Goal: Transaction & Acquisition: Purchase product/service

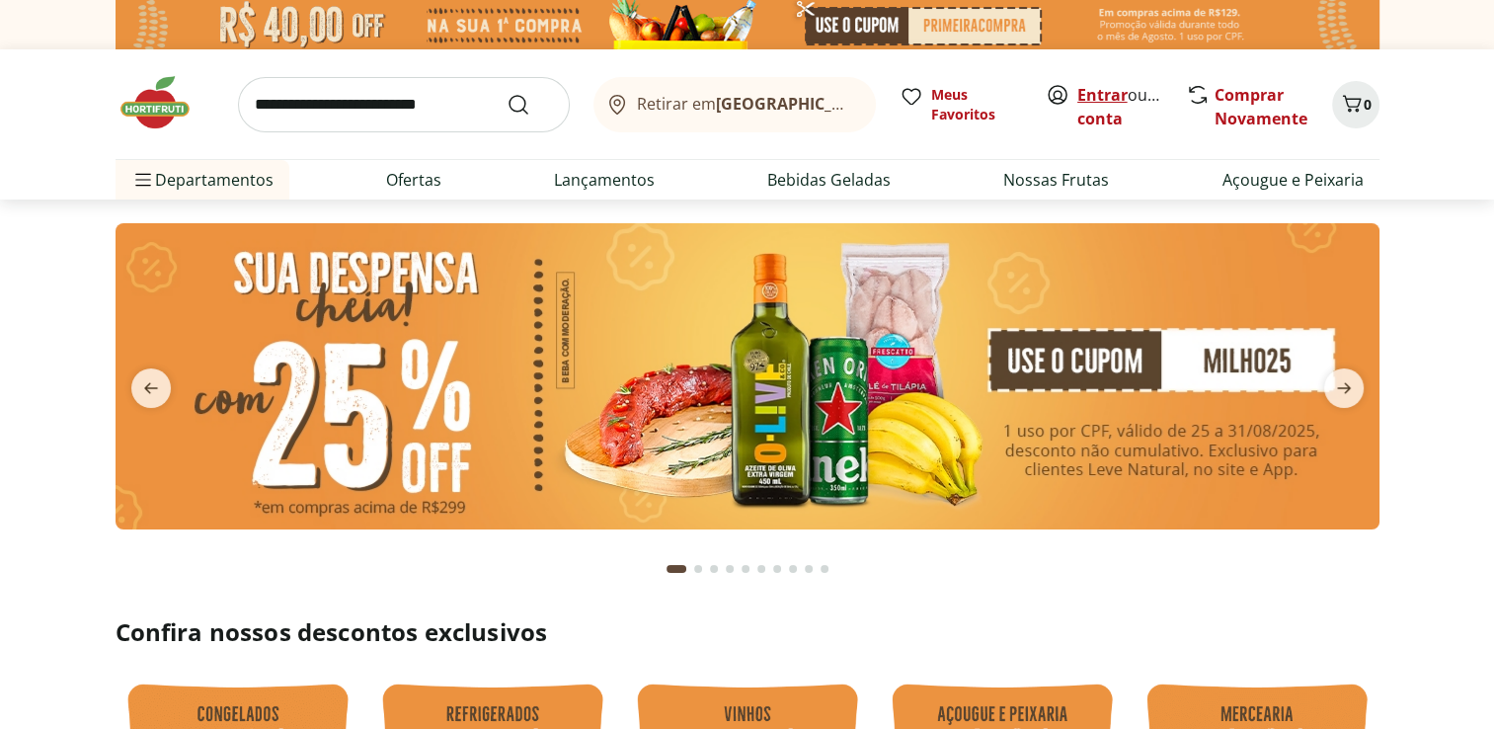
click at [1106, 85] on link "Entrar" at bounding box center [1103, 95] width 50 height 22
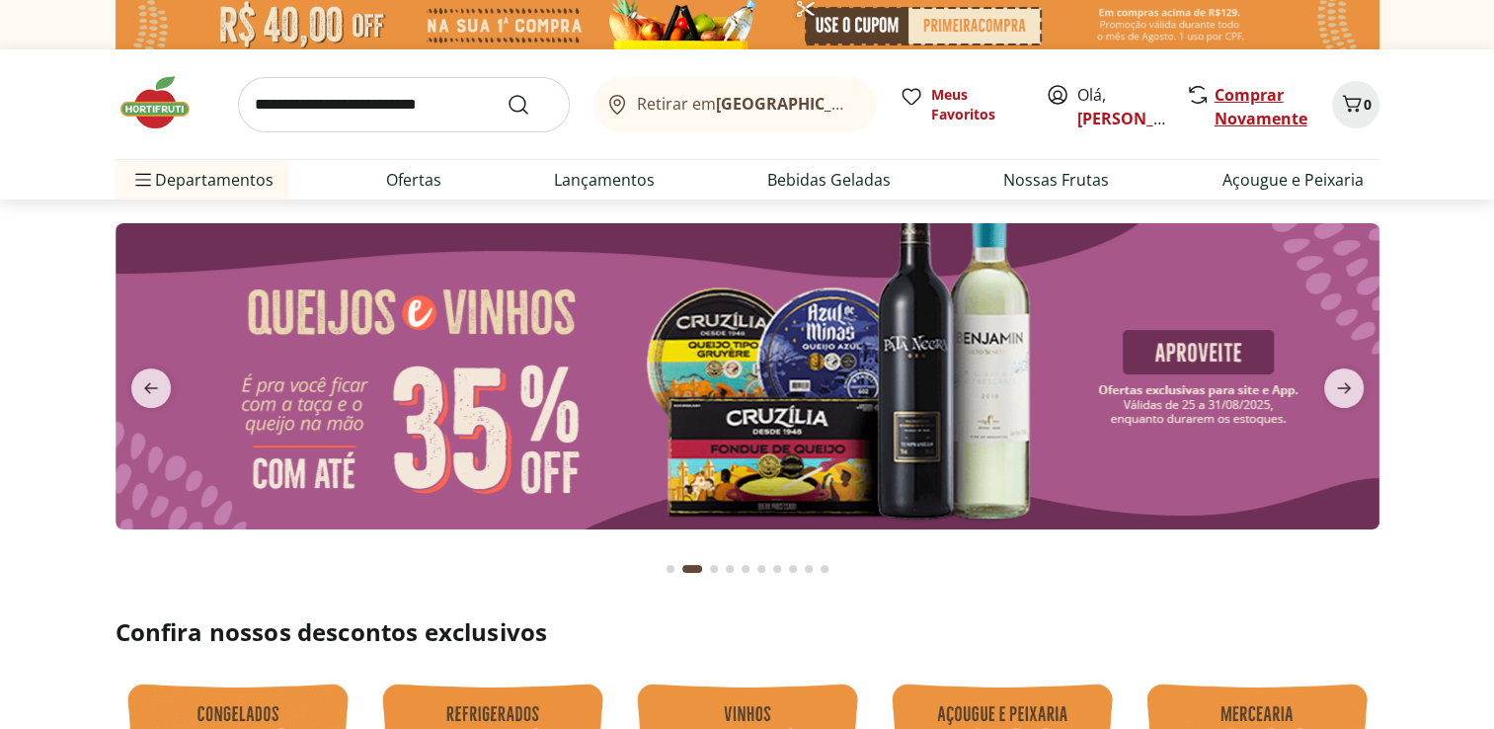
click at [1225, 98] on link "Comprar Novamente" at bounding box center [1261, 106] width 93 height 45
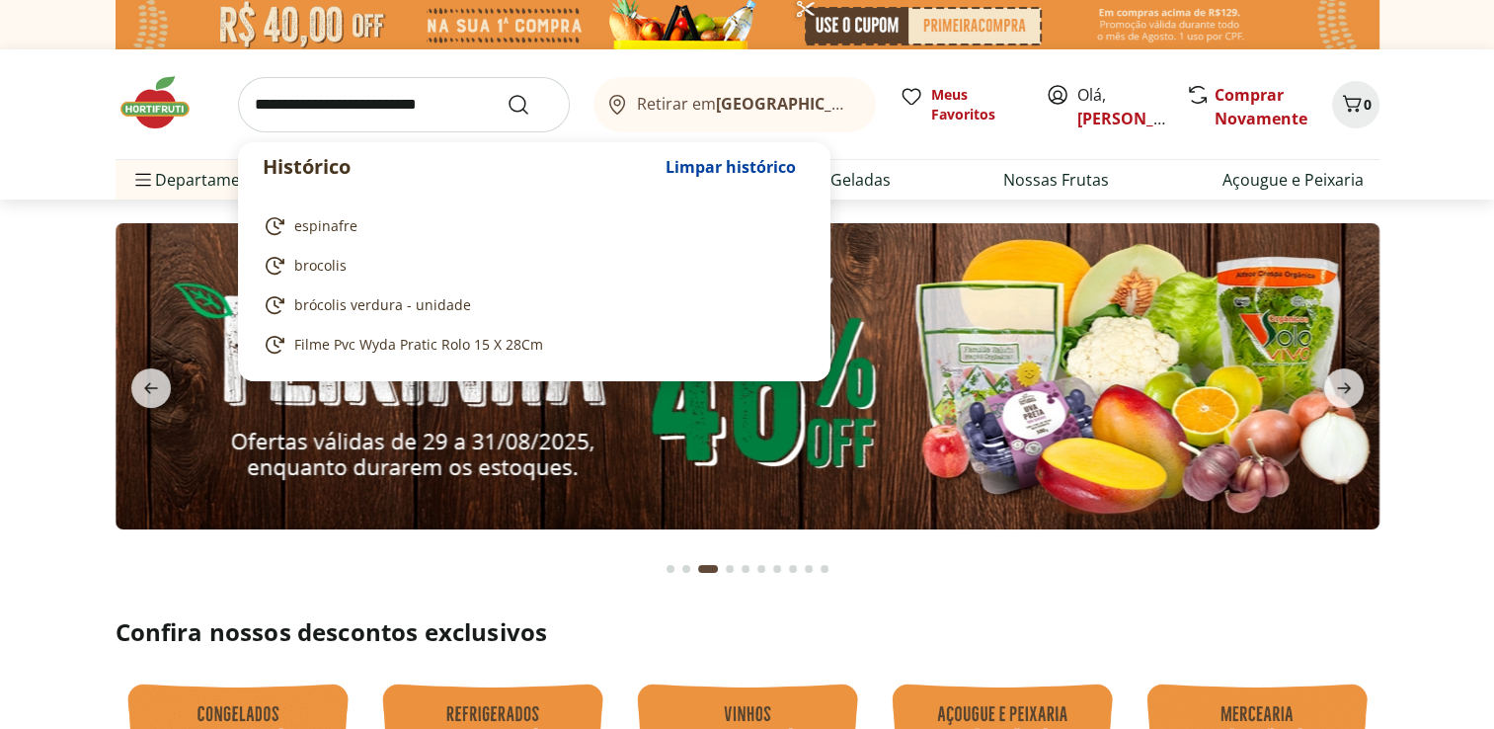
click at [393, 103] on input "search" at bounding box center [404, 104] width 332 height 55
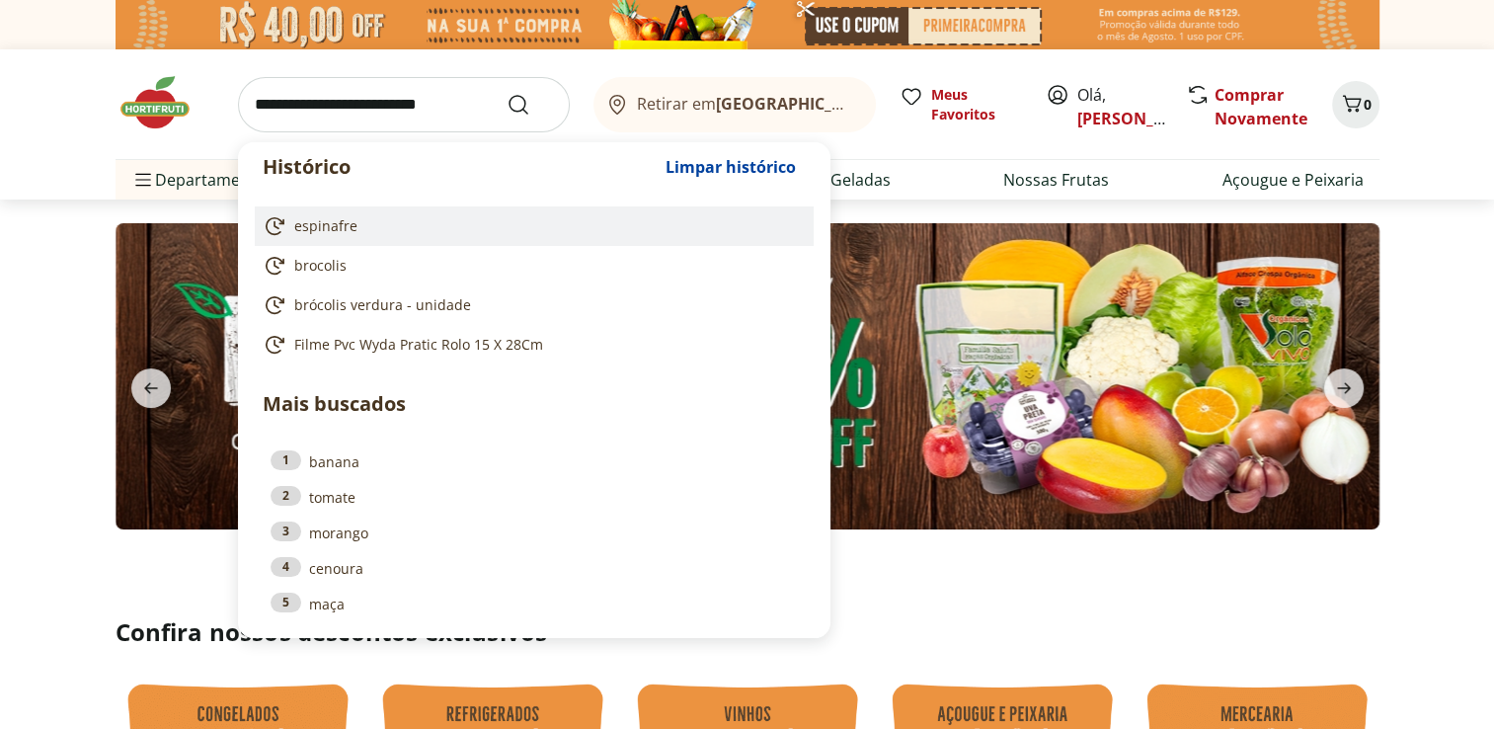
click at [346, 220] on span "espinafre" at bounding box center [325, 226] width 63 height 20
type input "*********"
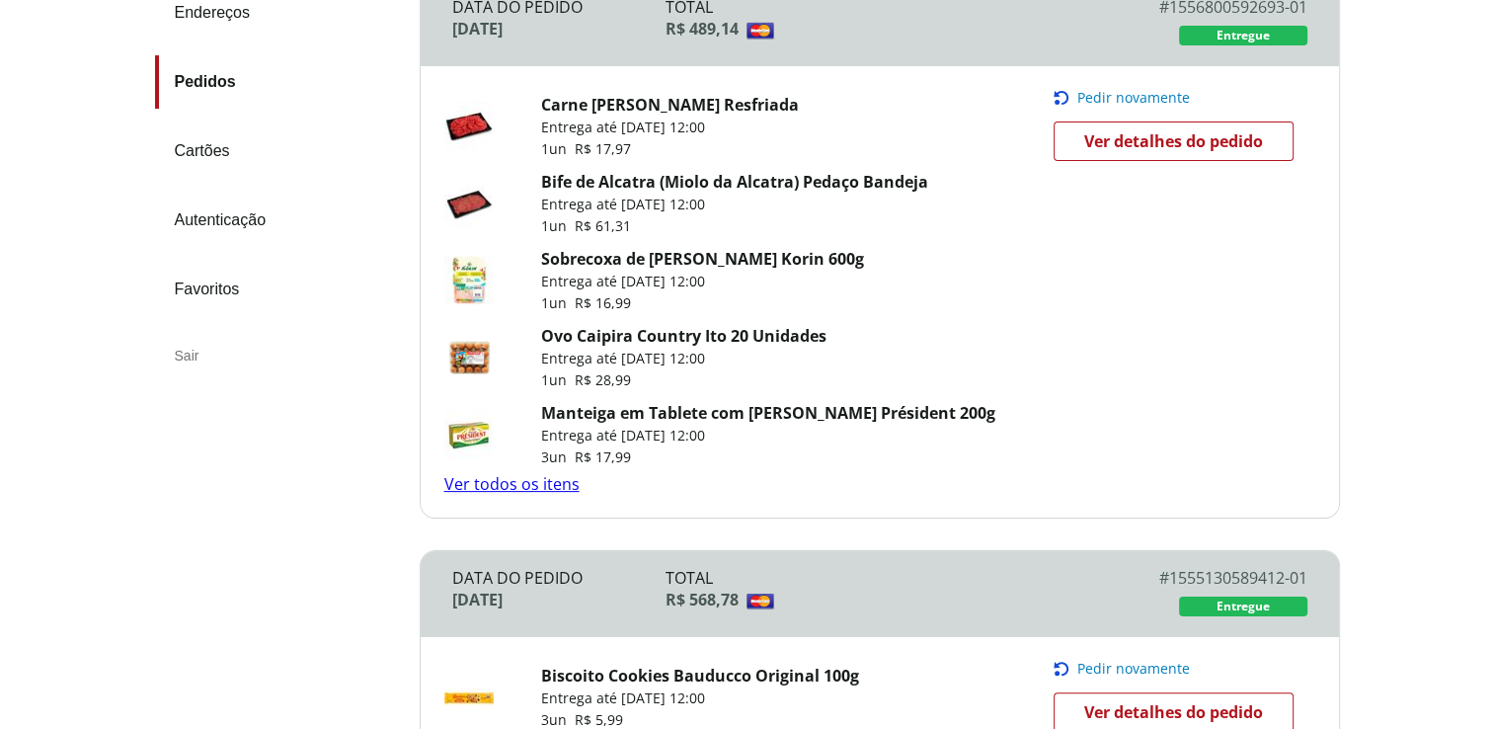
scroll to position [356, 0]
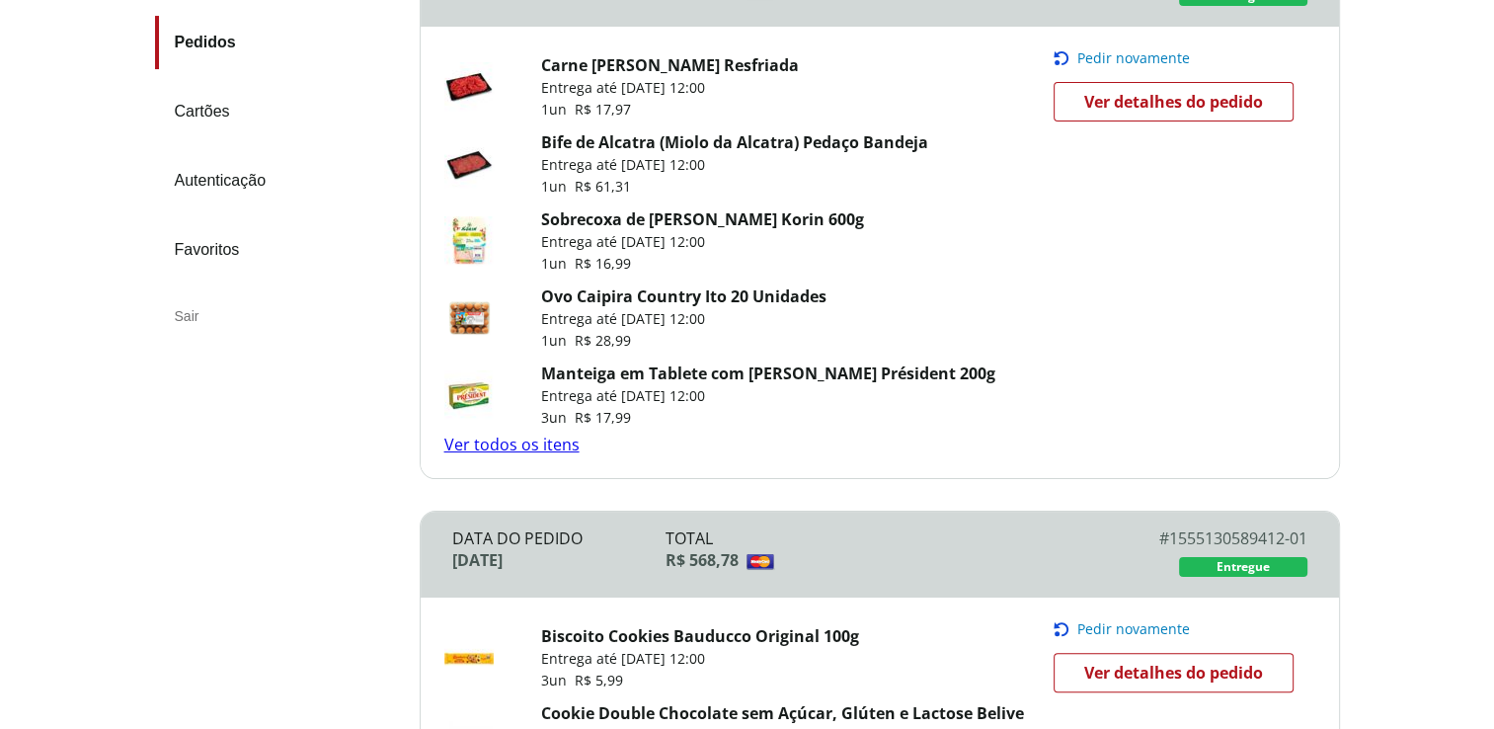
click at [501, 442] on link "Ver todos os itens" at bounding box center [511, 445] width 135 height 22
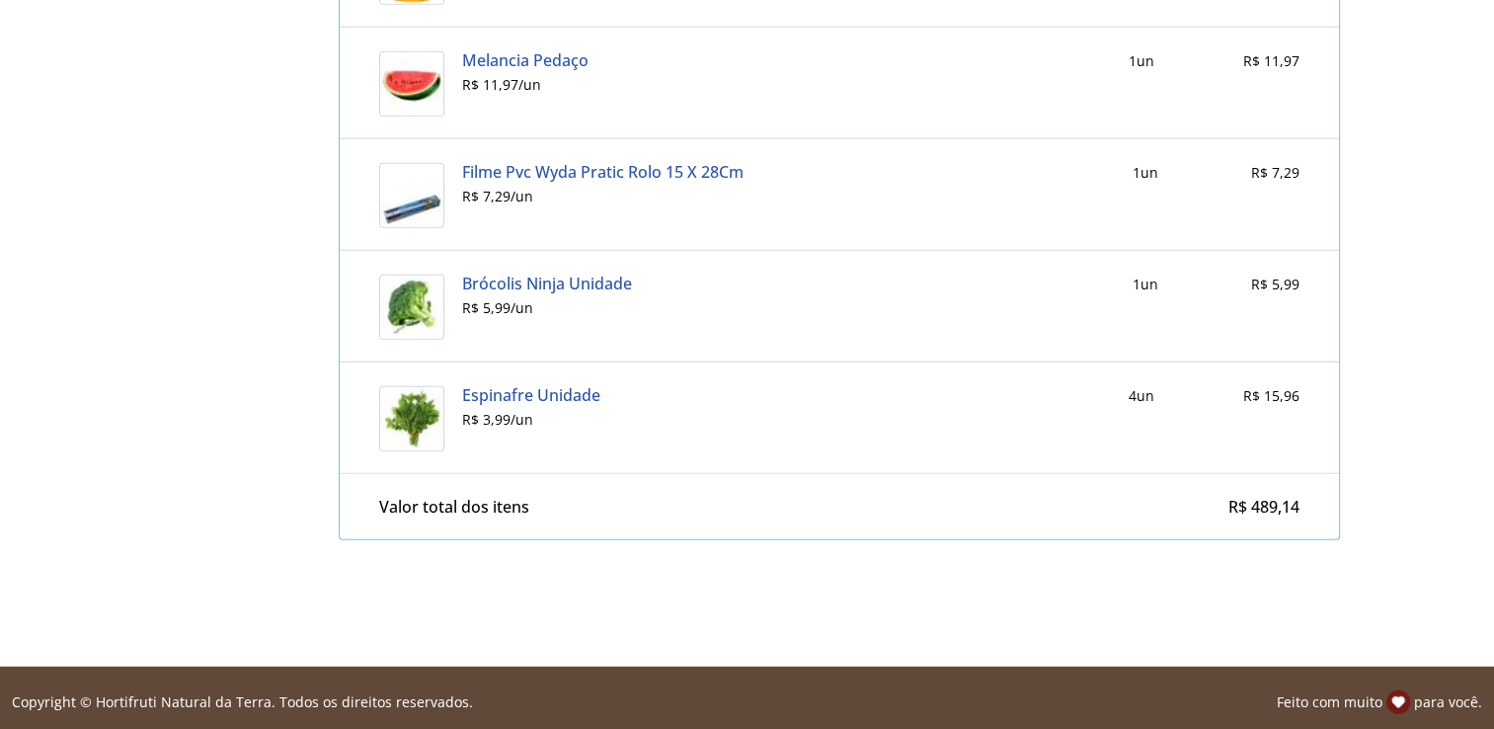
scroll to position [5016, 0]
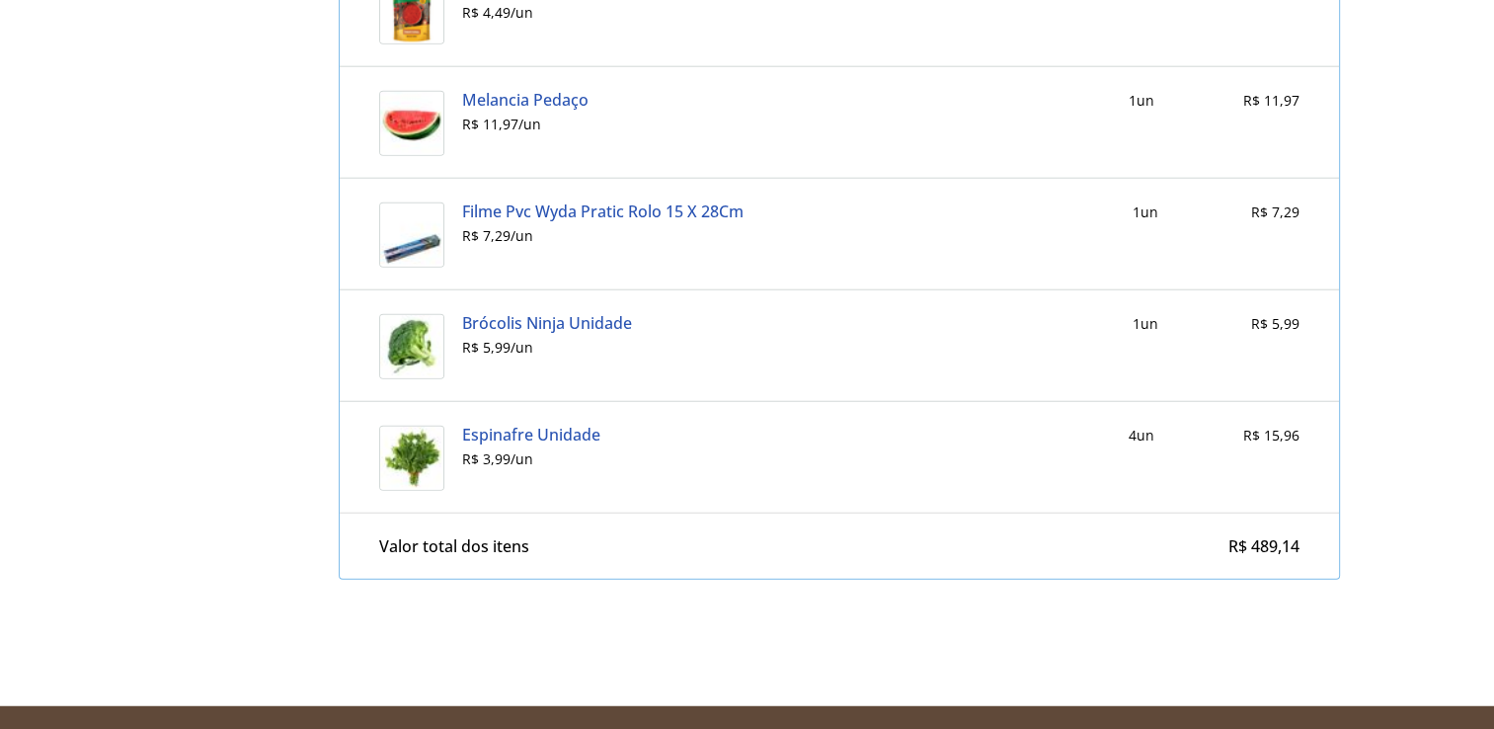
click at [766, 246] on div "Filme Pvc Wyda Pratic Rolo 15 X 28Cm R$ 7,29 / un" at bounding box center [761, 233] width 599 height 63
click at [379, 230] on img at bounding box center [411, 234] width 65 height 65
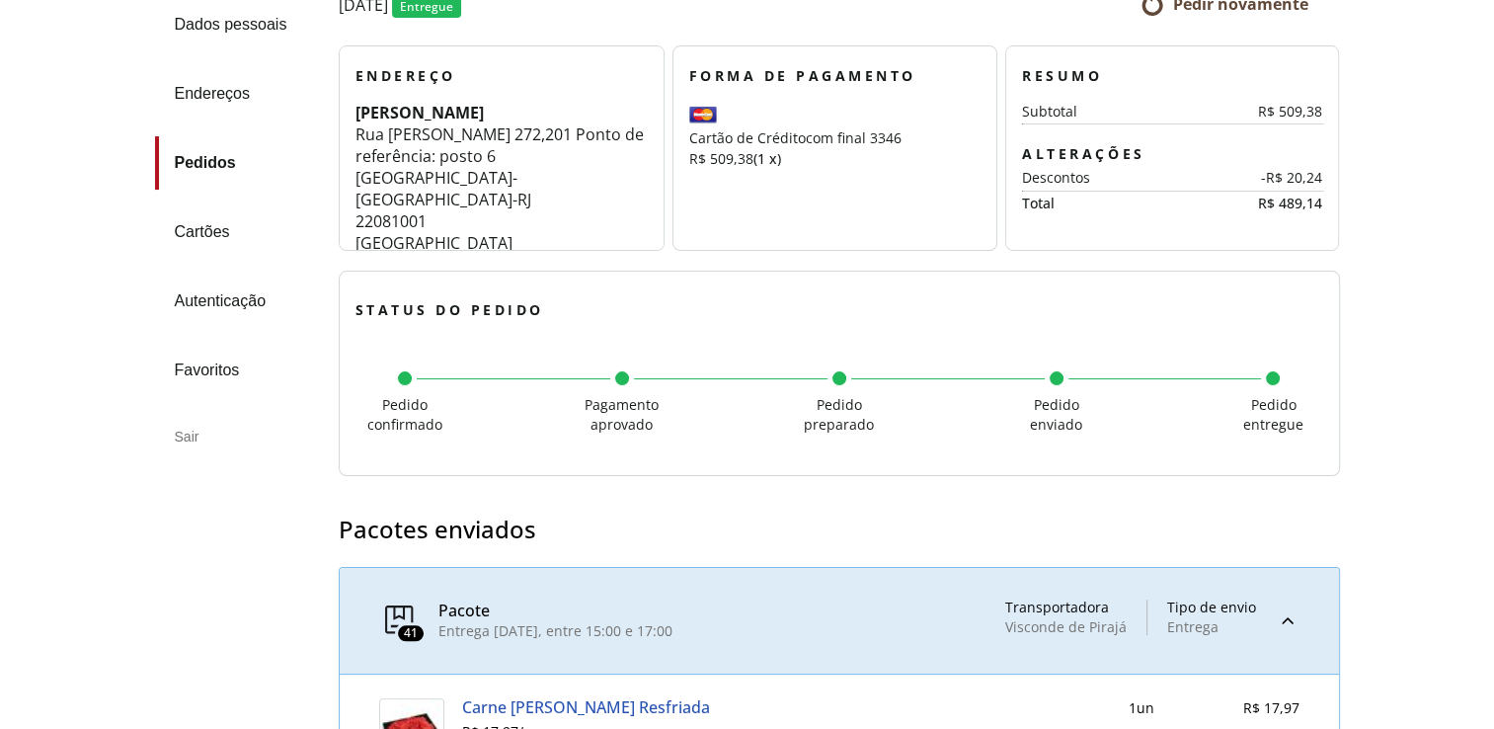
scroll to position [0, 0]
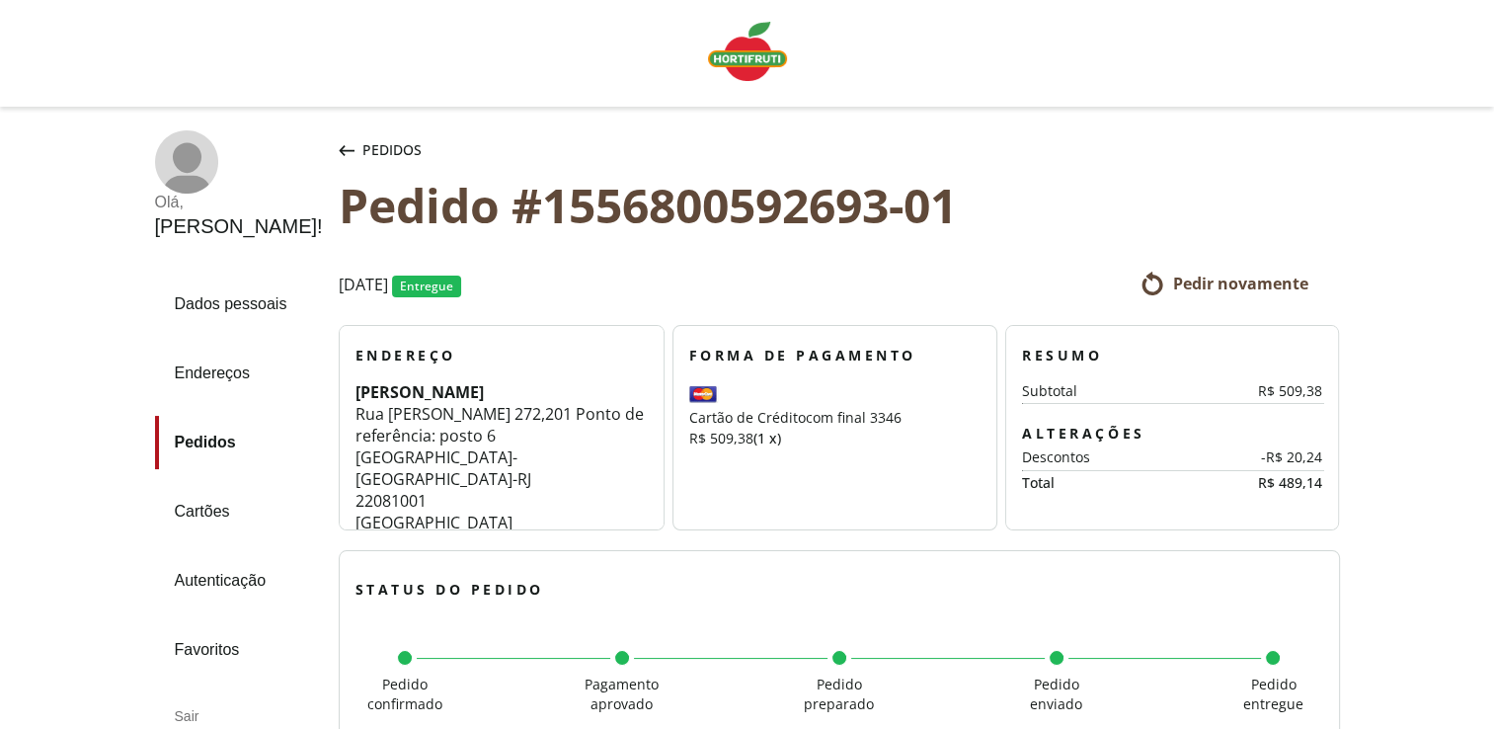
click at [196, 434] on link "Pedidos" at bounding box center [239, 442] width 168 height 53
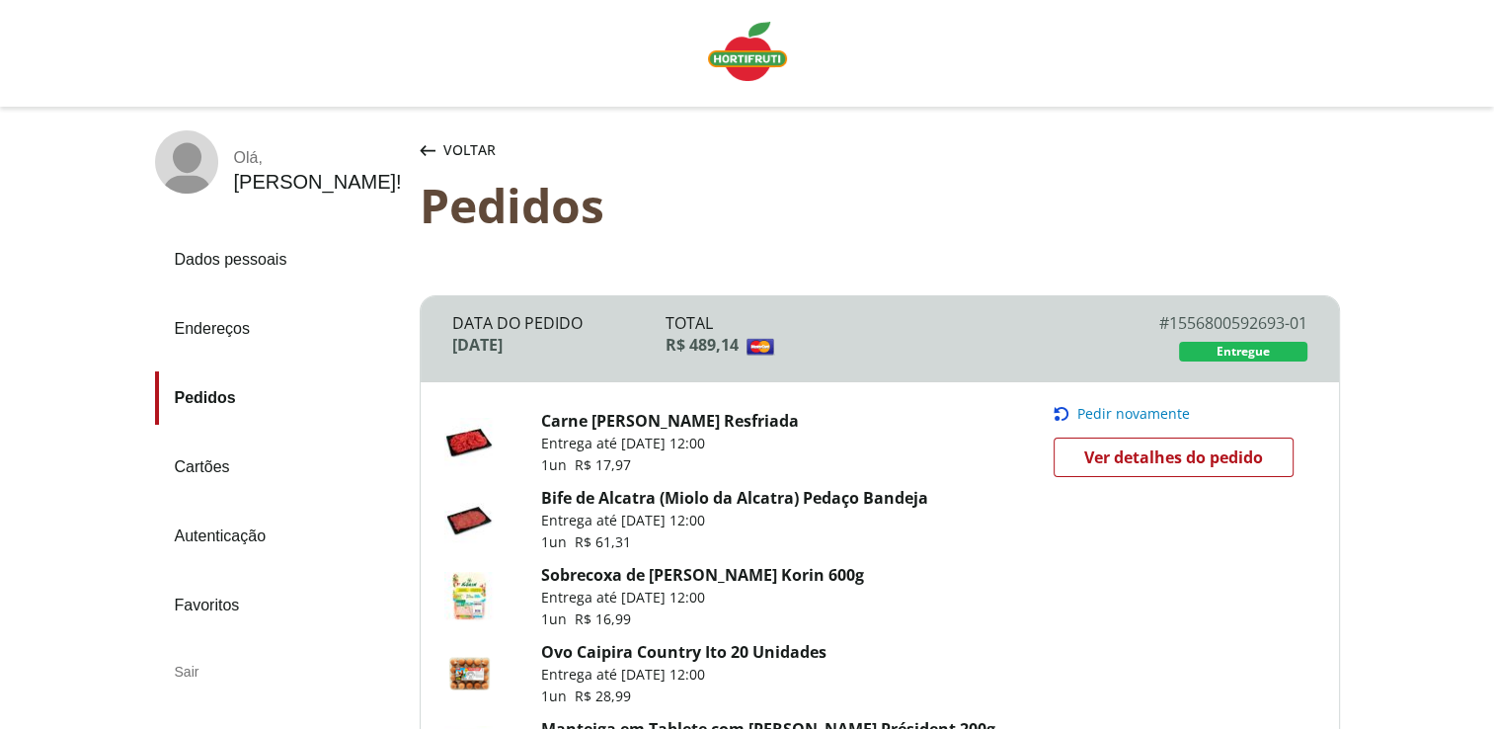
scroll to position [356, 0]
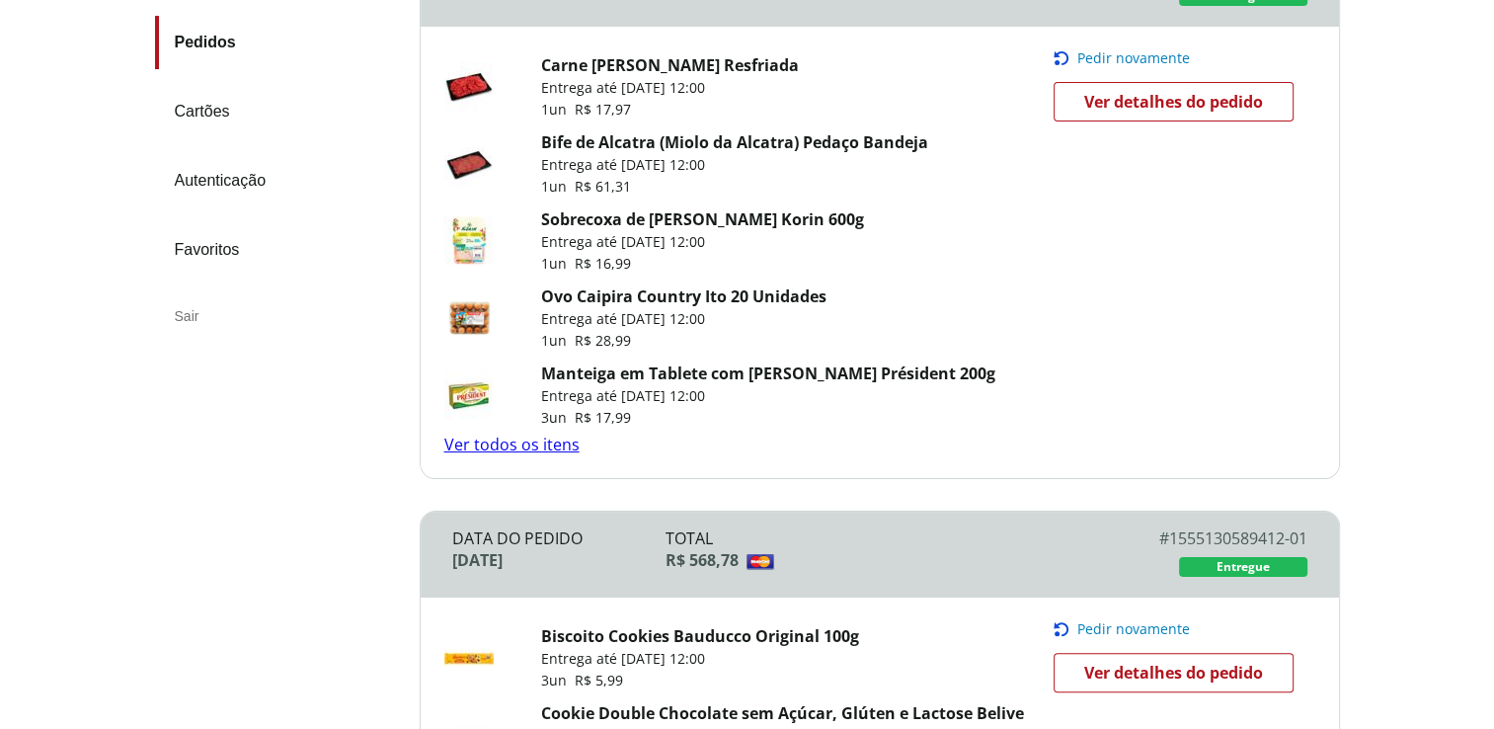
click at [1142, 101] on span "Ver detalhes do pedido" at bounding box center [1173, 102] width 179 height 30
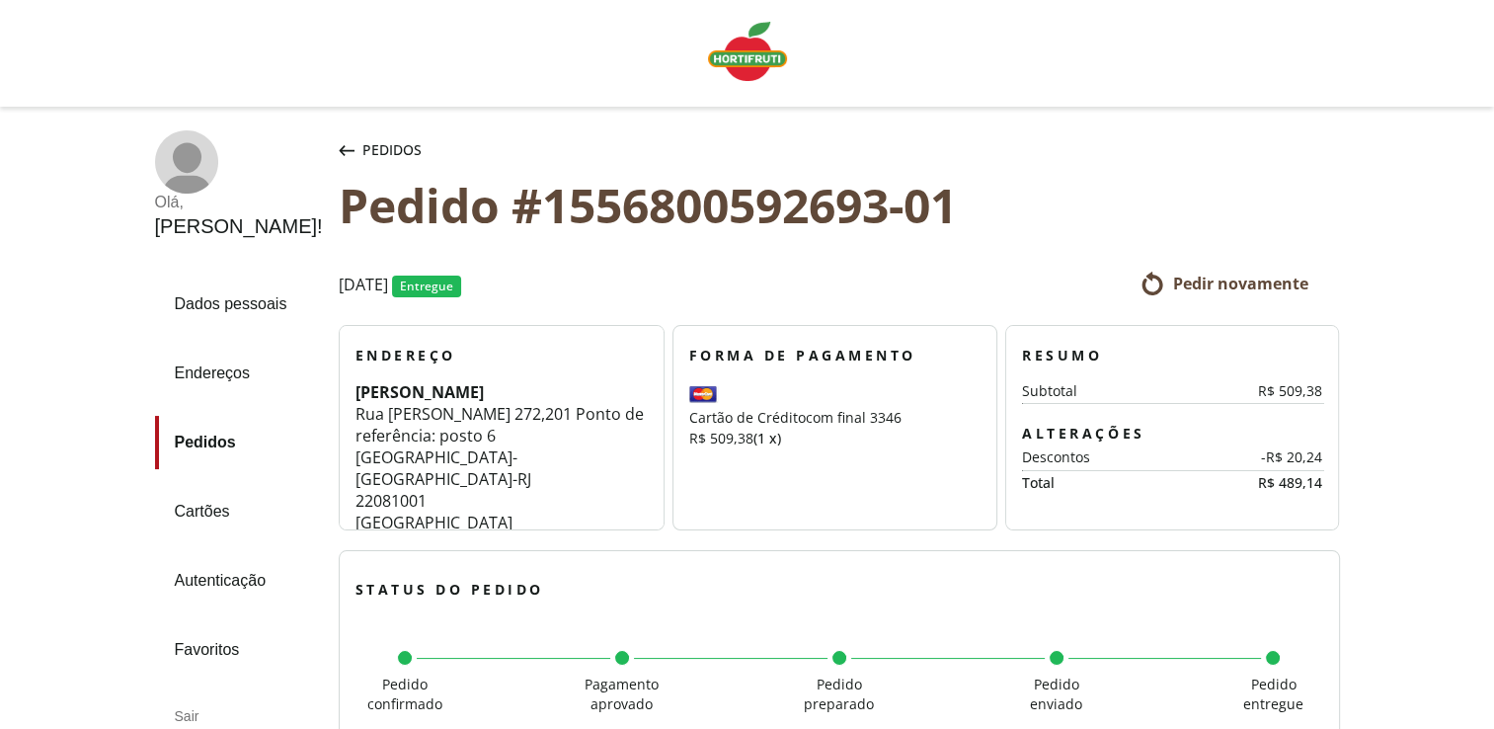
scroll to position [356, 0]
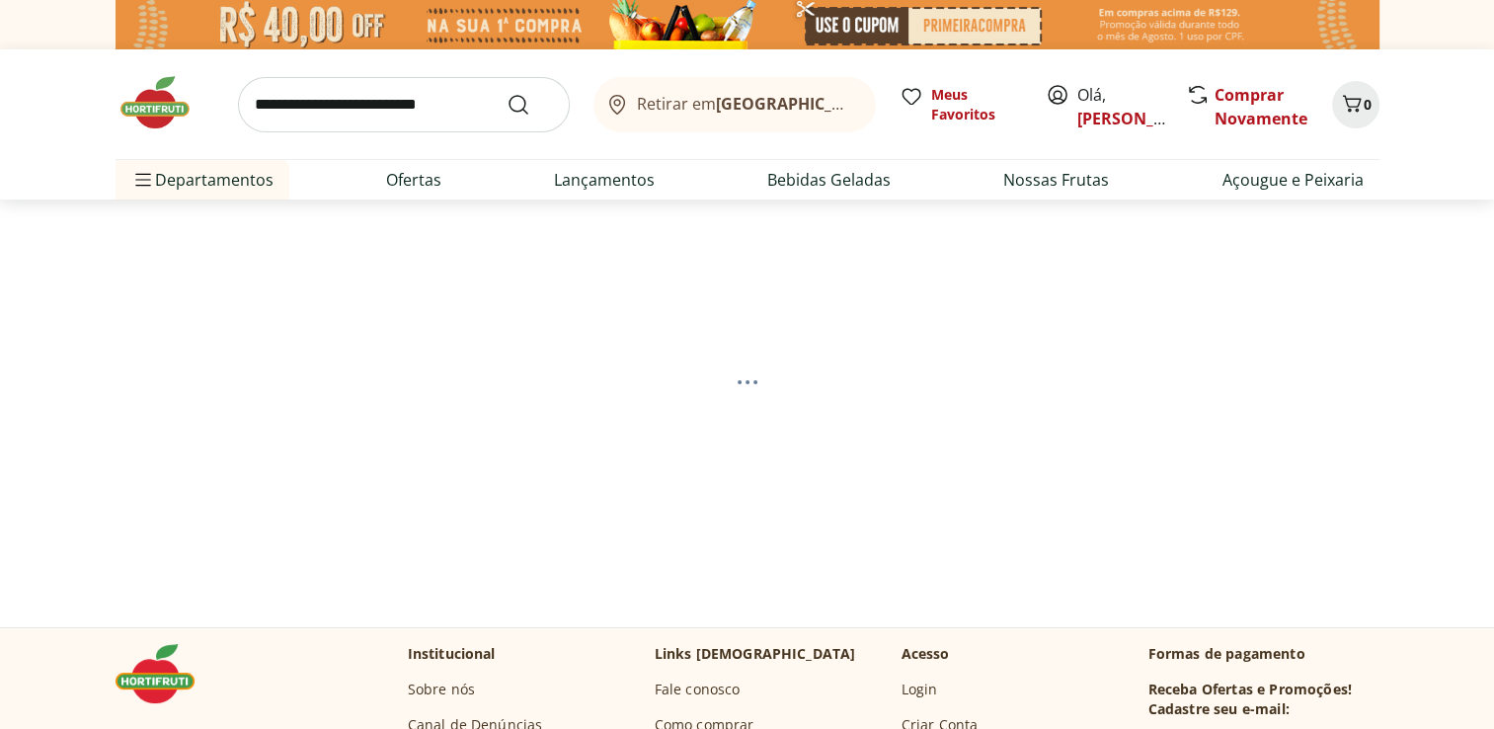
select select "**********"
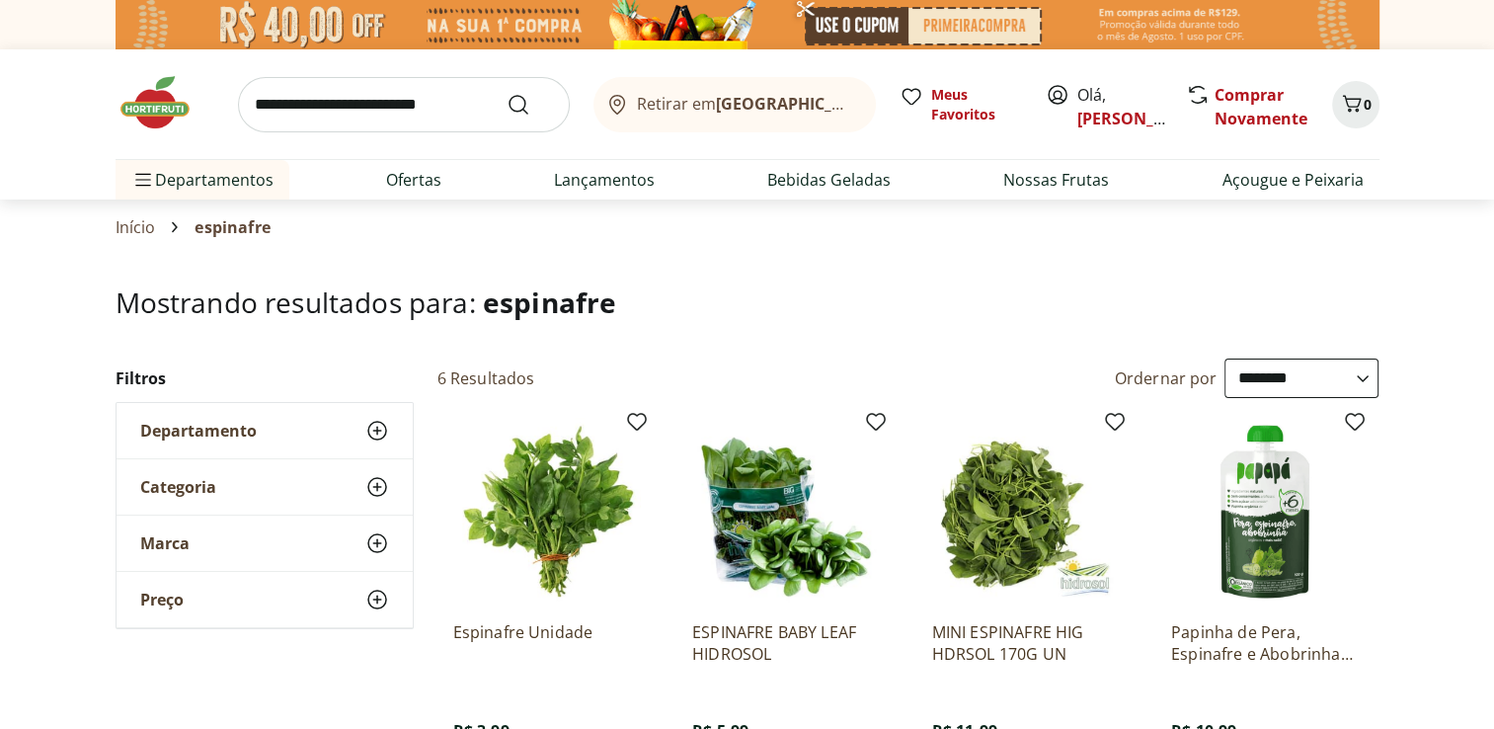
click at [573, 500] on img at bounding box center [547, 512] width 188 height 188
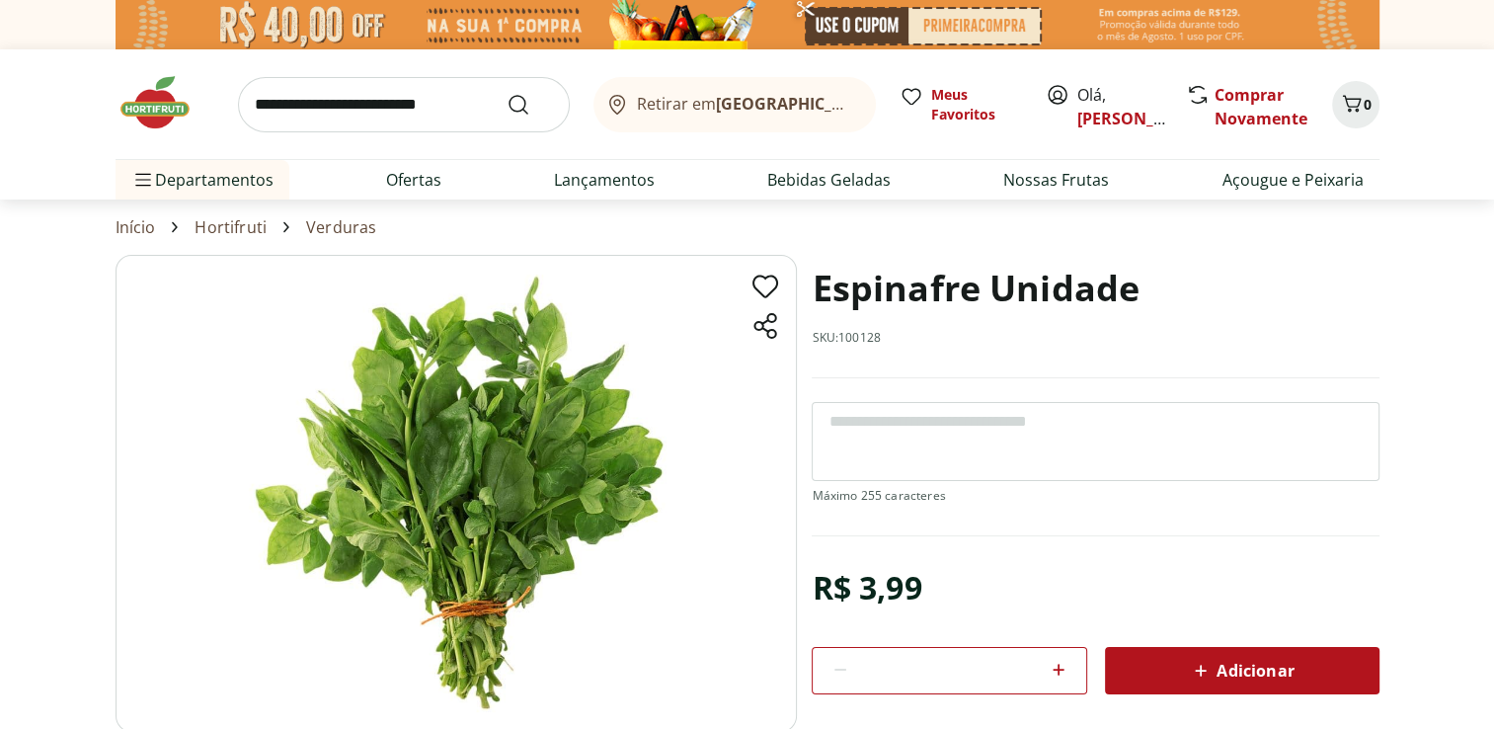
click at [1068, 658] on icon at bounding box center [1059, 670] width 24 height 24
type input "*"
click at [1233, 682] on div "Adicionar" at bounding box center [1242, 671] width 243 height 36
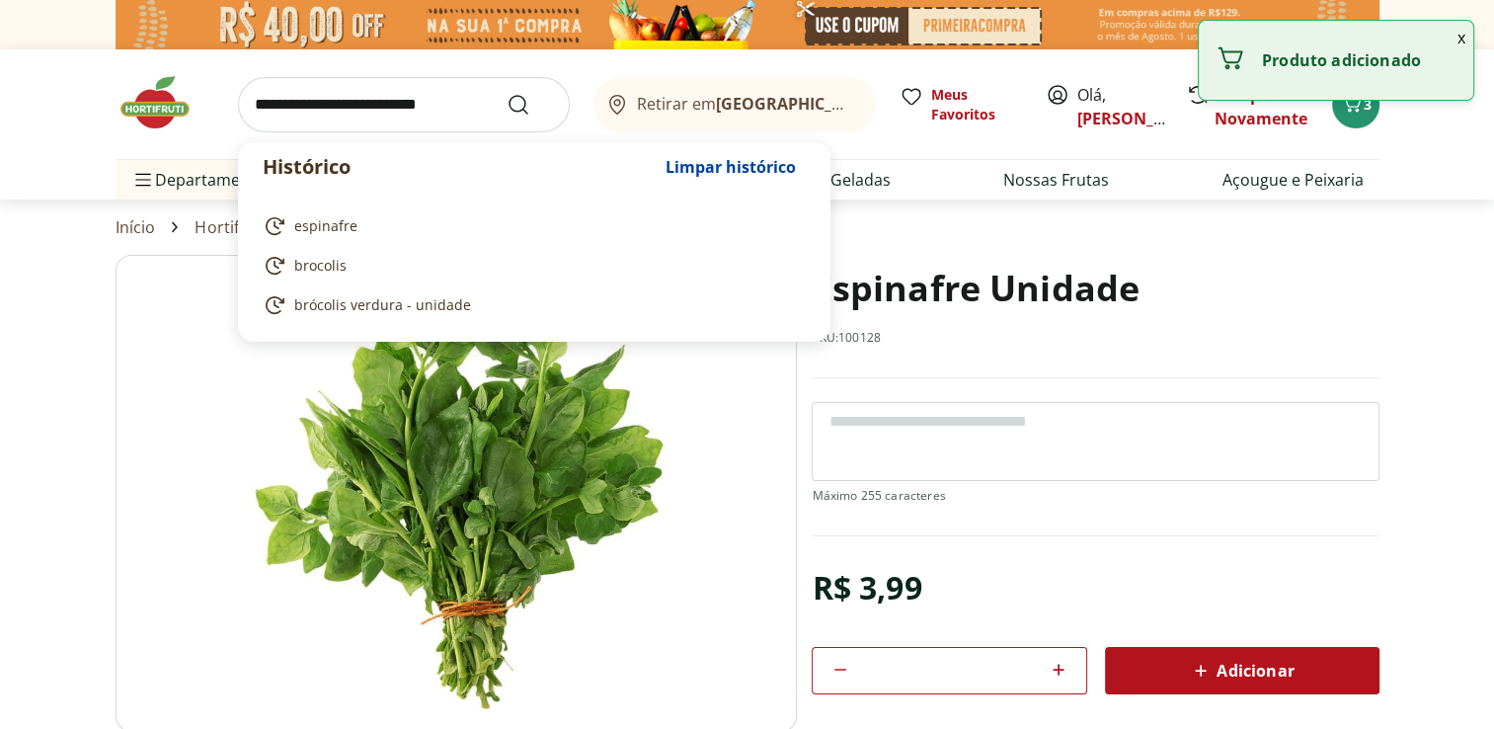
click at [321, 108] on input "search" at bounding box center [404, 104] width 332 height 55
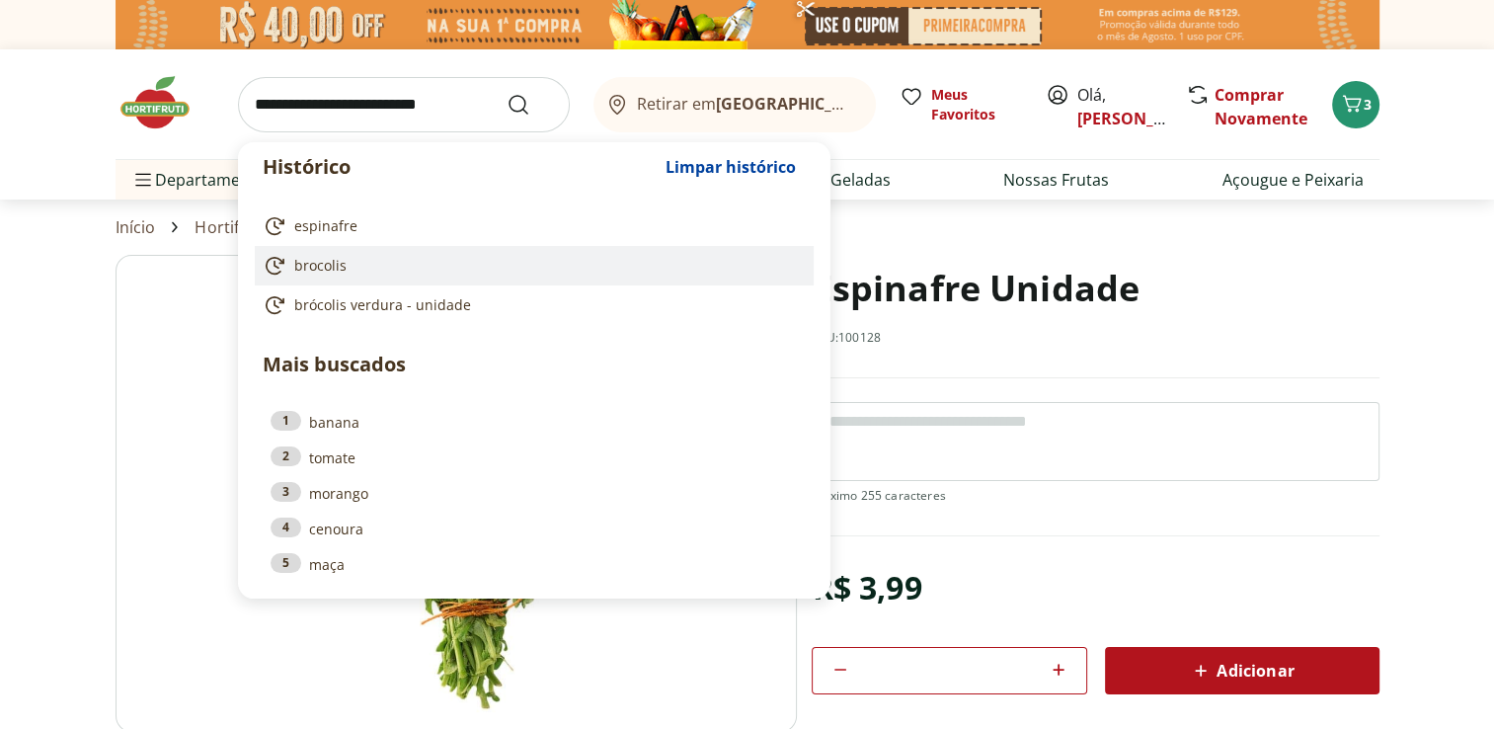
click at [328, 275] on link "brocolis" at bounding box center [530, 266] width 535 height 24
type input "********"
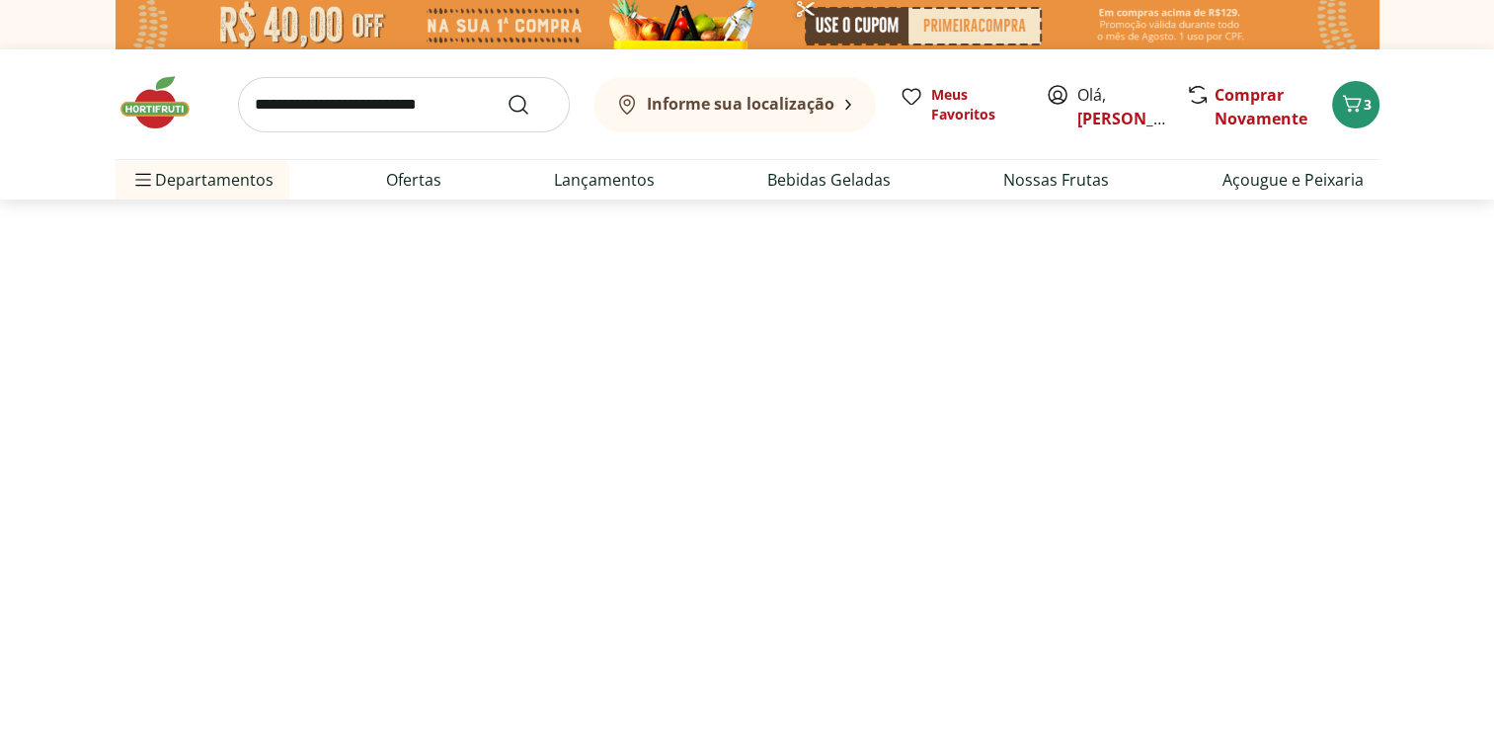
select select "**********"
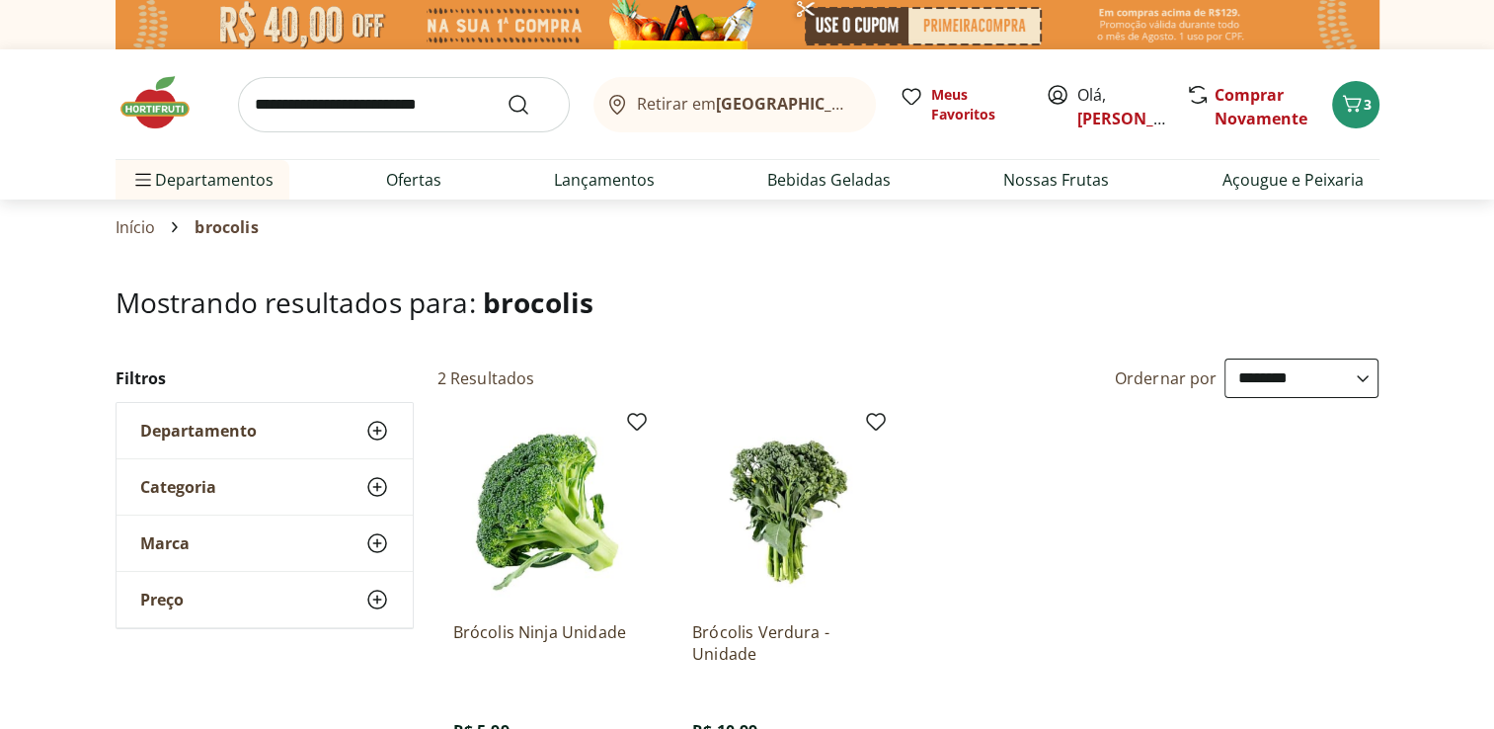
click at [592, 501] on img at bounding box center [547, 512] width 188 height 188
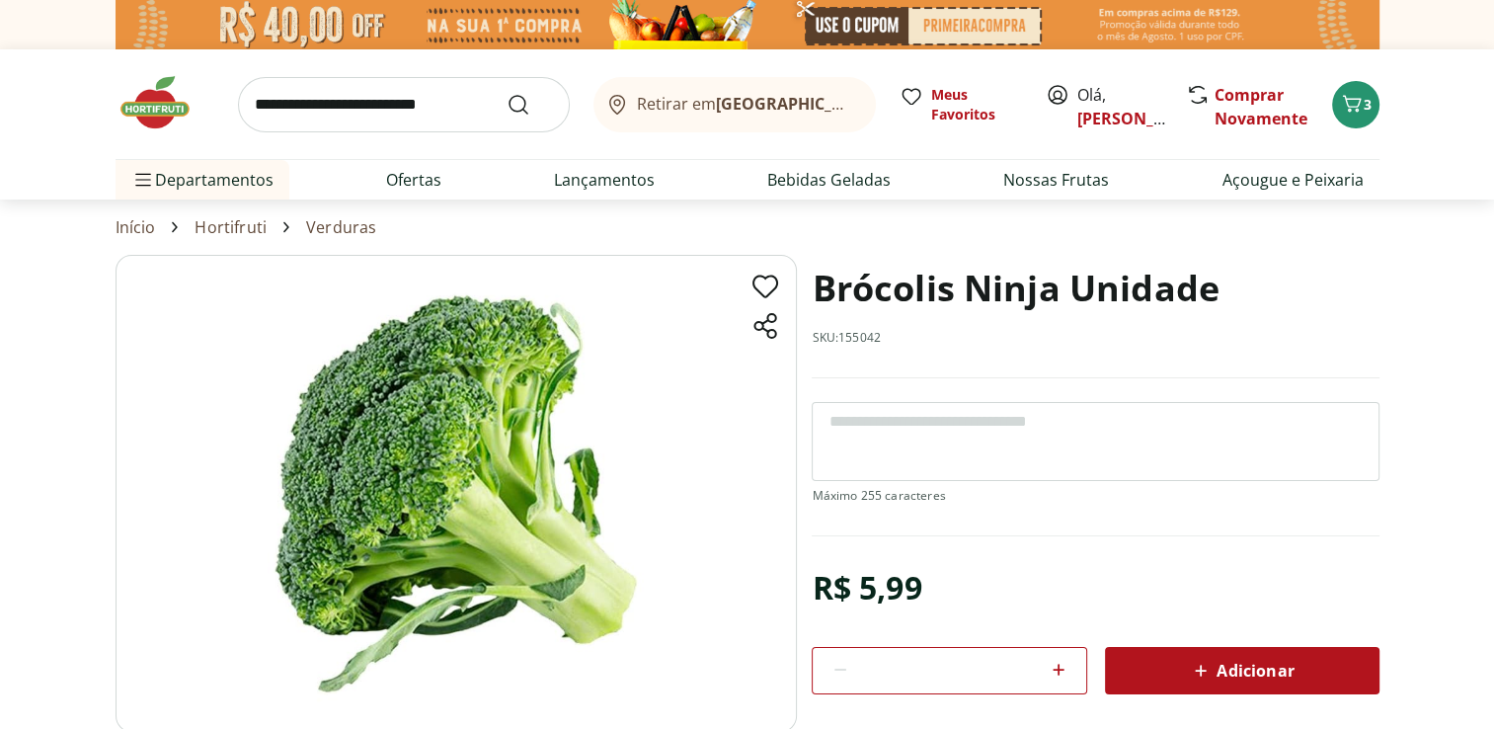
click at [1265, 665] on span "Adicionar" at bounding box center [1241, 671] width 105 height 24
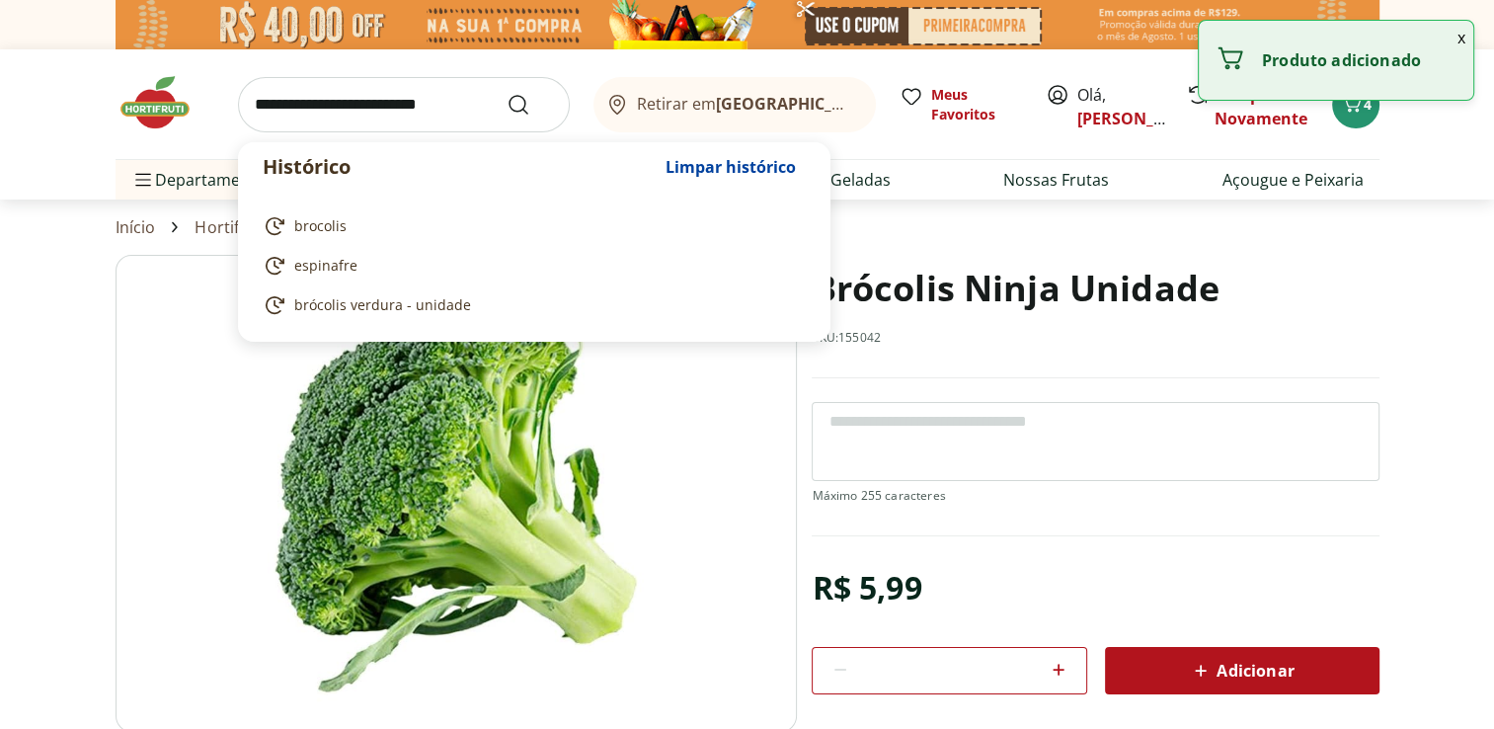
click at [381, 117] on input "search" at bounding box center [404, 104] width 332 height 55
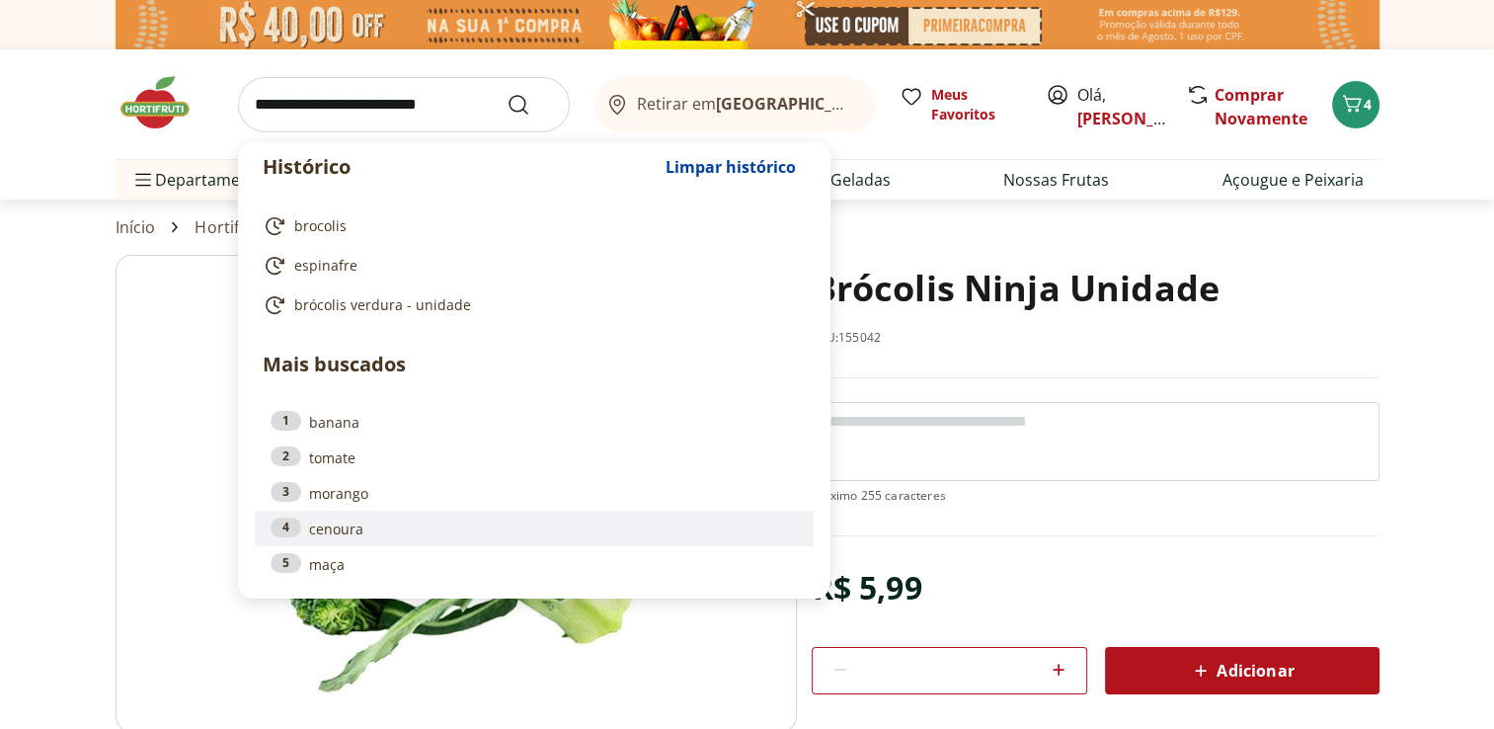
click at [332, 525] on link "4 cenoura" at bounding box center [534, 529] width 527 height 22
type input "*******"
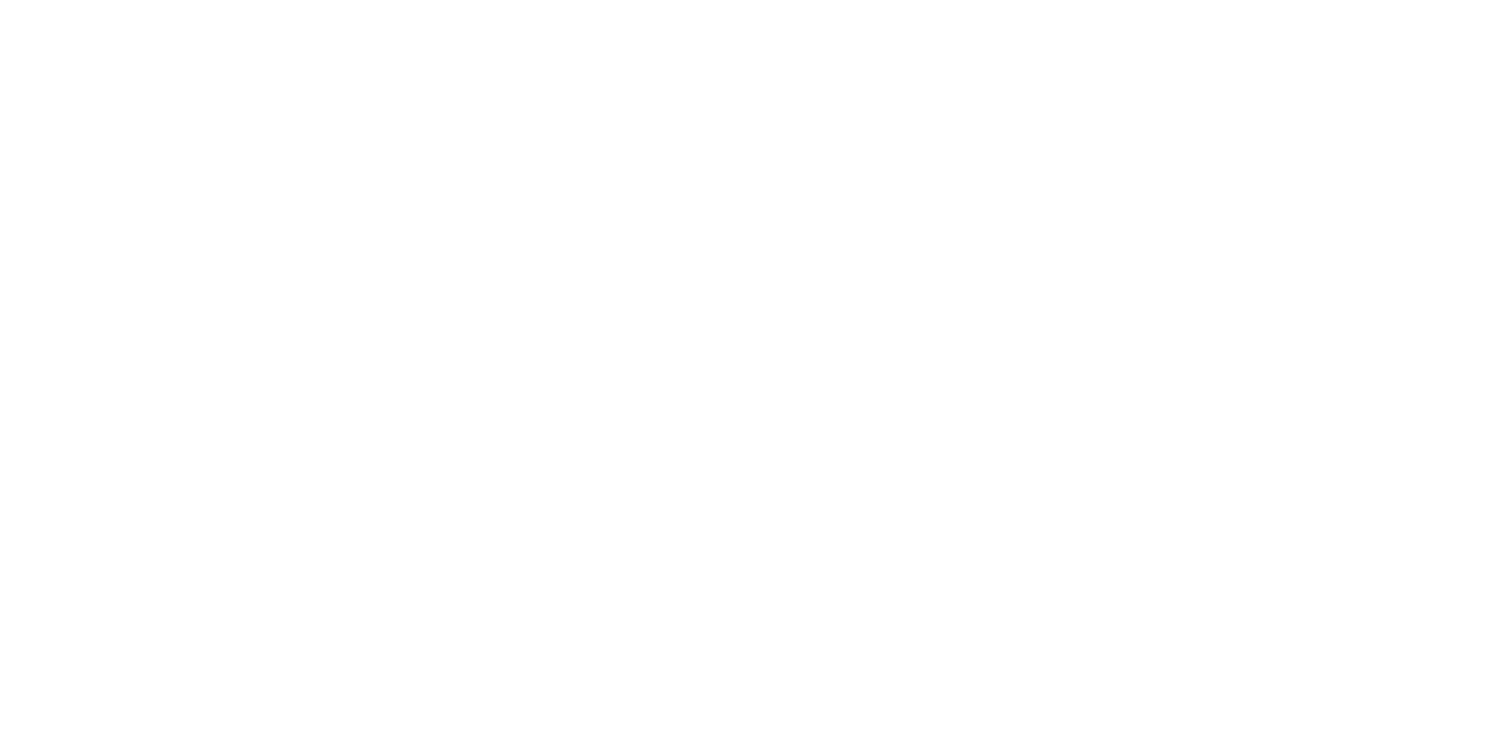
select select "**********"
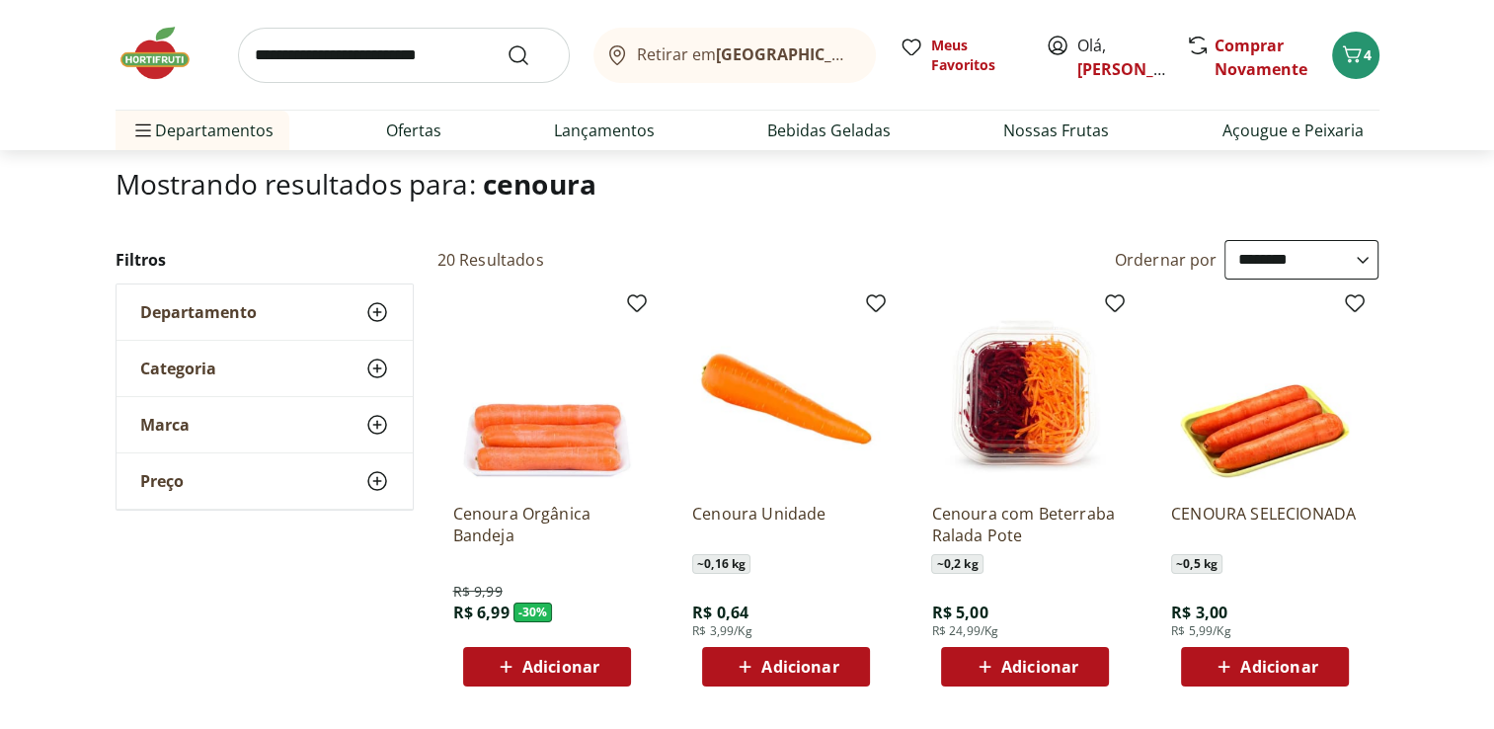
scroll to position [158, 0]
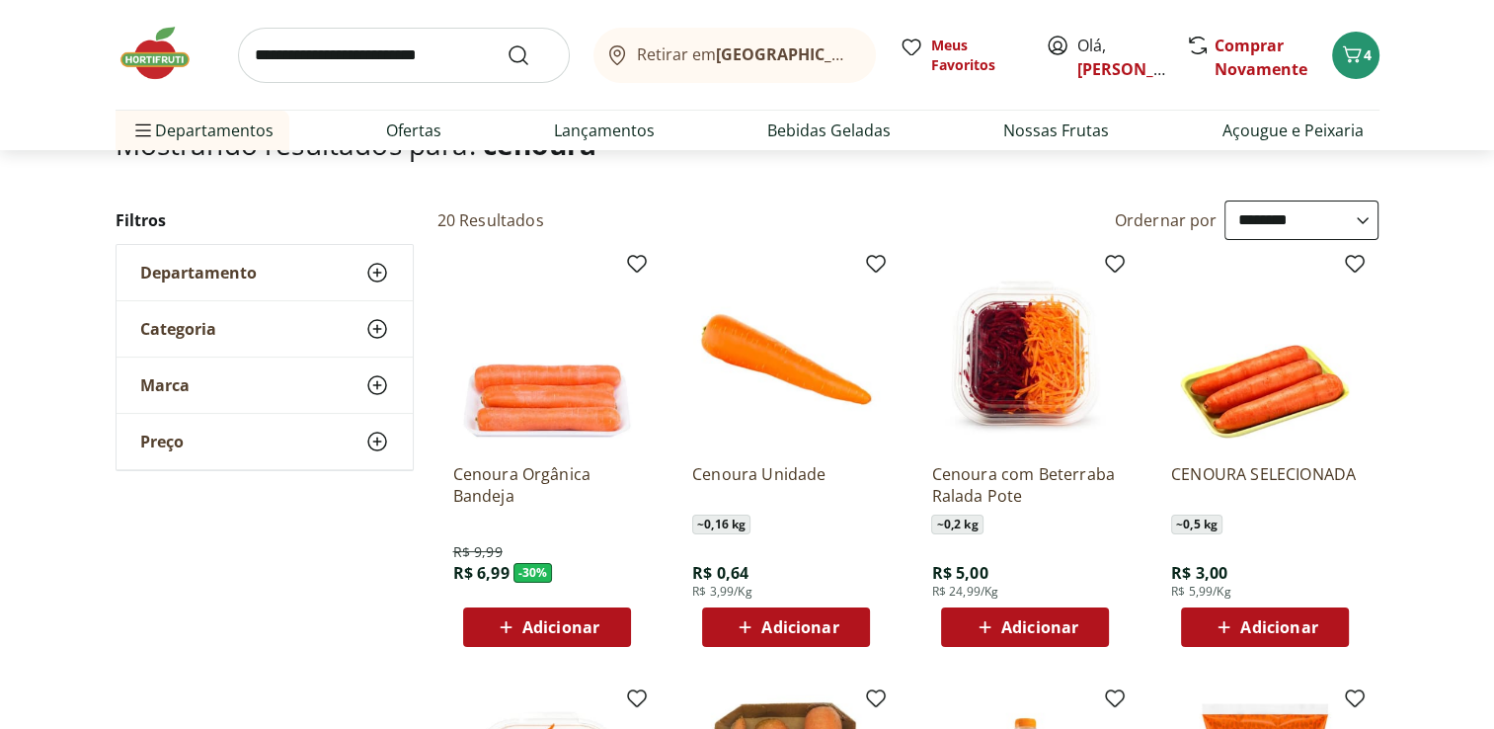
click at [841, 636] on div "Adicionar" at bounding box center [786, 627] width 136 height 36
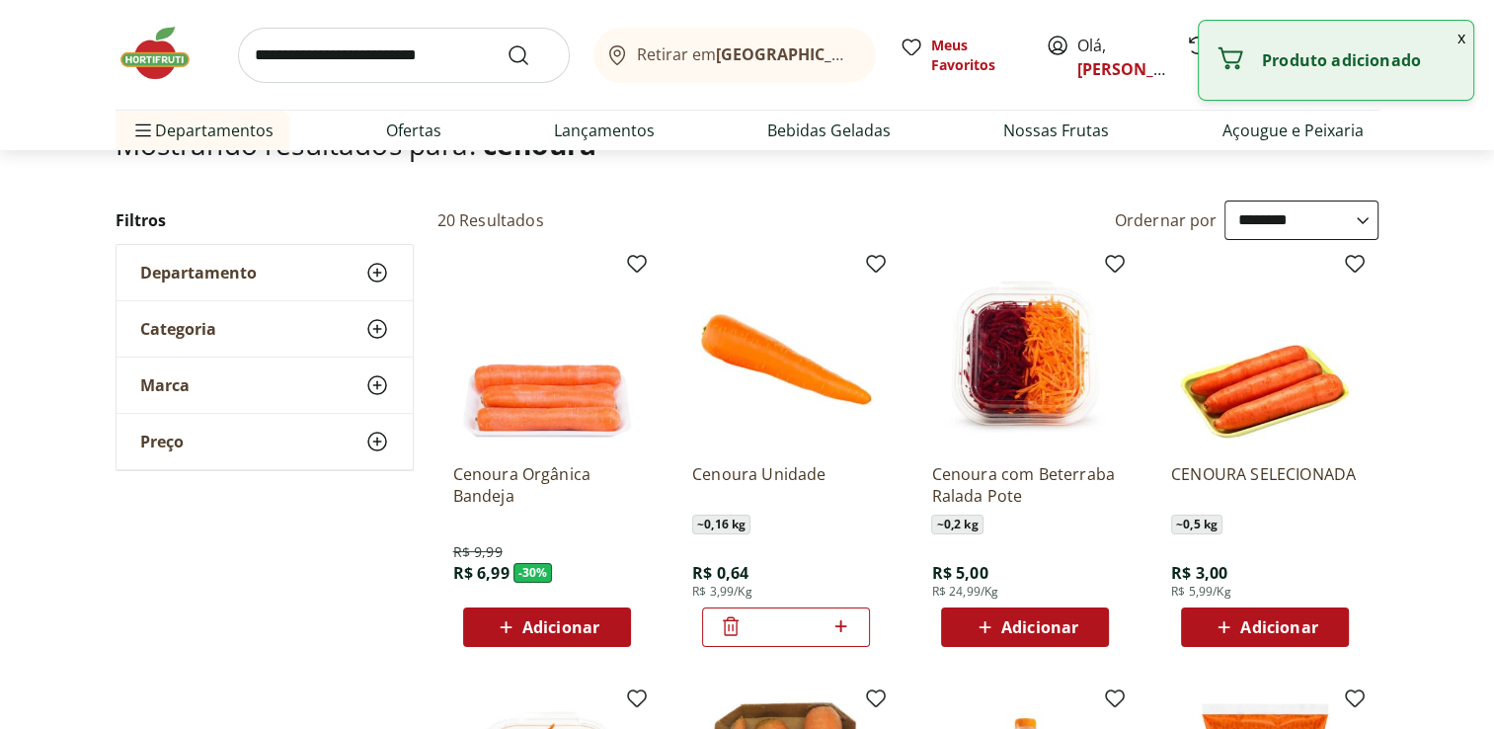
click at [851, 624] on icon at bounding box center [841, 626] width 25 height 24
type input "*"
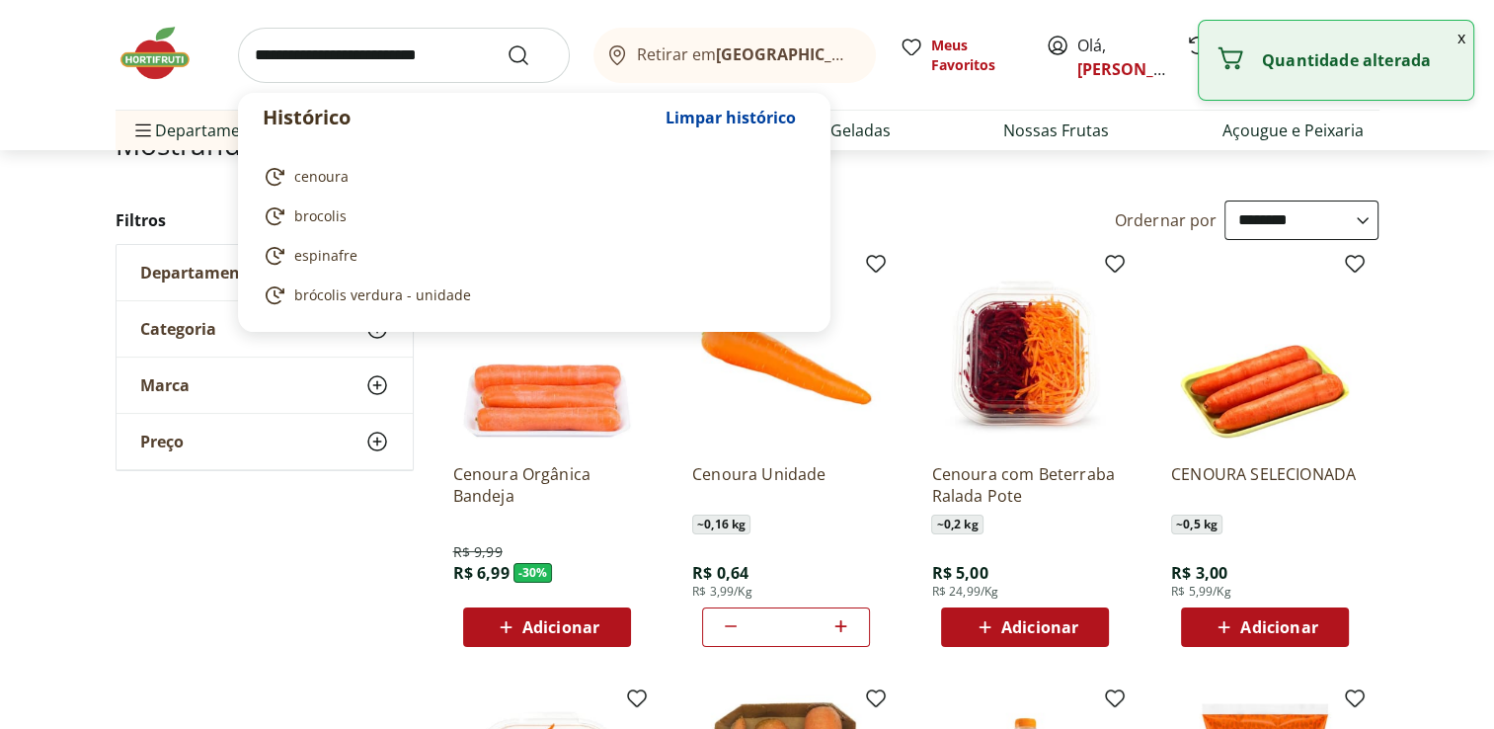
click at [441, 55] on input "search" at bounding box center [404, 55] width 332 height 55
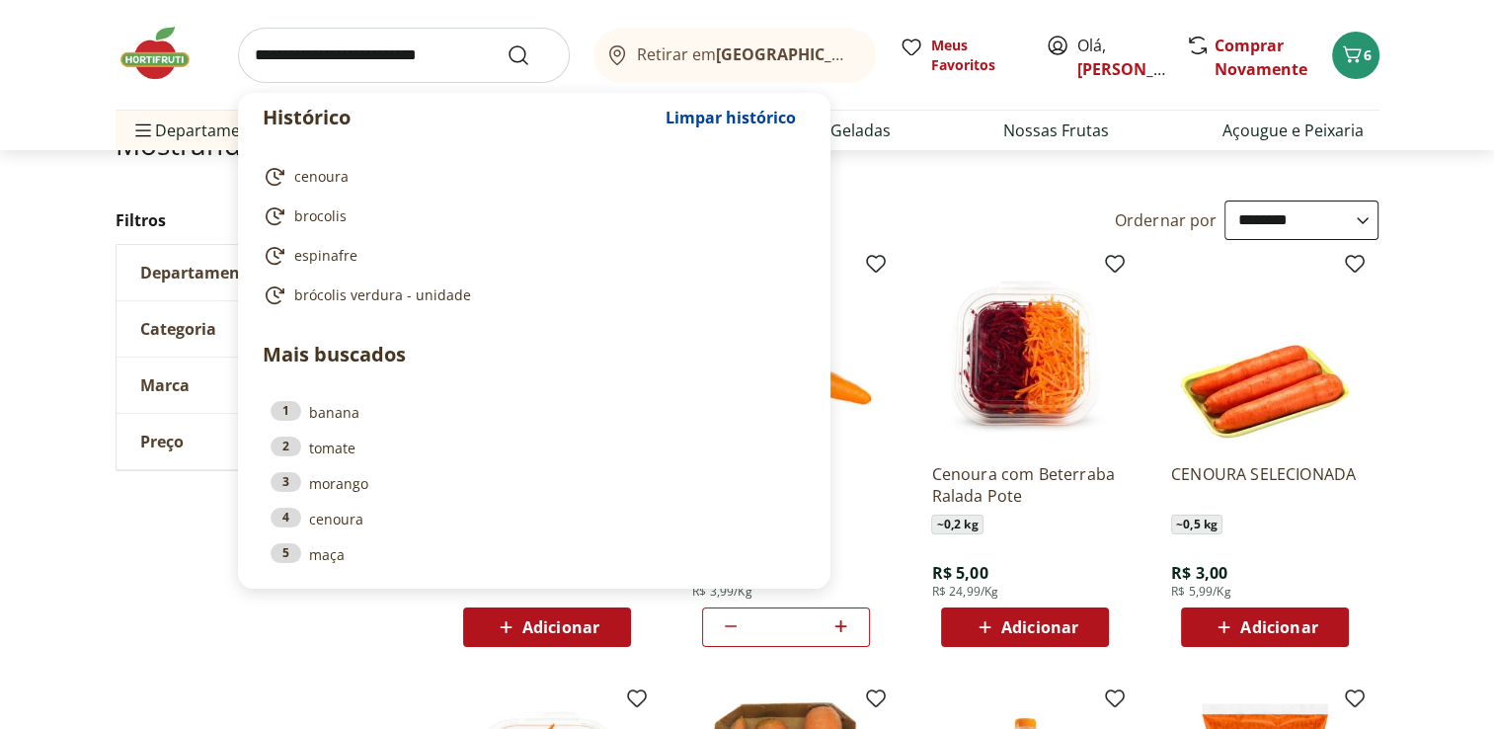
click at [340, 64] on input "search" at bounding box center [404, 55] width 332 height 55
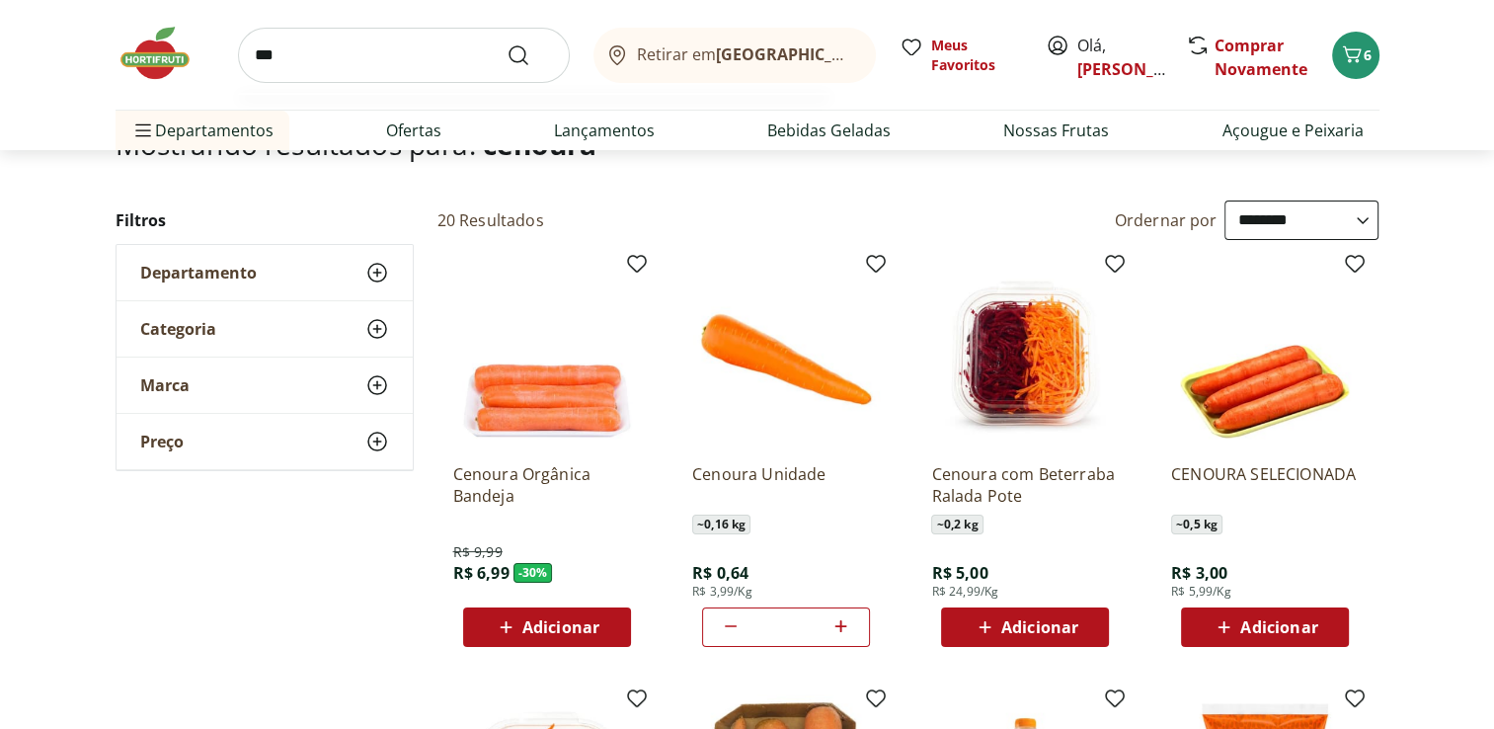
type input "***"
click at [507, 43] on button "Submit Search" at bounding box center [530, 55] width 47 height 24
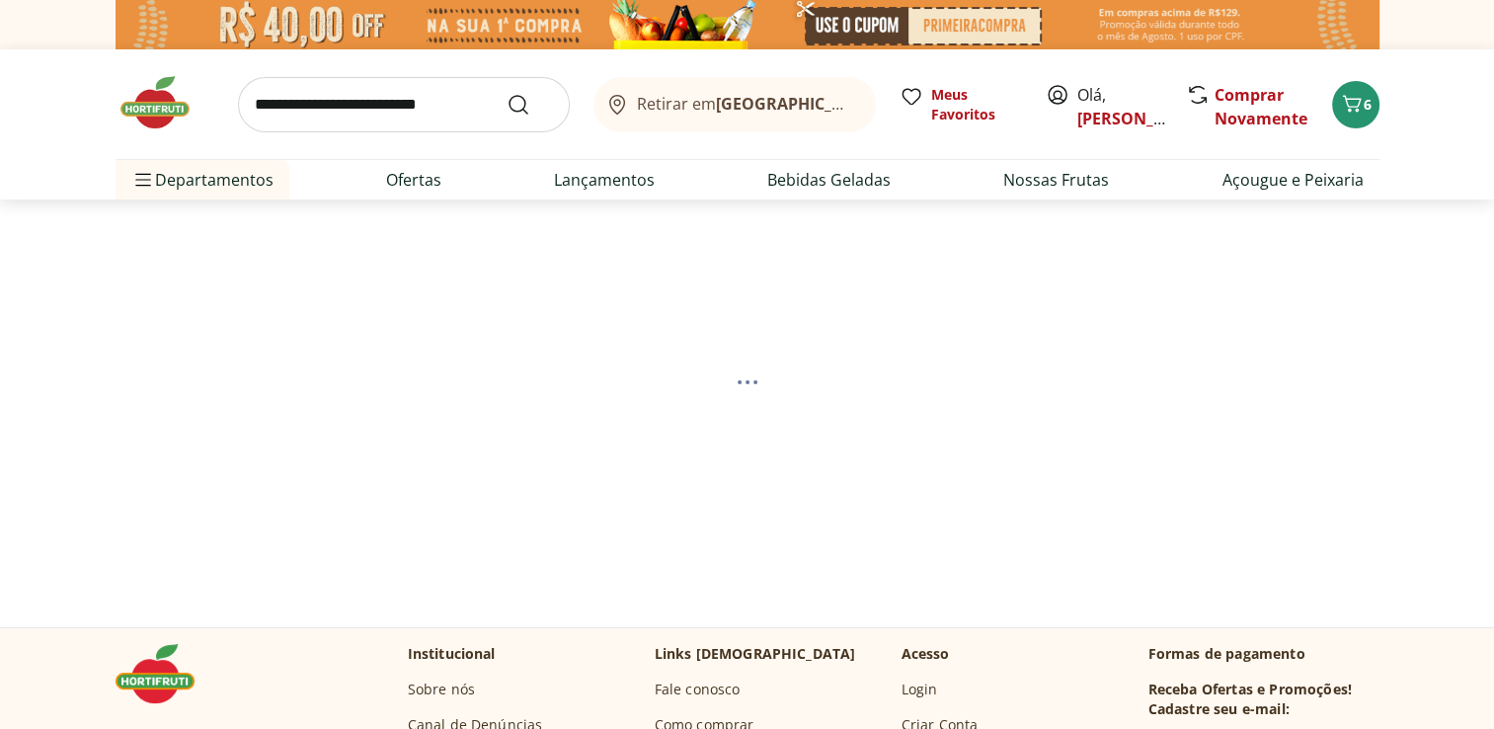
select select "**********"
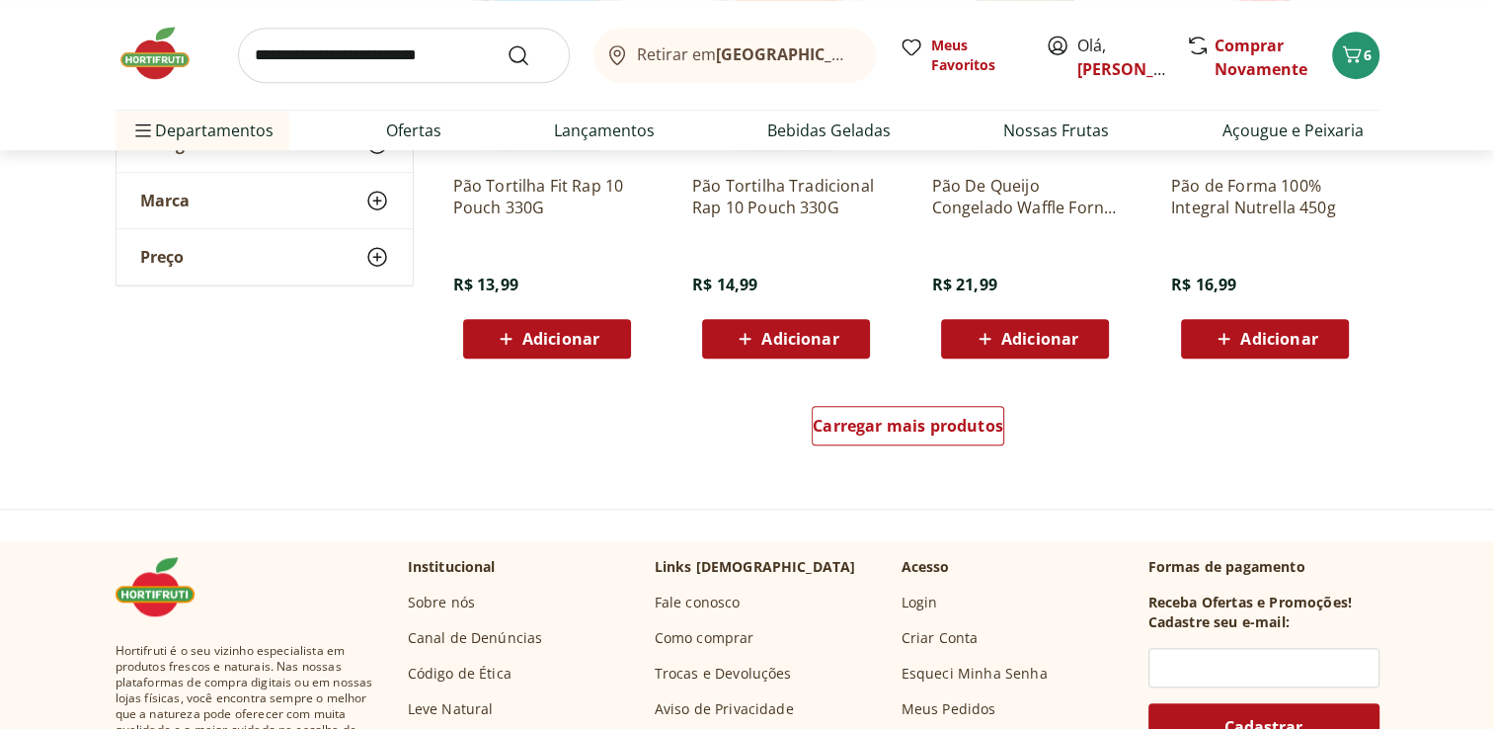
scroll to position [1474, 0]
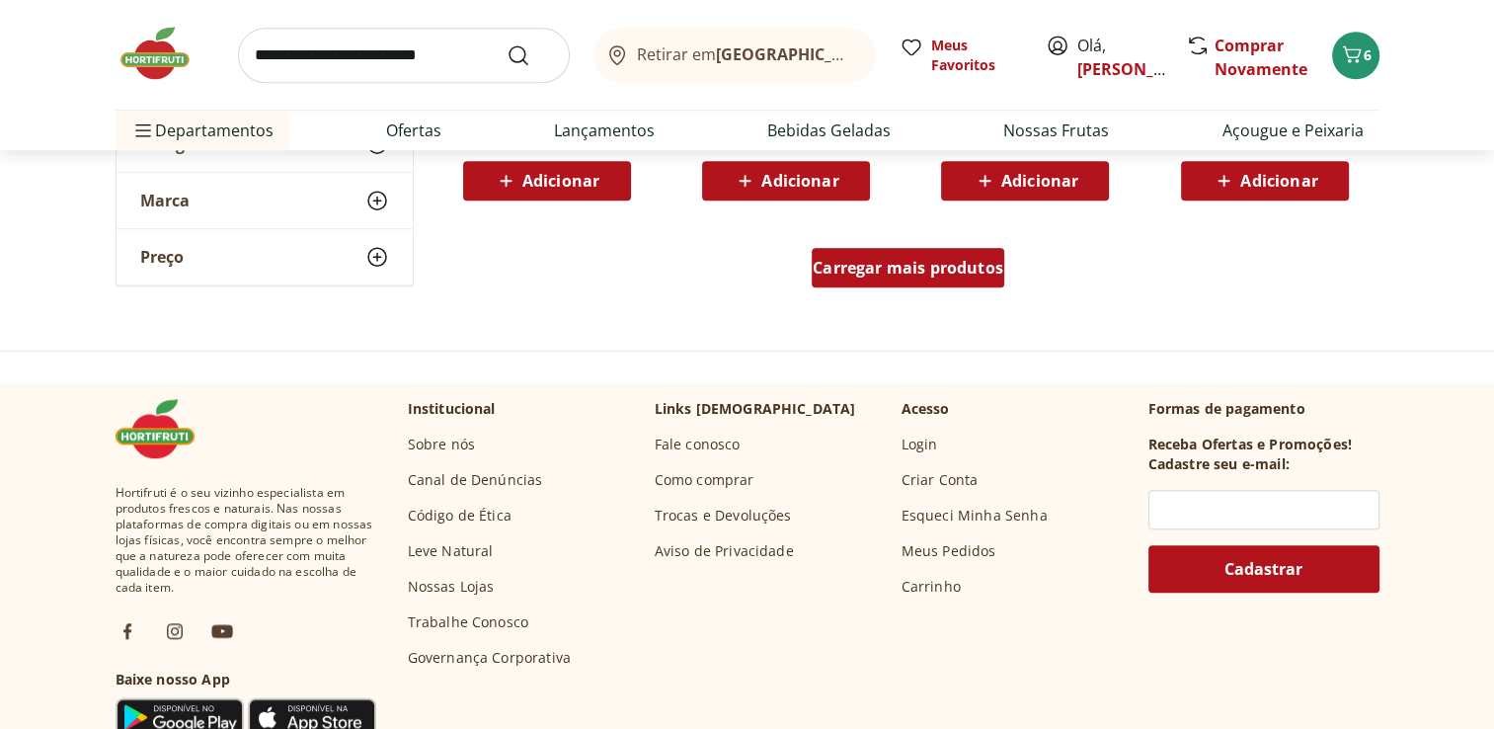
click at [846, 266] on span "Carregar mais produtos" at bounding box center [908, 268] width 191 height 16
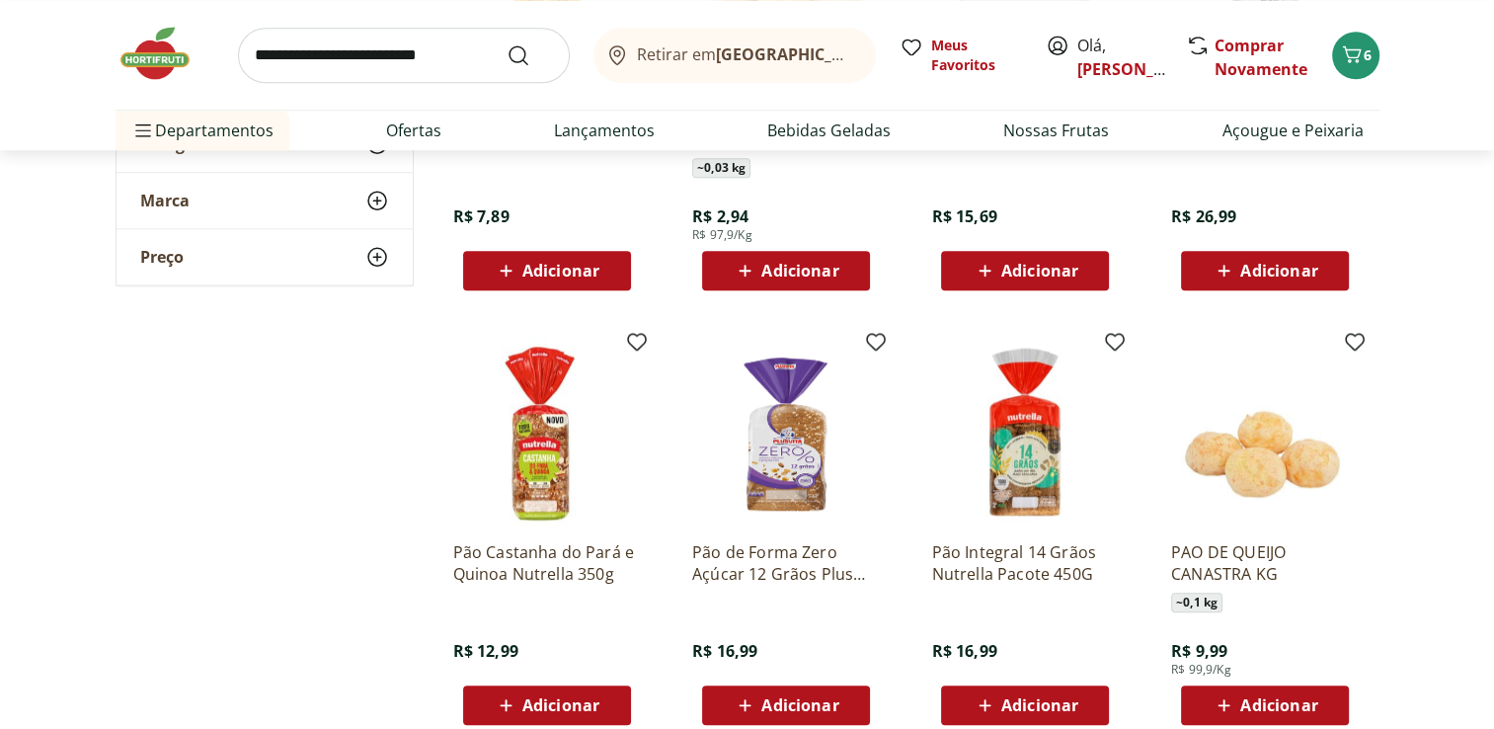
scroll to position [1869, 0]
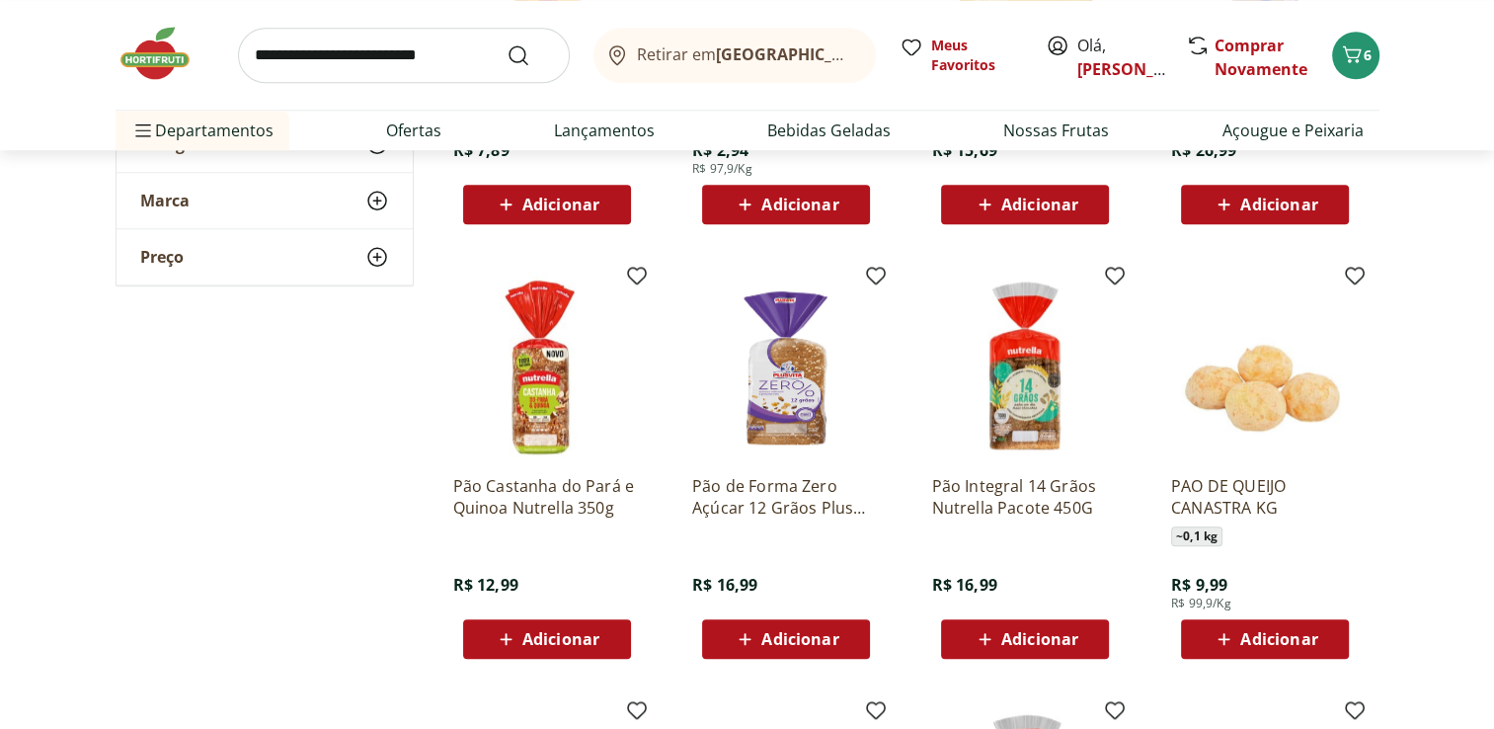
click at [1023, 631] on span "Adicionar" at bounding box center [1040, 639] width 77 height 16
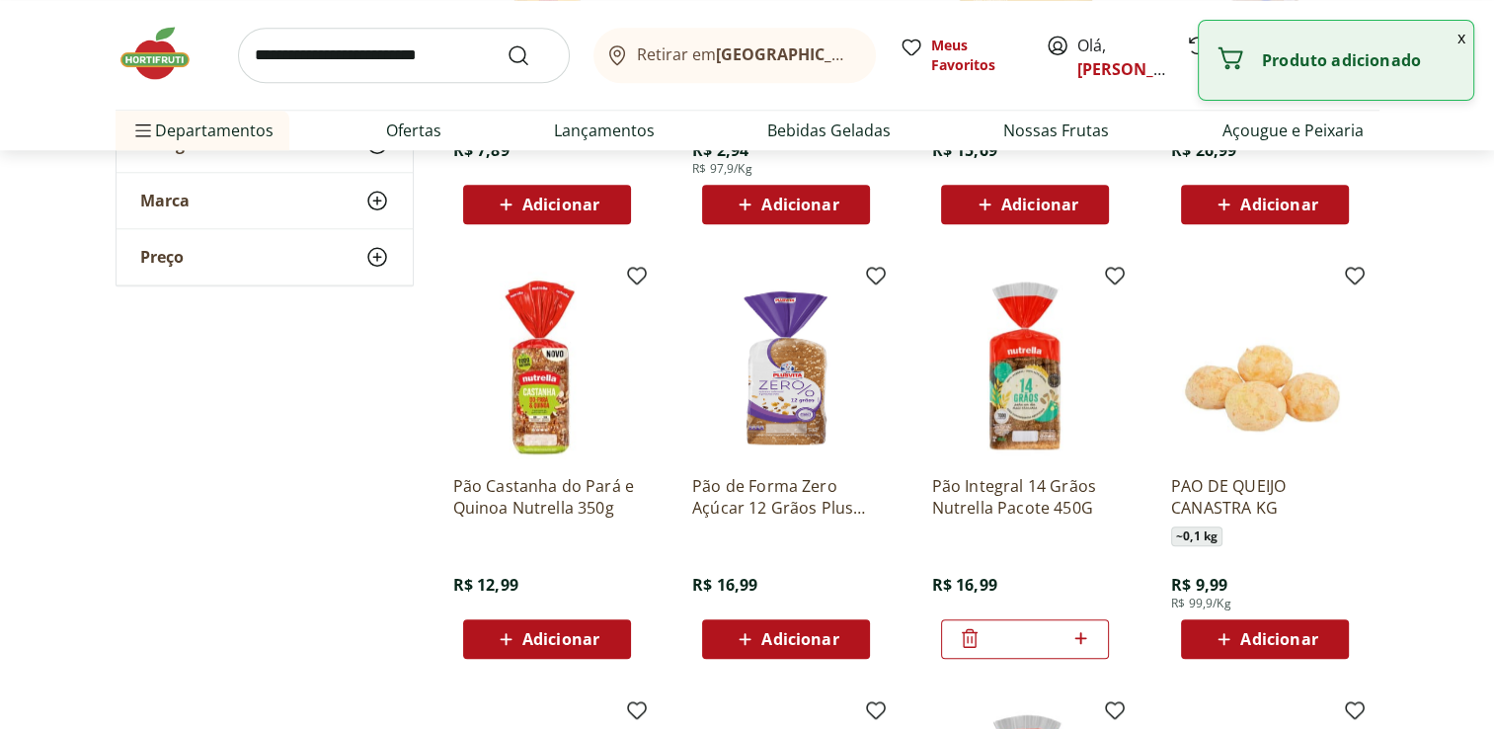
click at [1085, 630] on icon at bounding box center [1081, 638] width 25 height 24
type input "*"
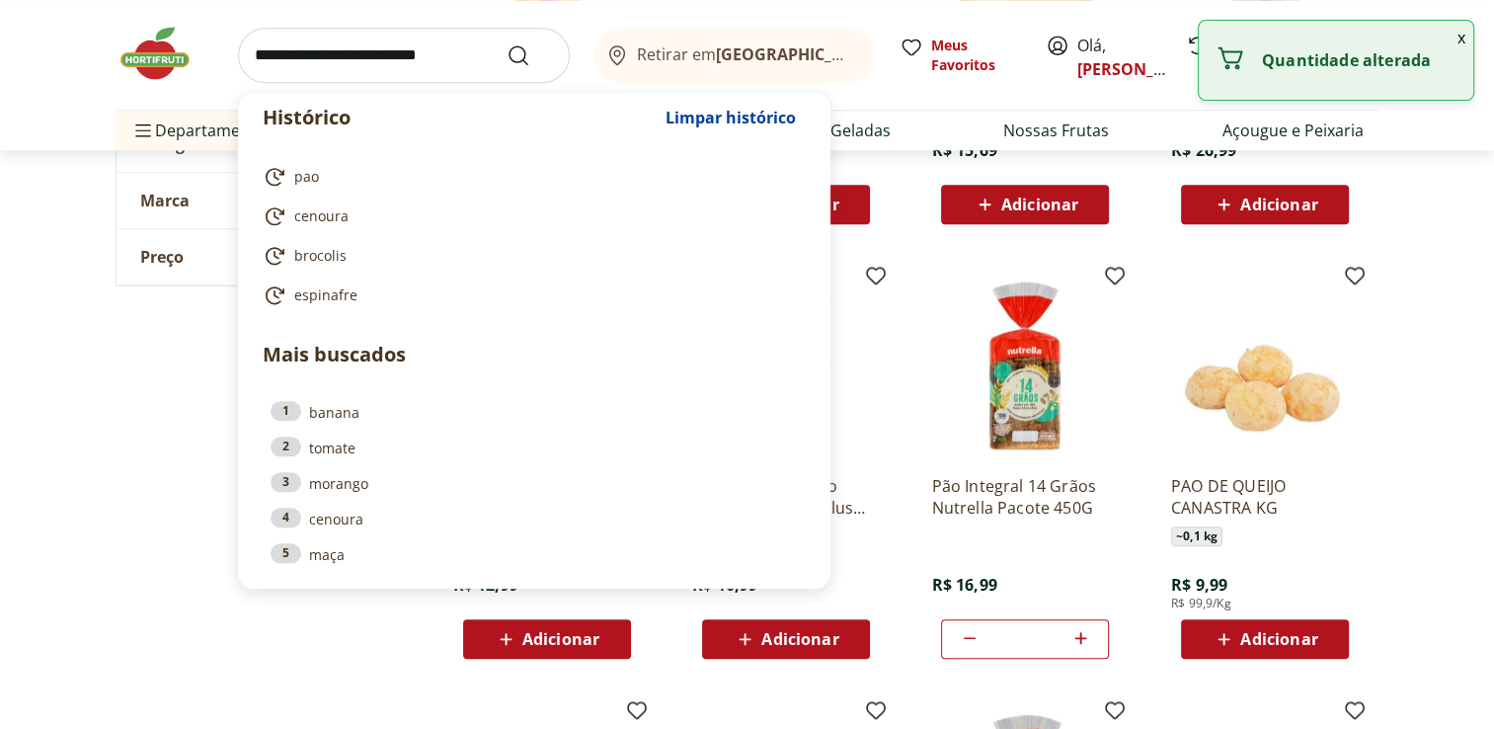
click at [356, 65] on input "search" at bounding box center [404, 55] width 332 height 55
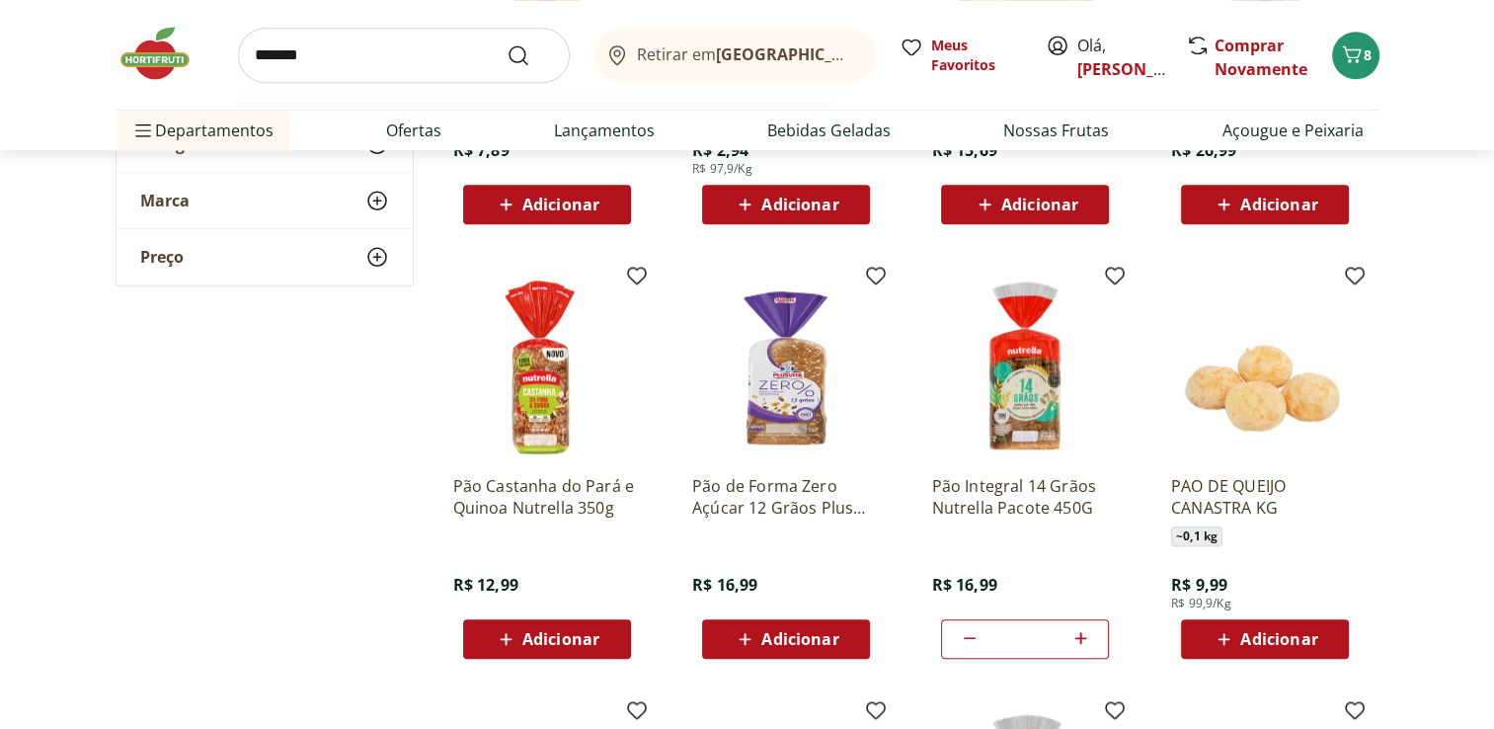
type input "*******"
click at [507, 43] on button "Submit Search" at bounding box center [530, 55] width 47 height 24
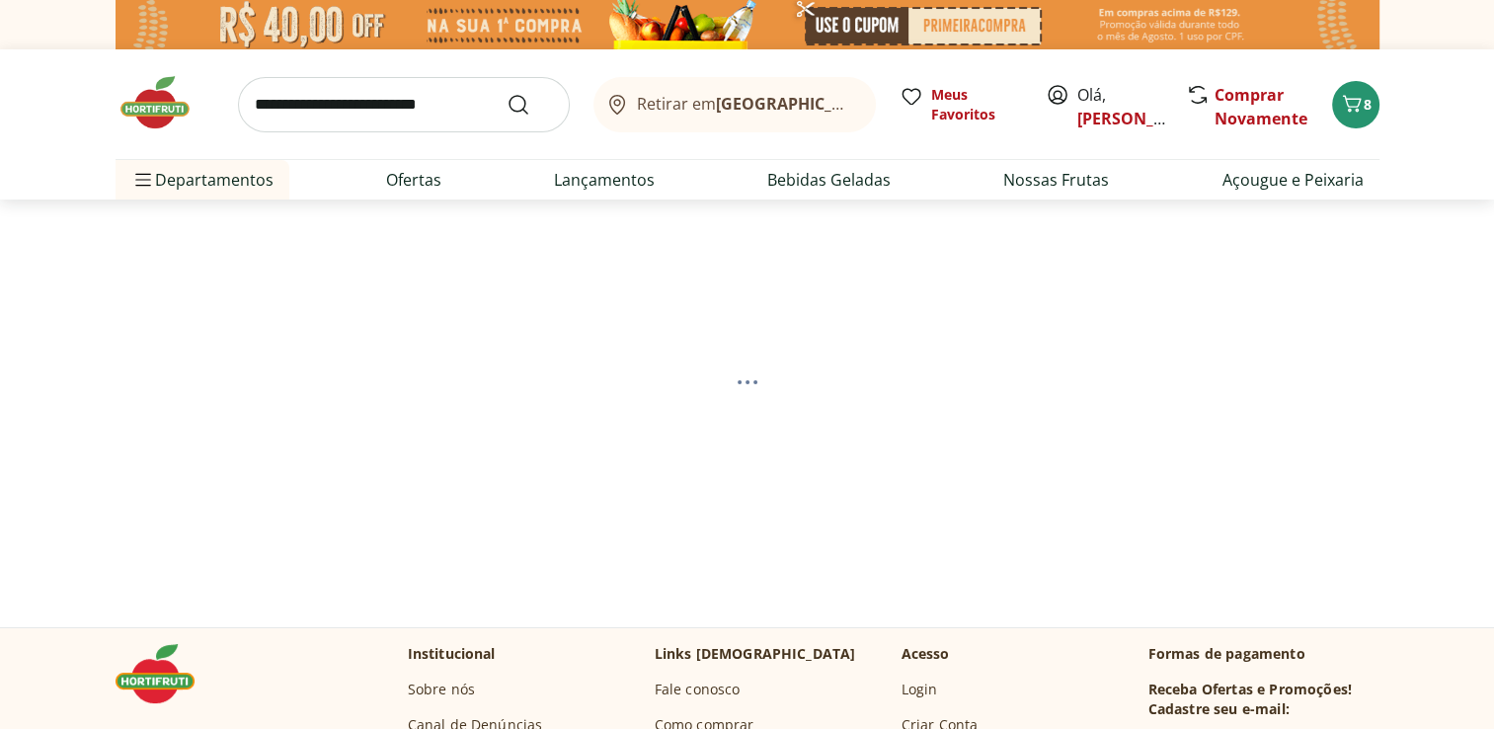
select select "**********"
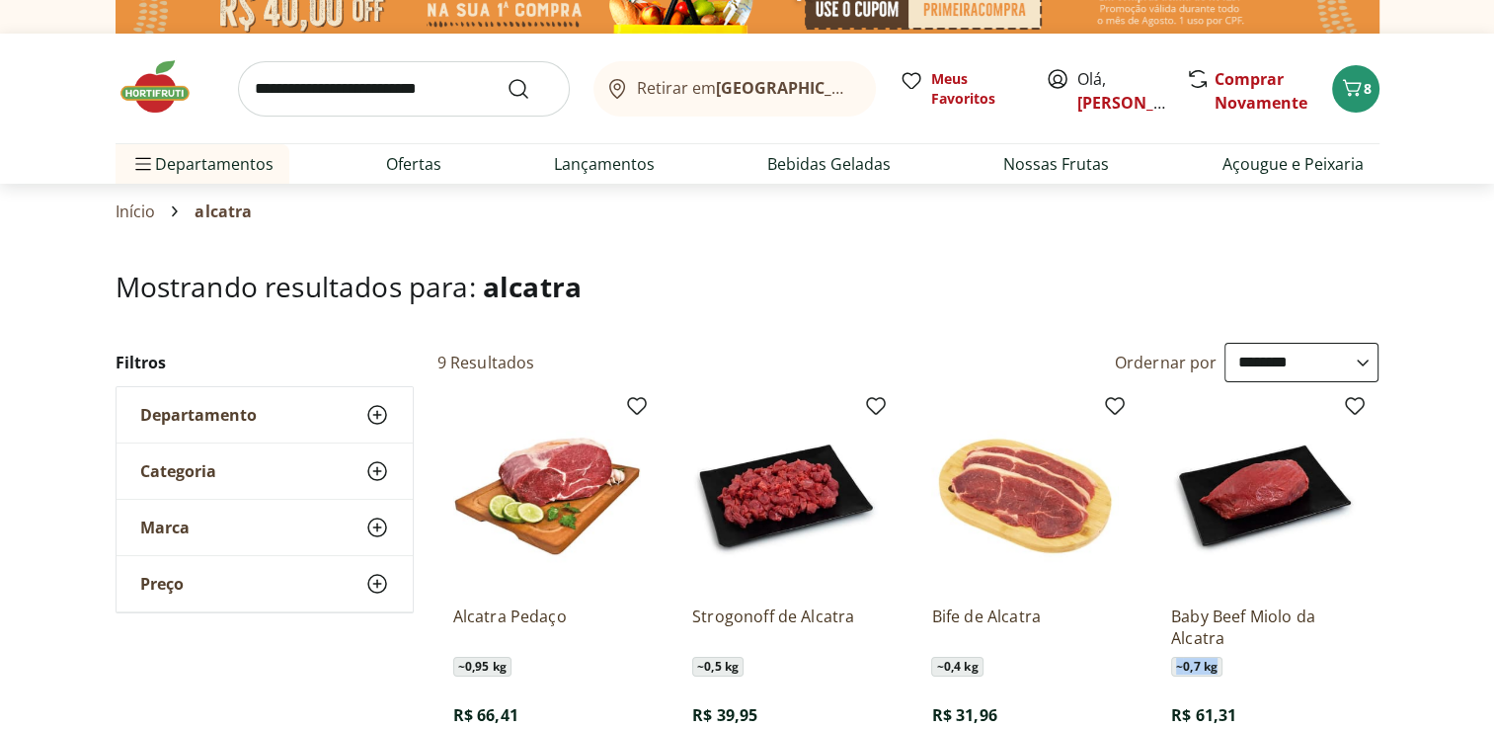
drag, startPoint x: 1493, startPoint y: 721, endPoint x: 1495, endPoint y: 710, distance: 11.0
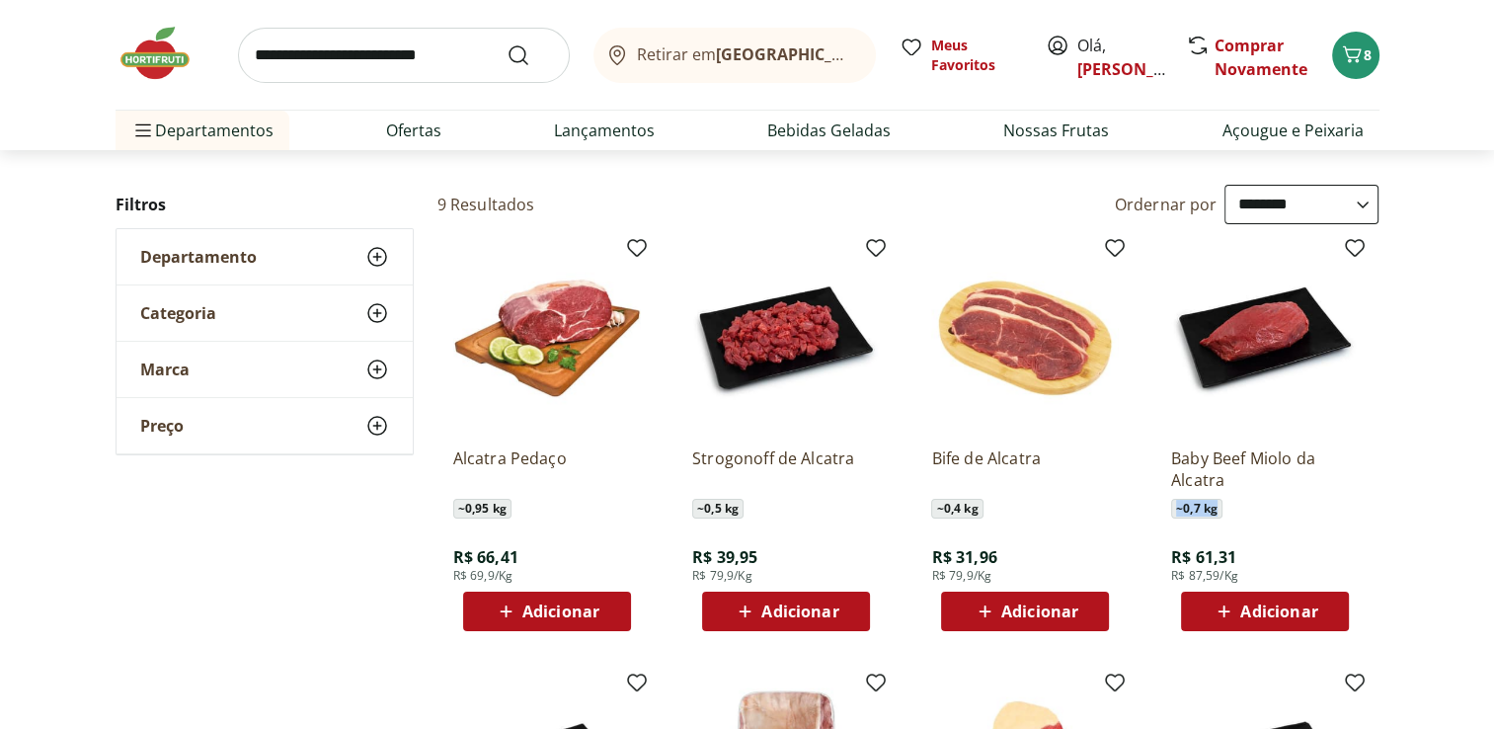
scroll to position [213, 0]
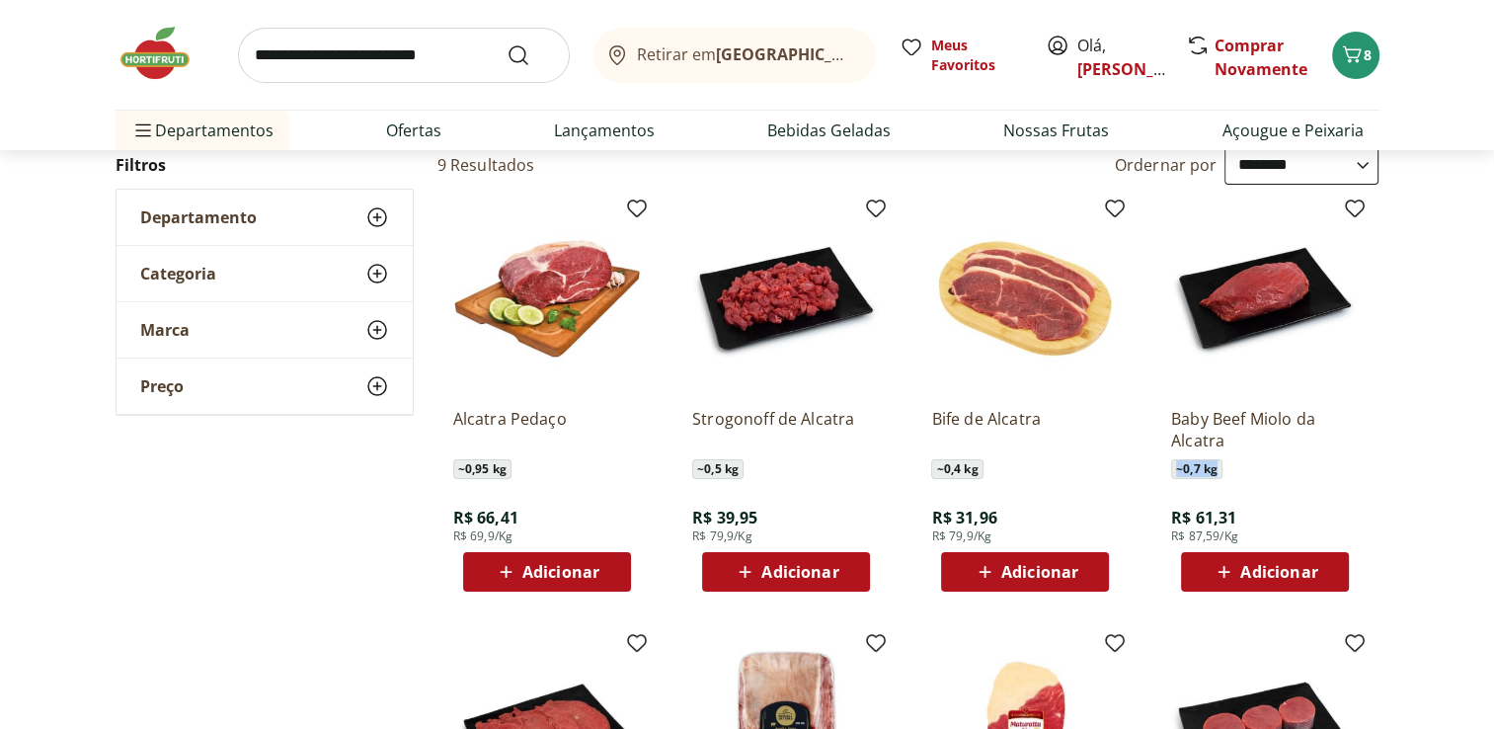
click at [581, 564] on span "Adicionar" at bounding box center [560, 572] width 77 height 16
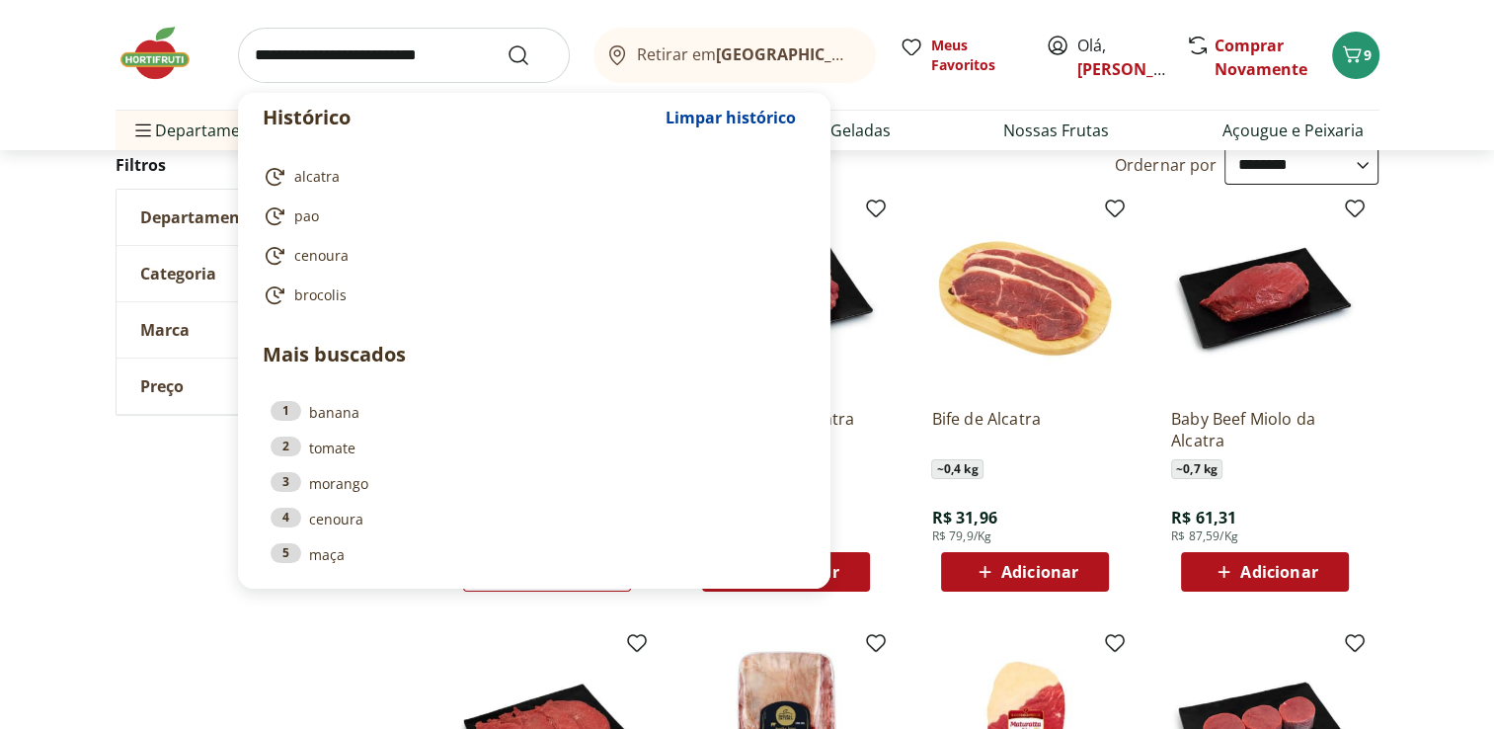
click at [306, 51] on input "search" at bounding box center [404, 55] width 332 height 55
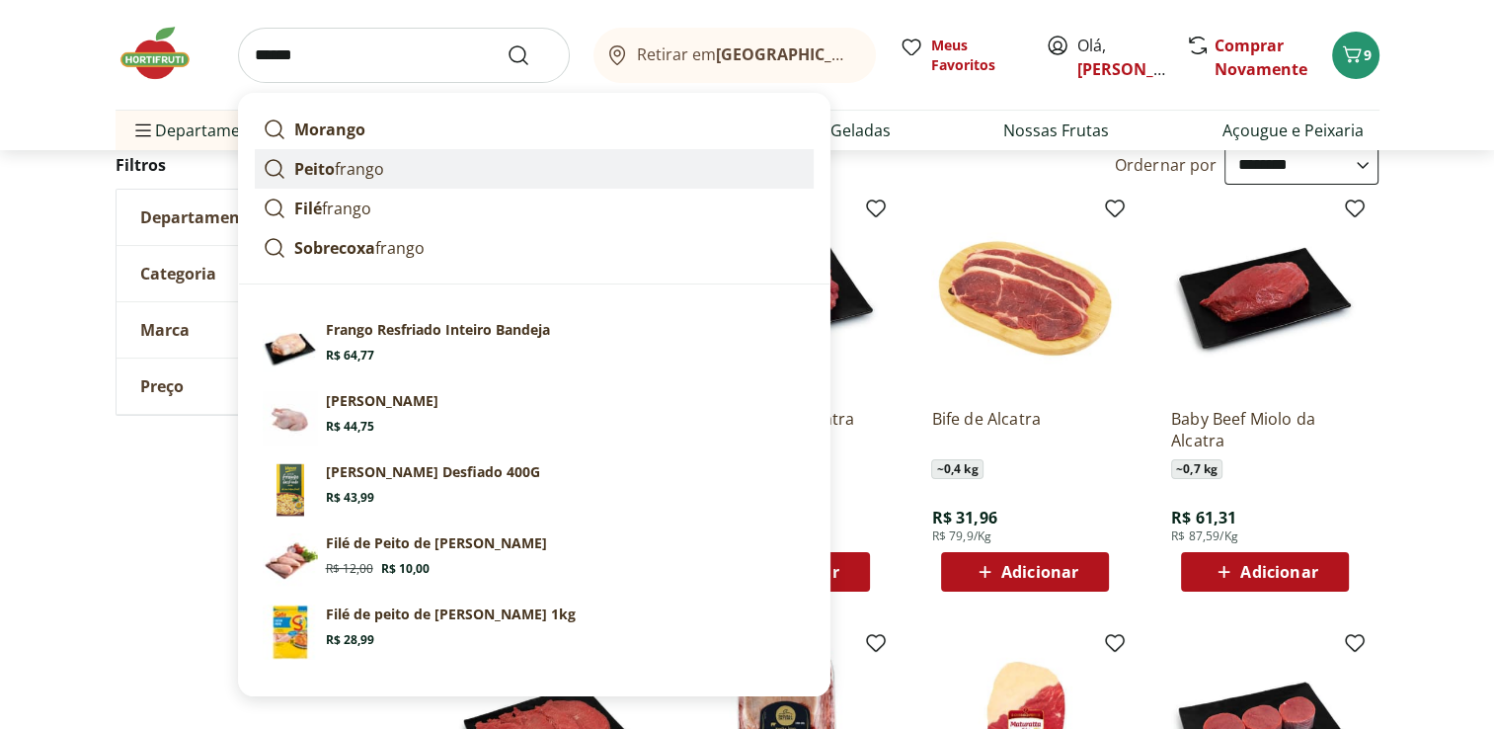
click at [363, 165] on p "Peito frango" at bounding box center [339, 169] width 90 height 24
type input "**********"
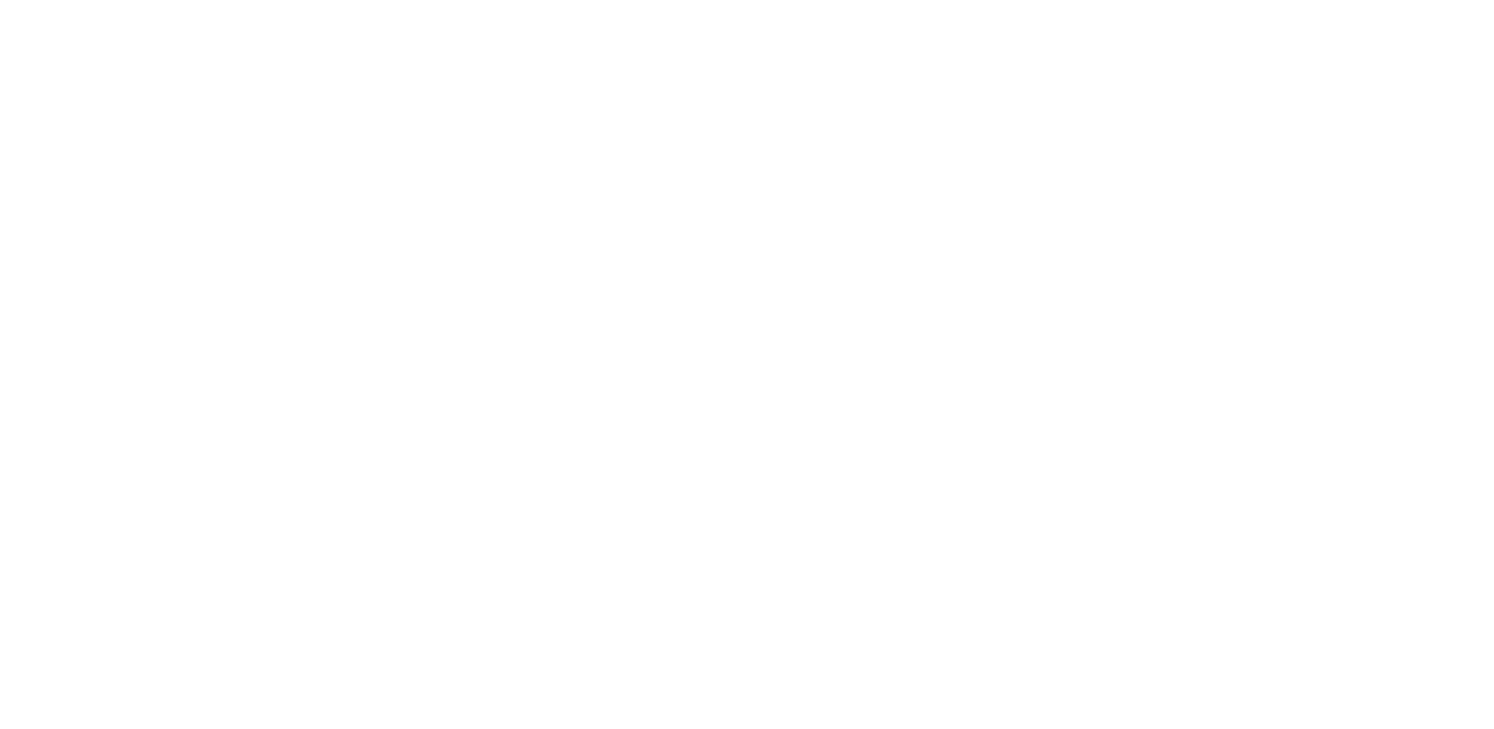
select select "**********"
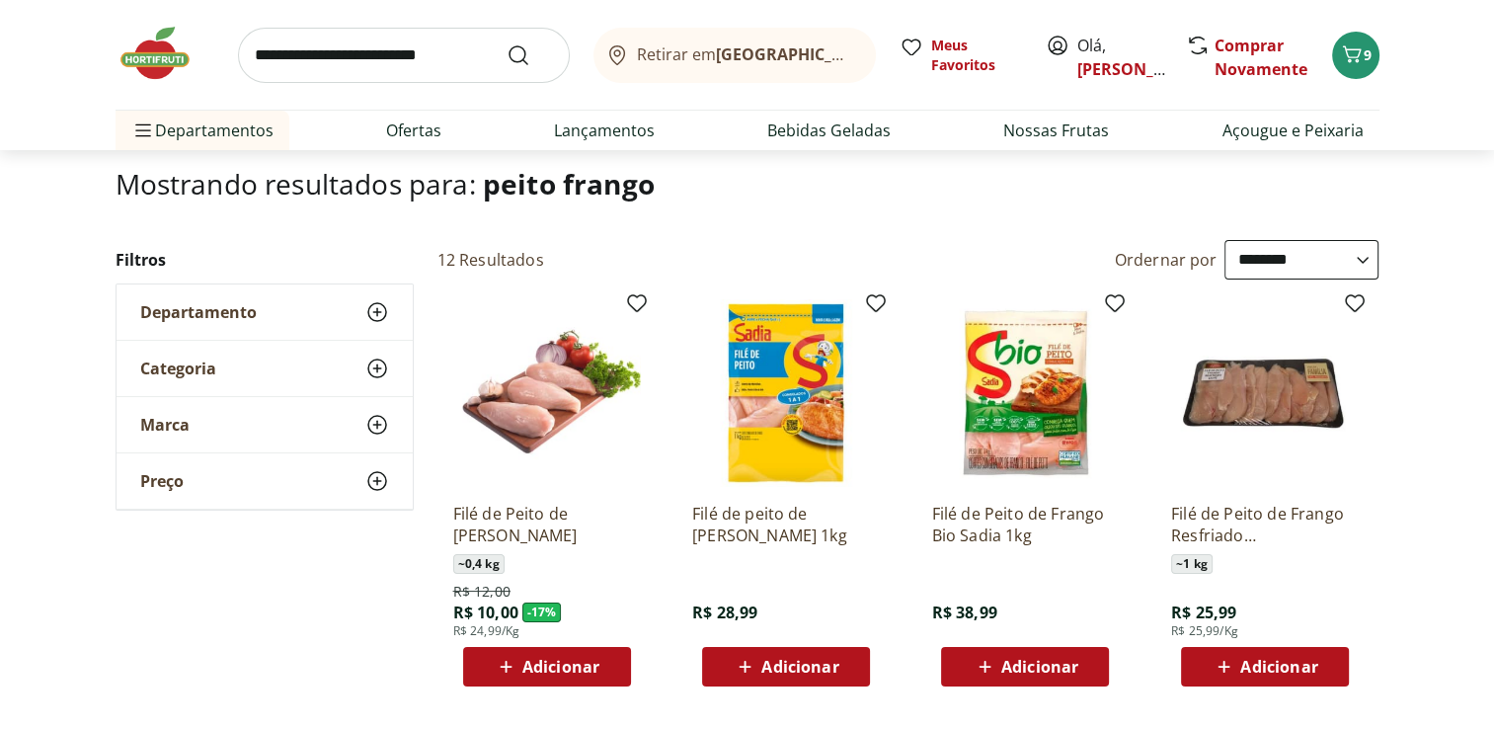
scroll to position [158, 0]
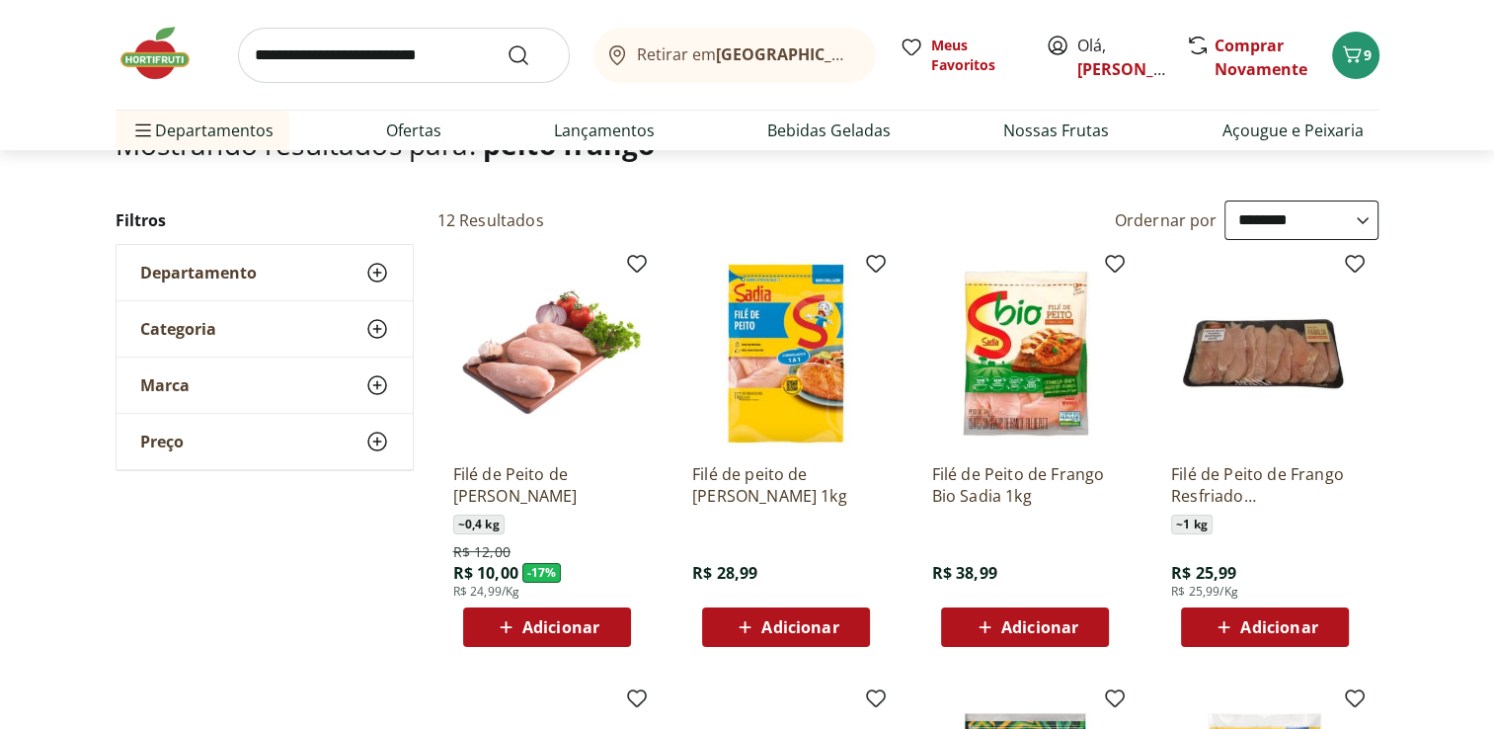
click at [569, 622] on span "Adicionar" at bounding box center [560, 627] width 77 height 16
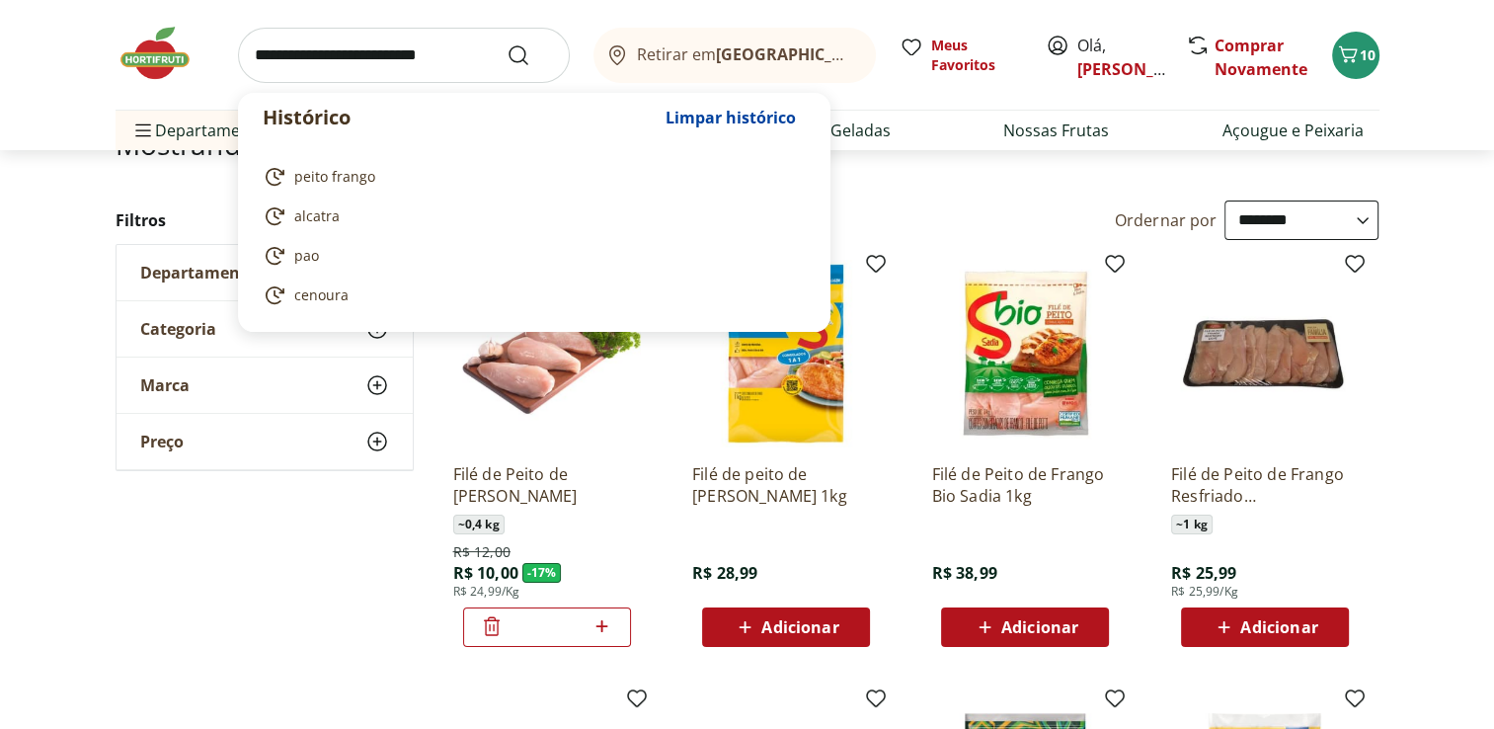
click at [312, 48] on input "search" at bounding box center [404, 55] width 332 height 55
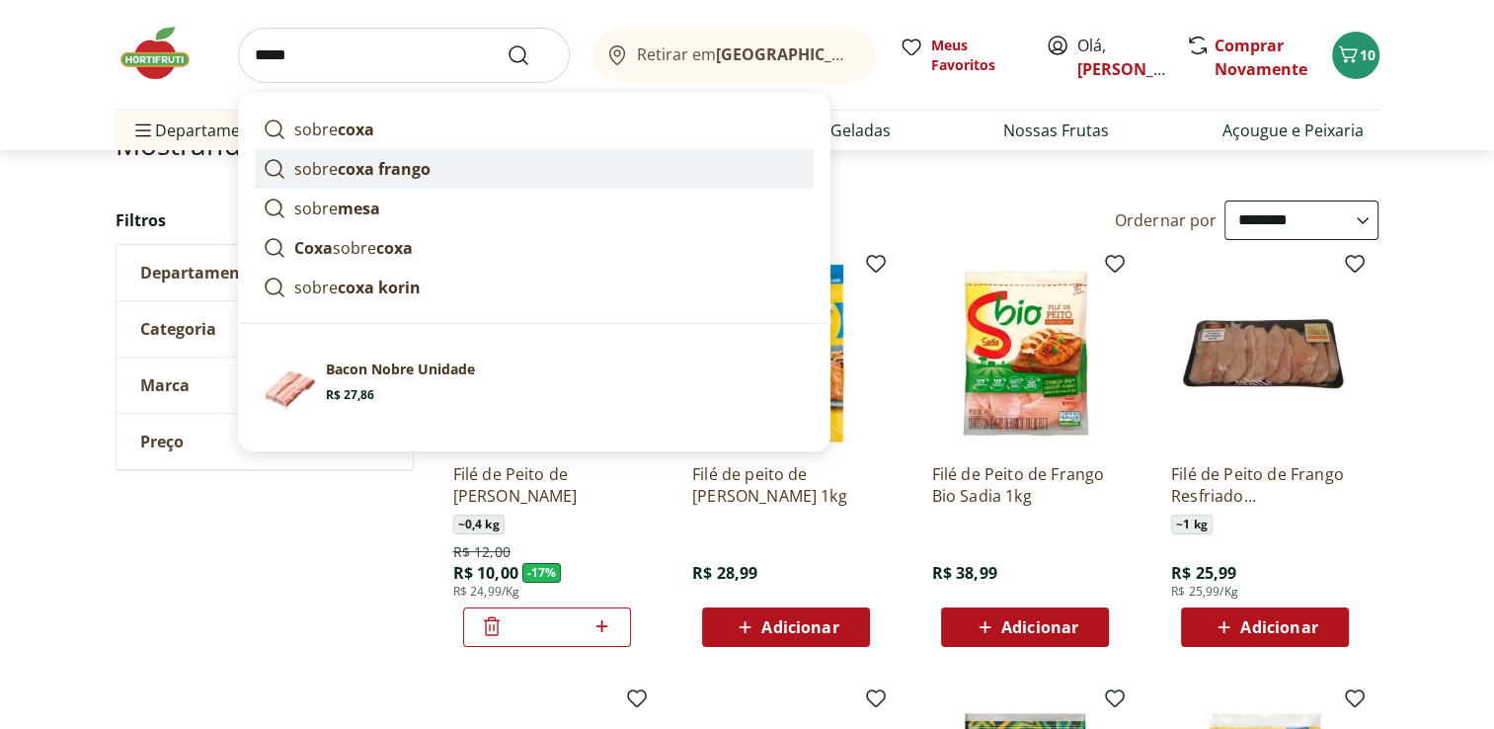
click at [356, 174] on strong "coxa frango" at bounding box center [384, 169] width 93 height 22
type input "**********"
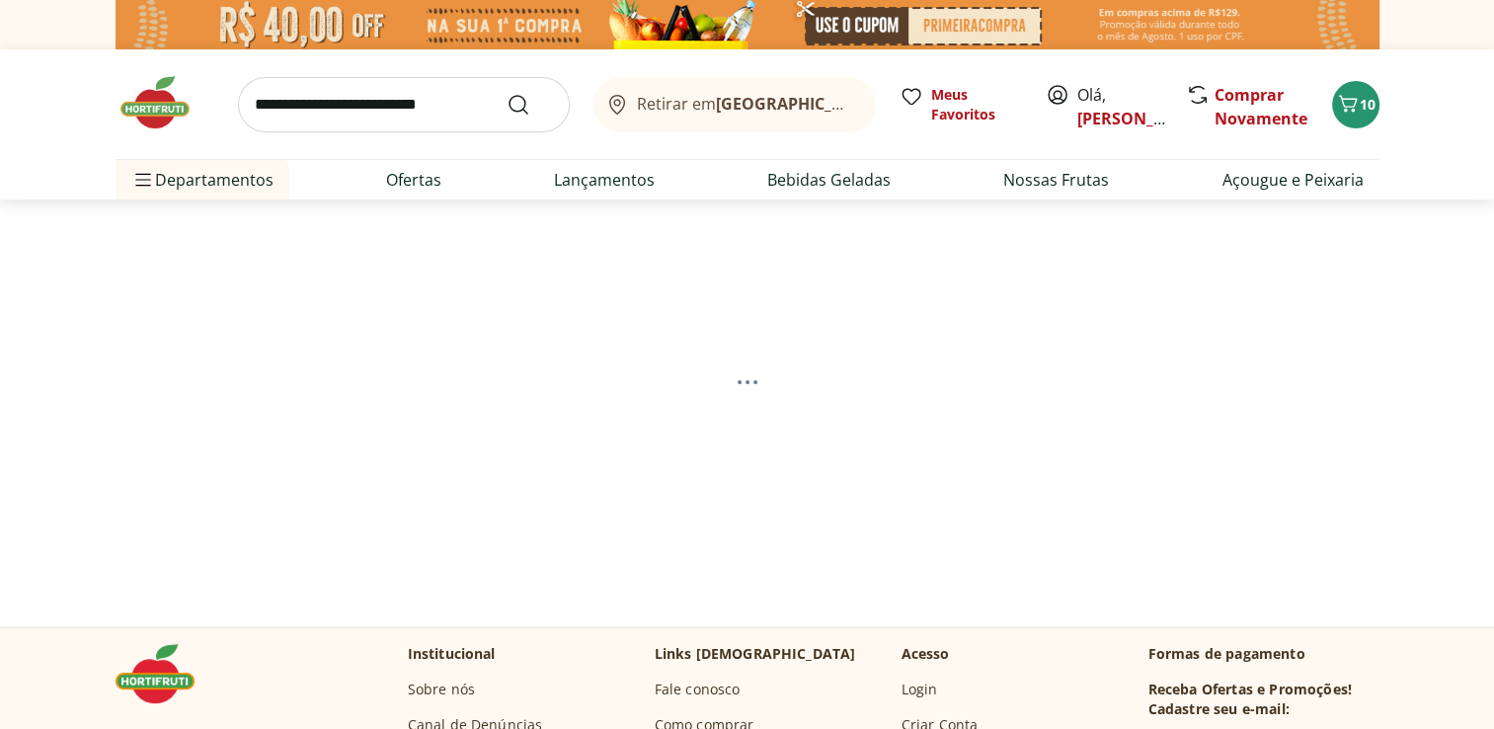
select select "**********"
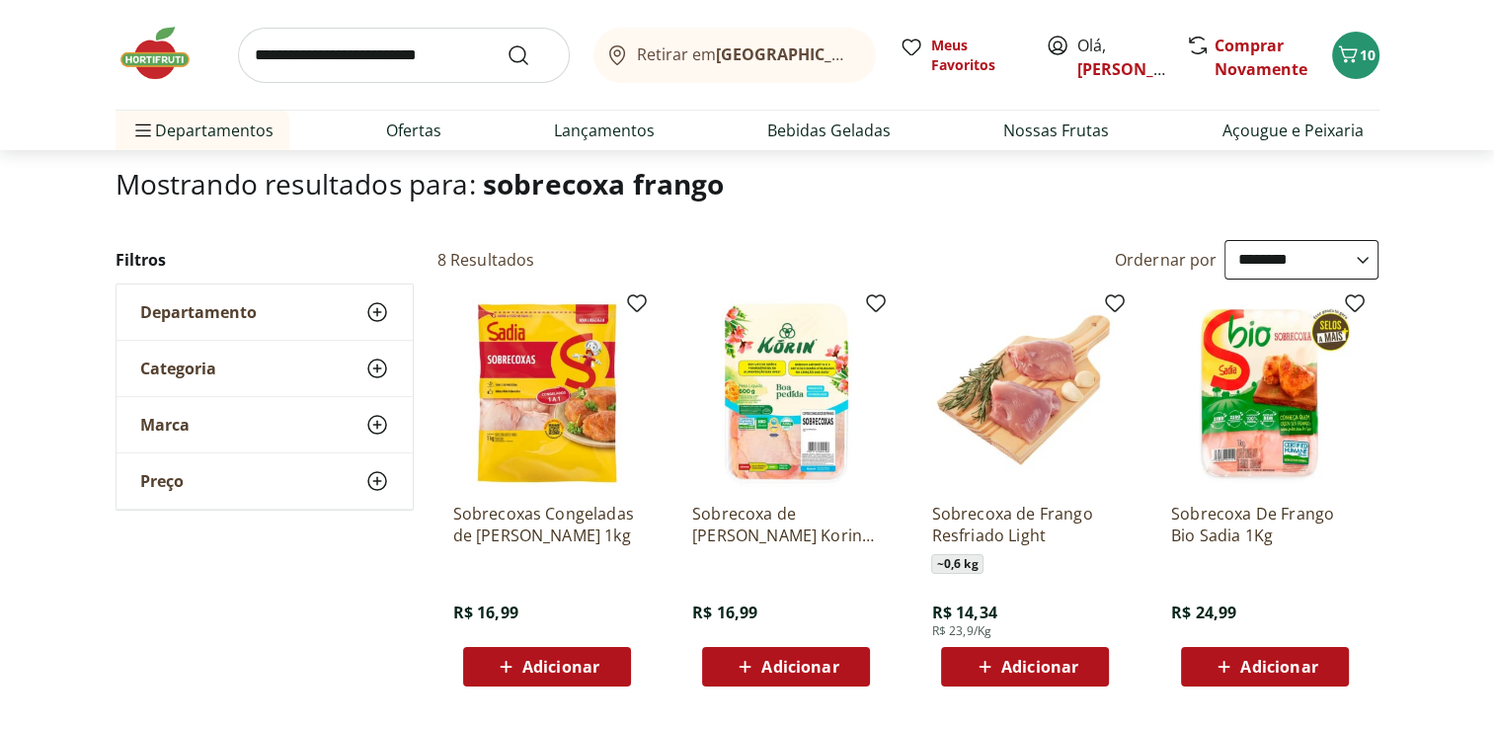
scroll to position [158, 0]
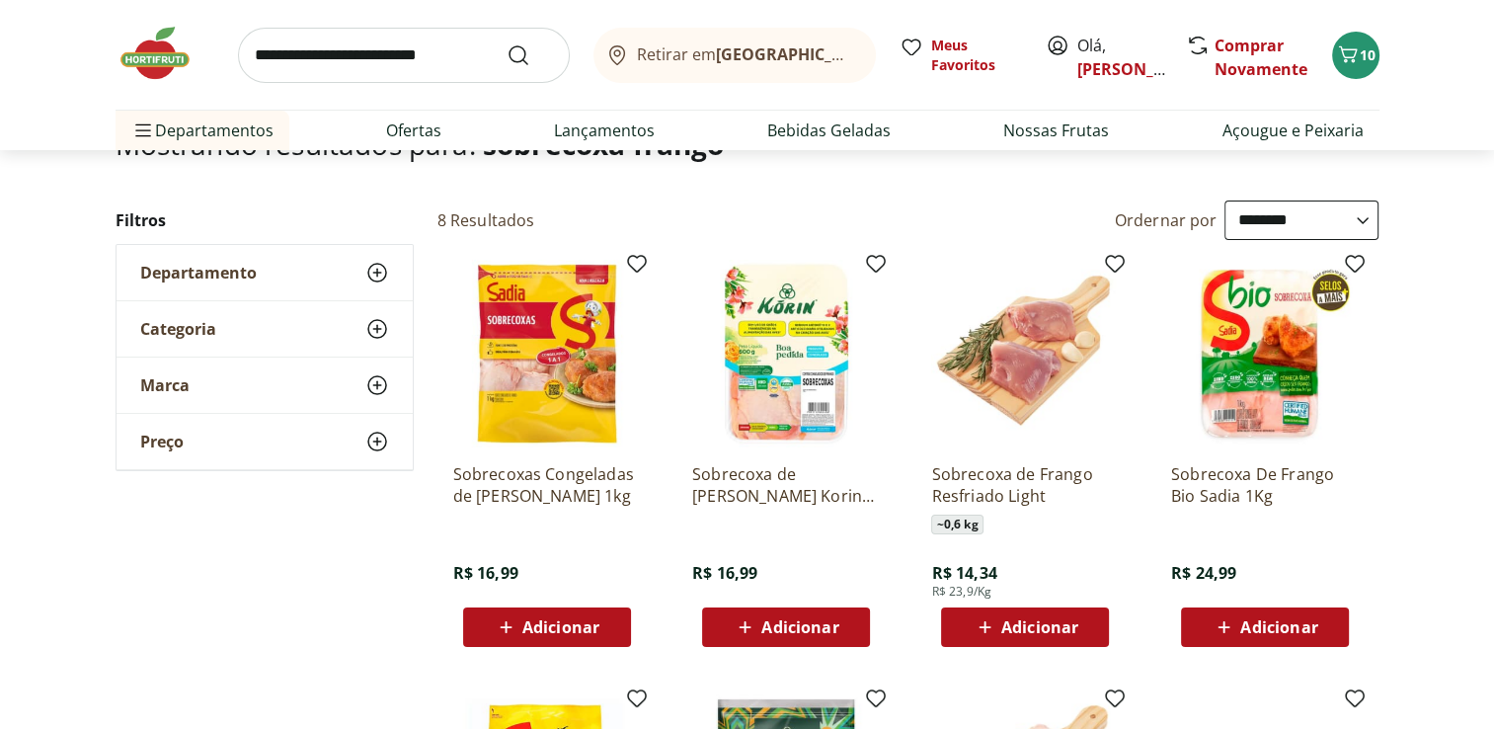
click at [798, 622] on span "Adicionar" at bounding box center [799, 627] width 77 height 16
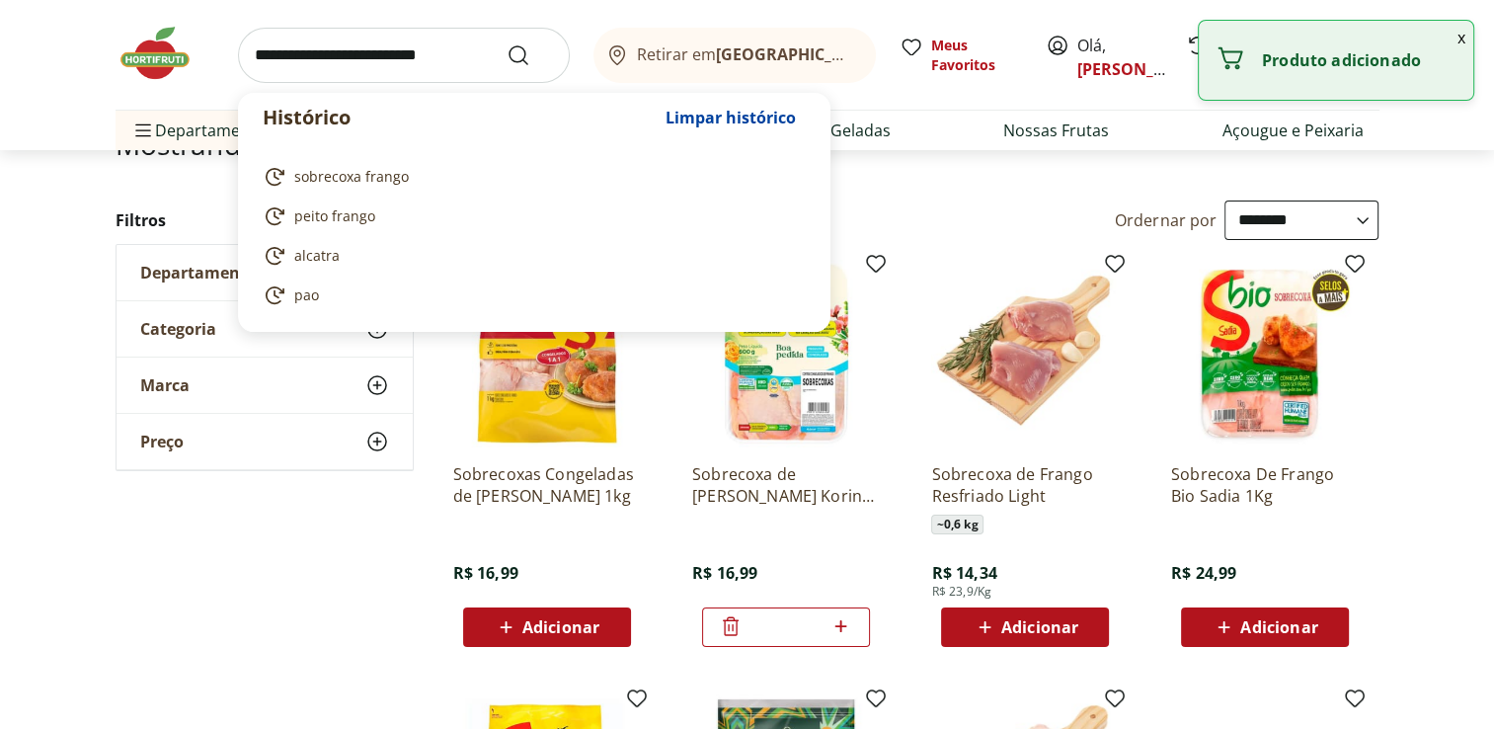
click at [409, 55] on input "search" at bounding box center [404, 55] width 332 height 55
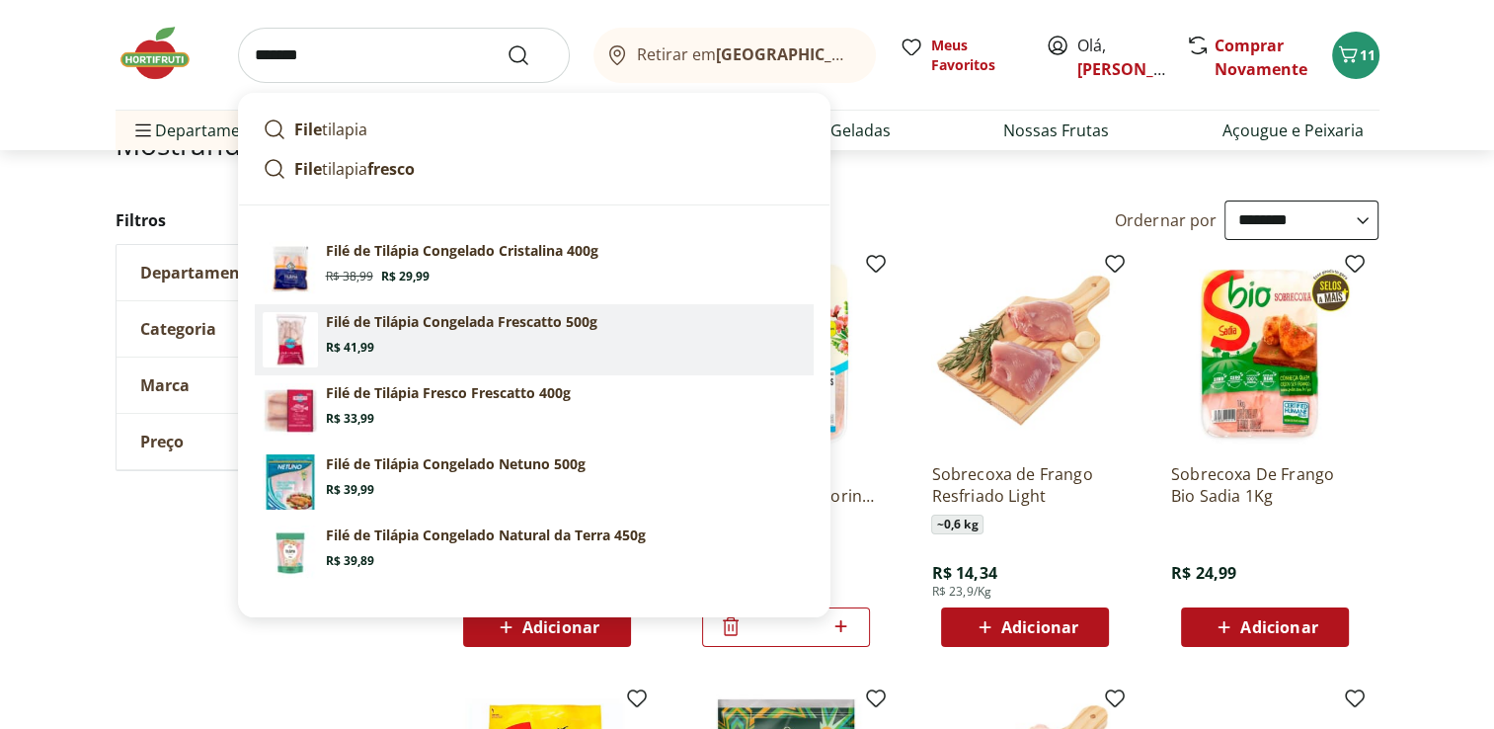
click at [424, 327] on p "Filé de Tilápia Congelada Frescatto 500g" at bounding box center [462, 322] width 272 height 20
type input "**********"
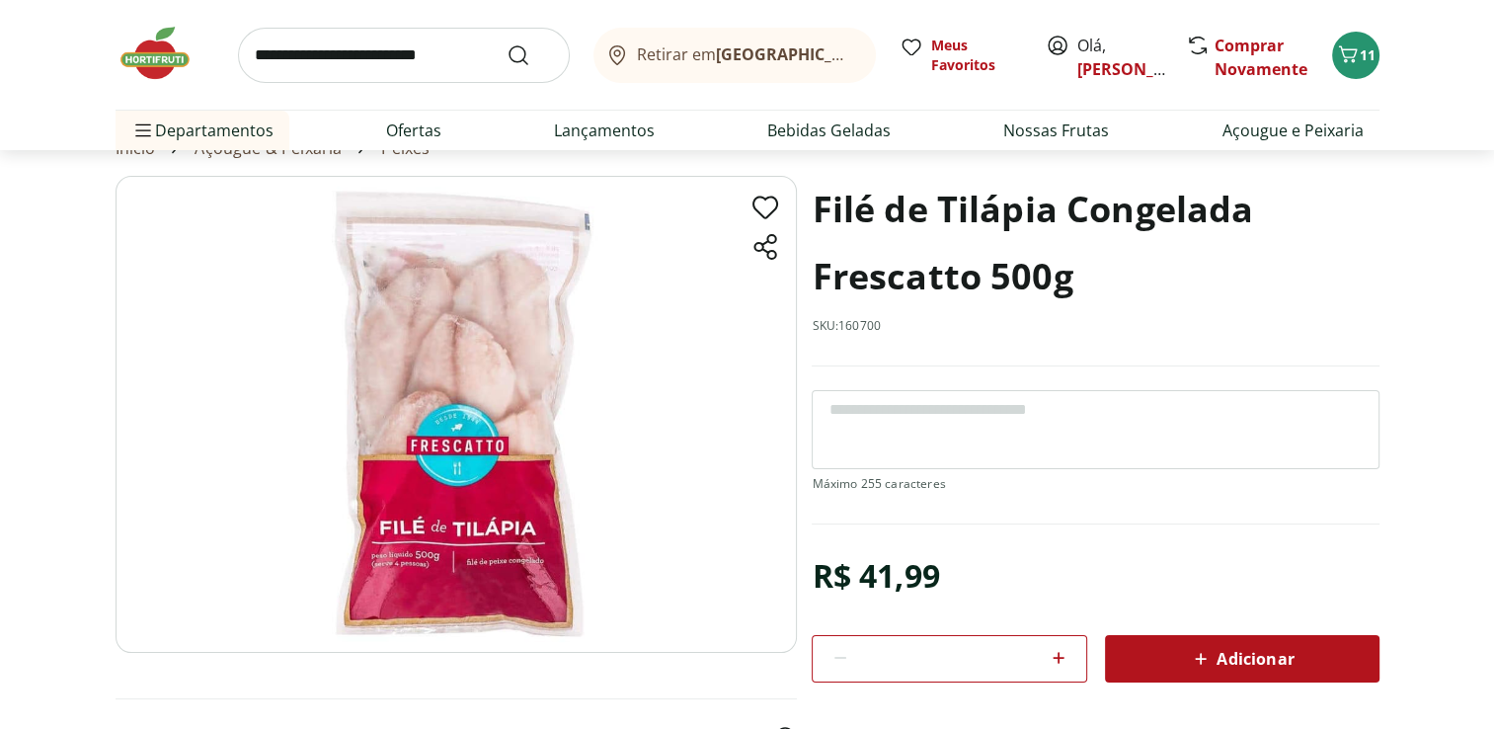
scroll to position [119, 0]
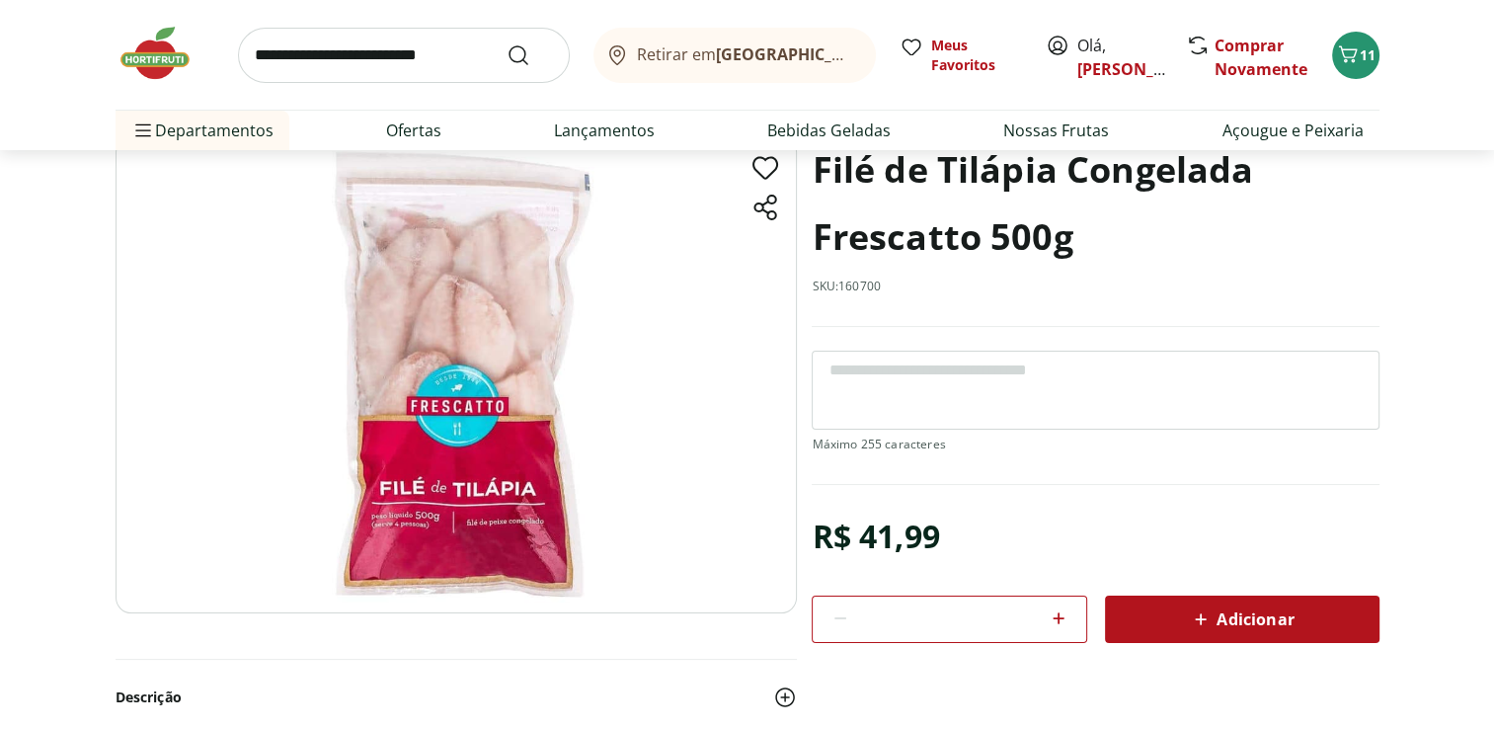
click at [1300, 610] on div "Adicionar" at bounding box center [1242, 619] width 243 height 36
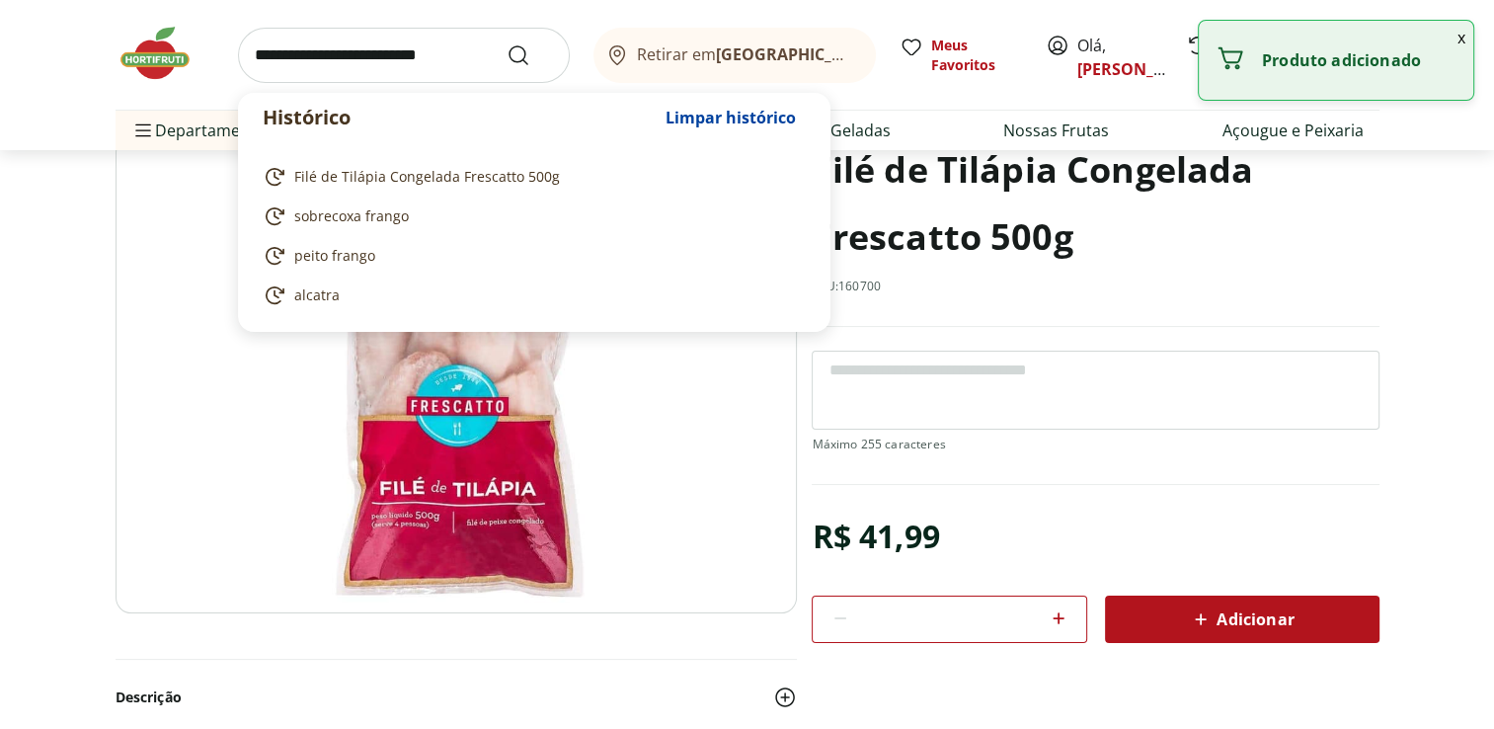
click at [332, 54] on input "search" at bounding box center [404, 55] width 332 height 55
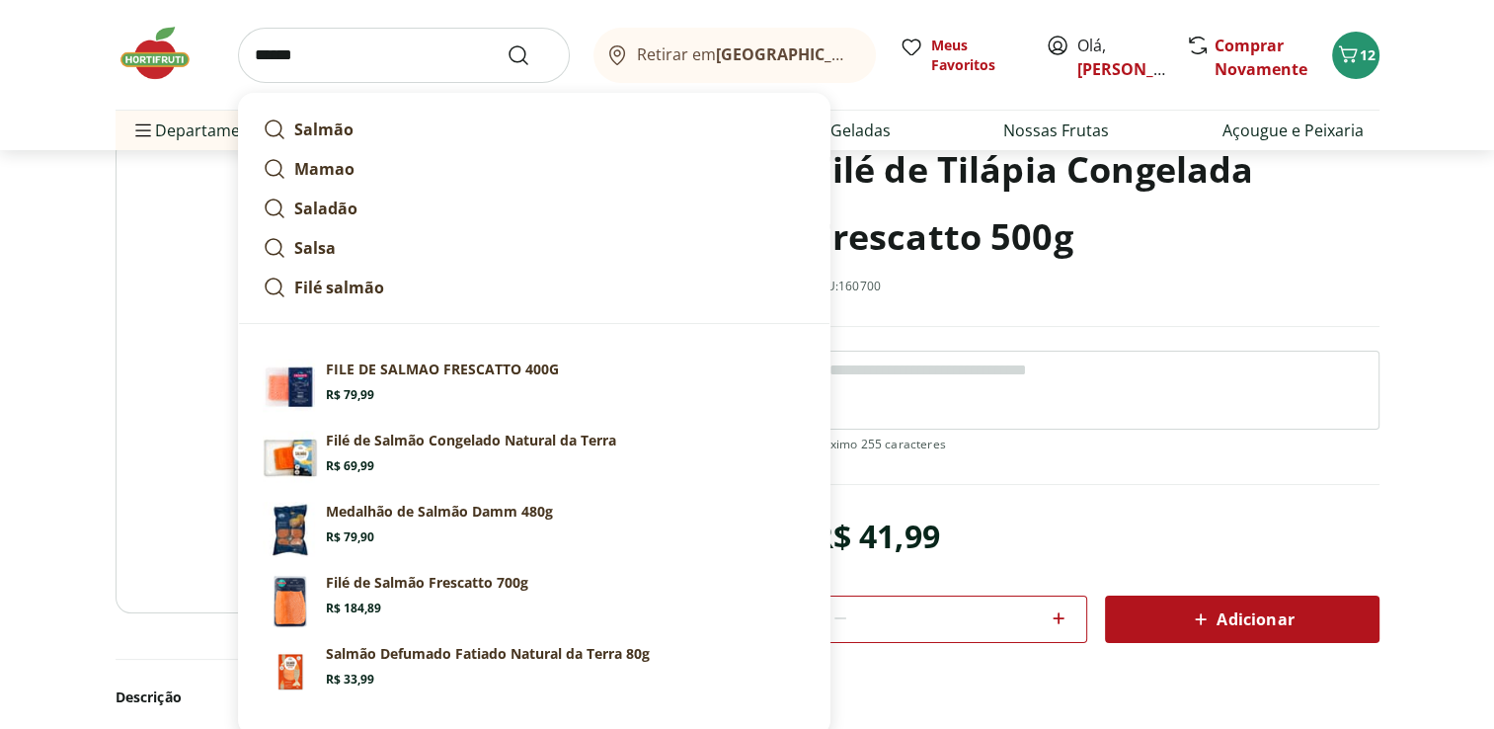
type input "******"
click at [507, 43] on button "Submit Search" at bounding box center [530, 55] width 47 height 24
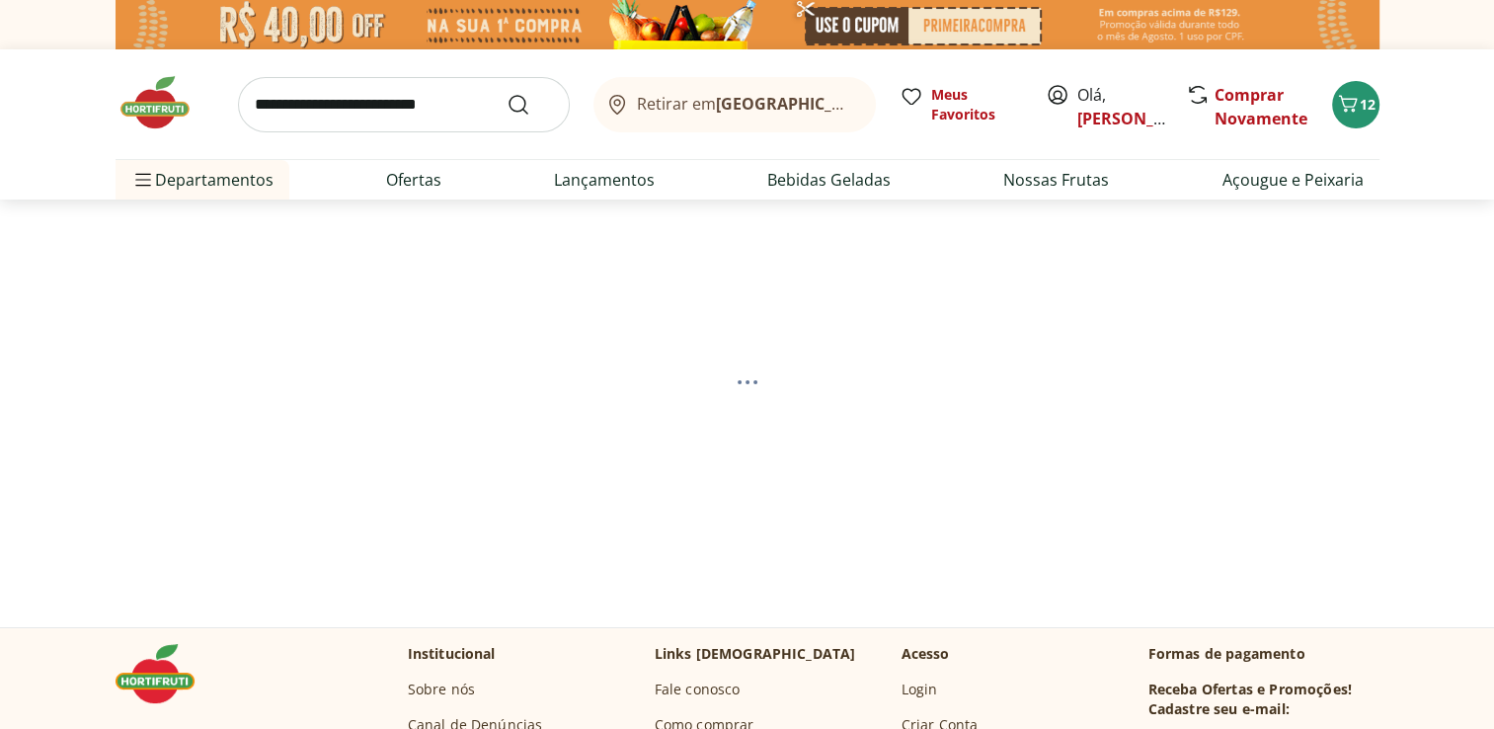
select select "**********"
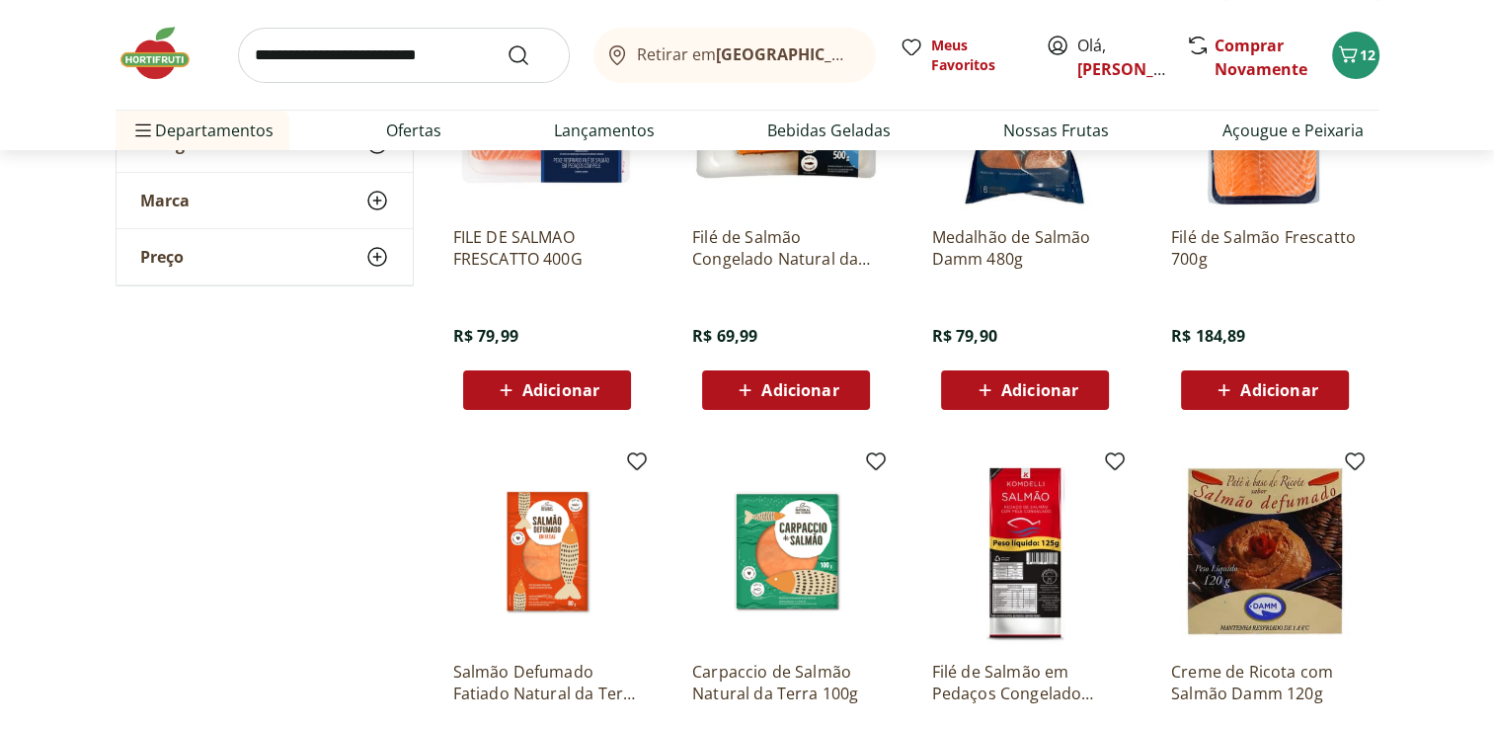
scroll to position [435, 0]
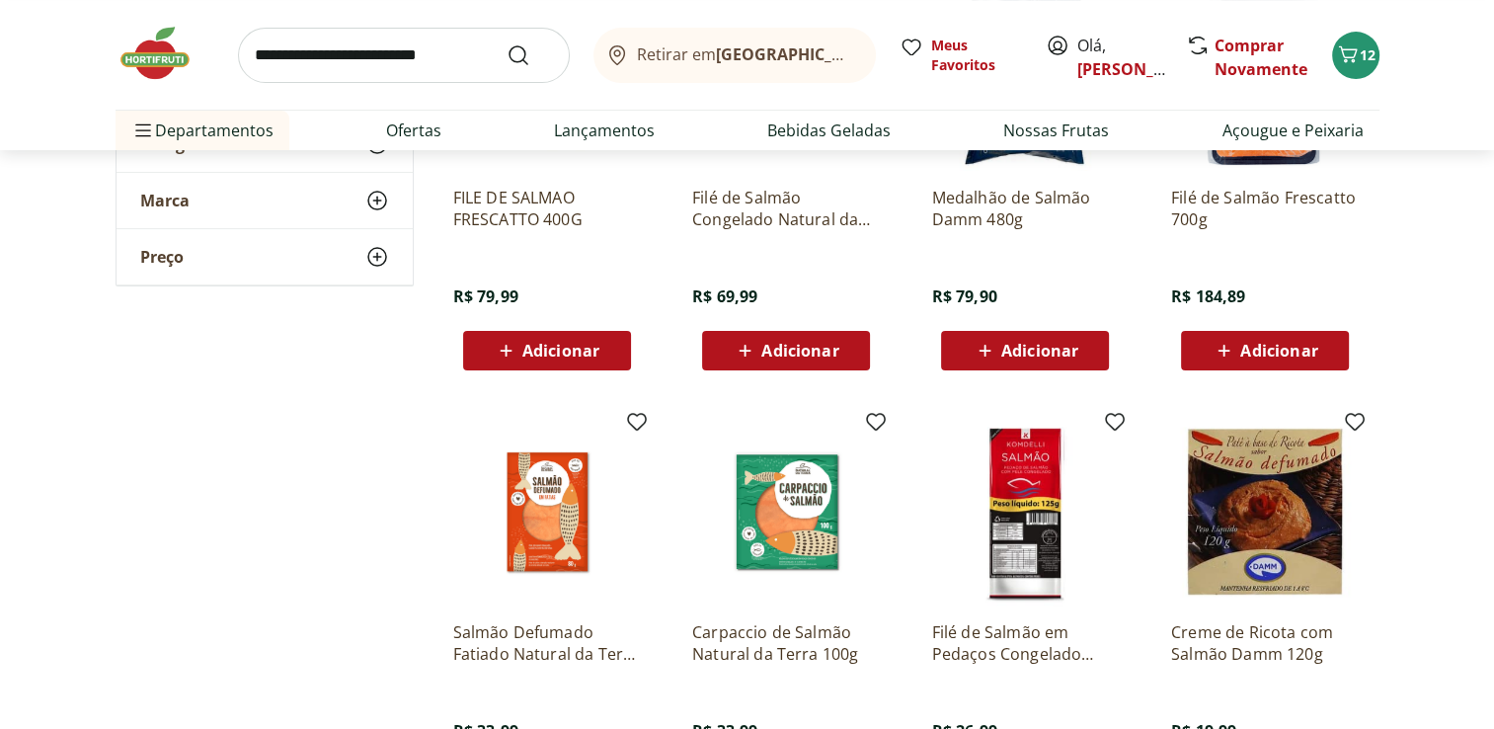
click at [771, 352] on span "Adicionar" at bounding box center [799, 351] width 77 height 16
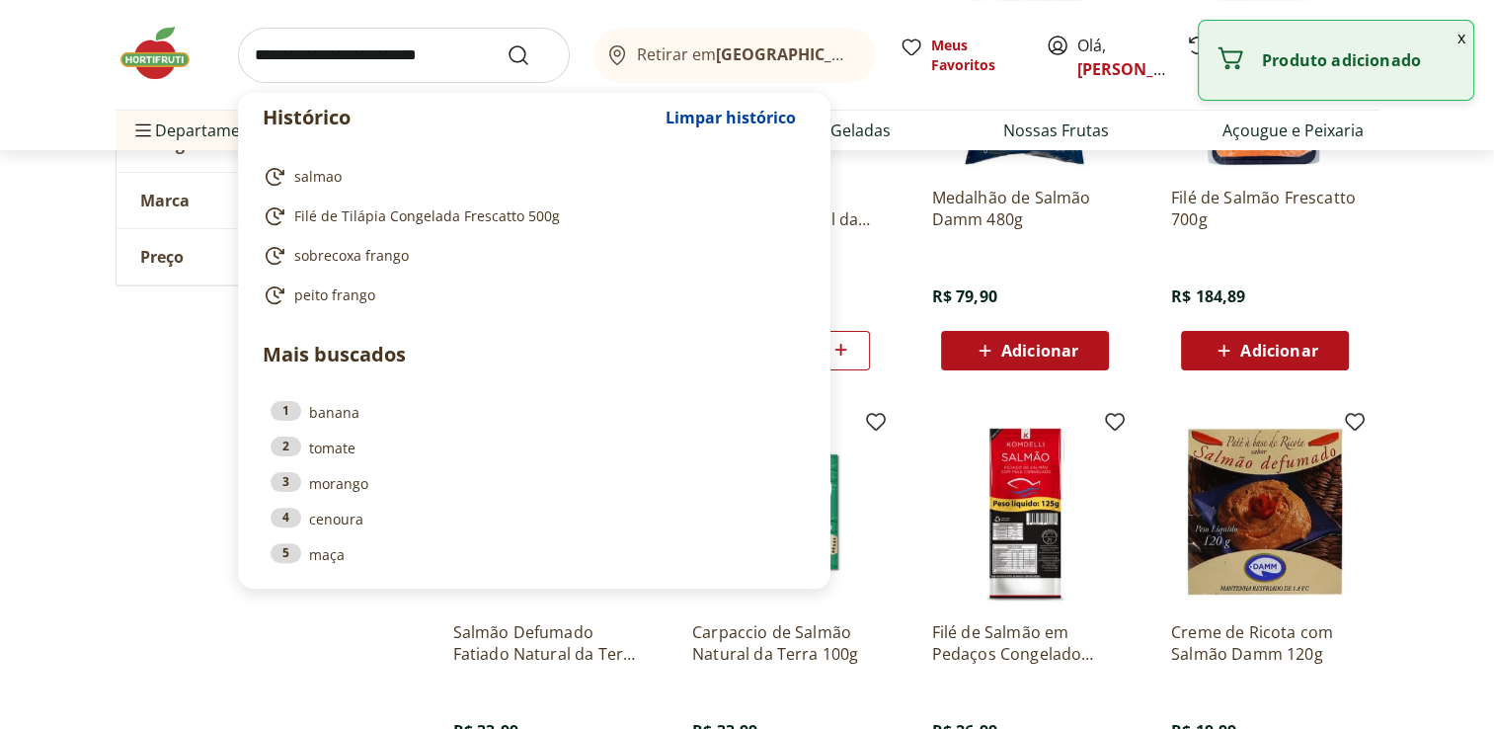
click at [331, 54] on input "search" at bounding box center [404, 55] width 332 height 55
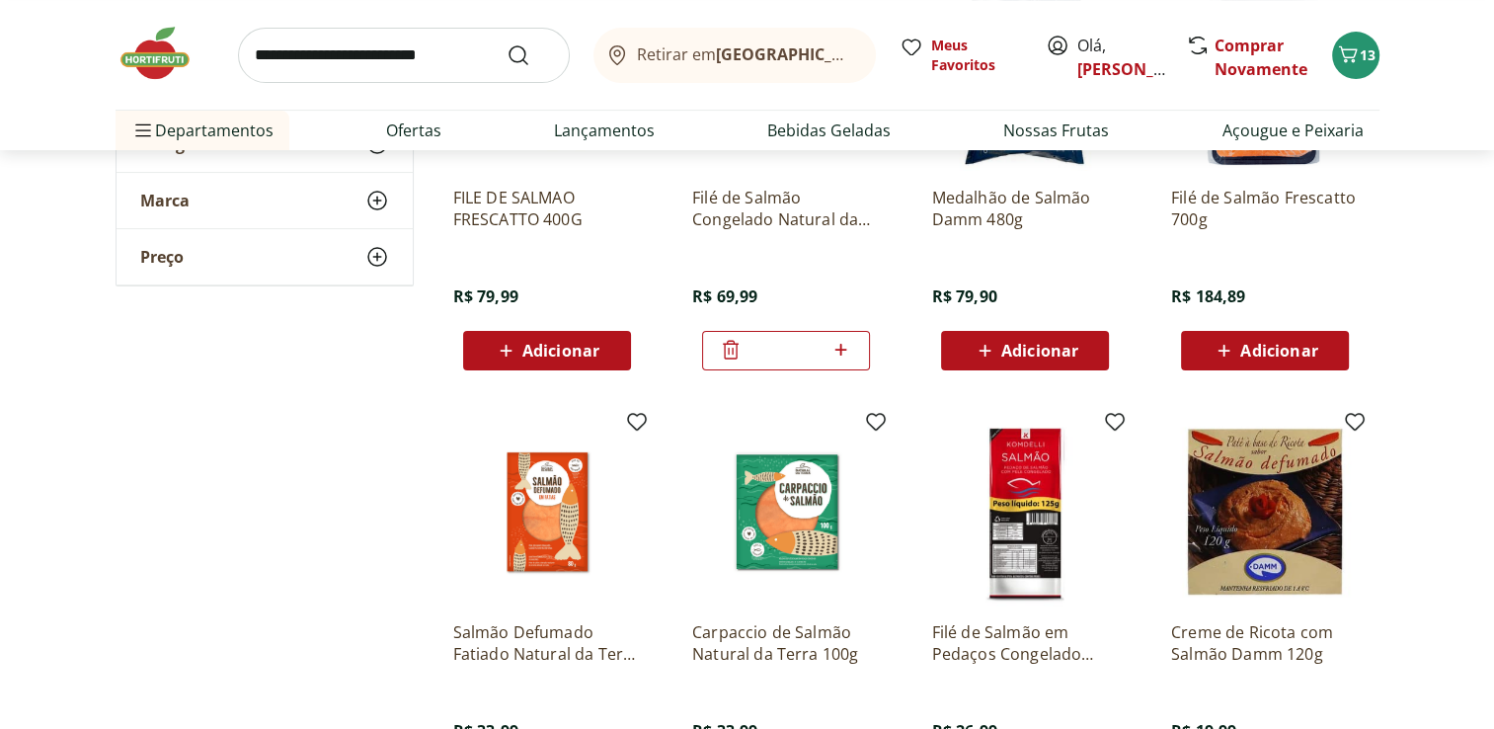
scroll to position [0, 0]
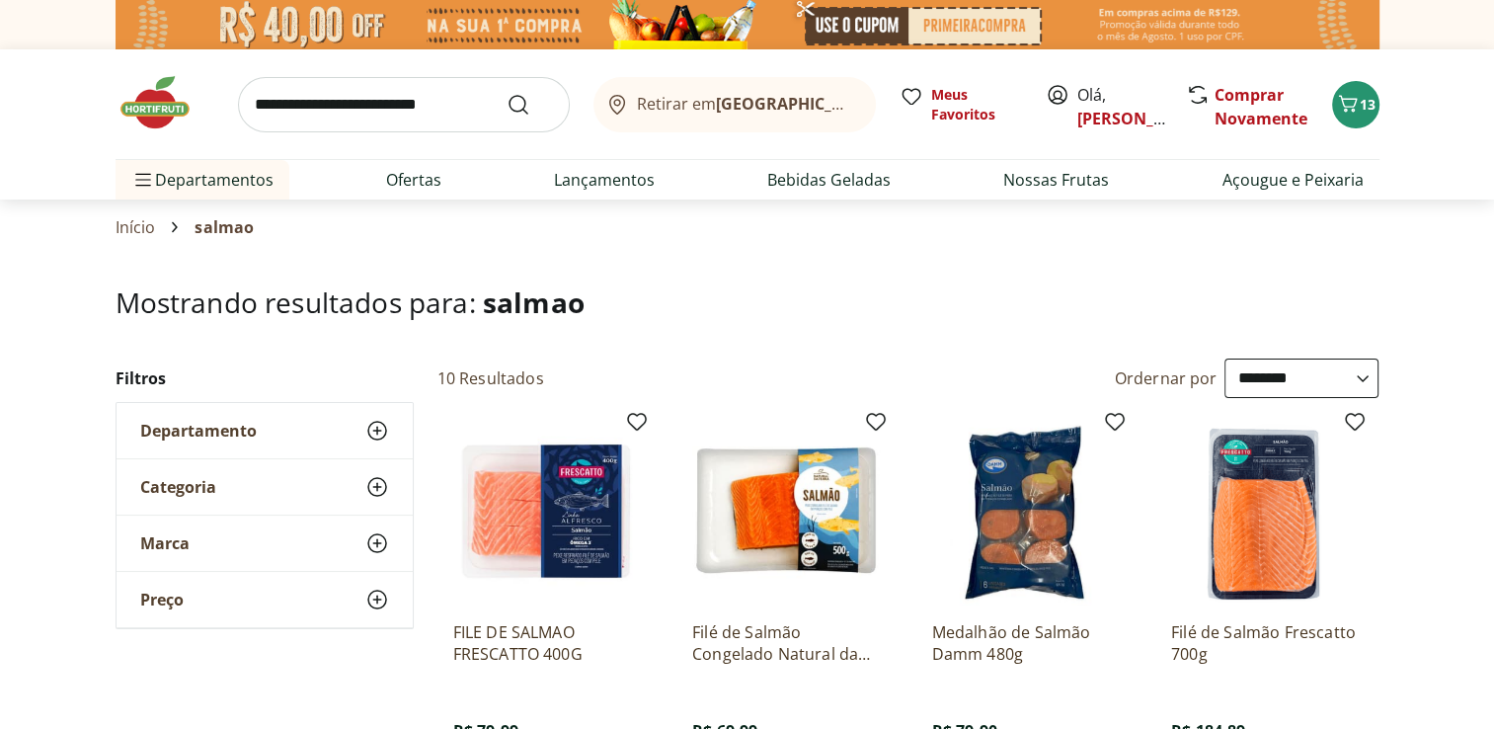
click at [384, 109] on input "search" at bounding box center [404, 104] width 332 height 55
type input "********"
click at [507, 93] on button "Submit Search" at bounding box center [530, 105] width 47 height 24
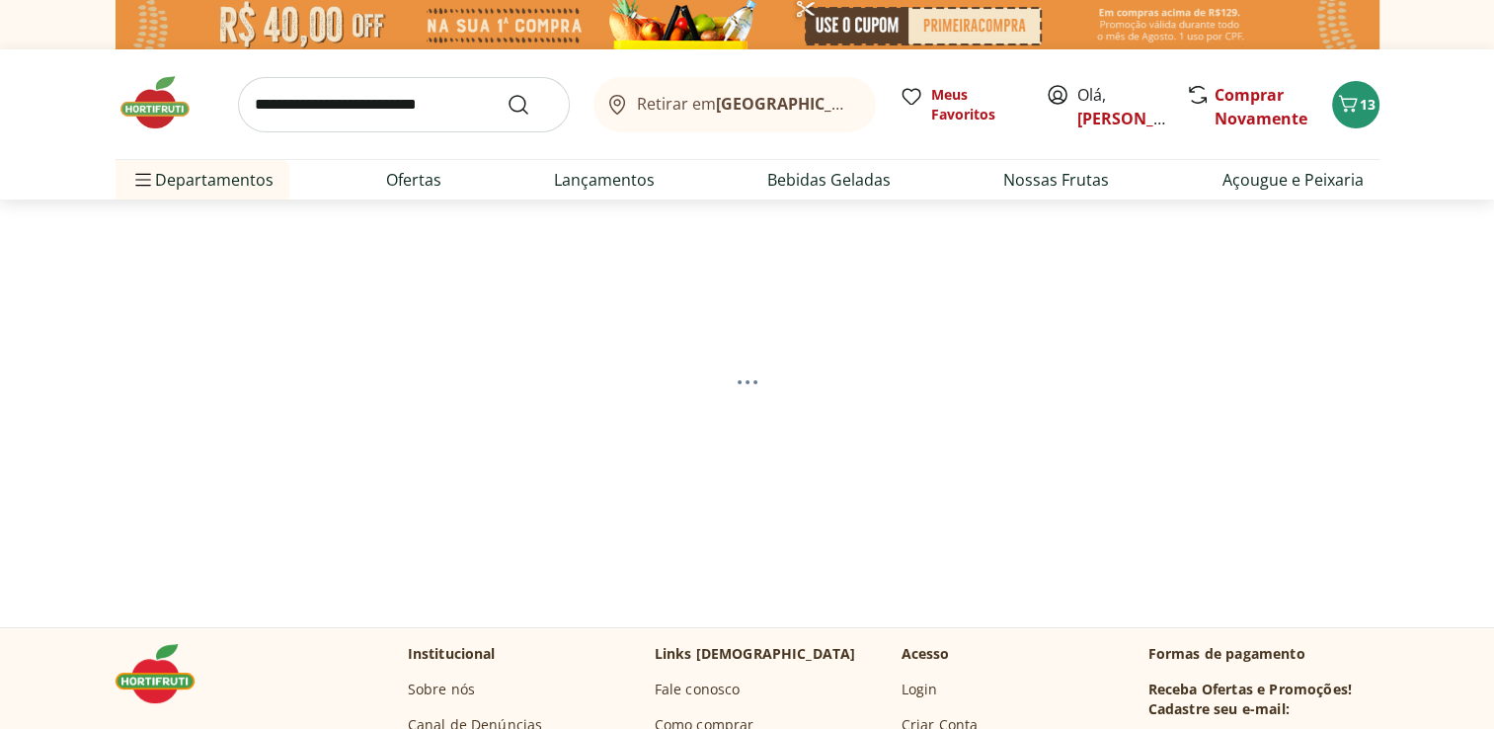
select select "**********"
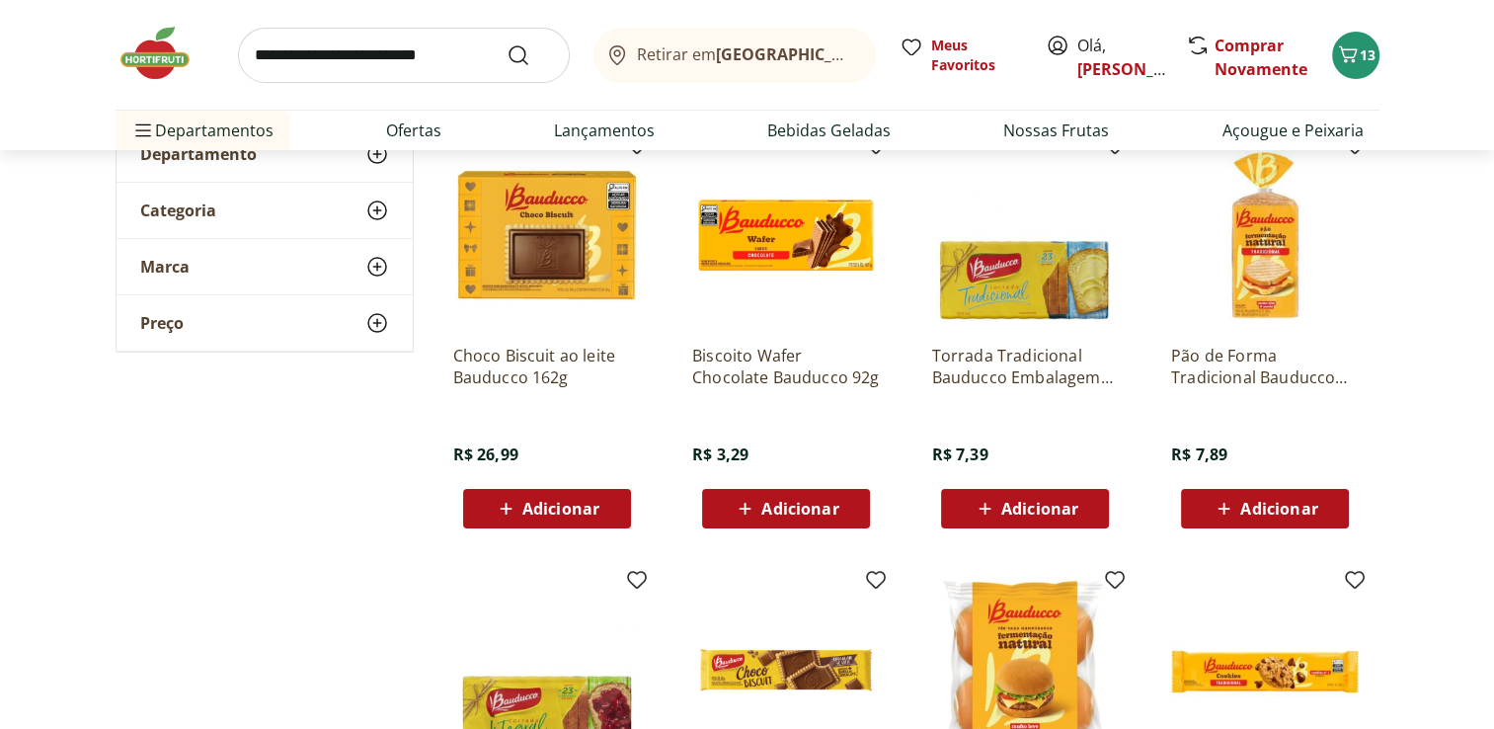
scroll to position [316, 0]
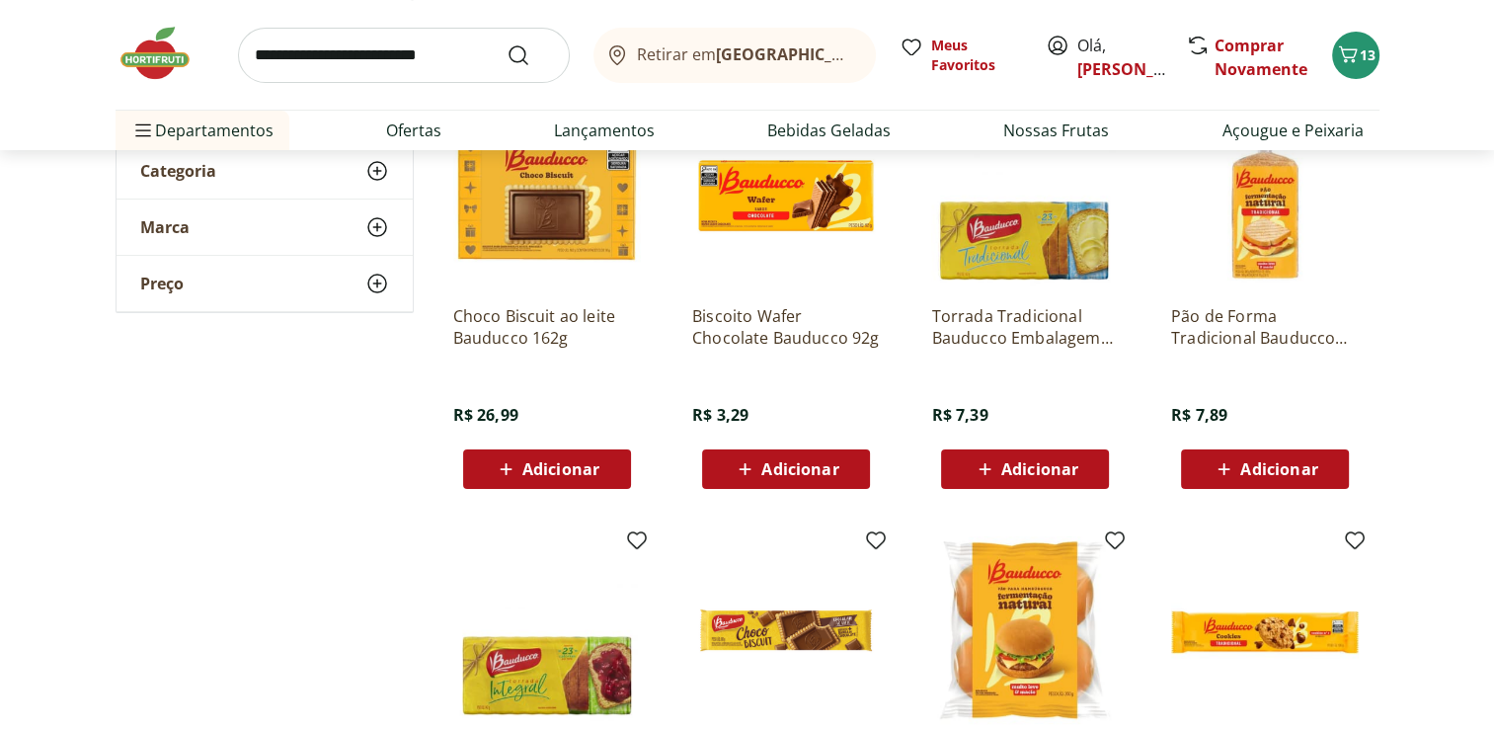
click at [768, 464] on span "Adicionar" at bounding box center [799, 469] width 77 height 16
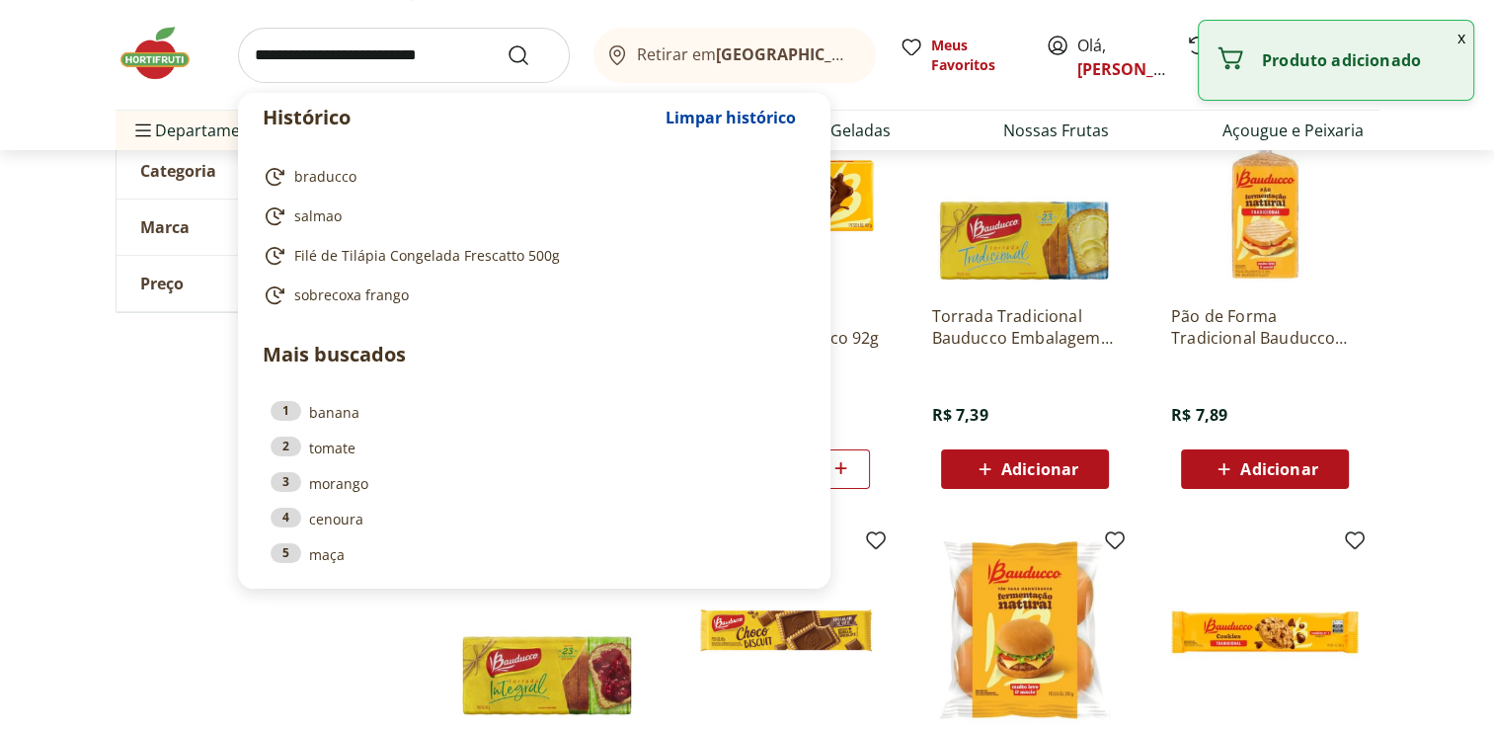
click at [411, 41] on input "search" at bounding box center [404, 55] width 332 height 55
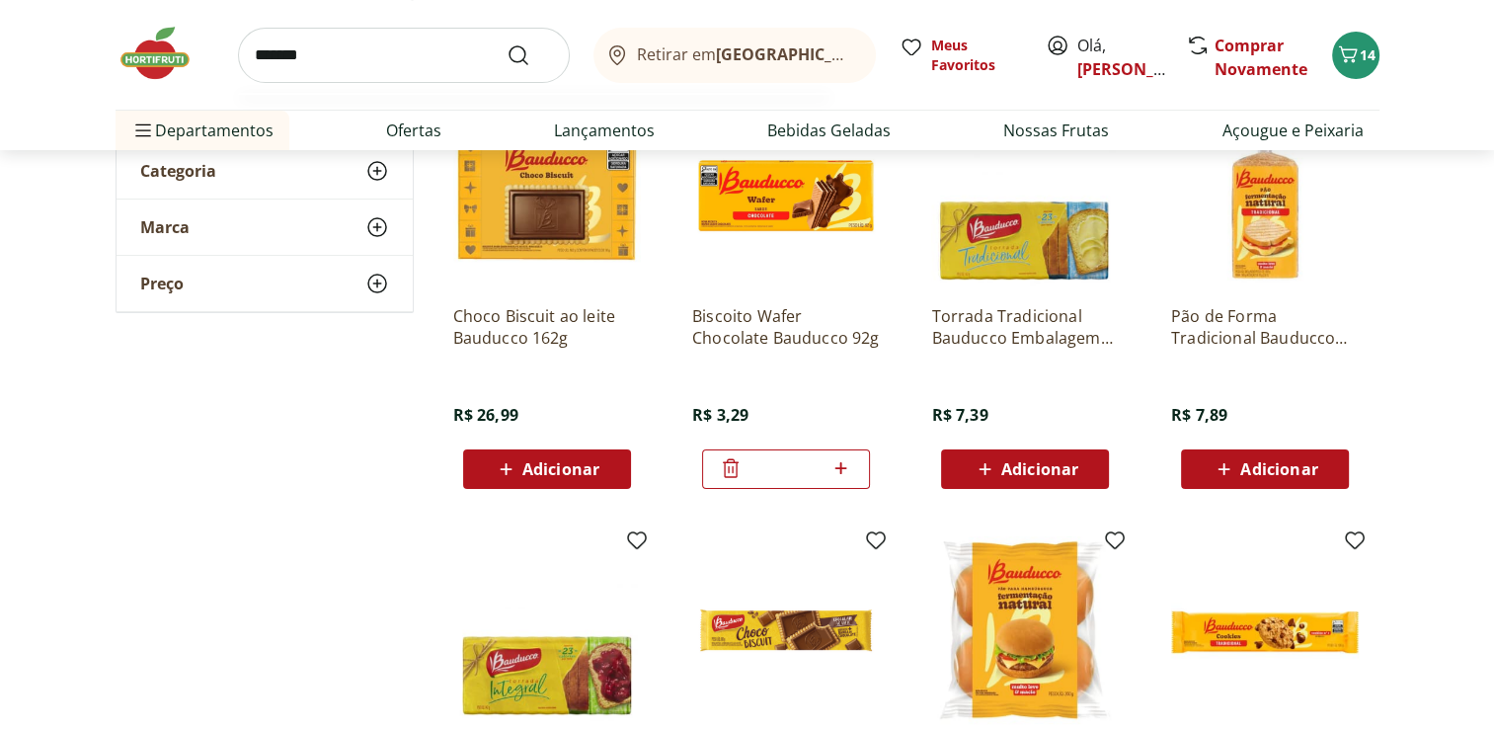
type input "*******"
click at [507, 43] on button "Submit Search" at bounding box center [530, 55] width 47 height 24
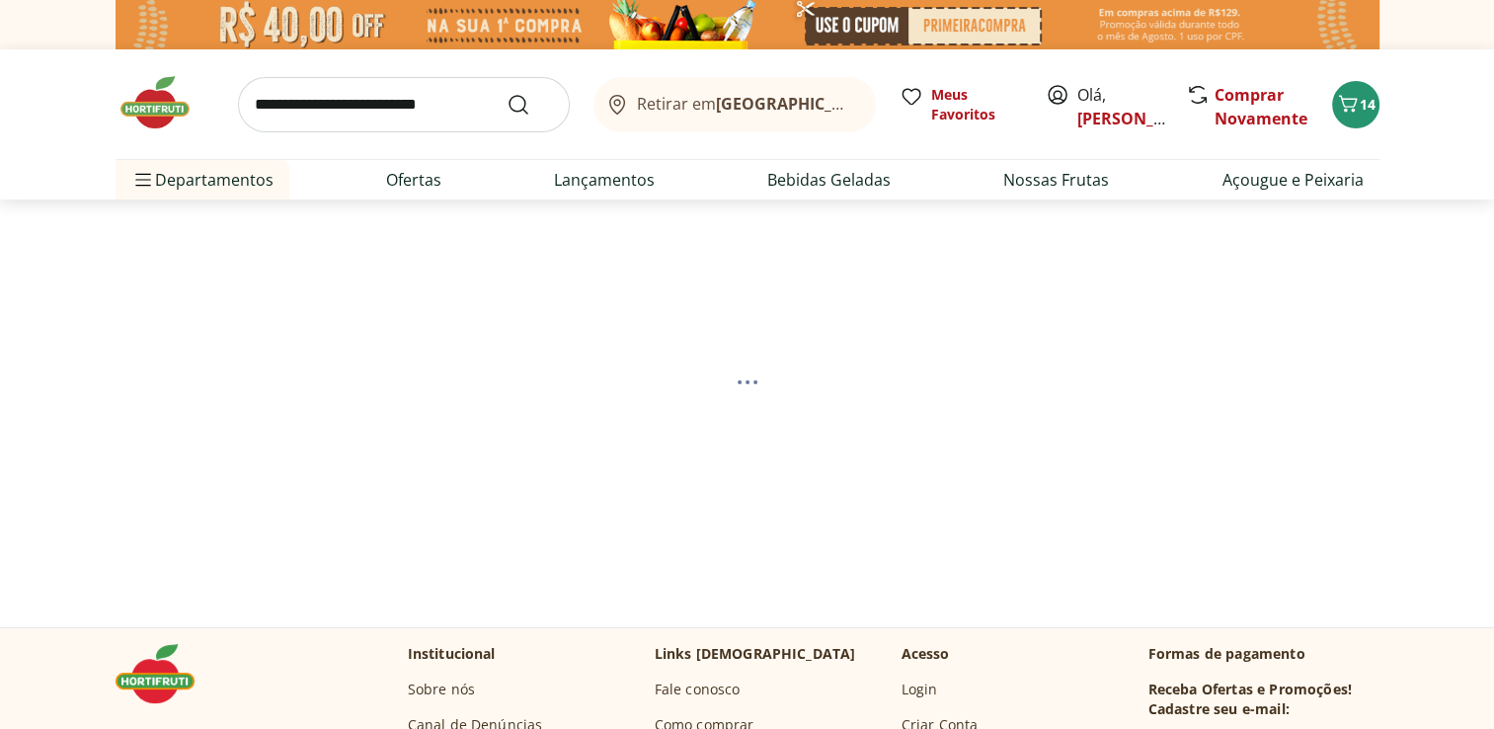
select select "**********"
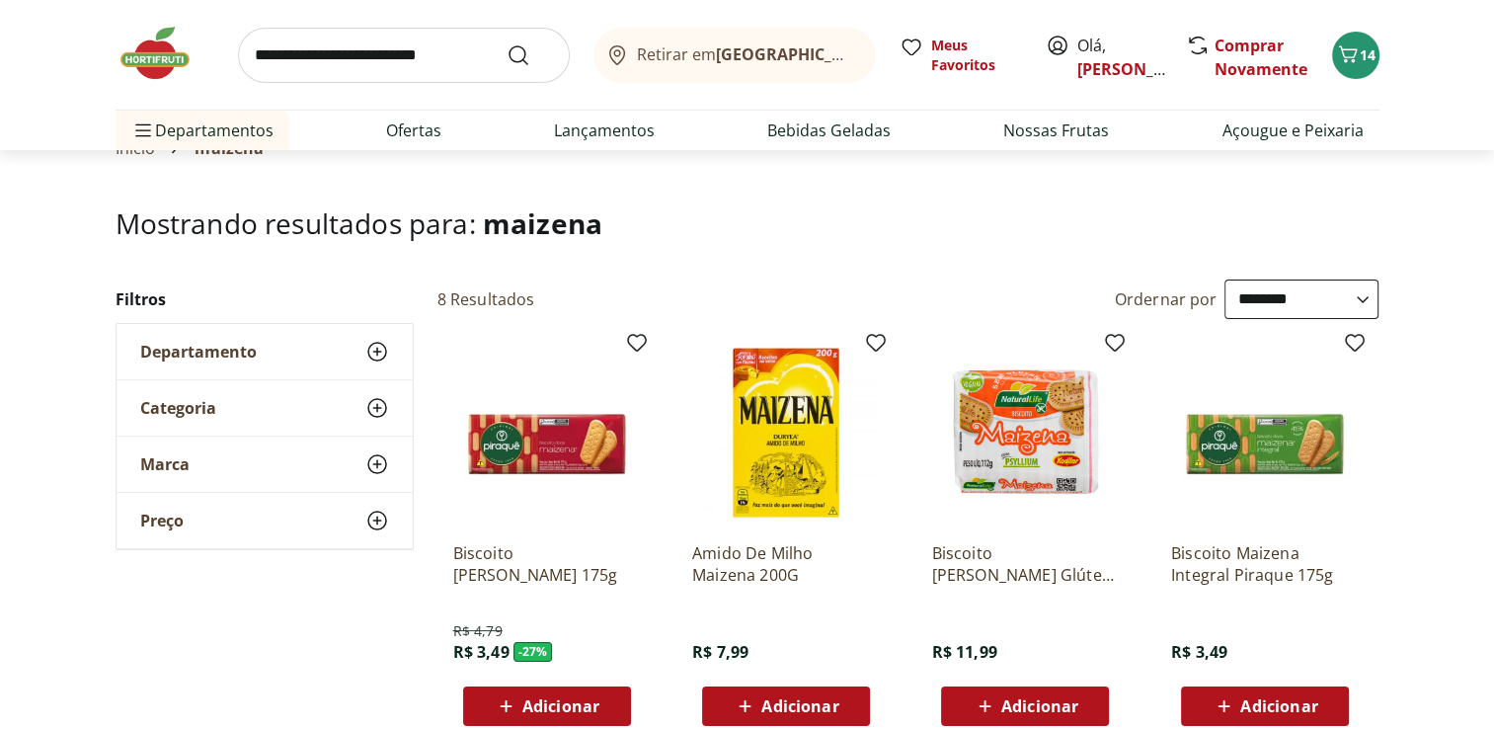
scroll to position [119, 0]
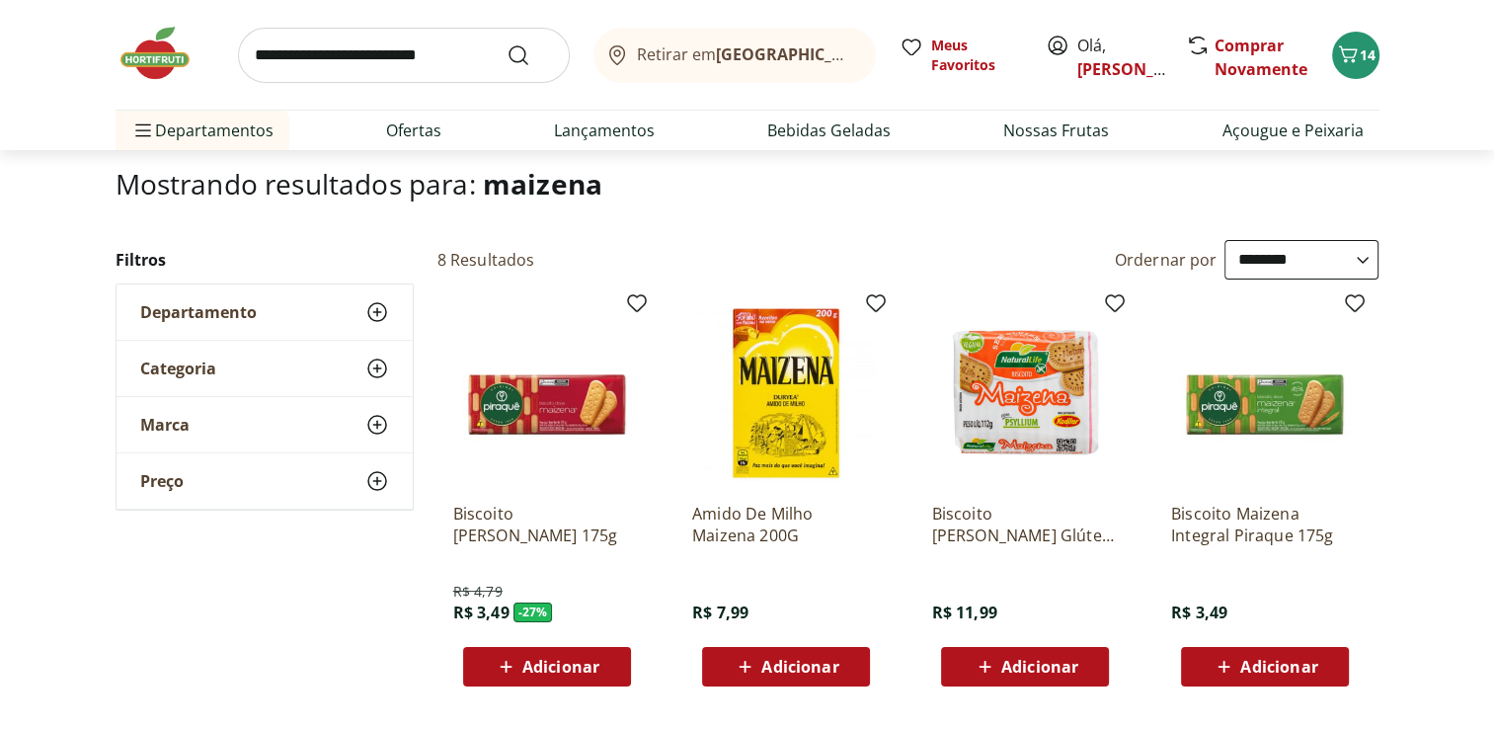
click at [550, 666] on span "Adicionar" at bounding box center [560, 667] width 77 height 16
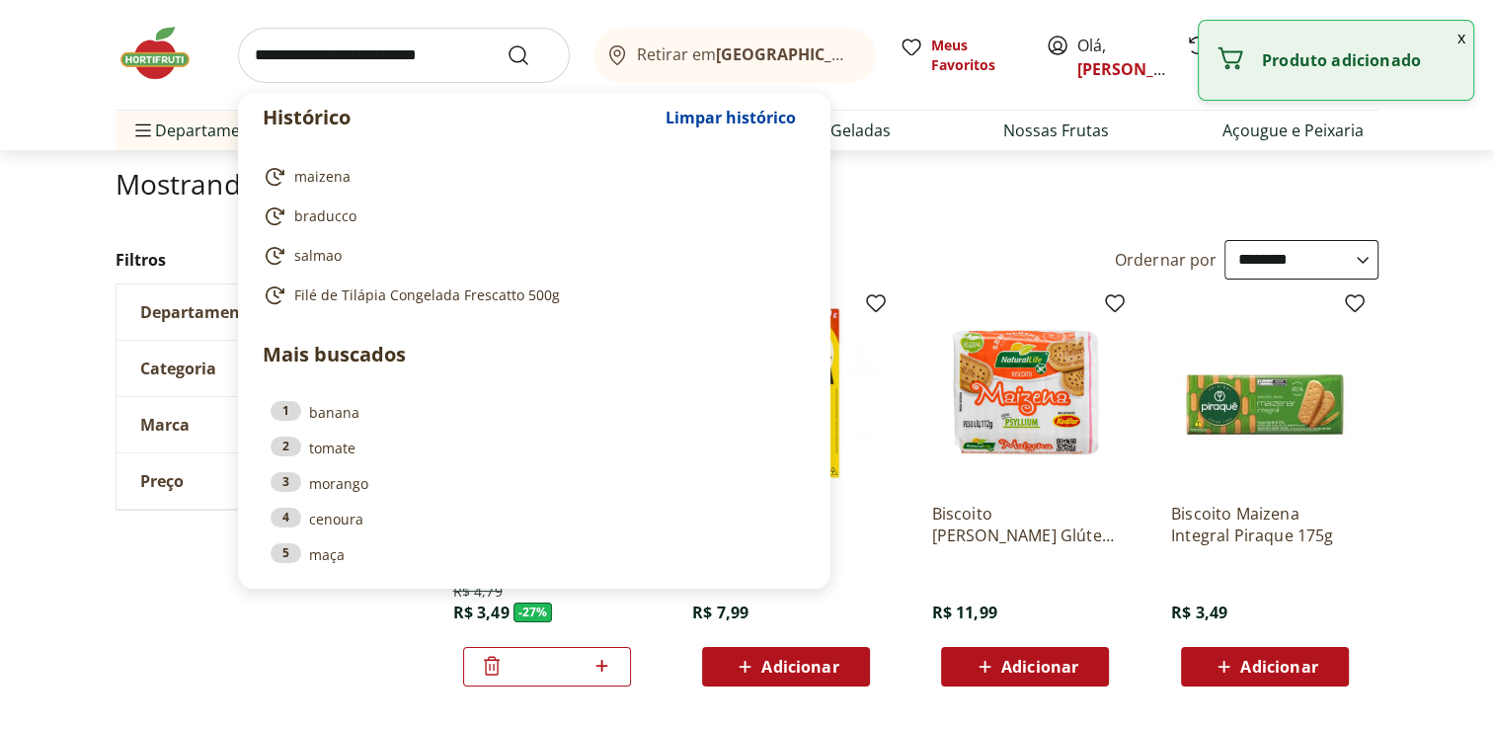
click at [348, 53] on input "search" at bounding box center [404, 55] width 332 height 55
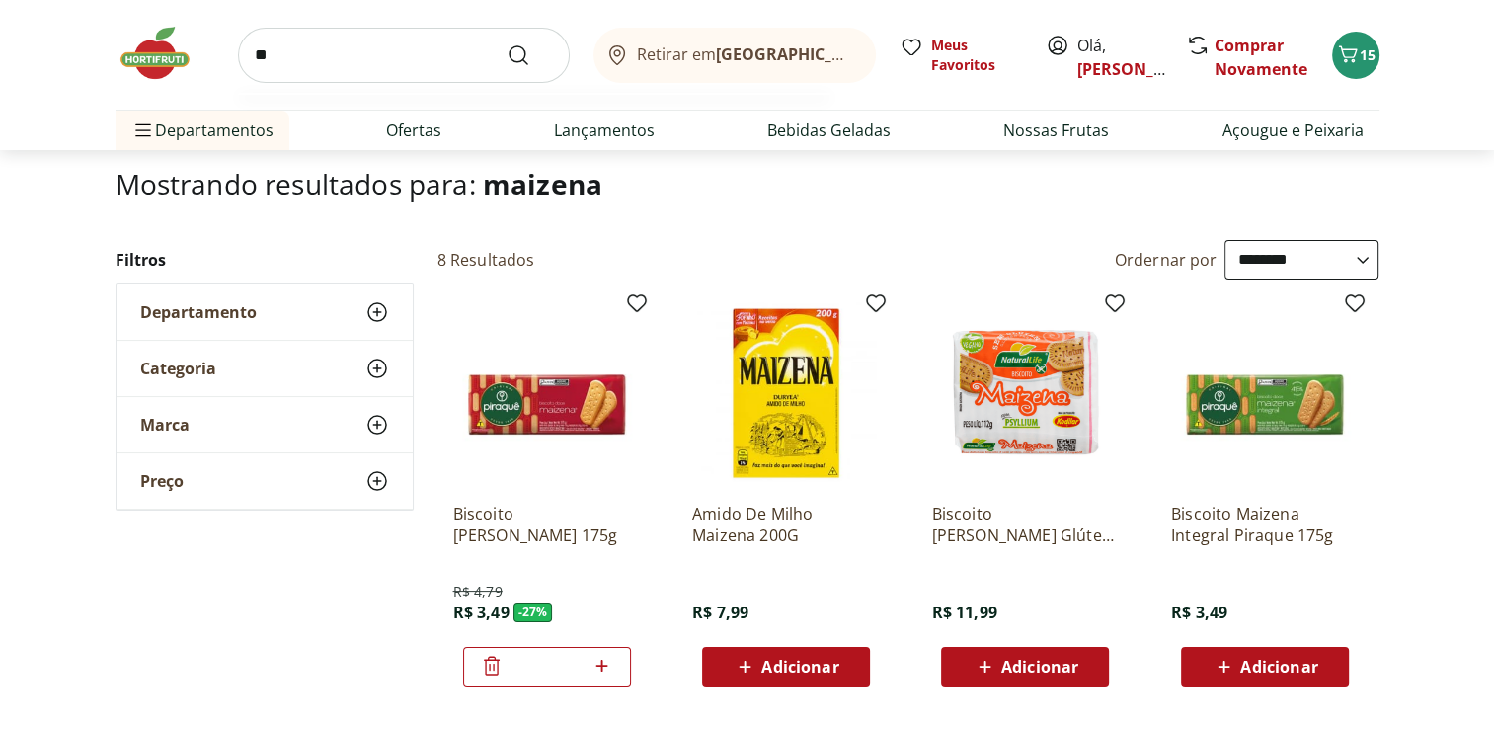
click at [348, 53] on input "**" at bounding box center [404, 55] width 332 height 55
type input "******"
click at [507, 43] on button "Submit Search" at bounding box center [530, 55] width 47 height 24
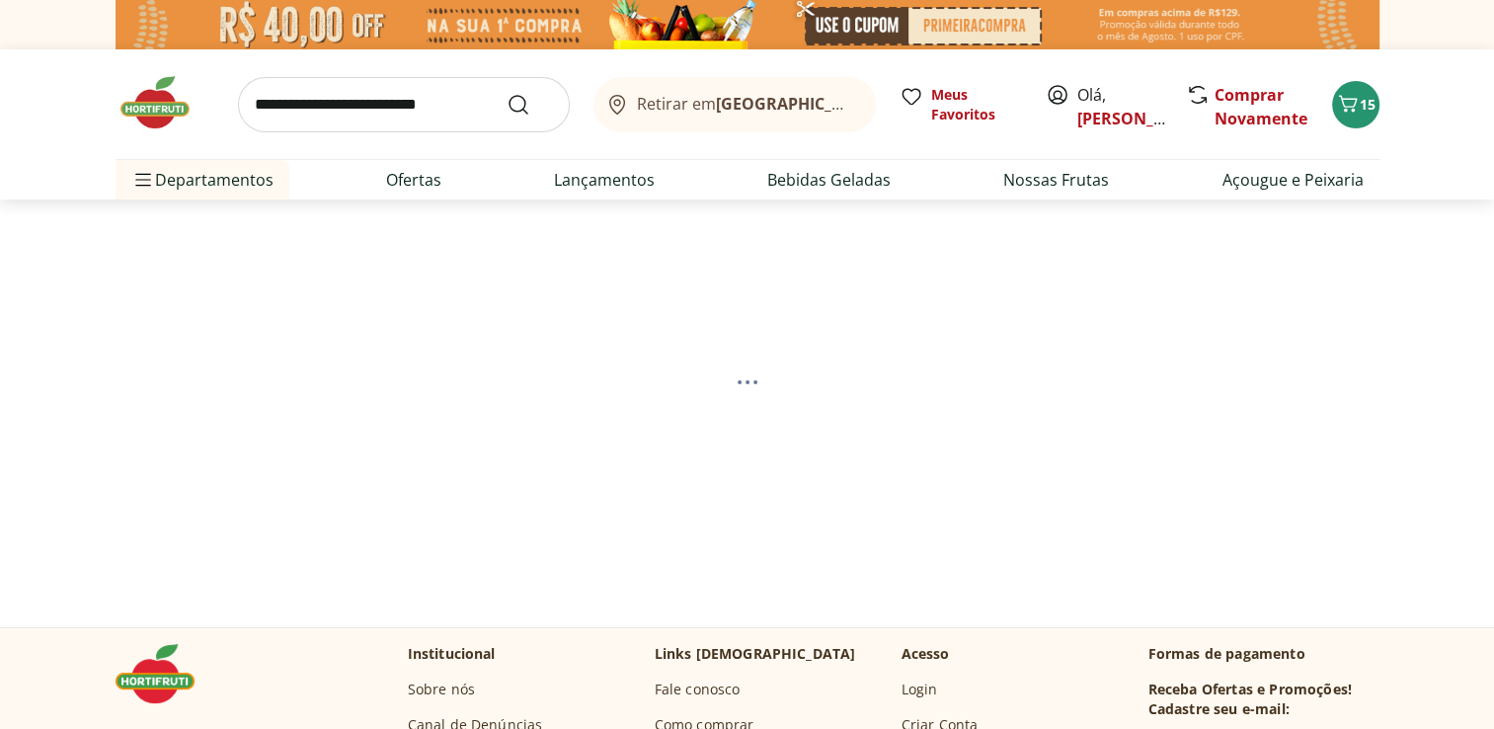
select select "**********"
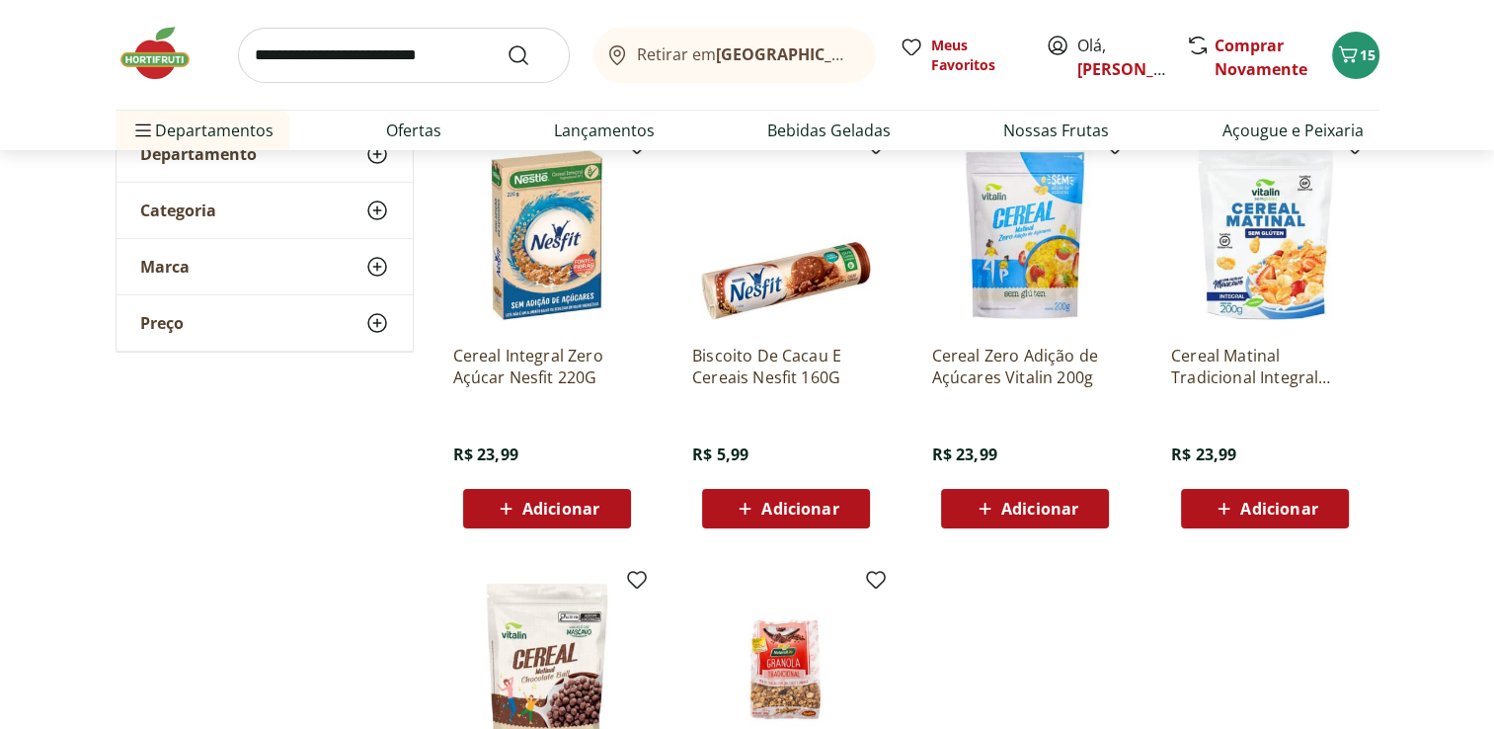
scroll to position [356, 0]
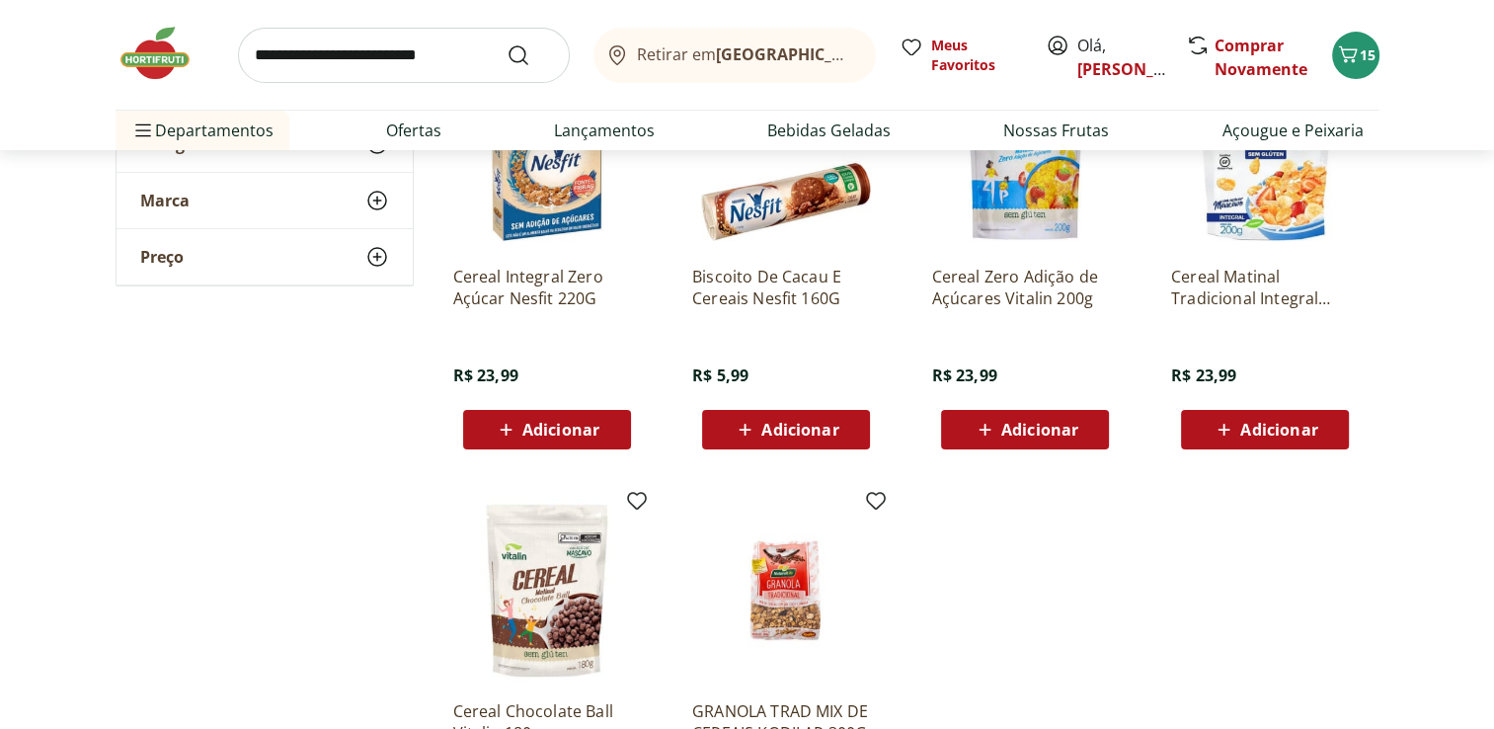
click at [573, 422] on span "Adicionar" at bounding box center [560, 430] width 77 height 16
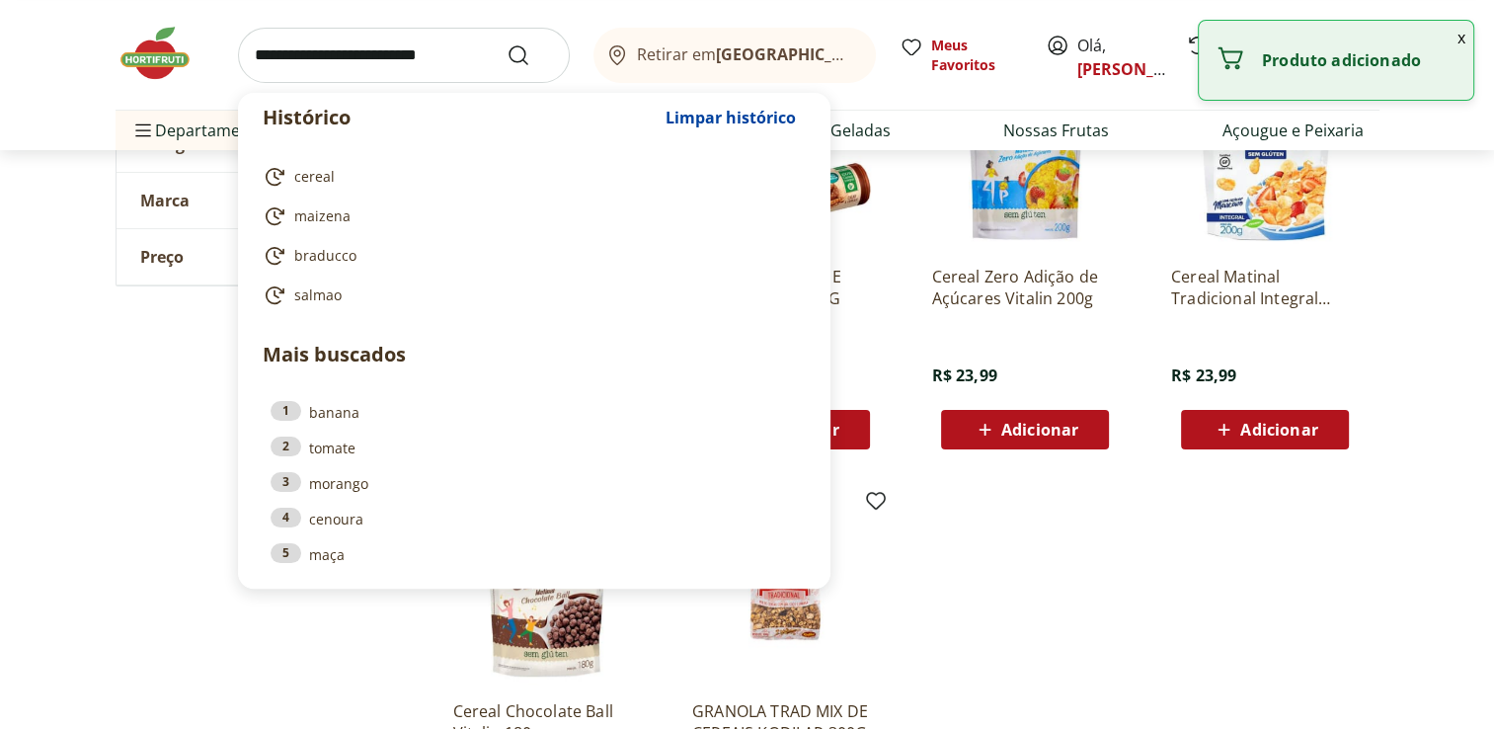
click at [395, 65] on input "search" at bounding box center [404, 55] width 332 height 55
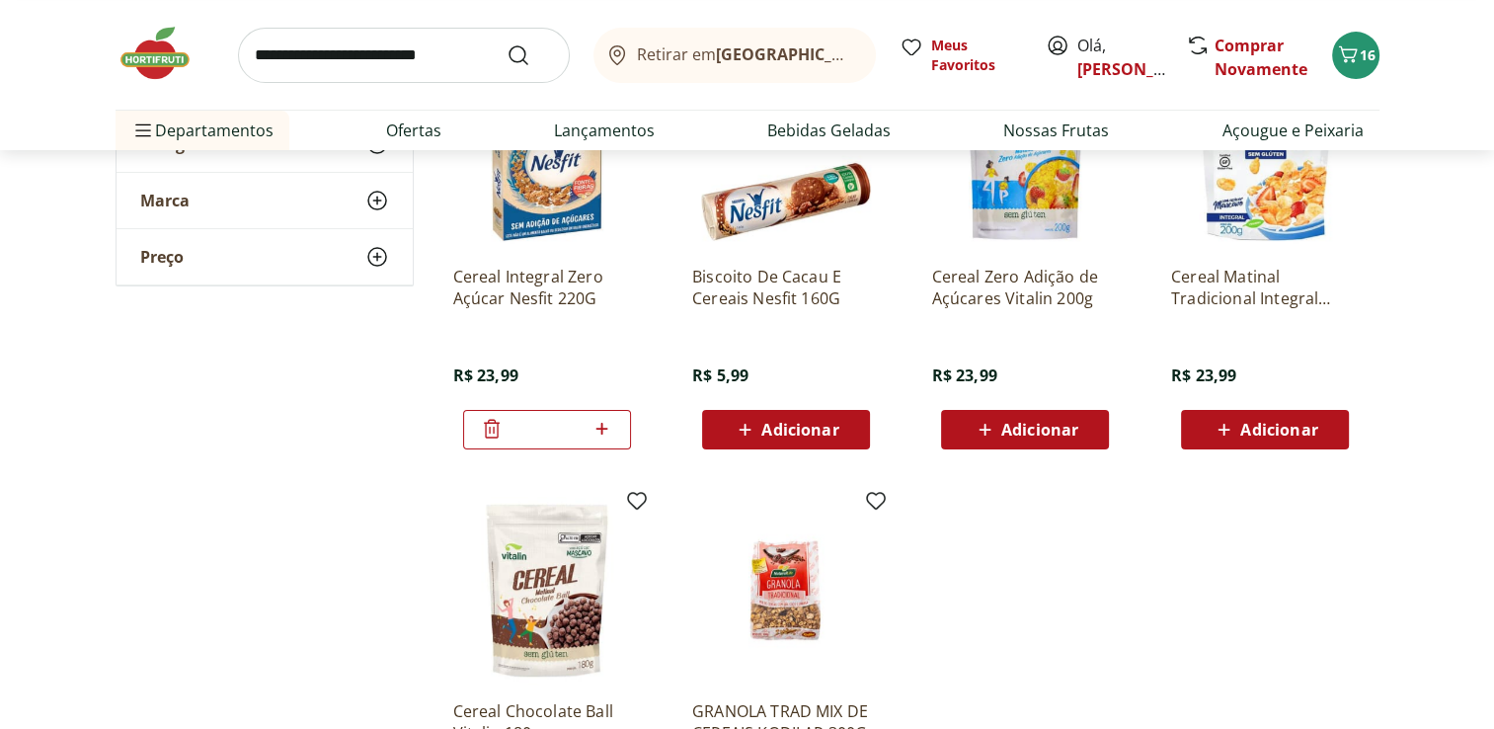
scroll to position [0, 0]
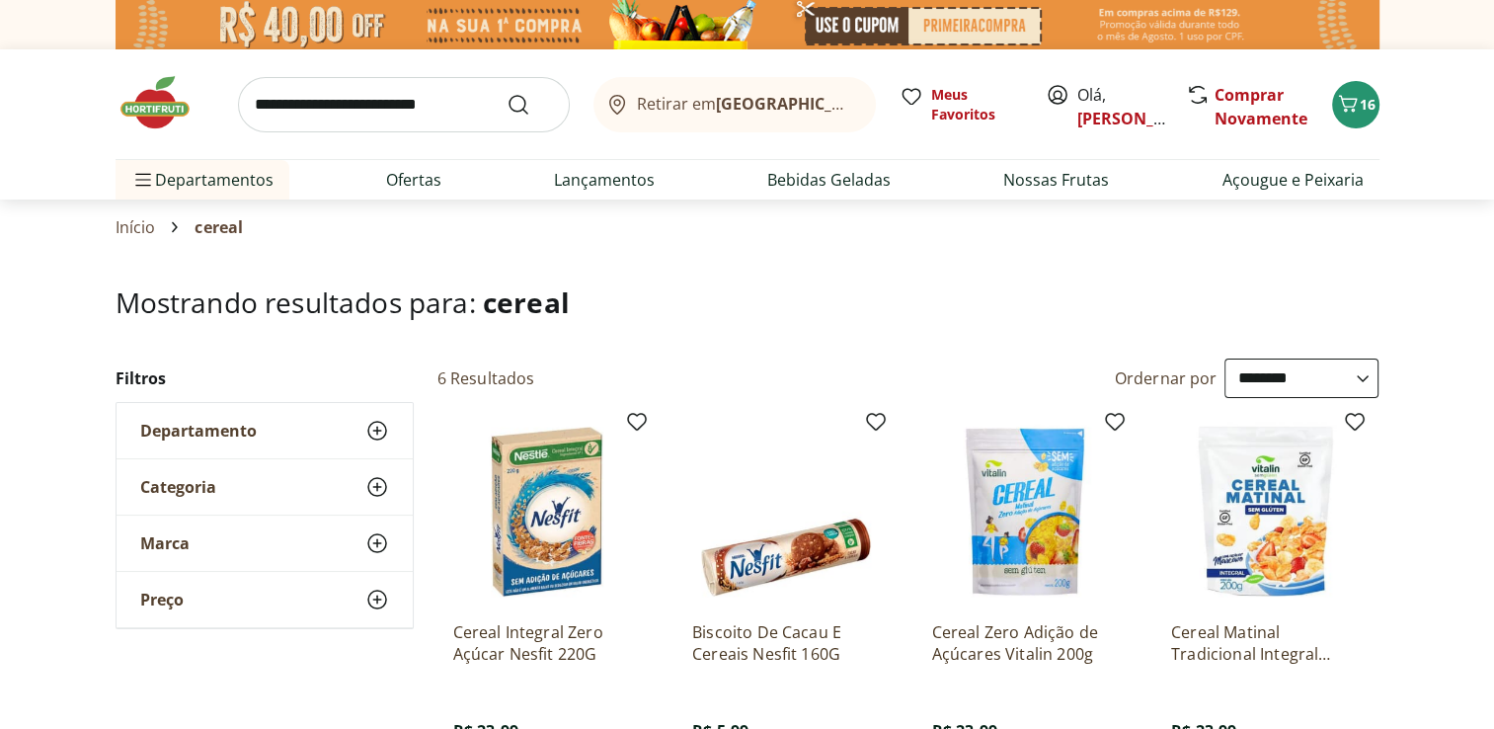
click at [346, 109] on input "search" at bounding box center [404, 104] width 332 height 55
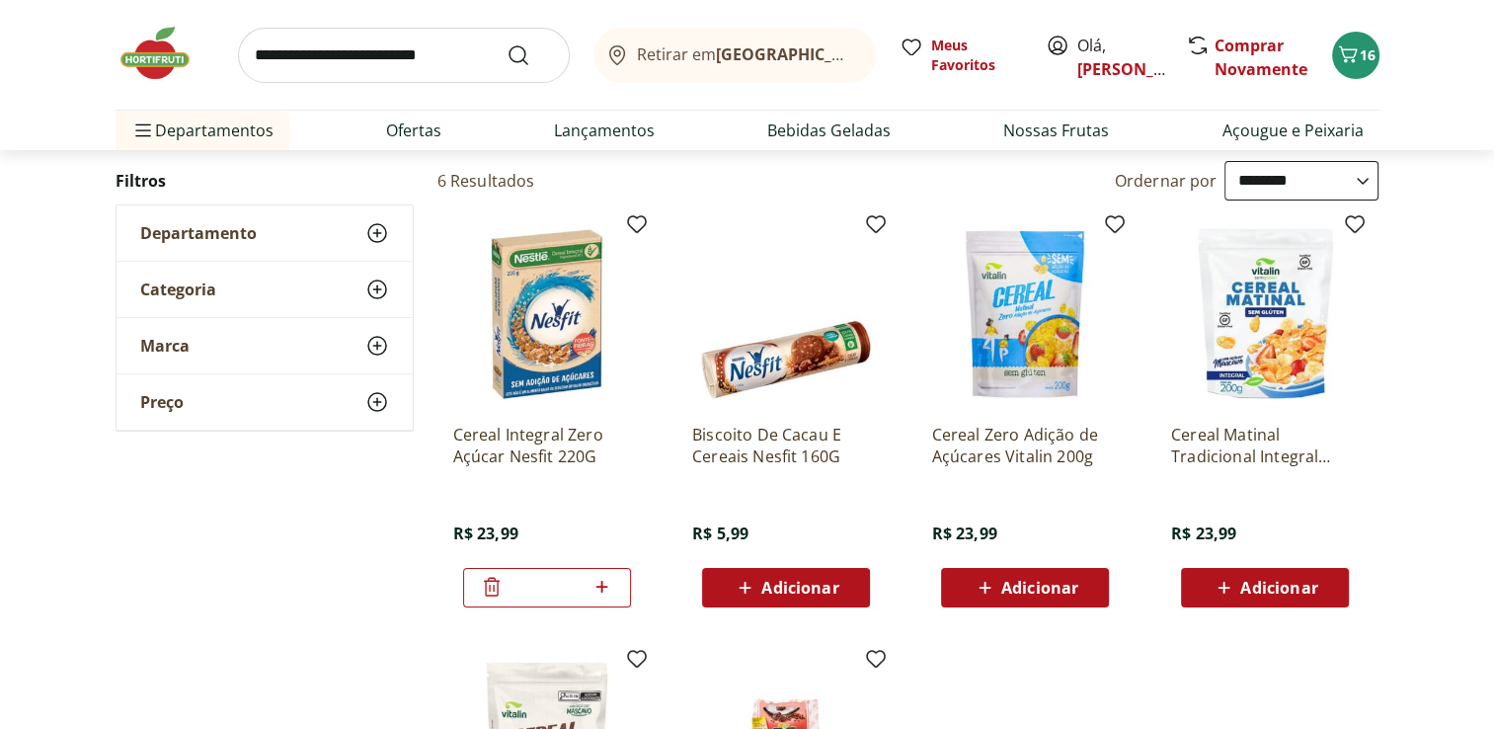
scroll to position [237, 0]
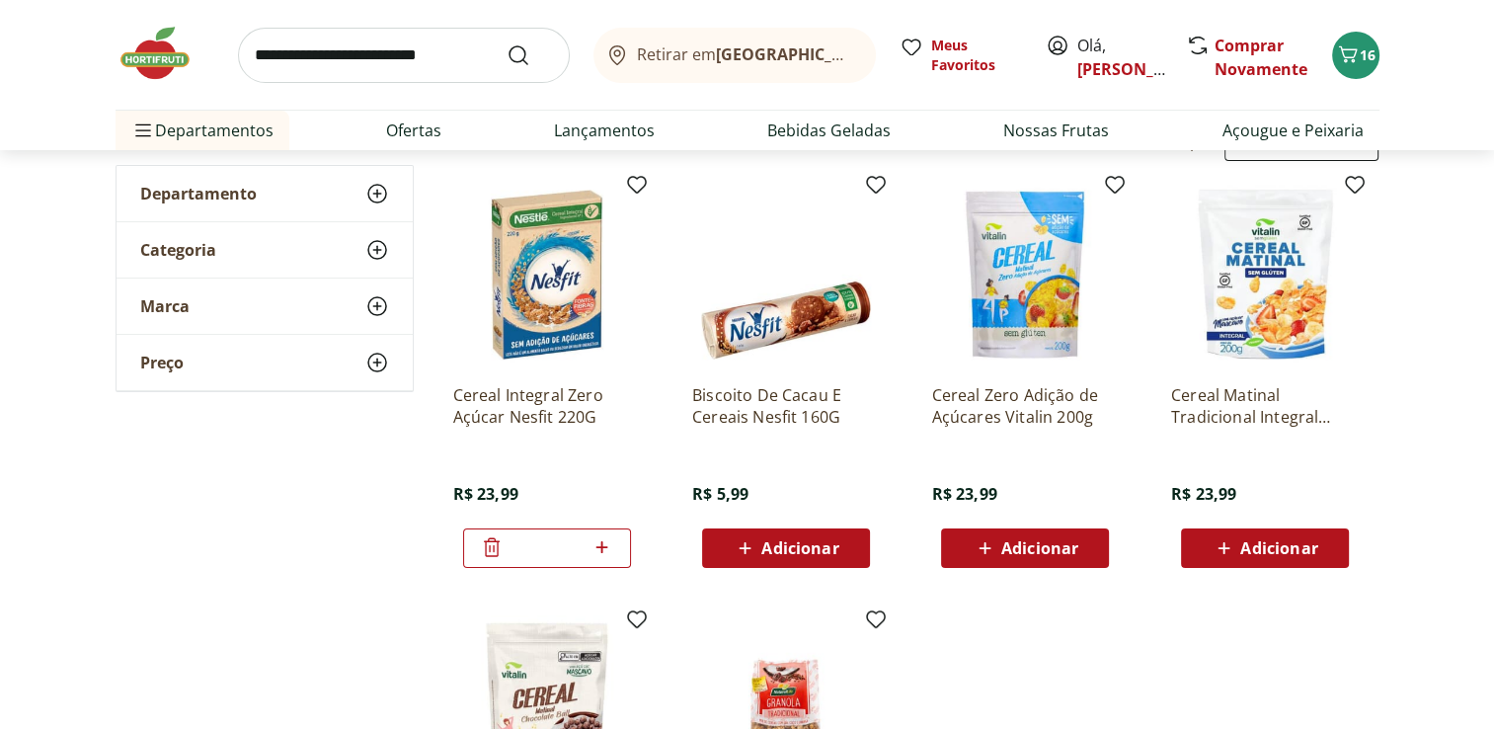
click at [325, 57] on input "search" at bounding box center [404, 55] width 332 height 55
type input "*******"
click at [507, 43] on button "Submit Search" at bounding box center [530, 55] width 47 height 24
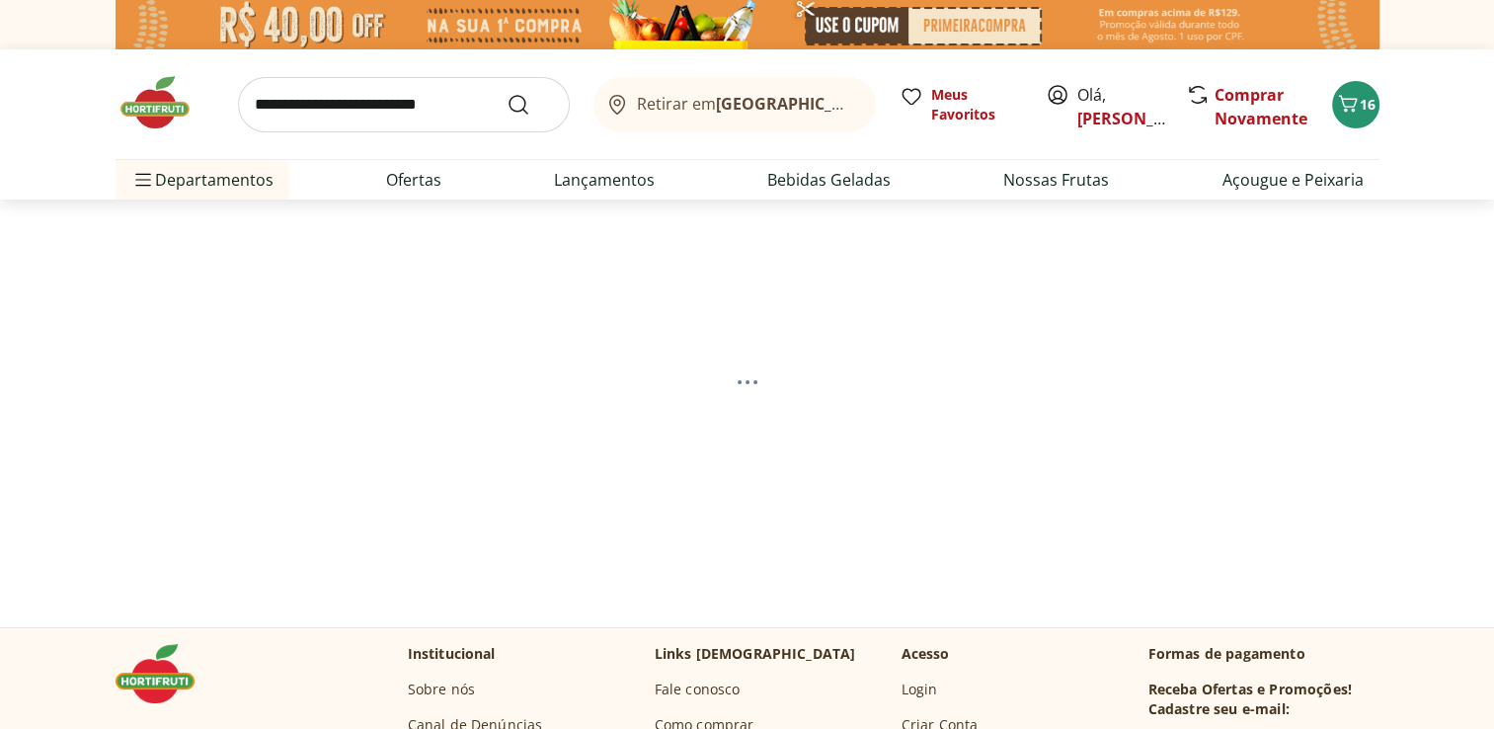
select select "**********"
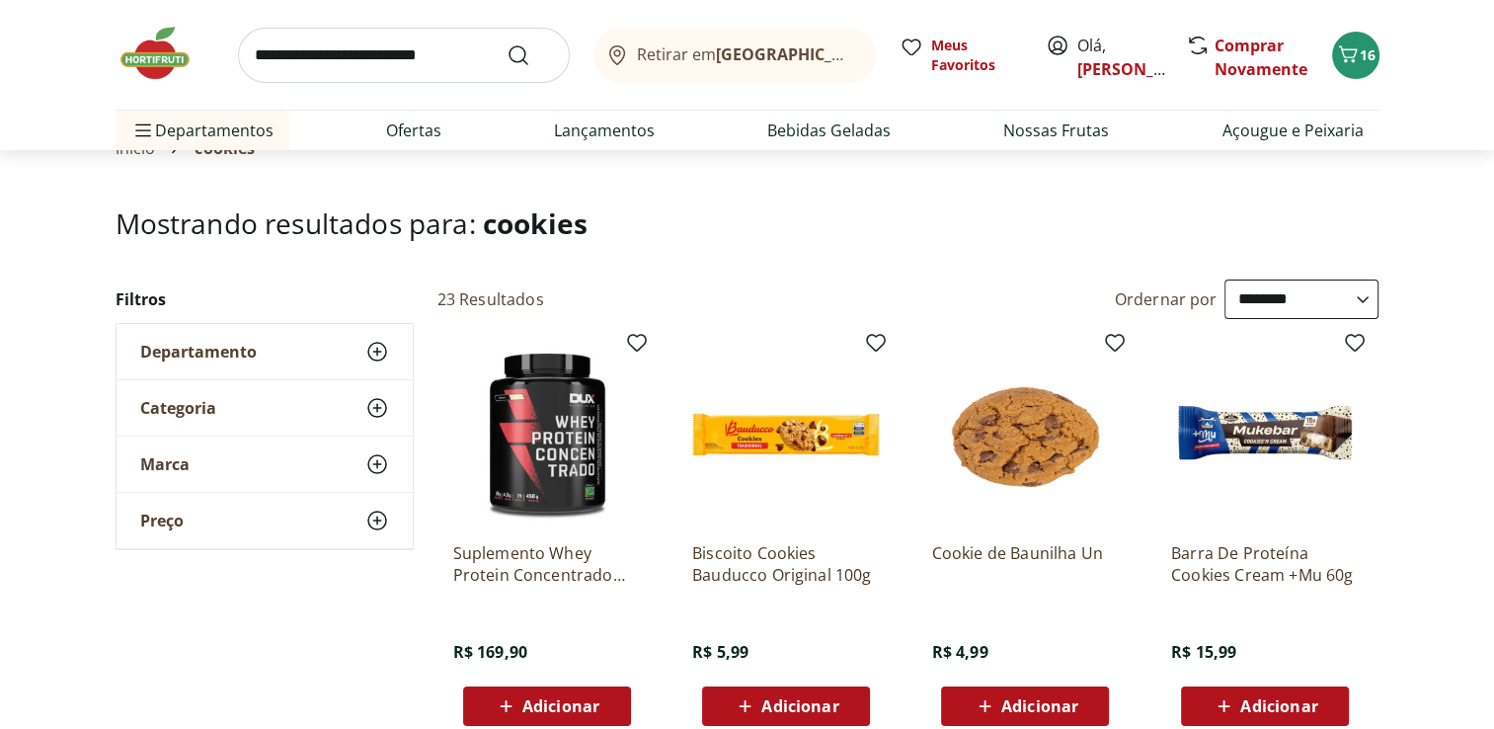
scroll to position [119, 0]
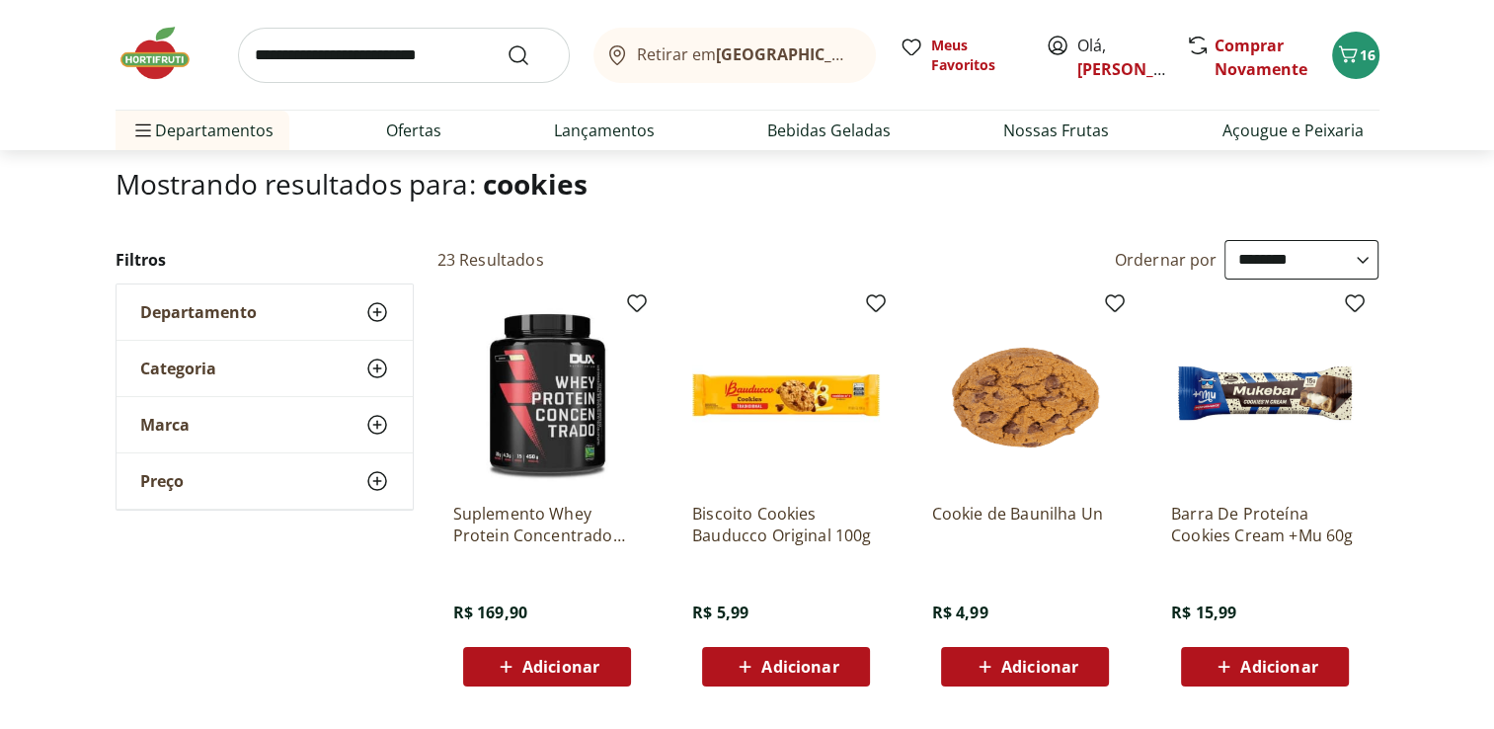
click at [810, 687] on div "Biscoito Cookies Bauducco Original 100g R$ 5,99 Adicionar" at bounding box center [786, 492] width 219 height 419
click at [805, 659] on span "Adicionar" at bounding box center [799, 667] width 77 height 16
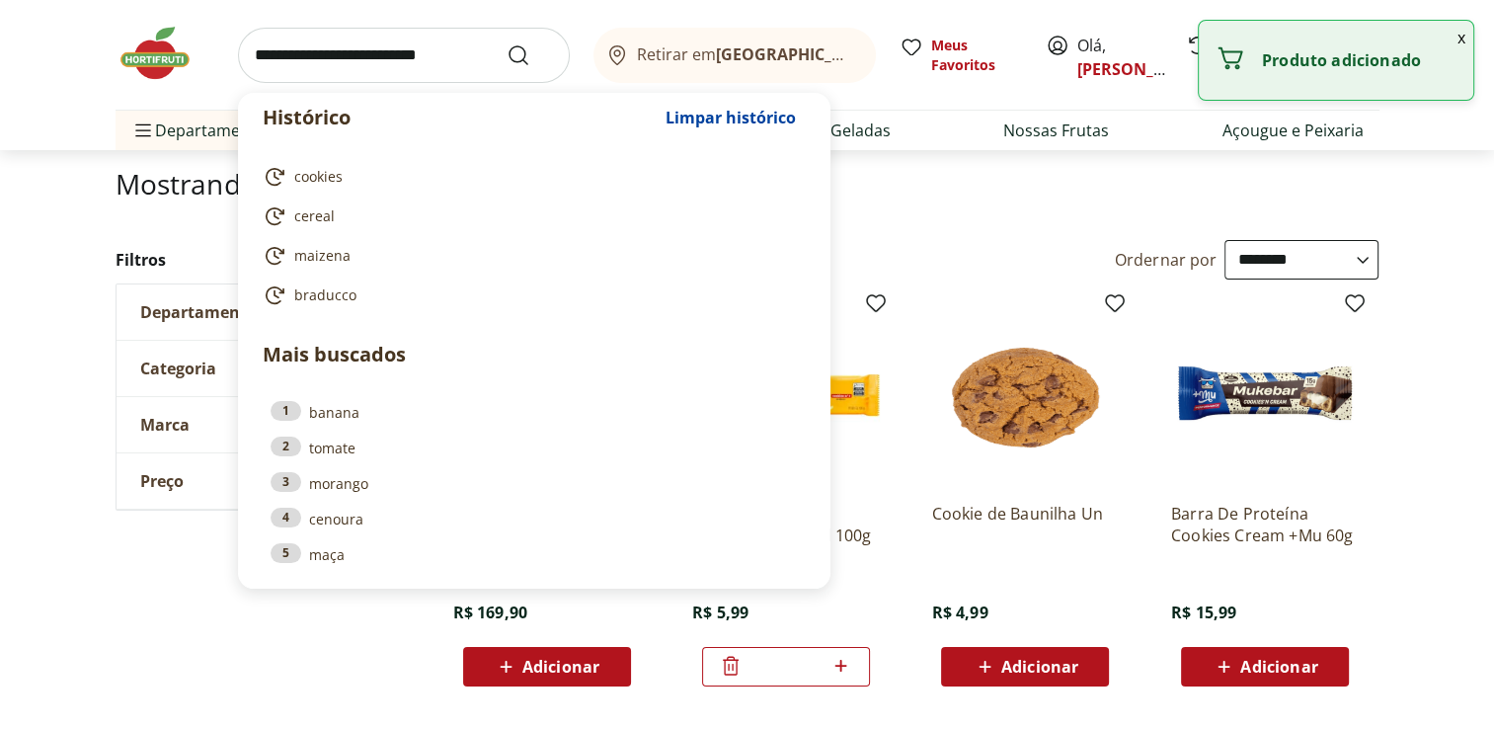
click at [348, 60] on input "search" at bounding box center [404, 55] width 332 height 55
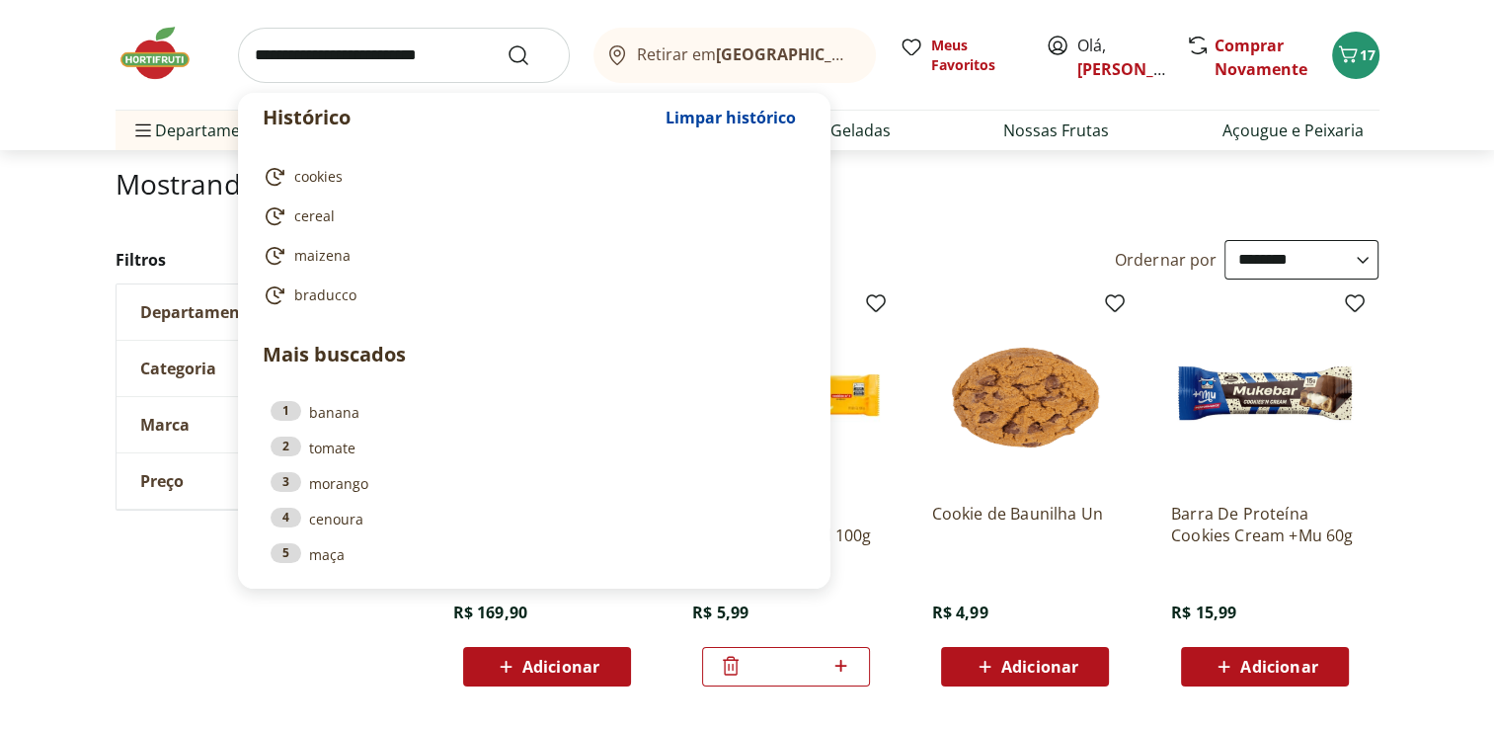
click at [412, 64] on input "search" at bounding box center [404, 55] width 332 height 55
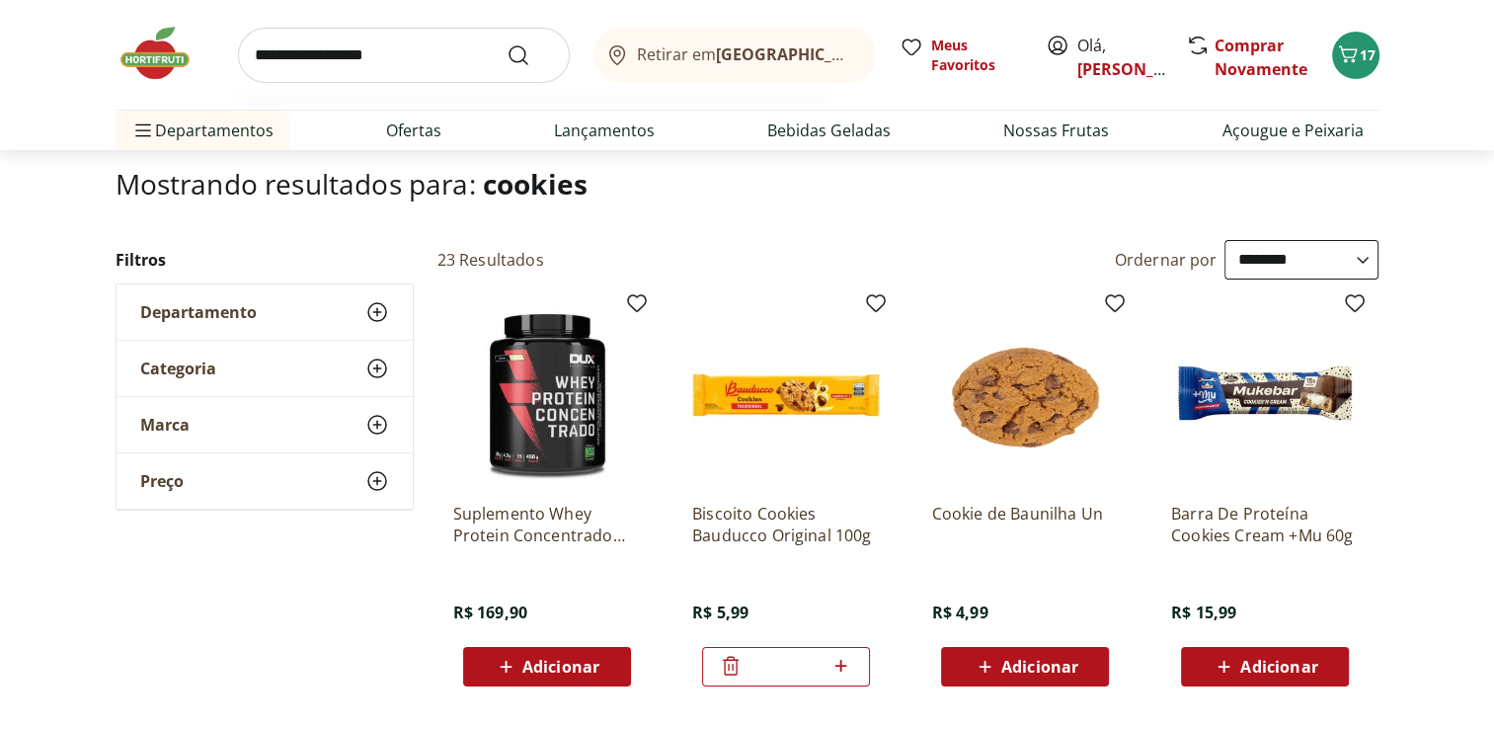
type input "**********"
click button "Submit Search" at bounding box center [530, 55] width 47 height 24
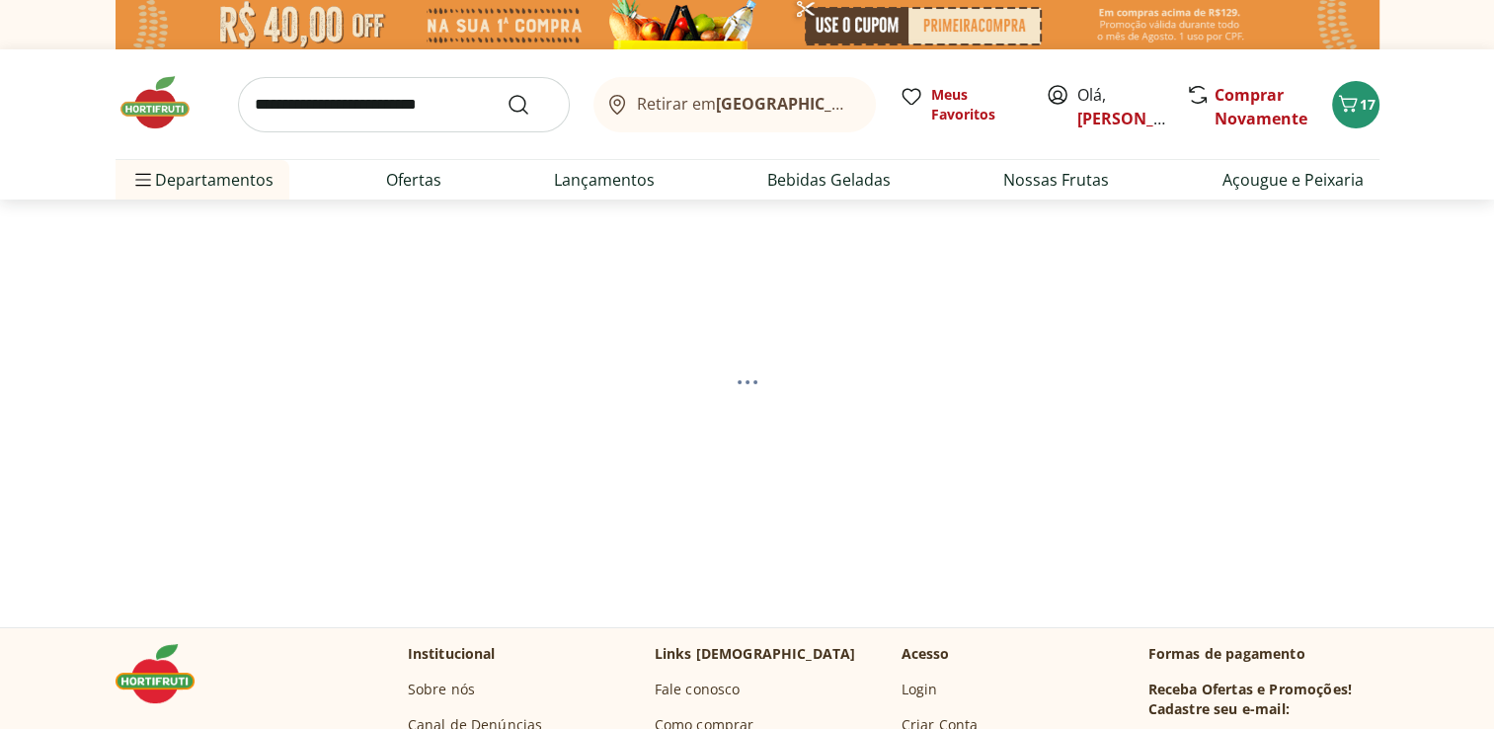
select select "**********"
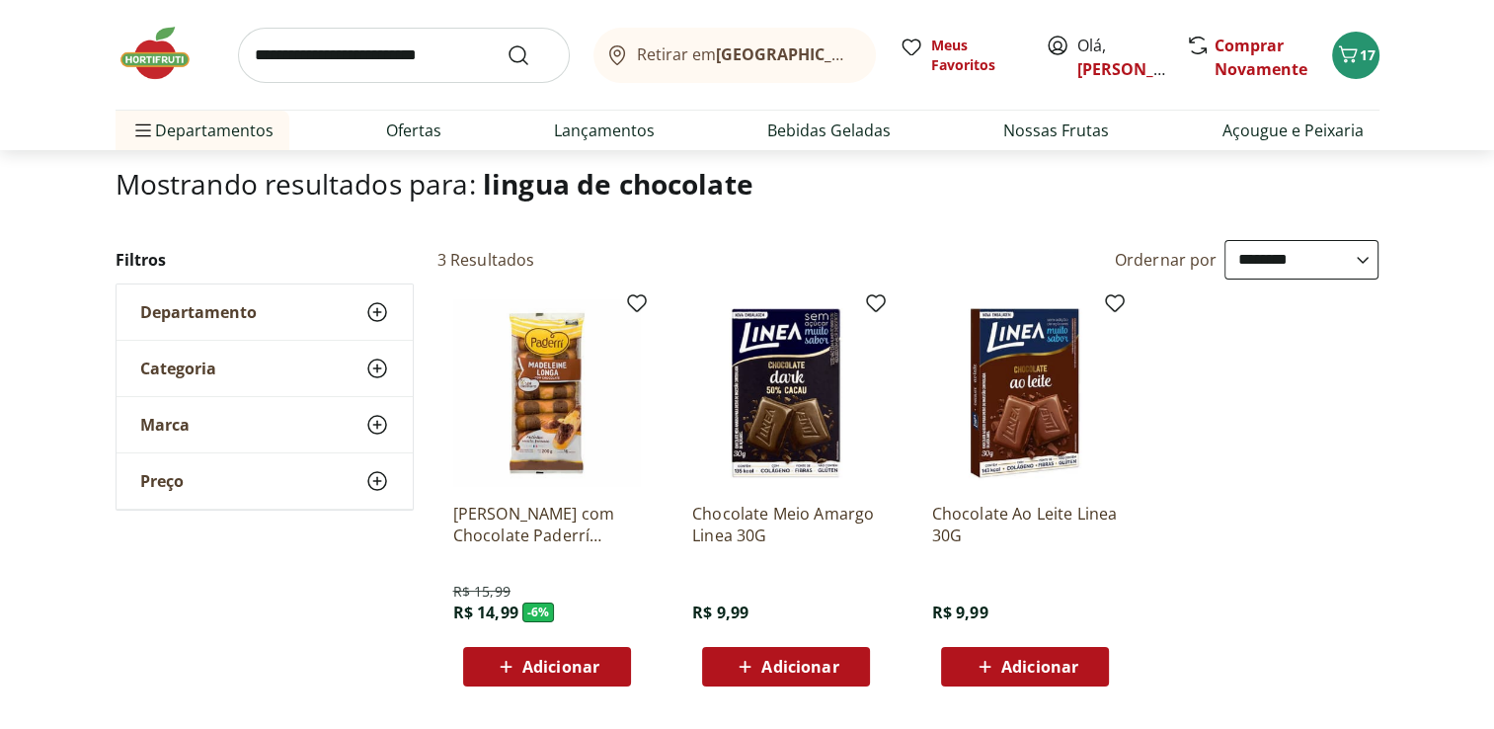
scroll to position [158, 0]
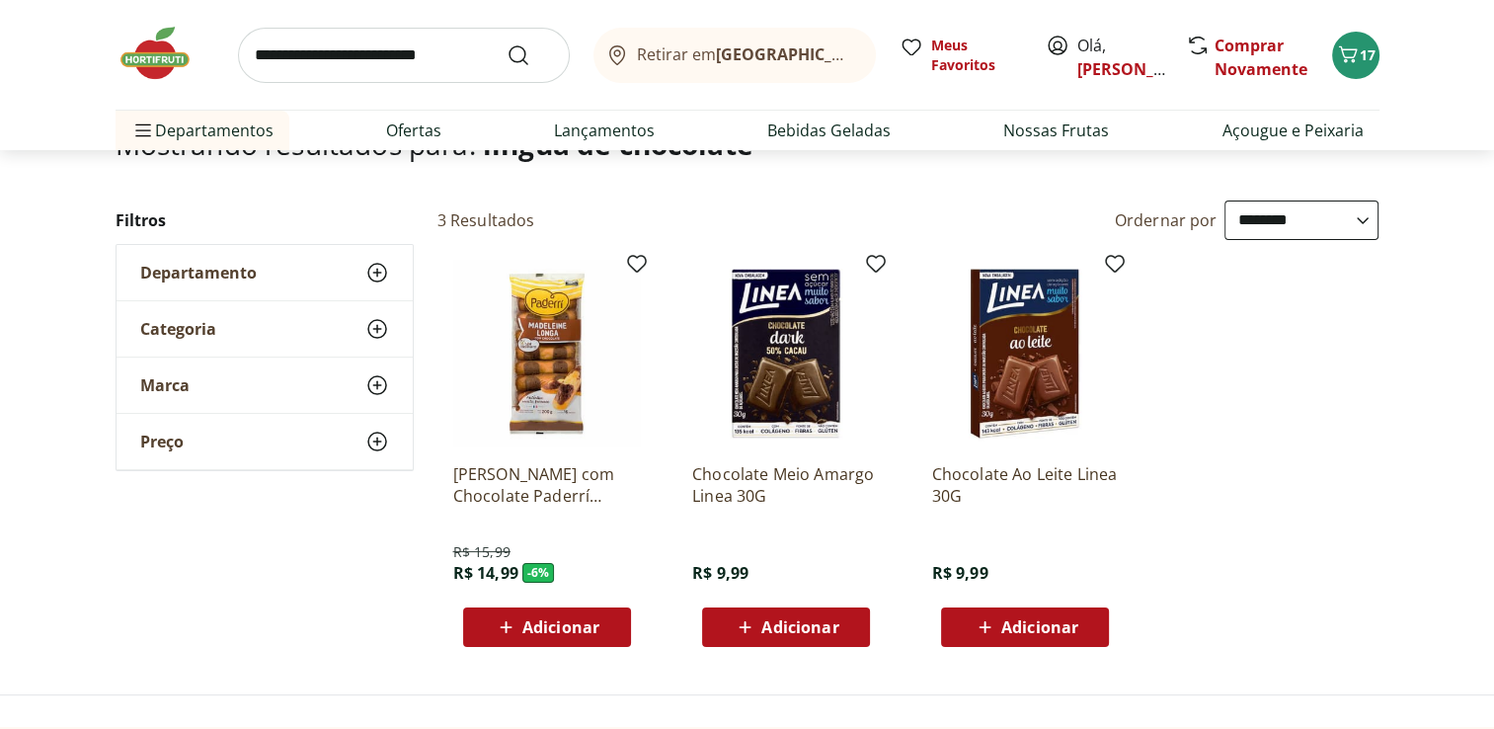
click at [562, 638] on div "Adicionar" at bounding box center [547, 627] width 136 height 36
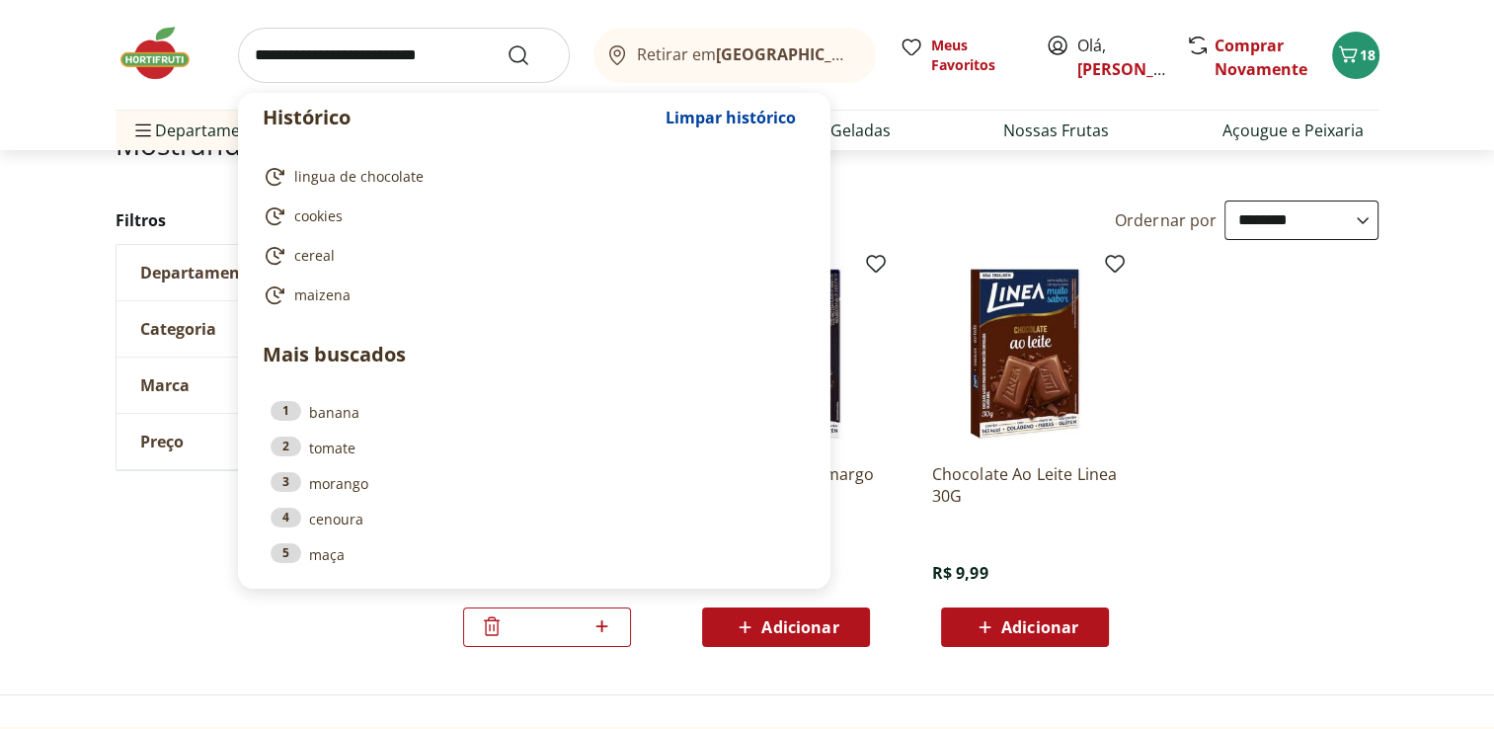
click at [323, 59] on input "search" at bounding box center [404, 55] width 332 height 55
click at [343, 67] on input "search" at bounding box center [404, 55] width 332 height 55
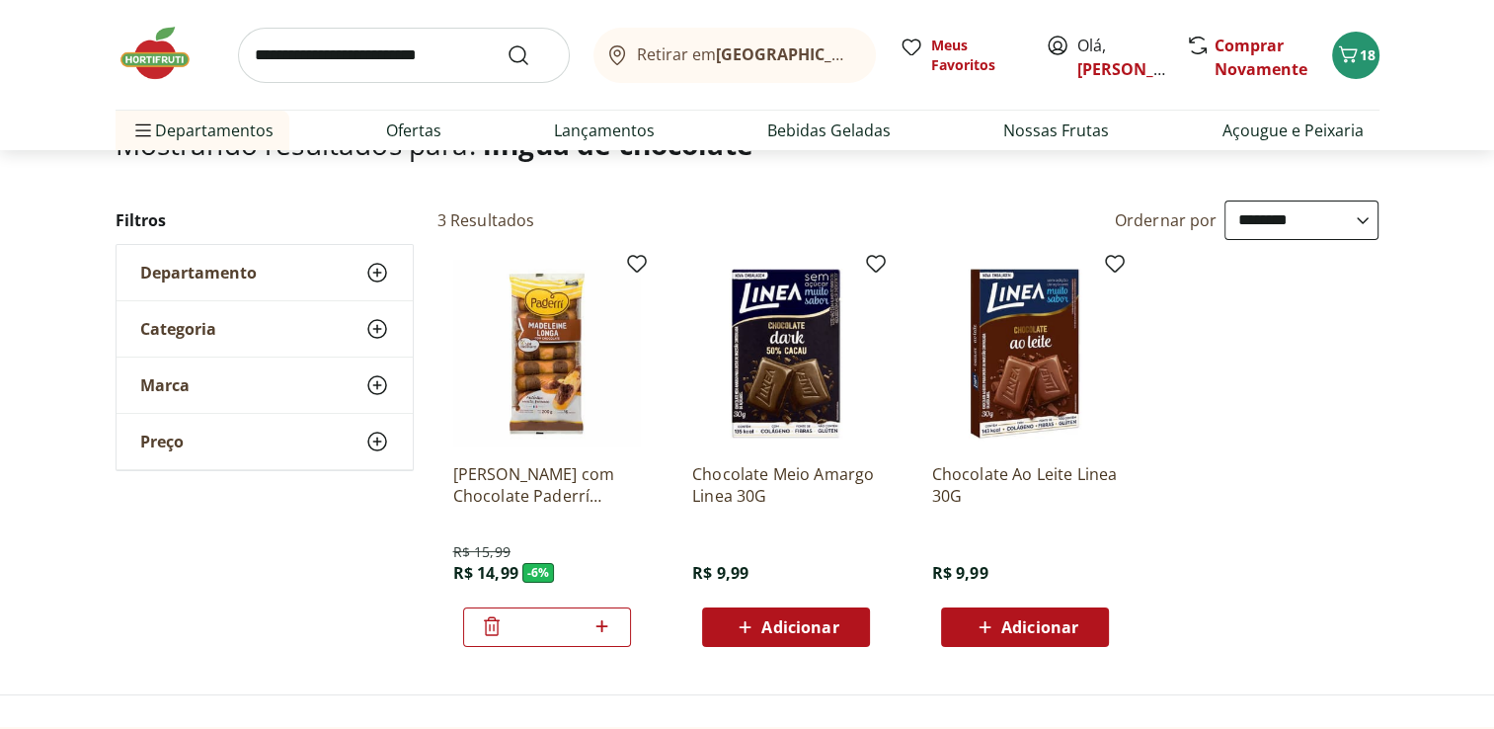
scroll to position [0, 0]
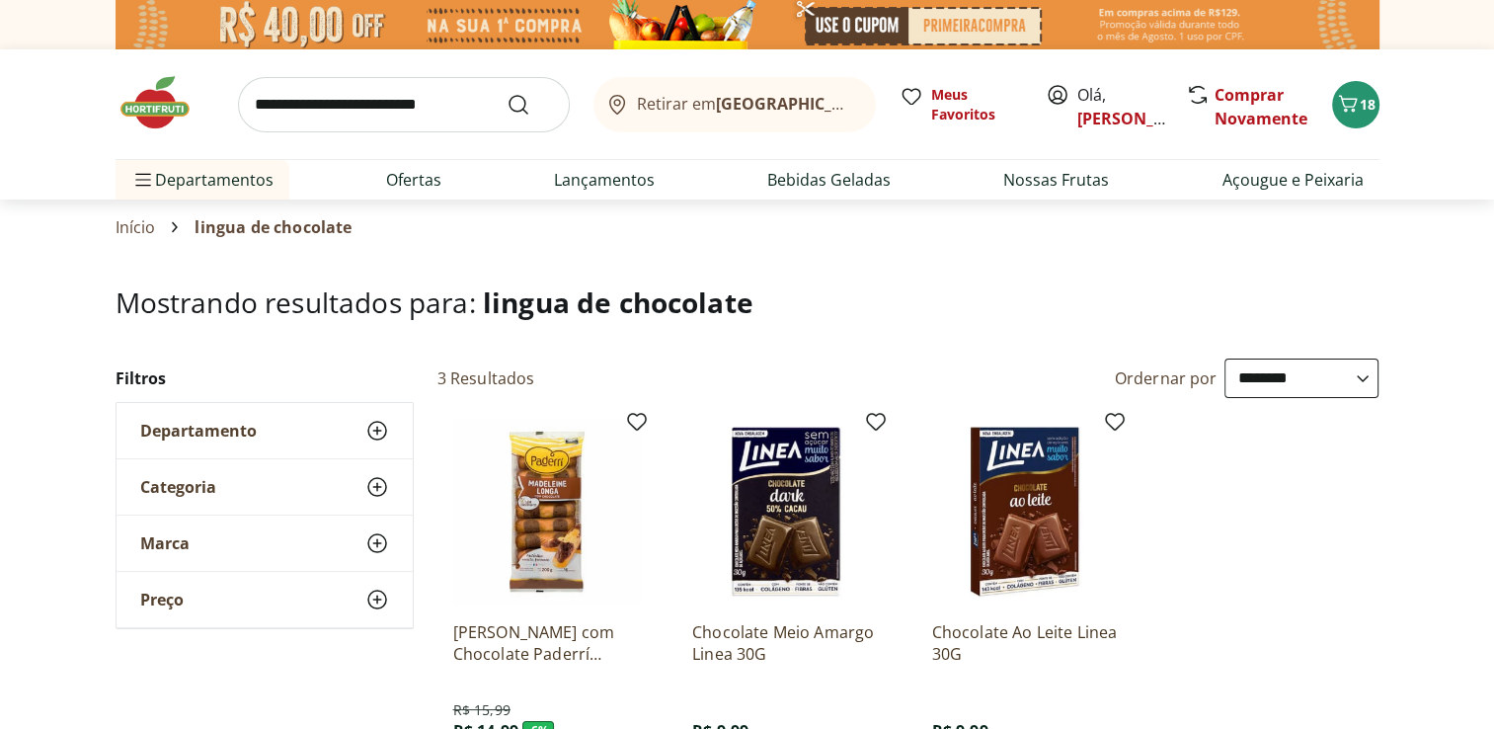
click at [365, 107] on input "search" at bounding box center [404, 104] width 332 height 55
type input "********"
click at [507, 93] on button "Submit Search" at bounding box center [530, 105] width 47 height 24
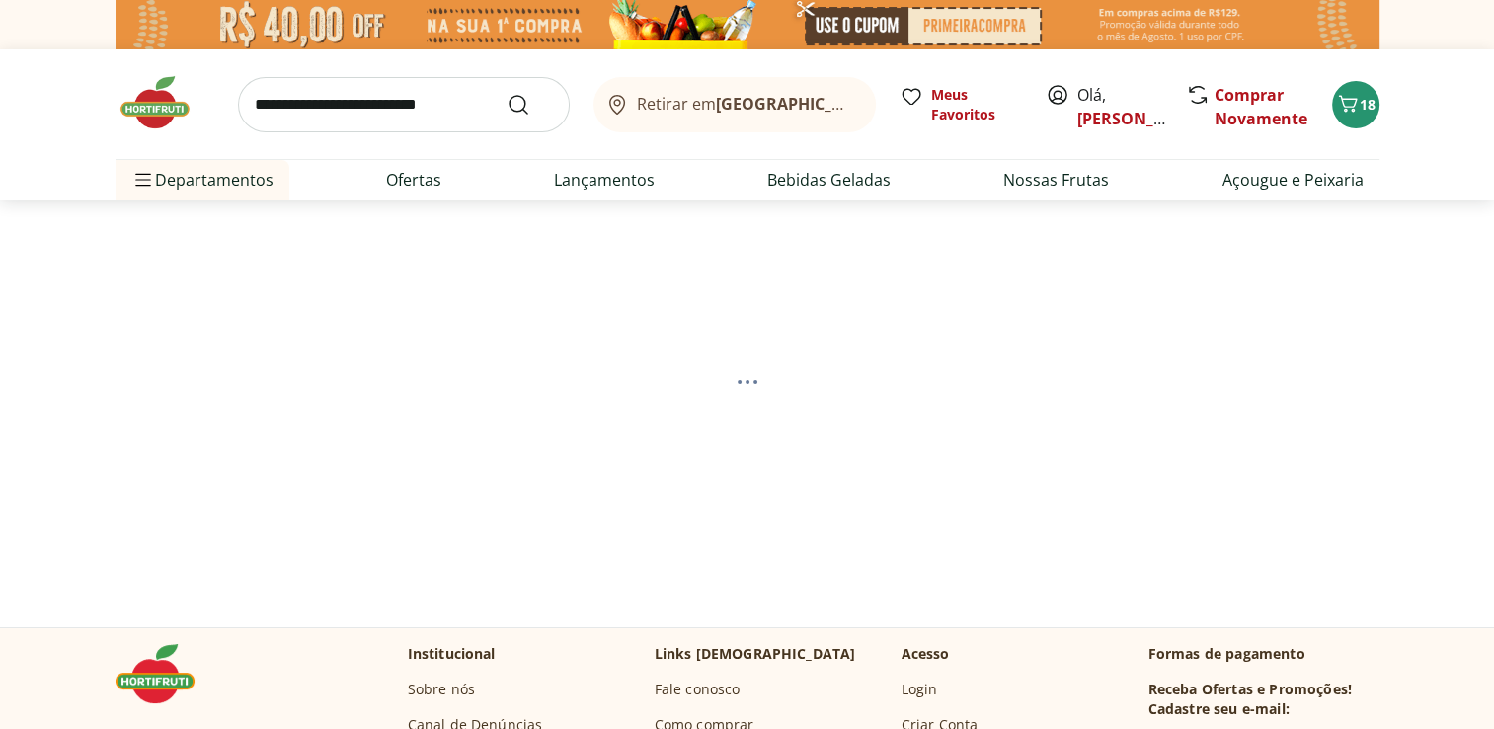
select select "**********"
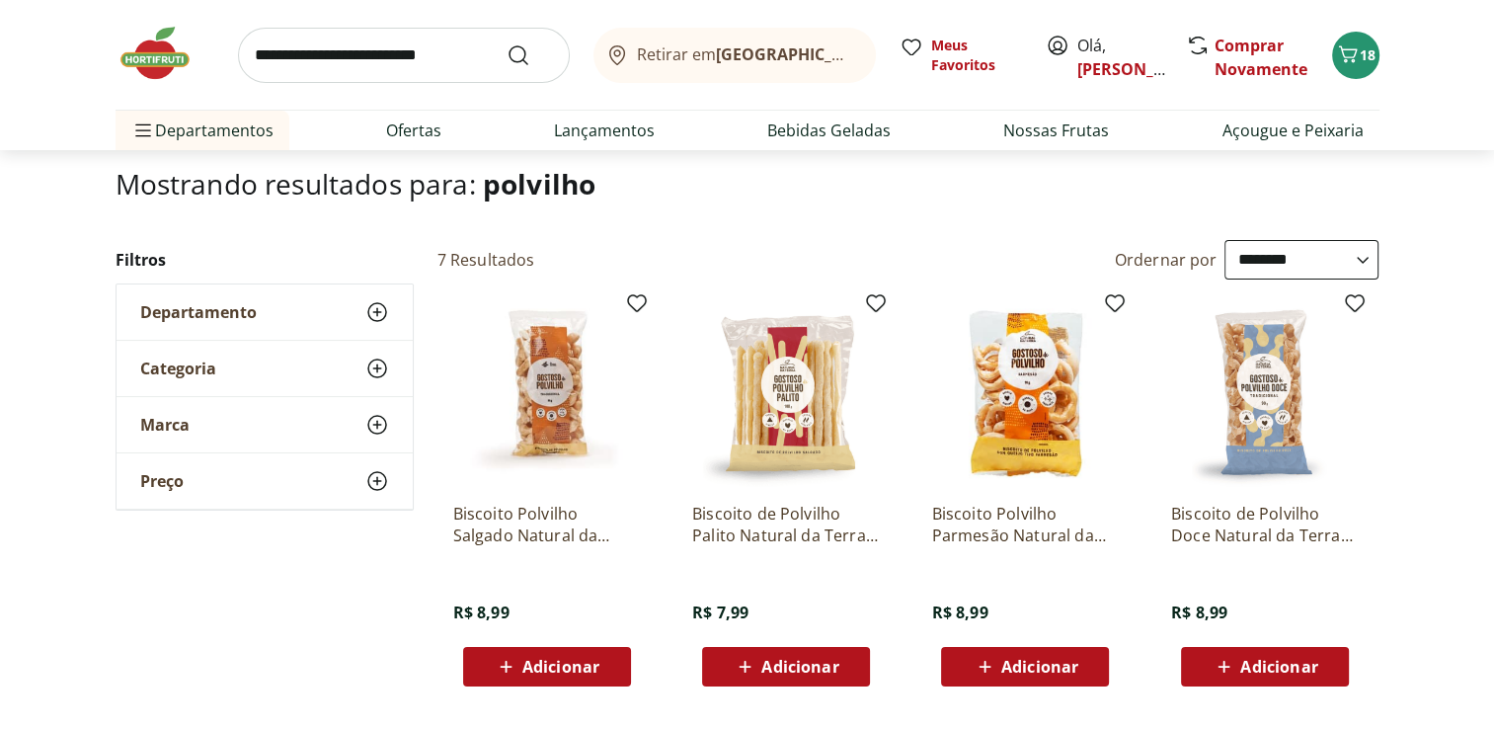
scroll to position [158, 0]
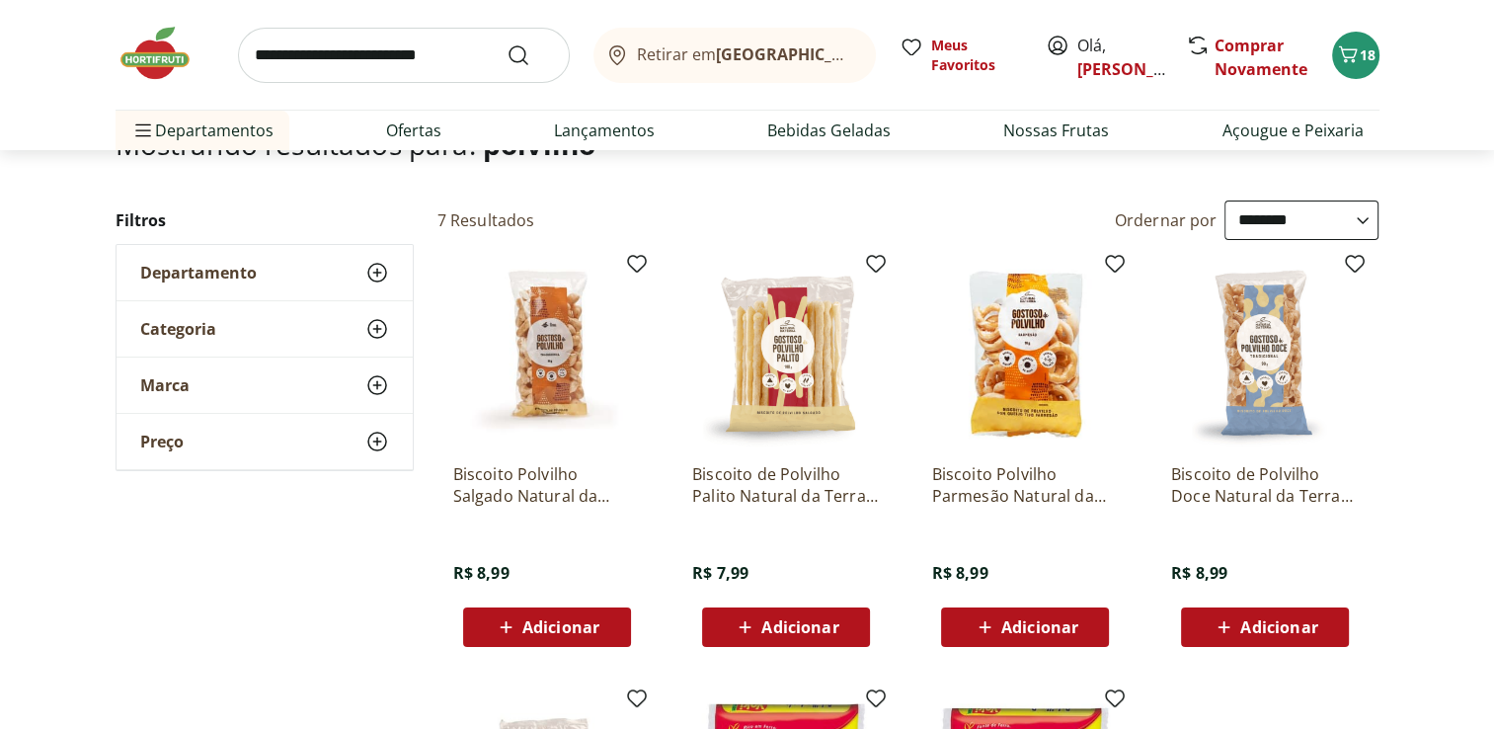
click at [586, 615] on span "Adicionar" at bounding box center [547, 627] width 106 height 24
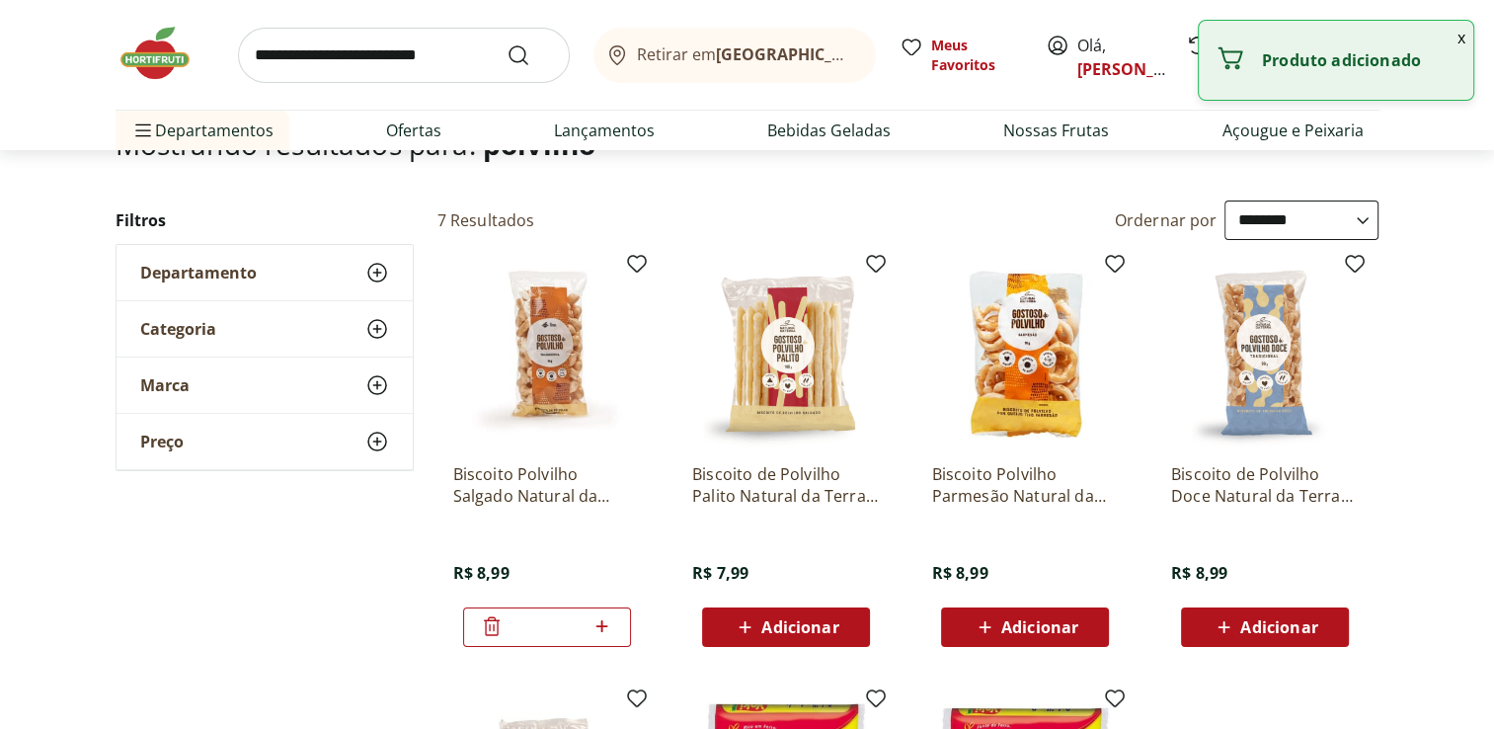
click at [597, 622] on icon at bounding box center [602, 626] width 25 height 24
type input "*"
click at [312, 52] on input "search" at bounding box center [404, 55] width 332 height 55
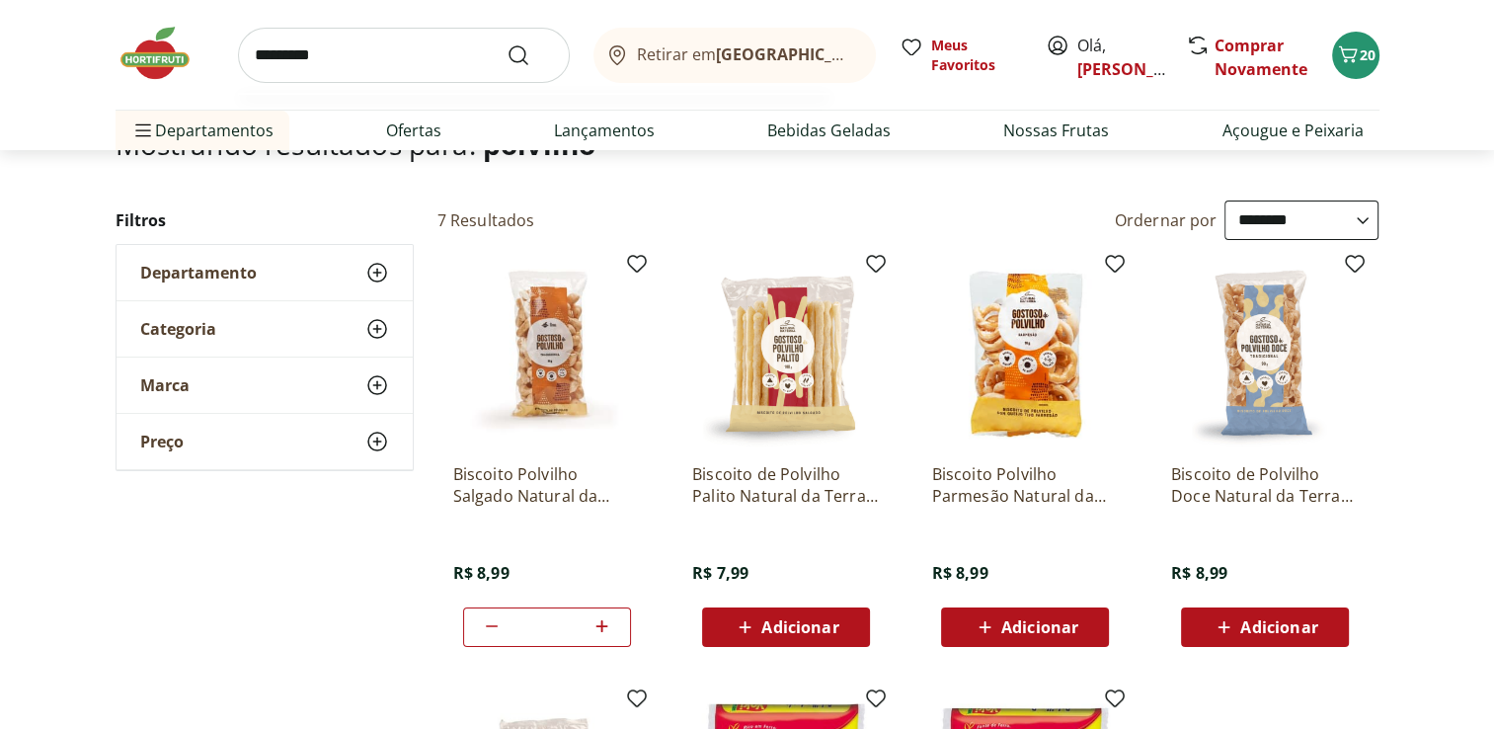
type input "*********"
click at [507, 43] on button "Submit Search" at bounding box center [530, 55] width 47 height 24
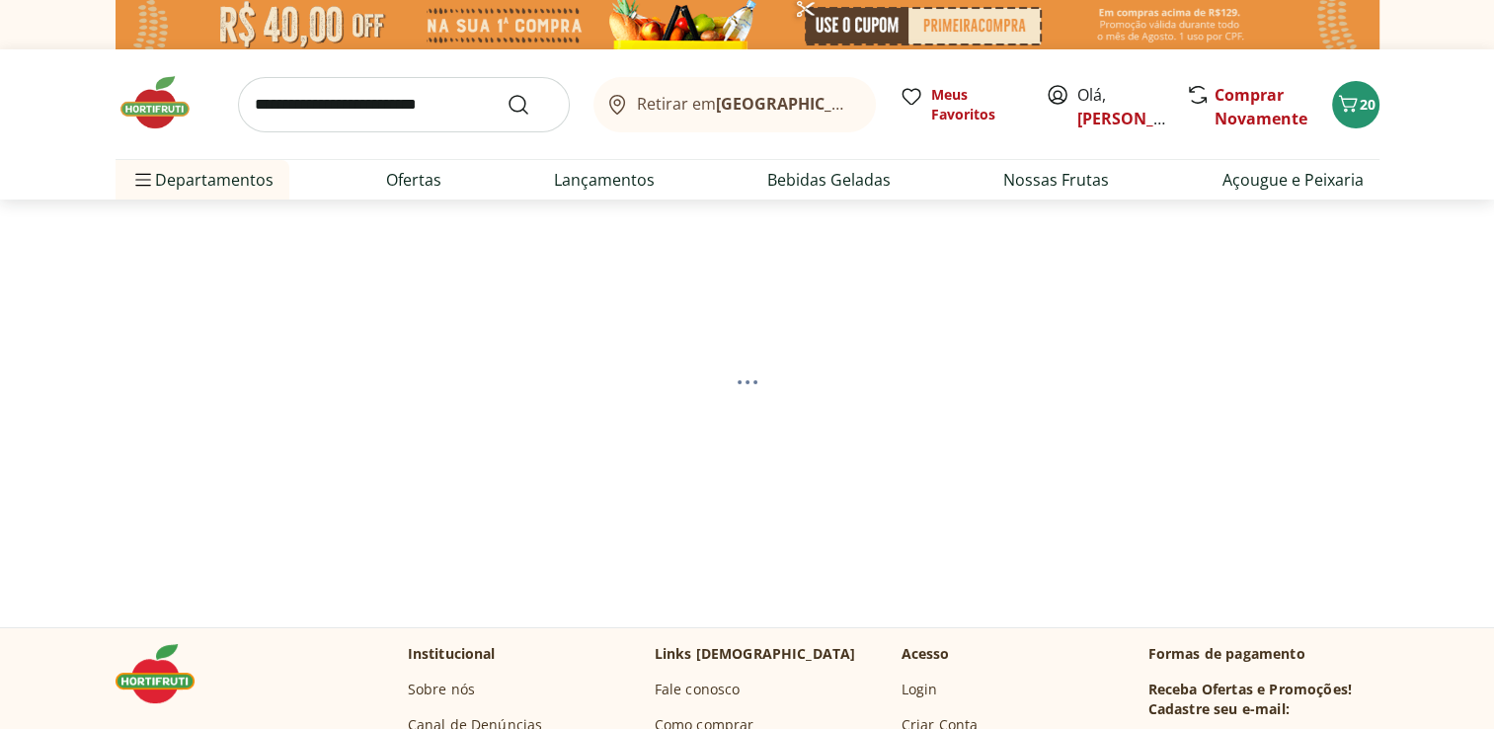
select select "**********"
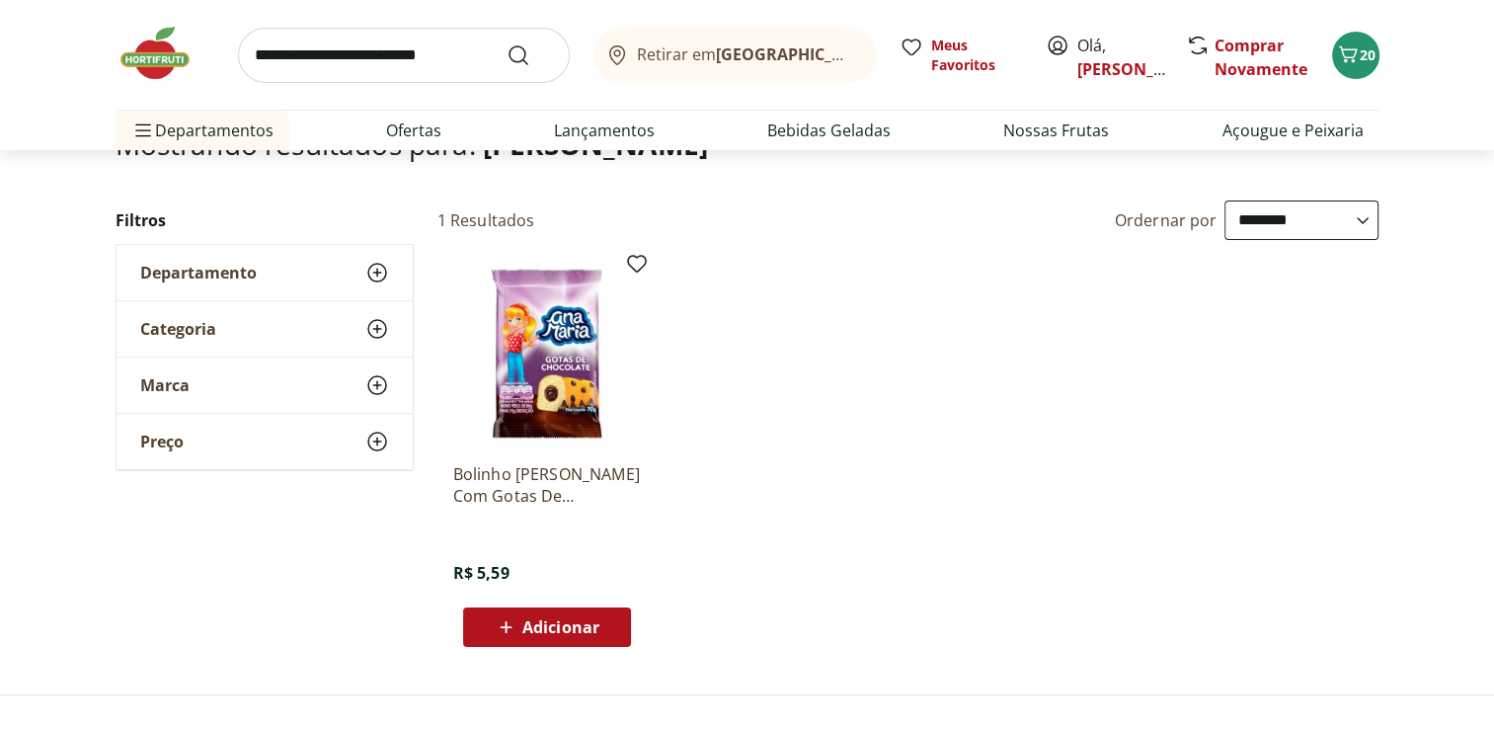
scroll to position [198, 0]
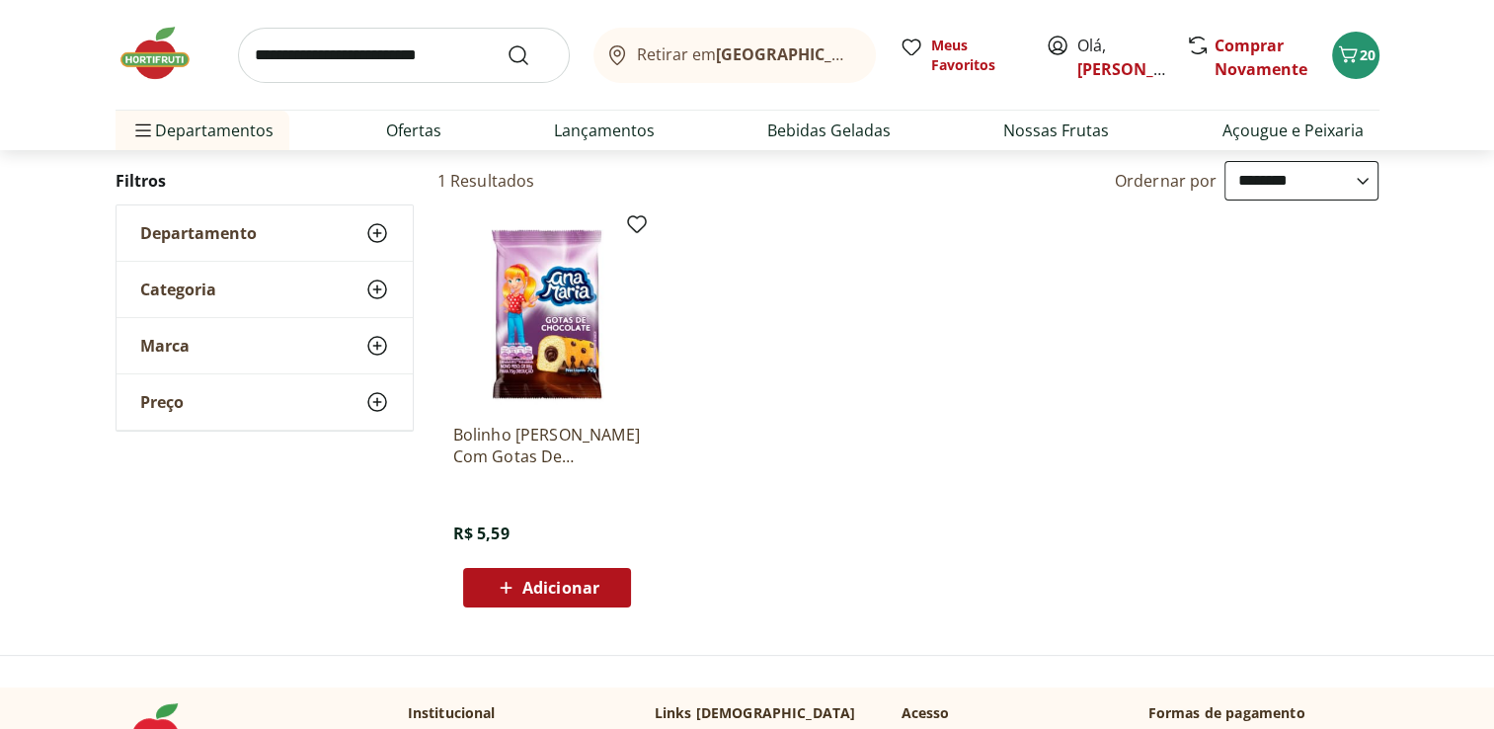
click at [602, 585] on div "Adicionar" at bounding box center [547, 588] width 136 height 36
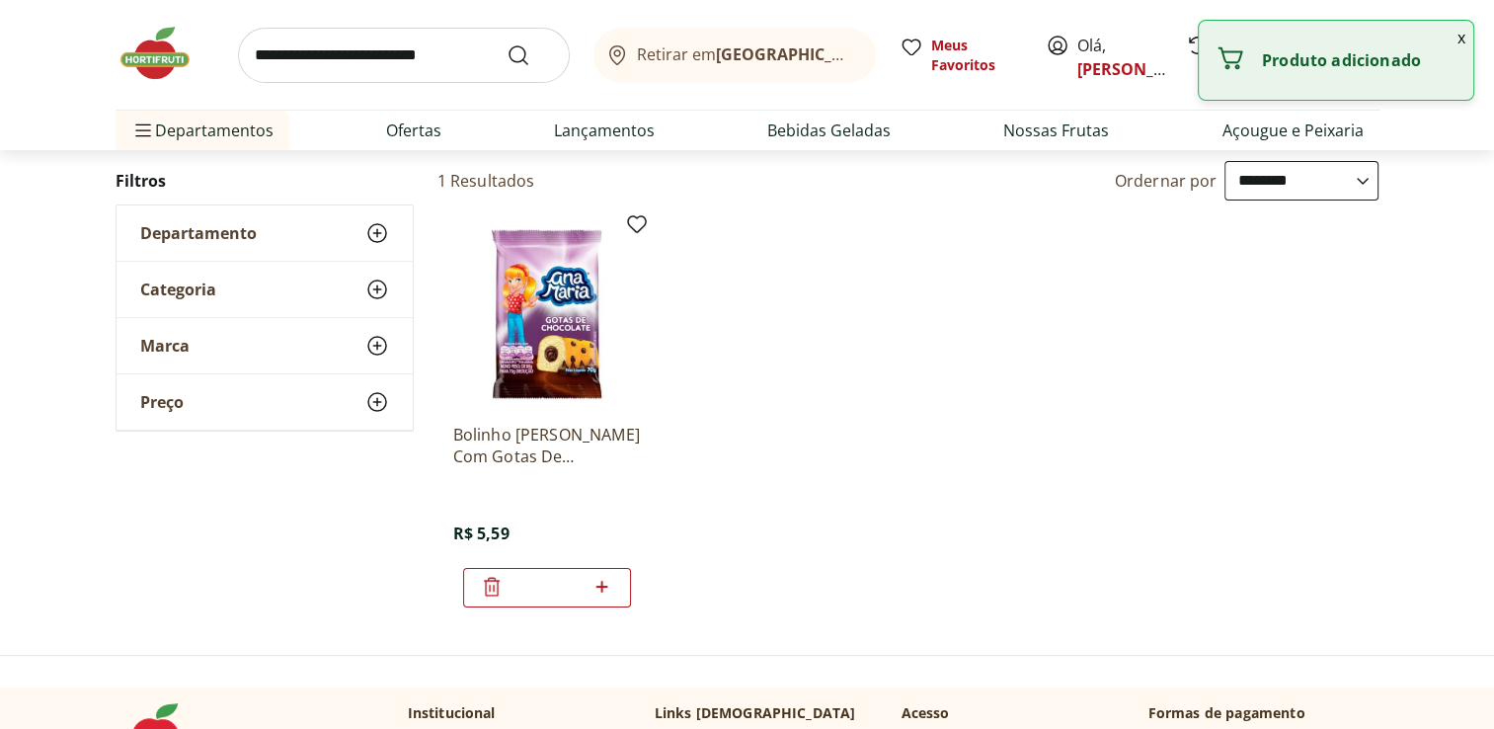
click at [604, 577] on icon at bounding box center [602, 587] width 25 height 24
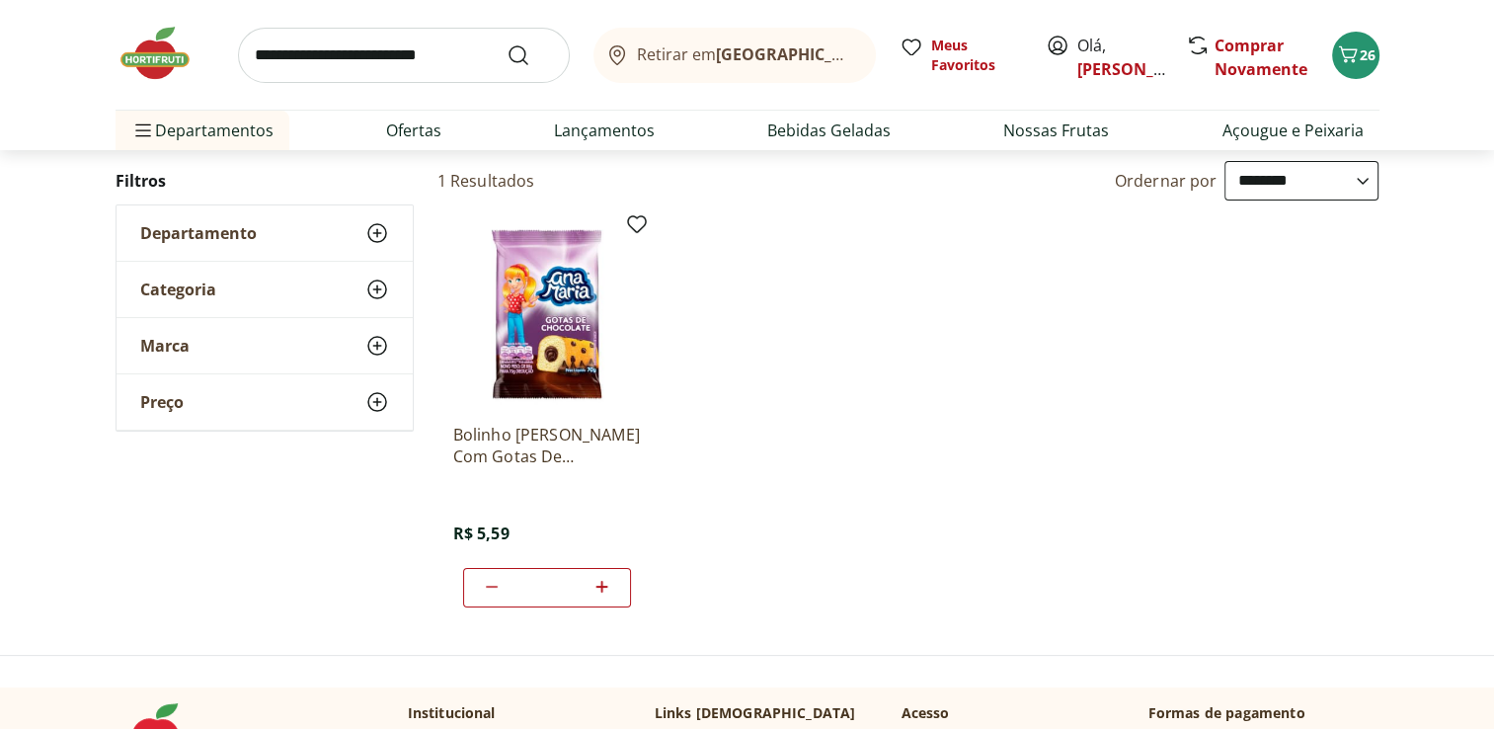
click at [602, 583] on icon at bounding box center [603, 587] width 12 height 12
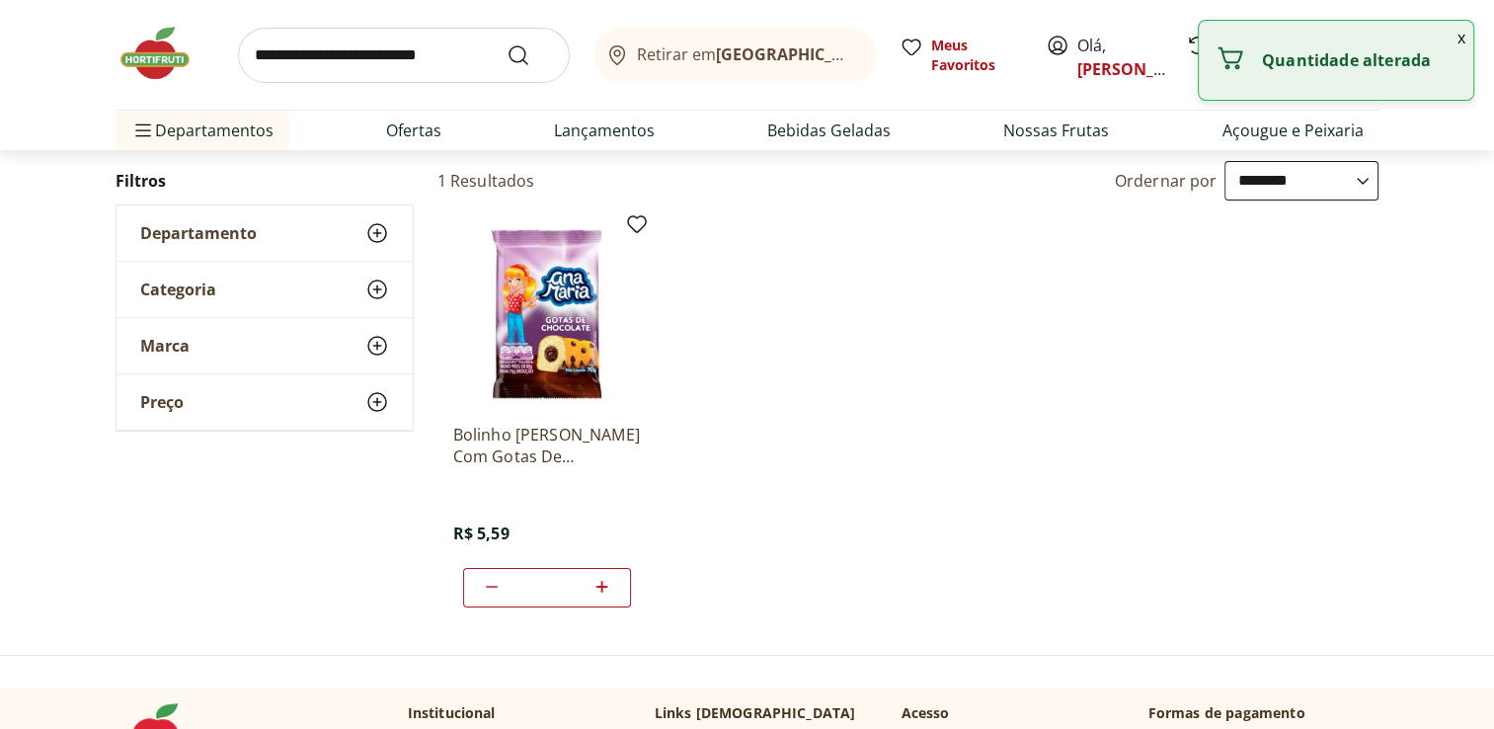
click at [602, 583] on icon at bounding box center [603, 587] width 12 height 12
type input "*"
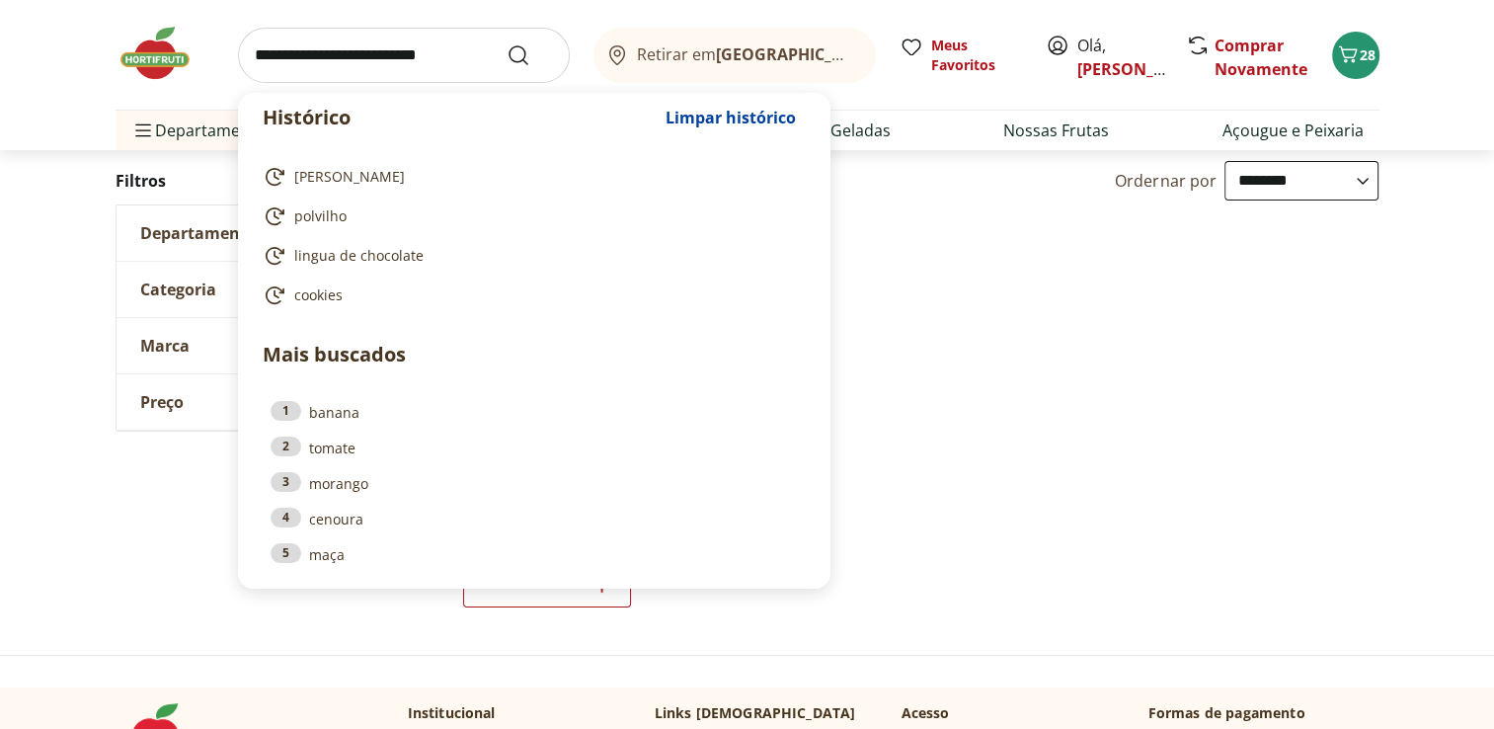
click at [376, 71] on input "search" at bounding box center [404, 55] width 332 height 55
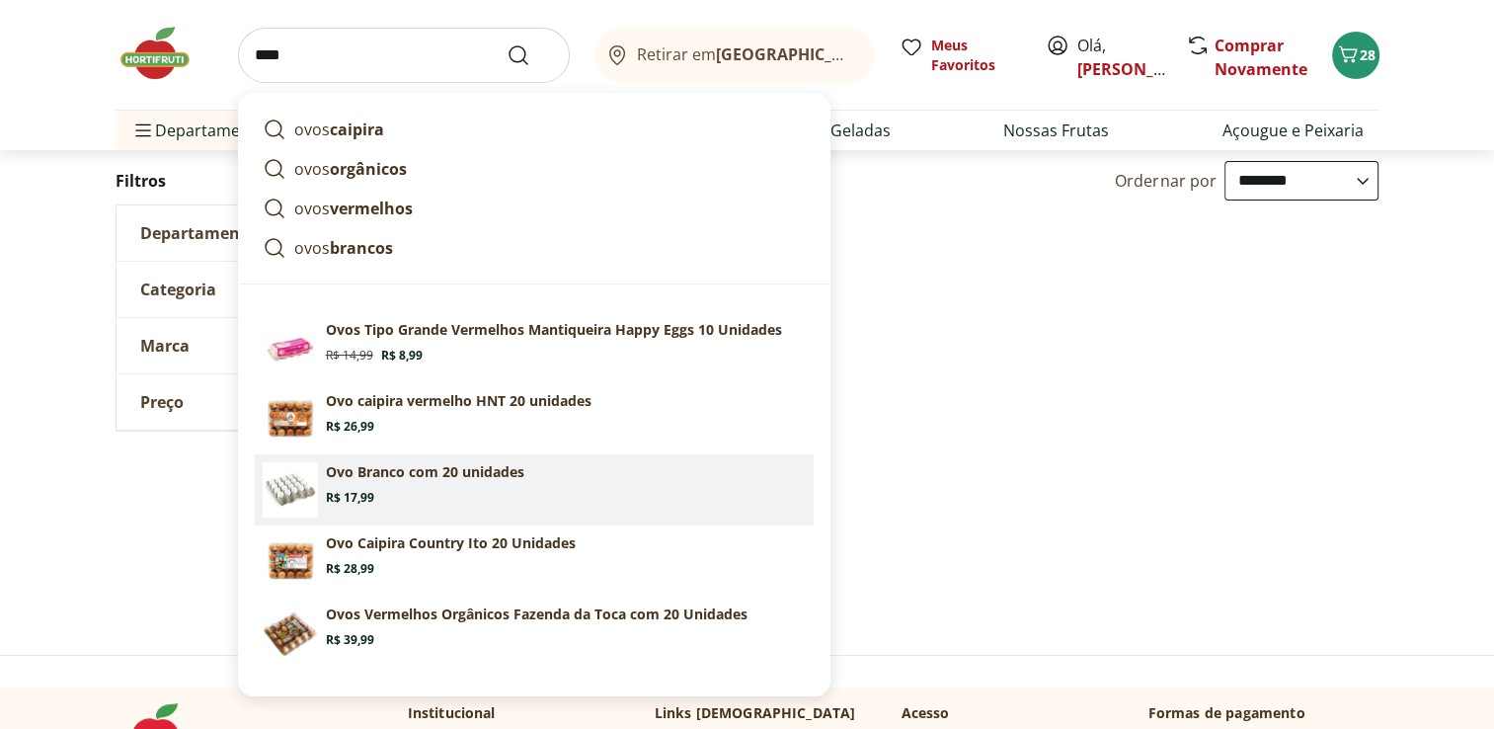
click at [432, 488] on section "Ovo Branco com 20 unidades Price: R$ 17,99" at bounding box center [566, 483] width 480 height 43
type input "**********"
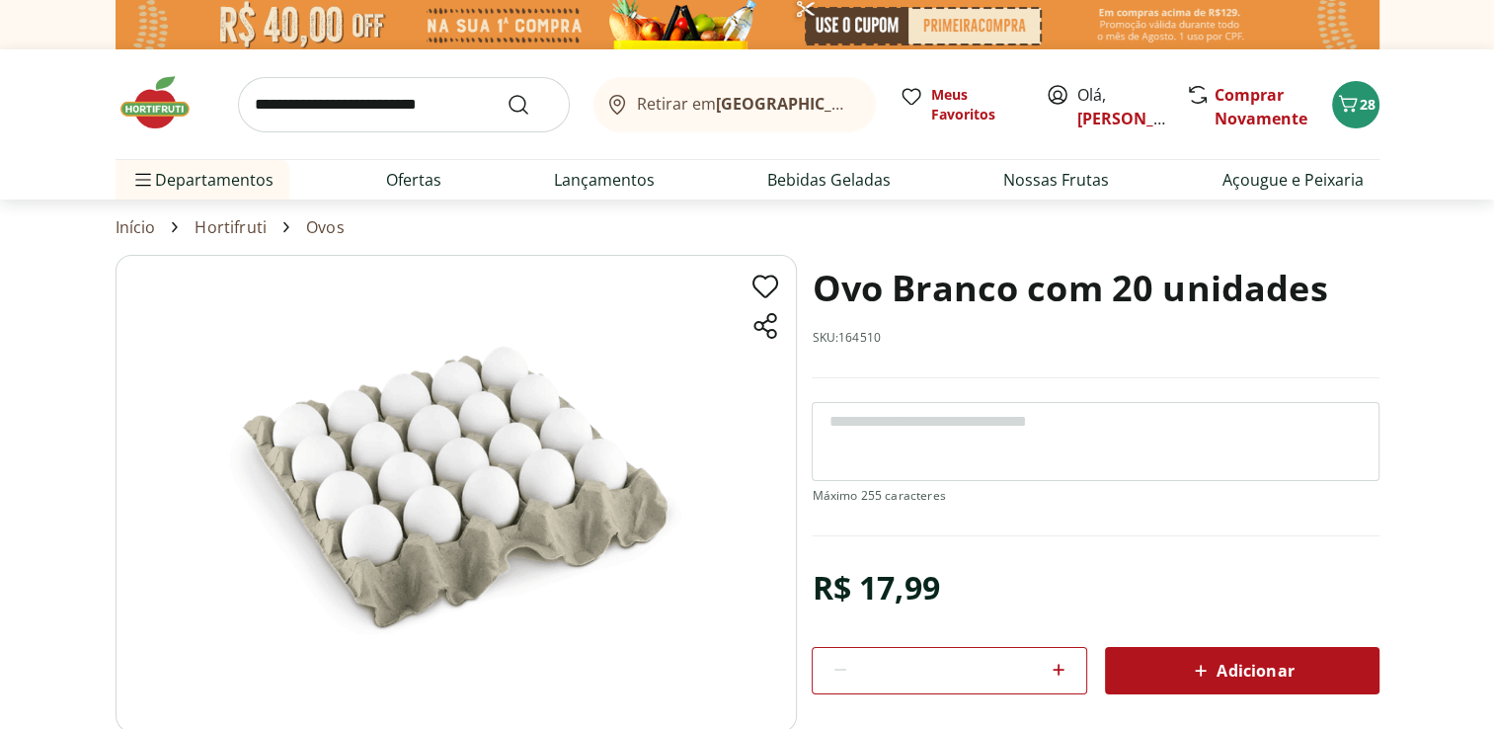
click at [1321, 662] on div "Adicionar" at bounding box center [1242, 671] width 243 height 36
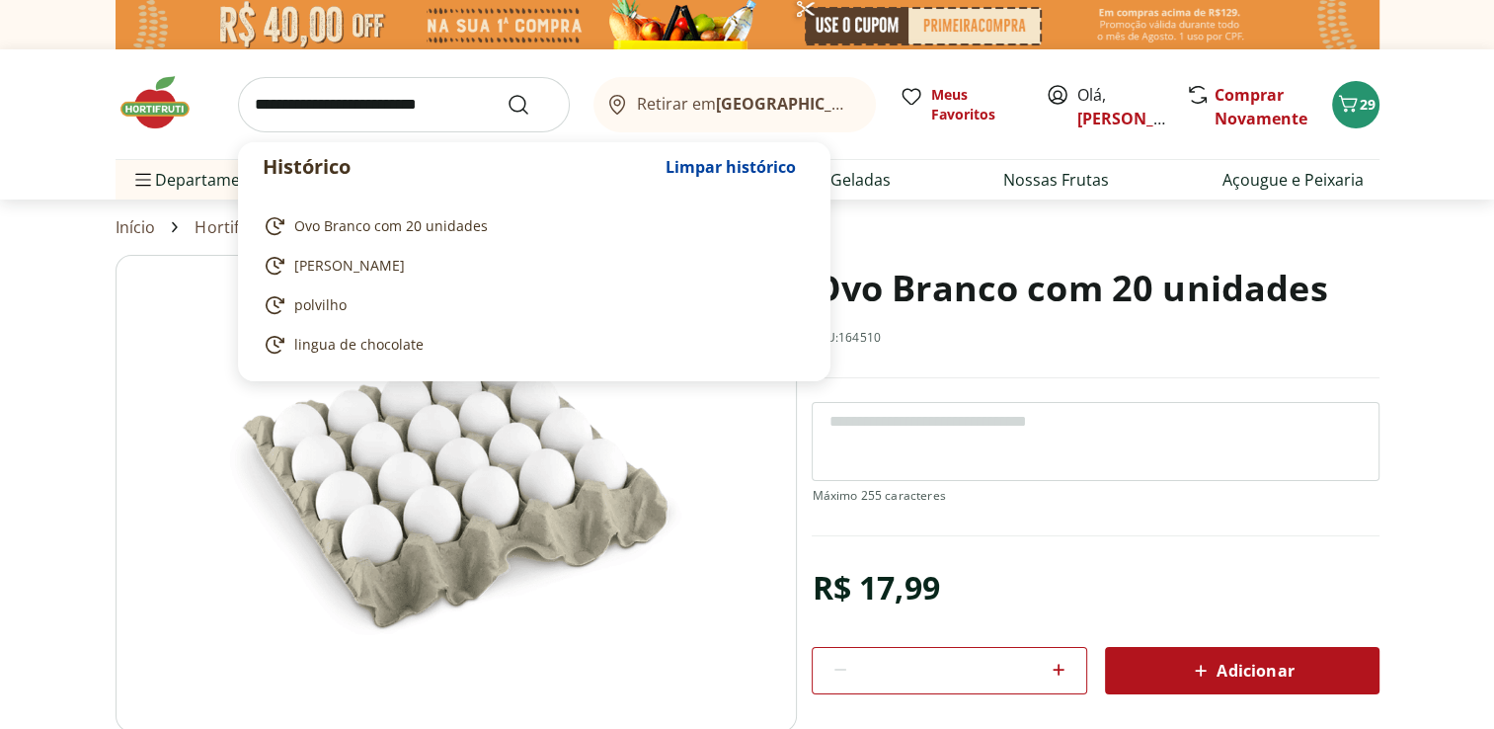
click at [347, 106] on input "search" at bounding box center [404, 104] width 332 height 55
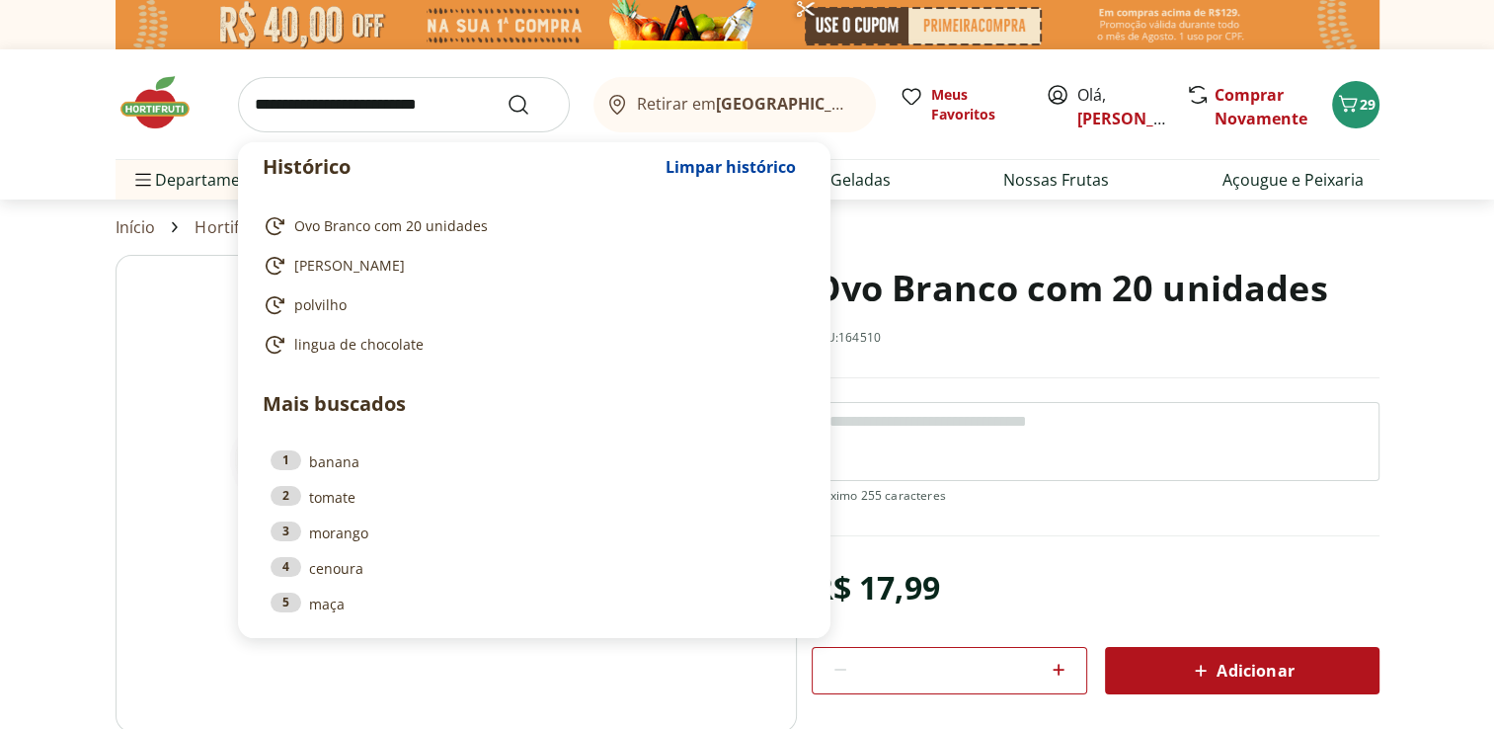
click at [337, 97] on input "search" at bounding box center [404, 104] width 332 height 55
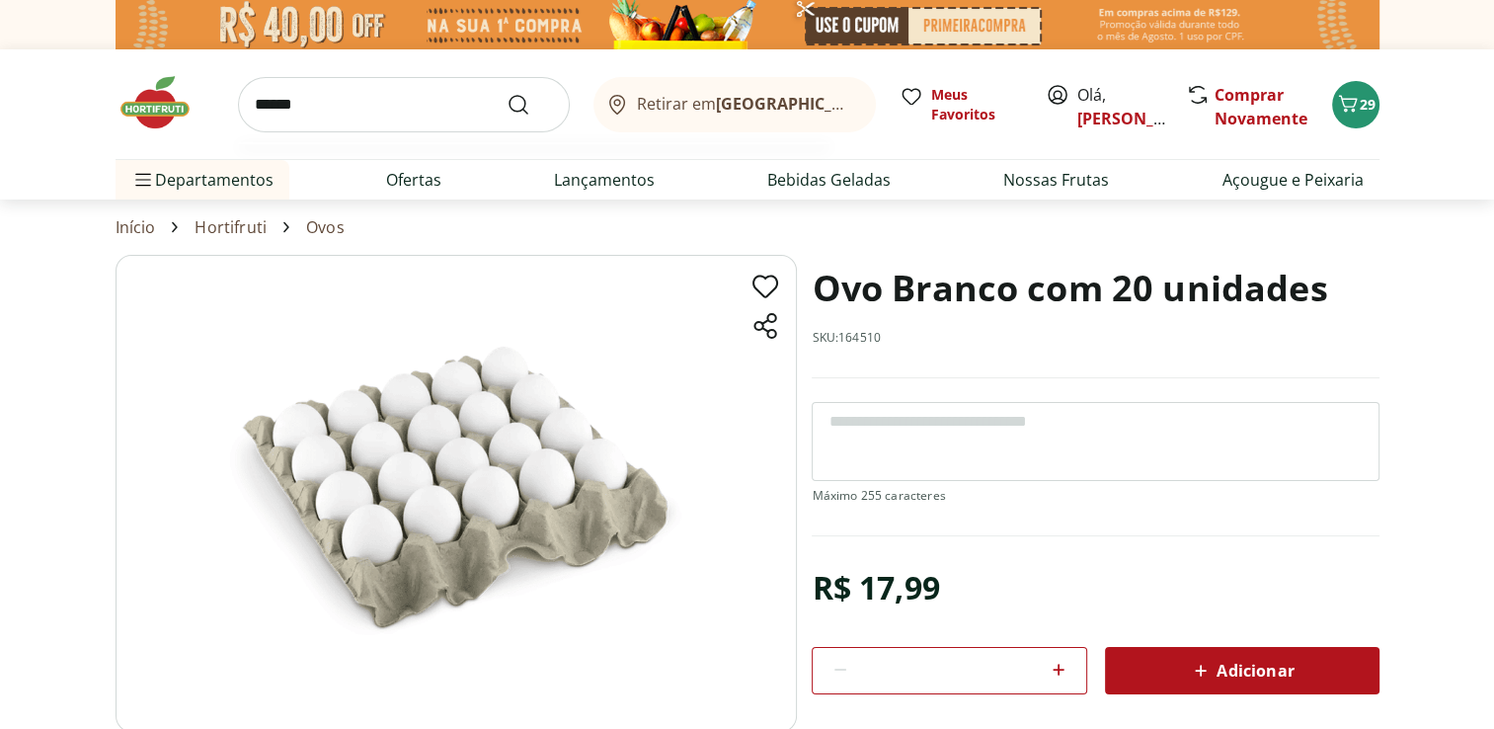
type input "******"
click at [507, 93] on button "Submit Search" at bounding box center [530, 105] width 47 height 24
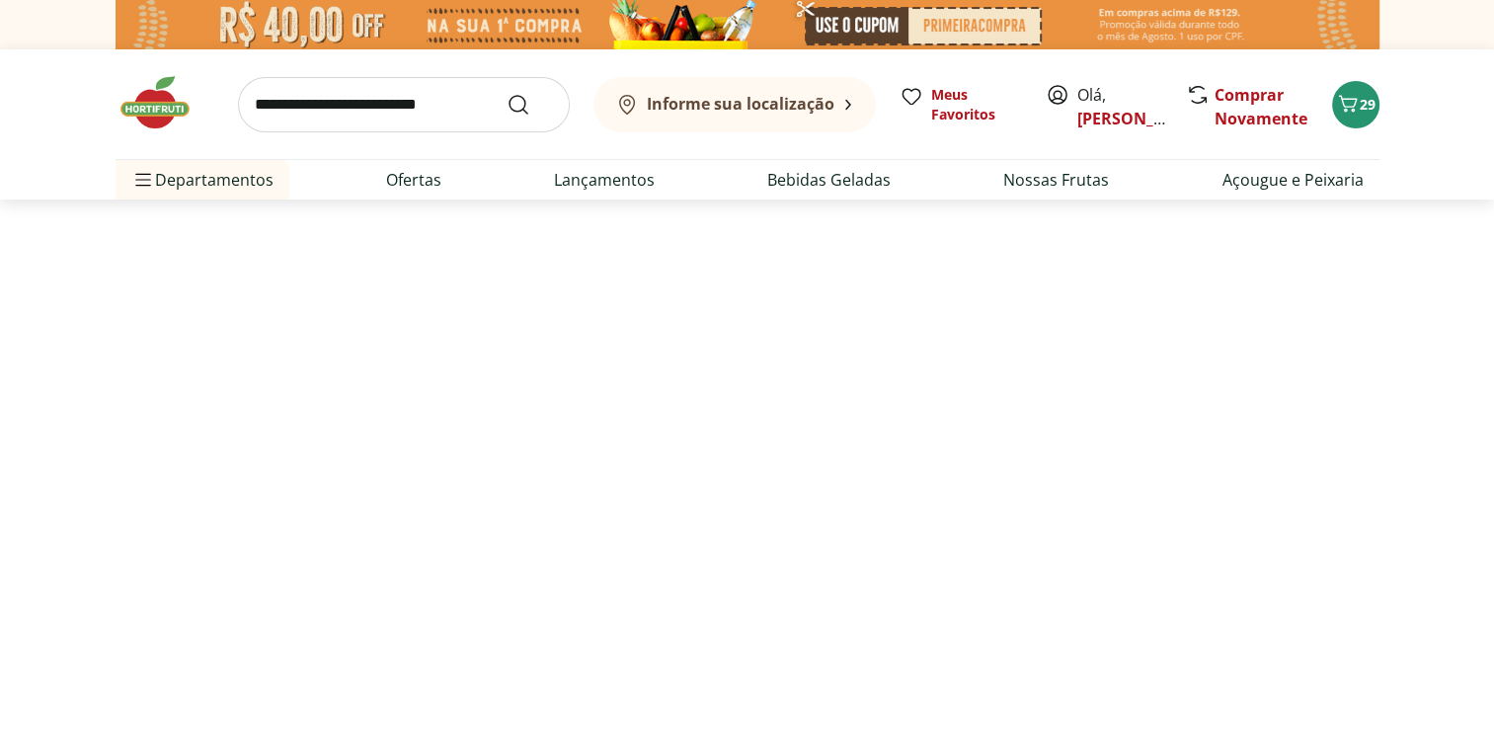
select select "**********"
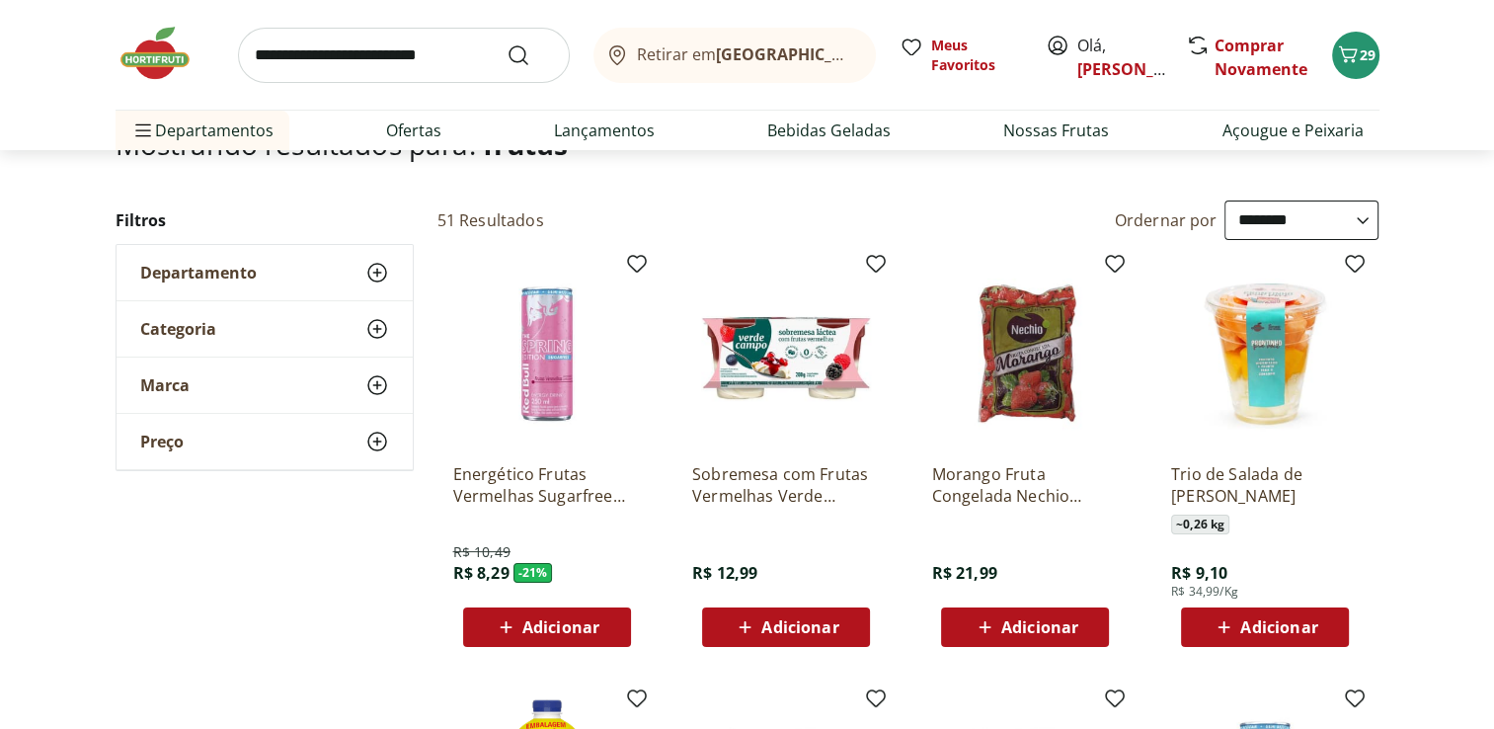
scroll to position [198, 0]
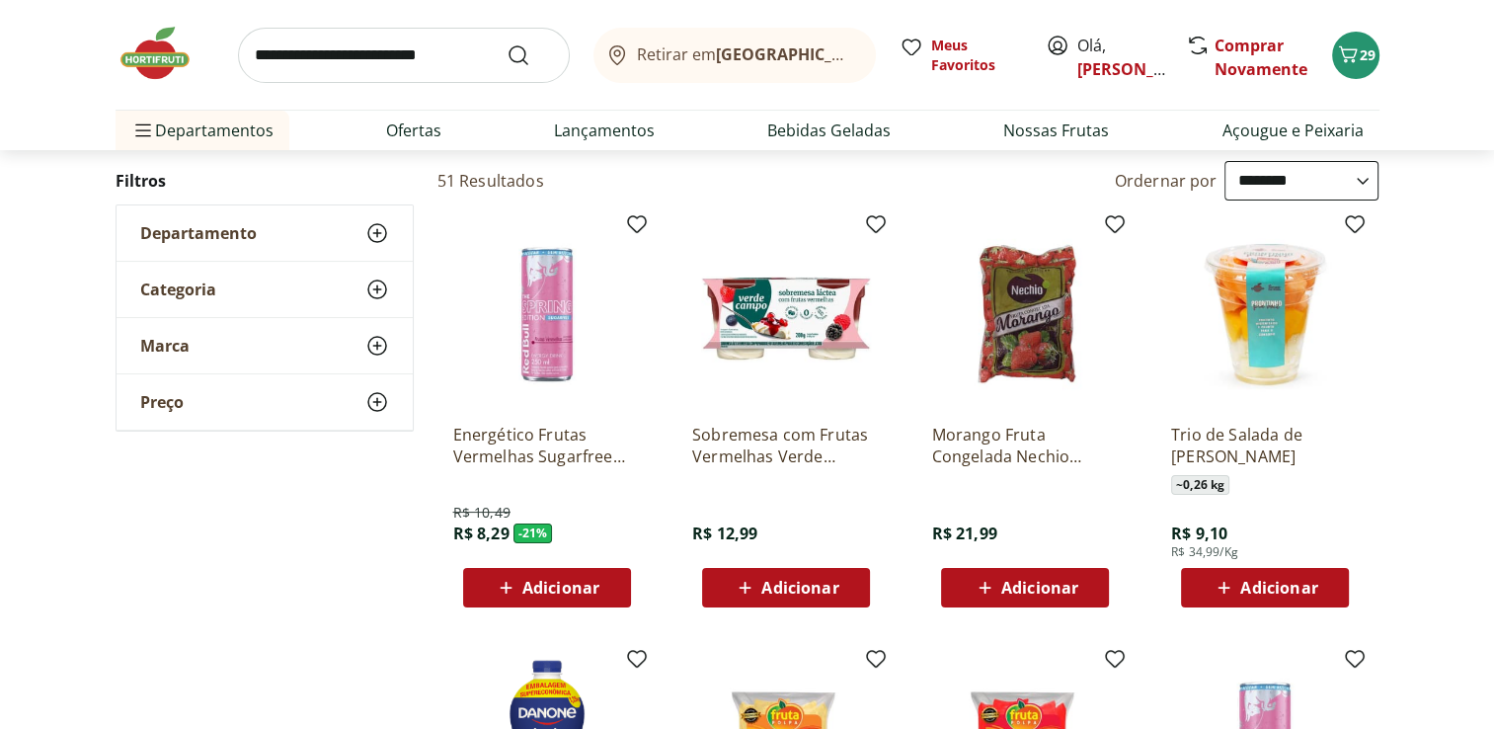
click at [1053, 576] on span "Adicionar" at bounding box center [1026, 588] width 106 height 24
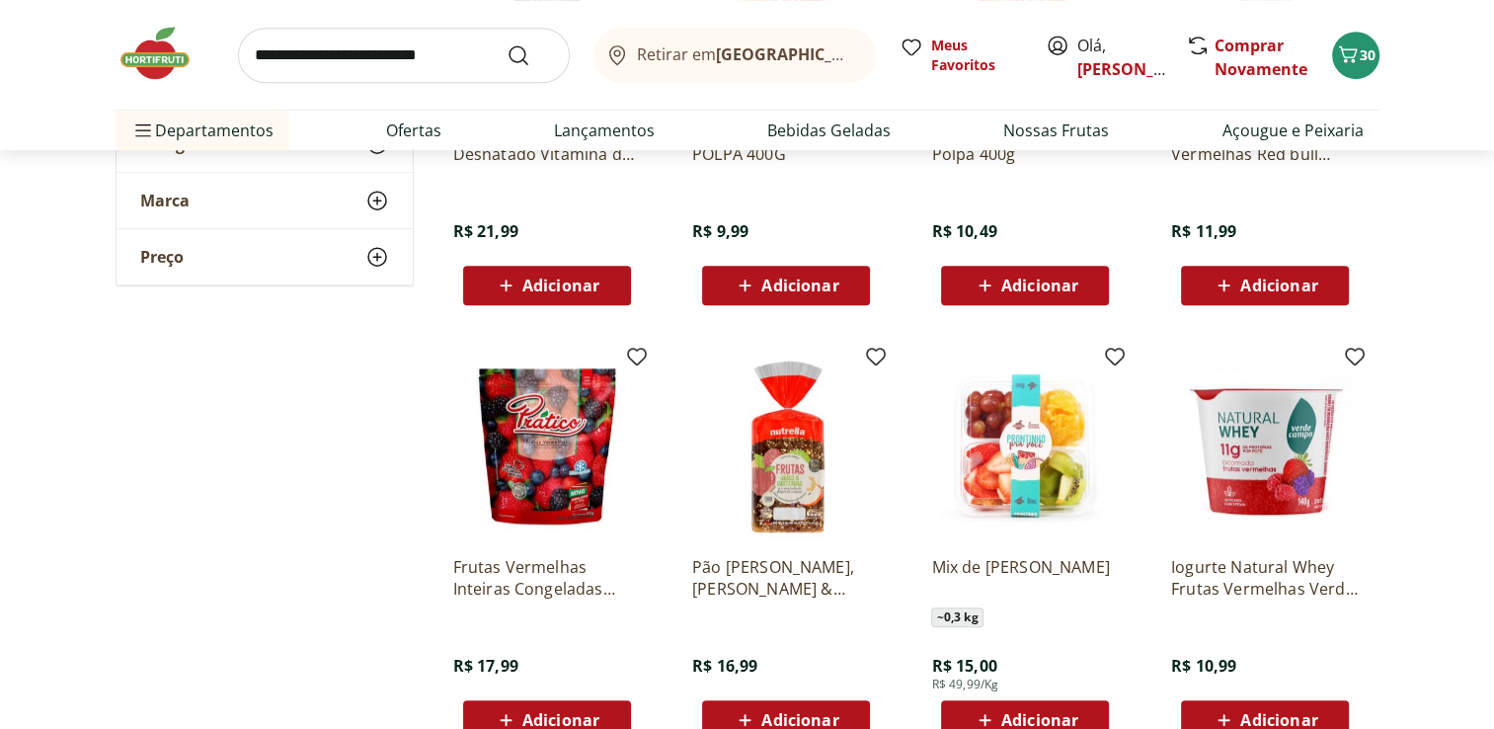
scroll to position [1000, 0]
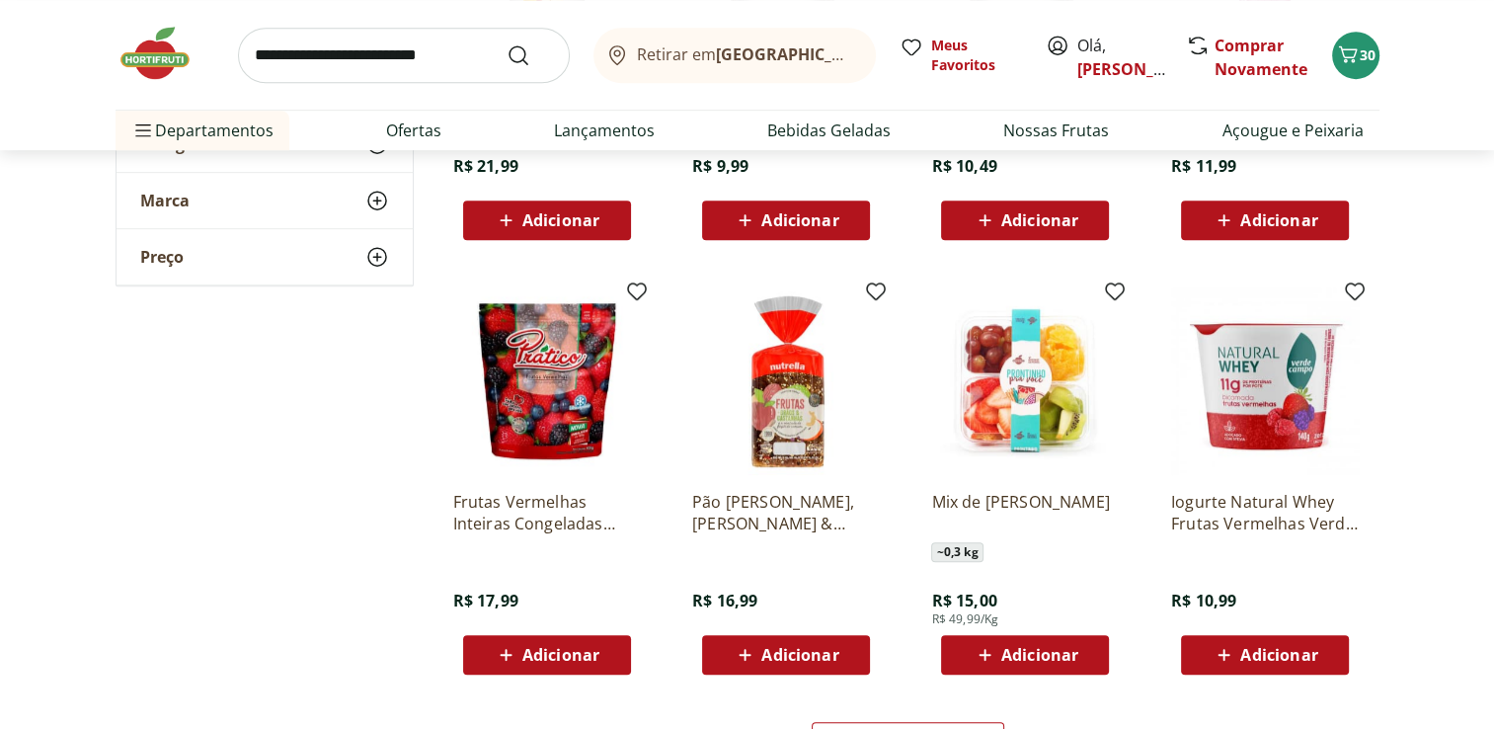
click at [578, 647] on span "Adicionar" at bounding box center [560, 655] width 77 height 16
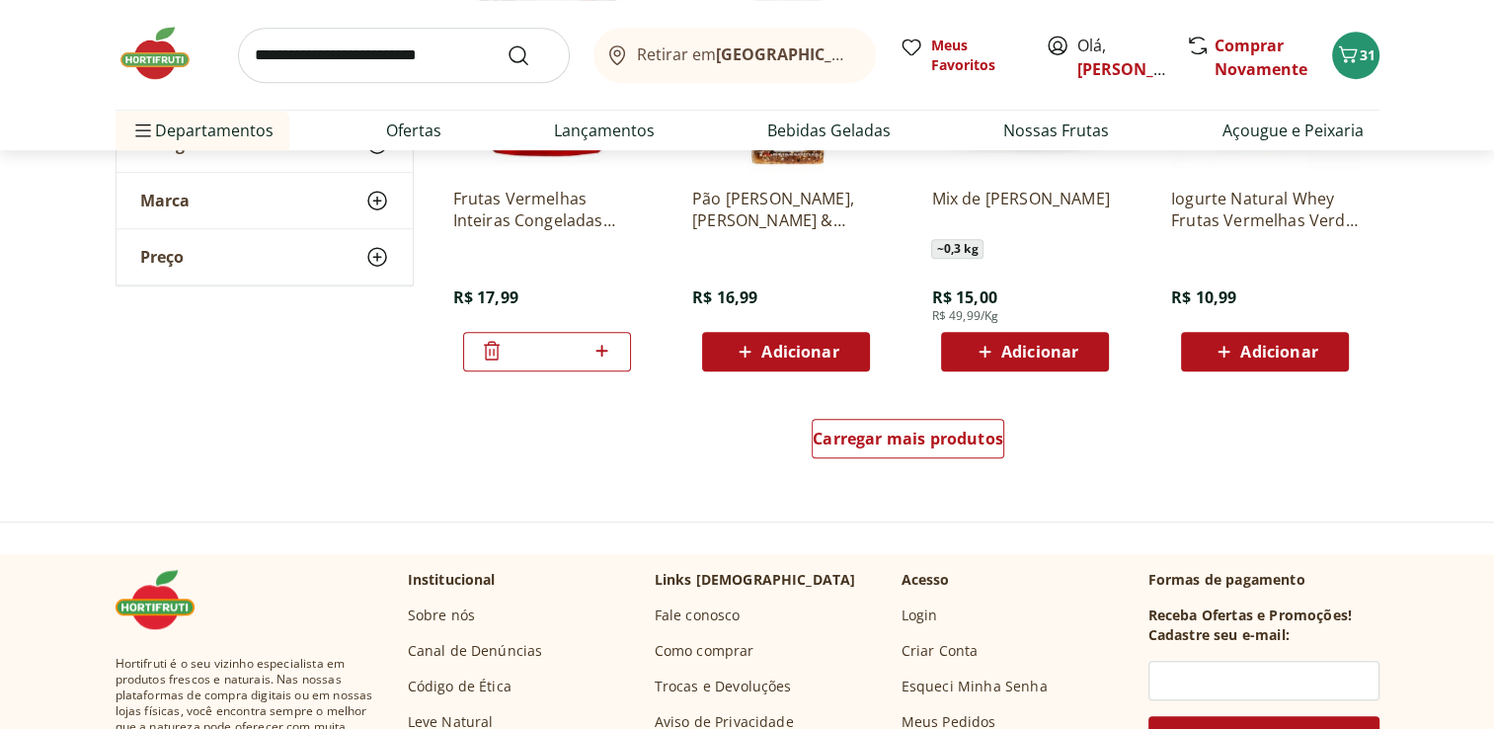
scroll to position [1342, 0]
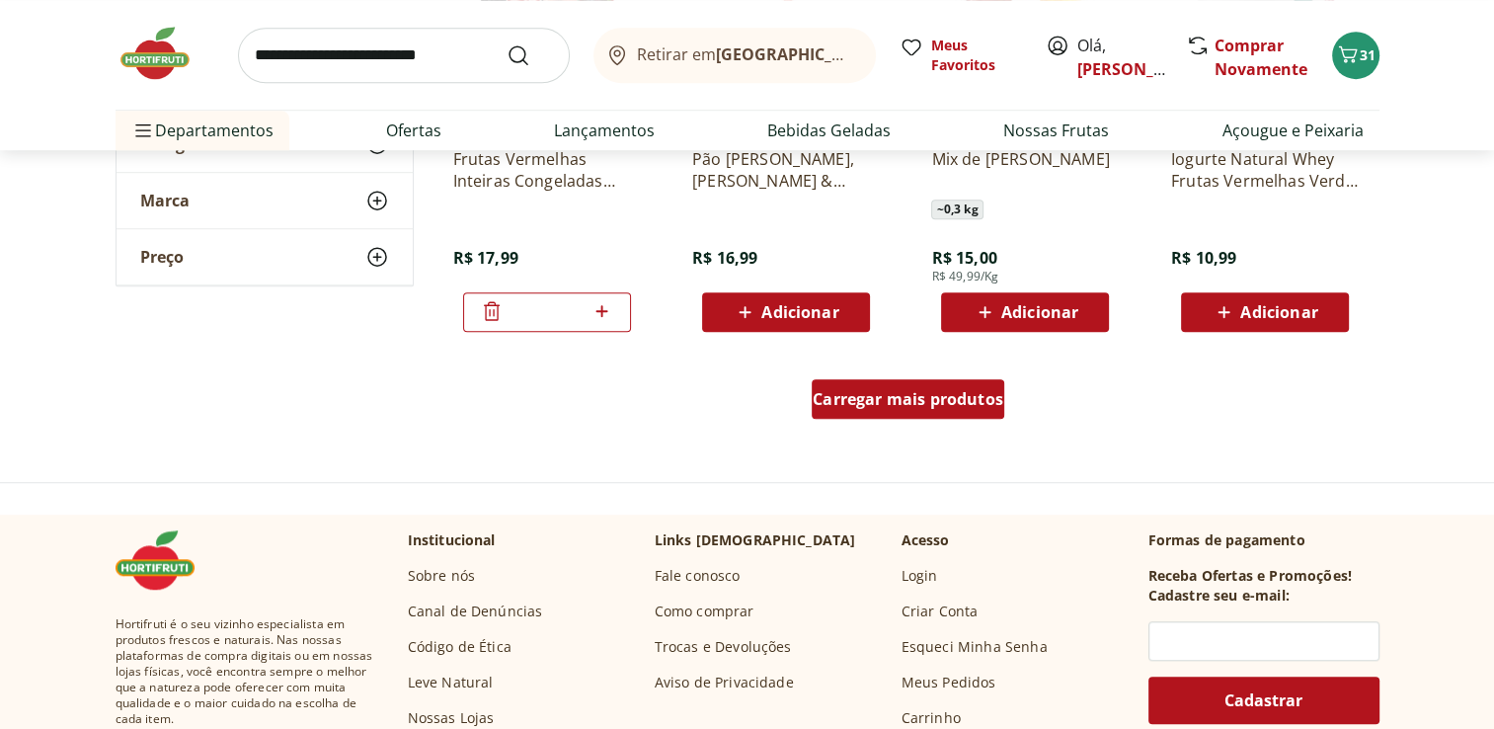
click at [871, 391] on span "Carregar mais produtos" at bounding box center [908, 399] width 191 height 16
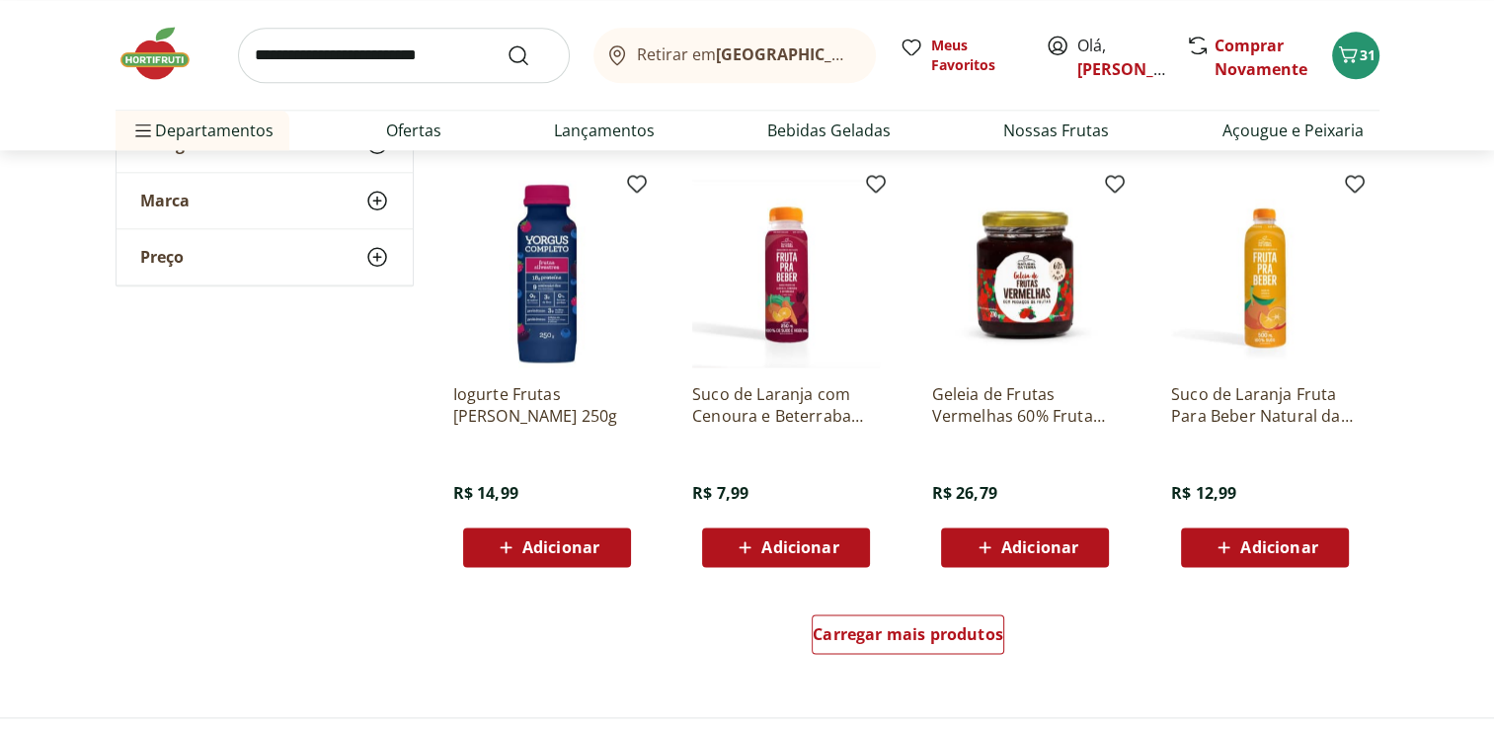
scroll to position [2487, 0]
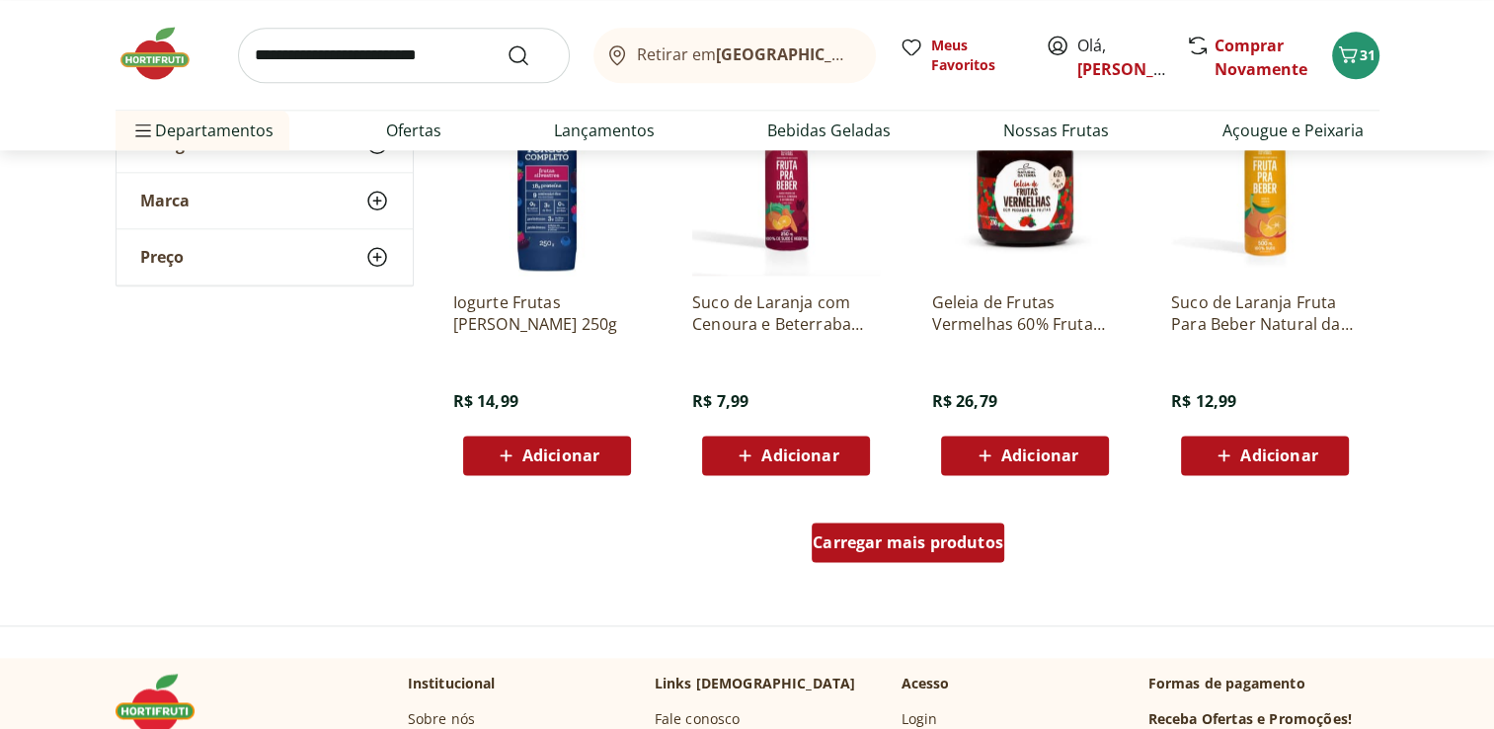
click at [915, 539] on span "Carregar mais produtos" at bounding box center [908, 542] width 191 height 16
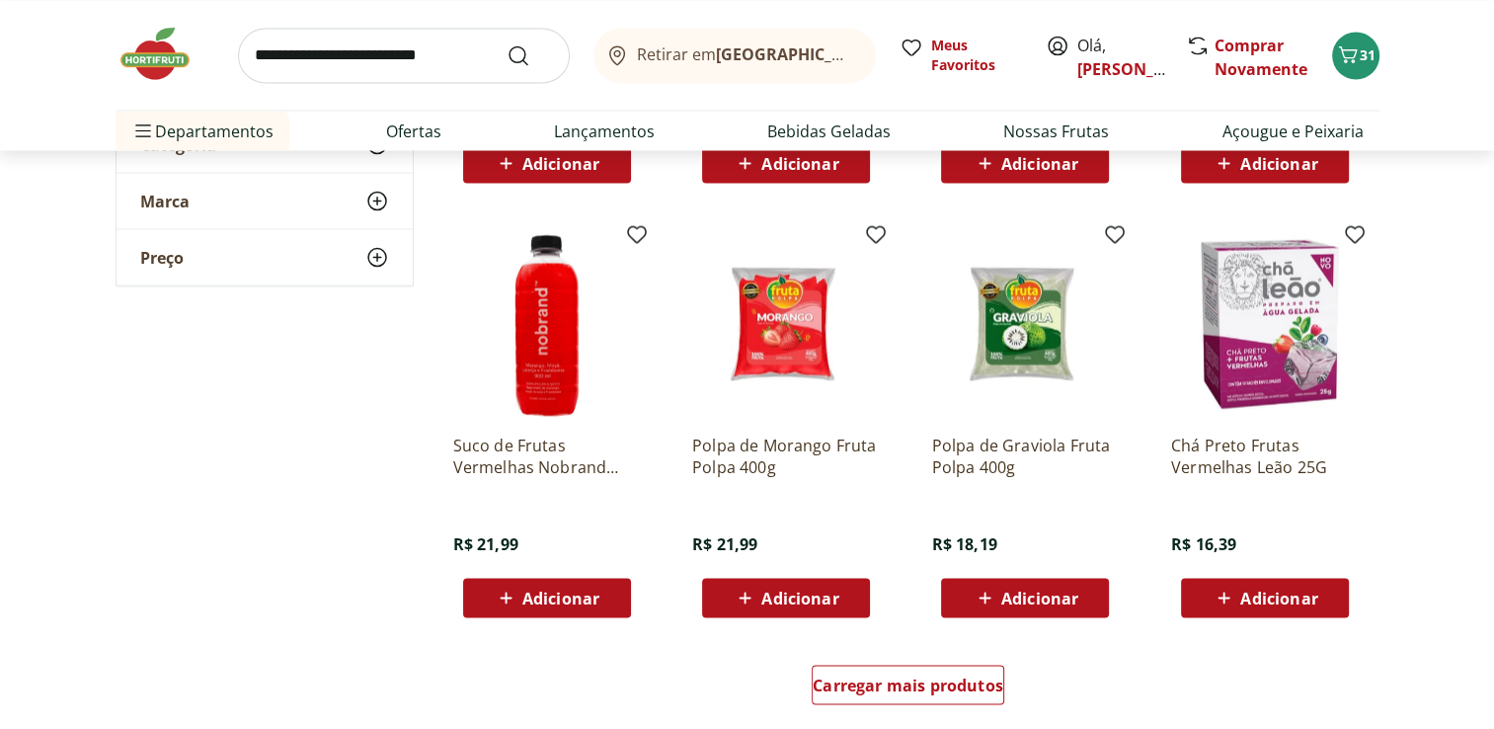
scroll to position [3672, 0]
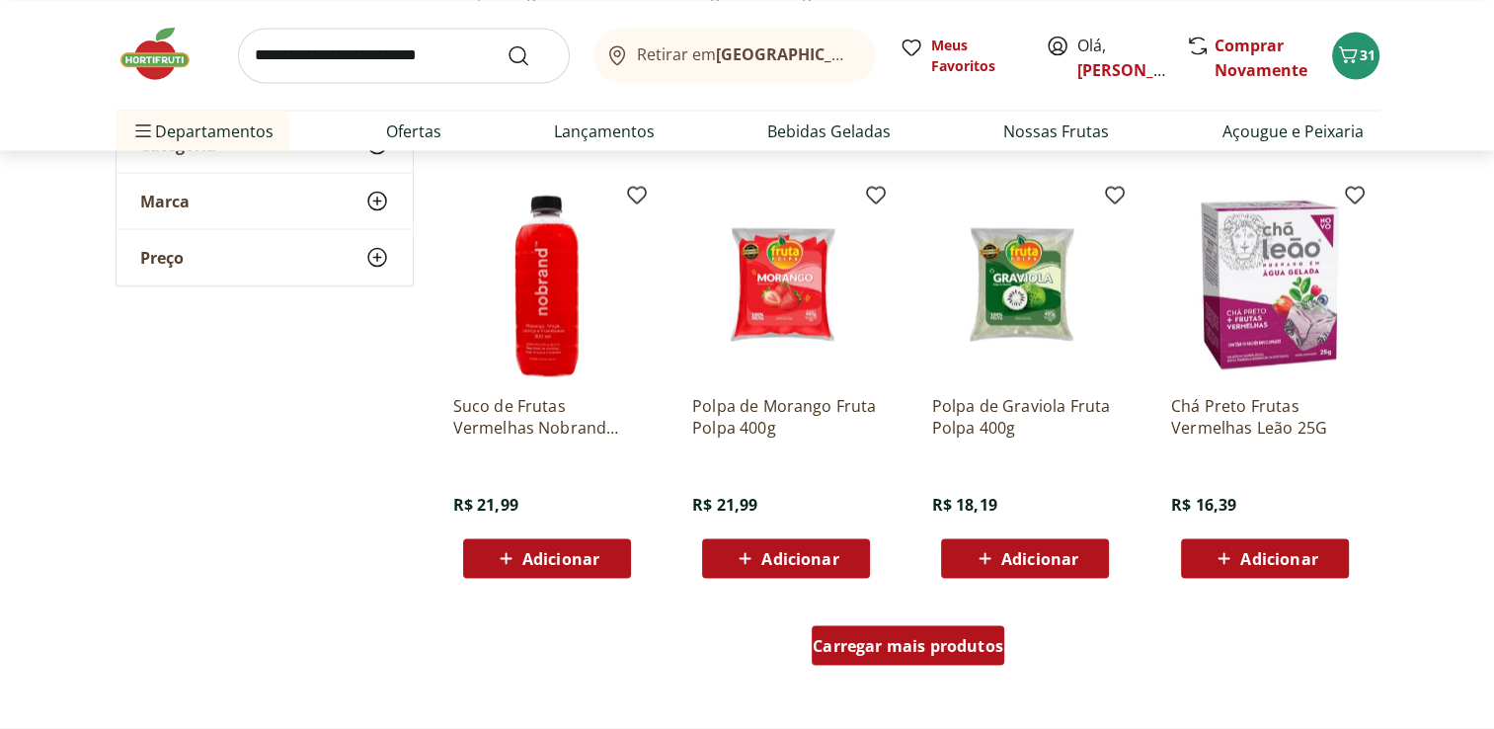
click at [956, 626] on div "Carregar mais produtos" at bounding box center [908, 645] width 193 height 40
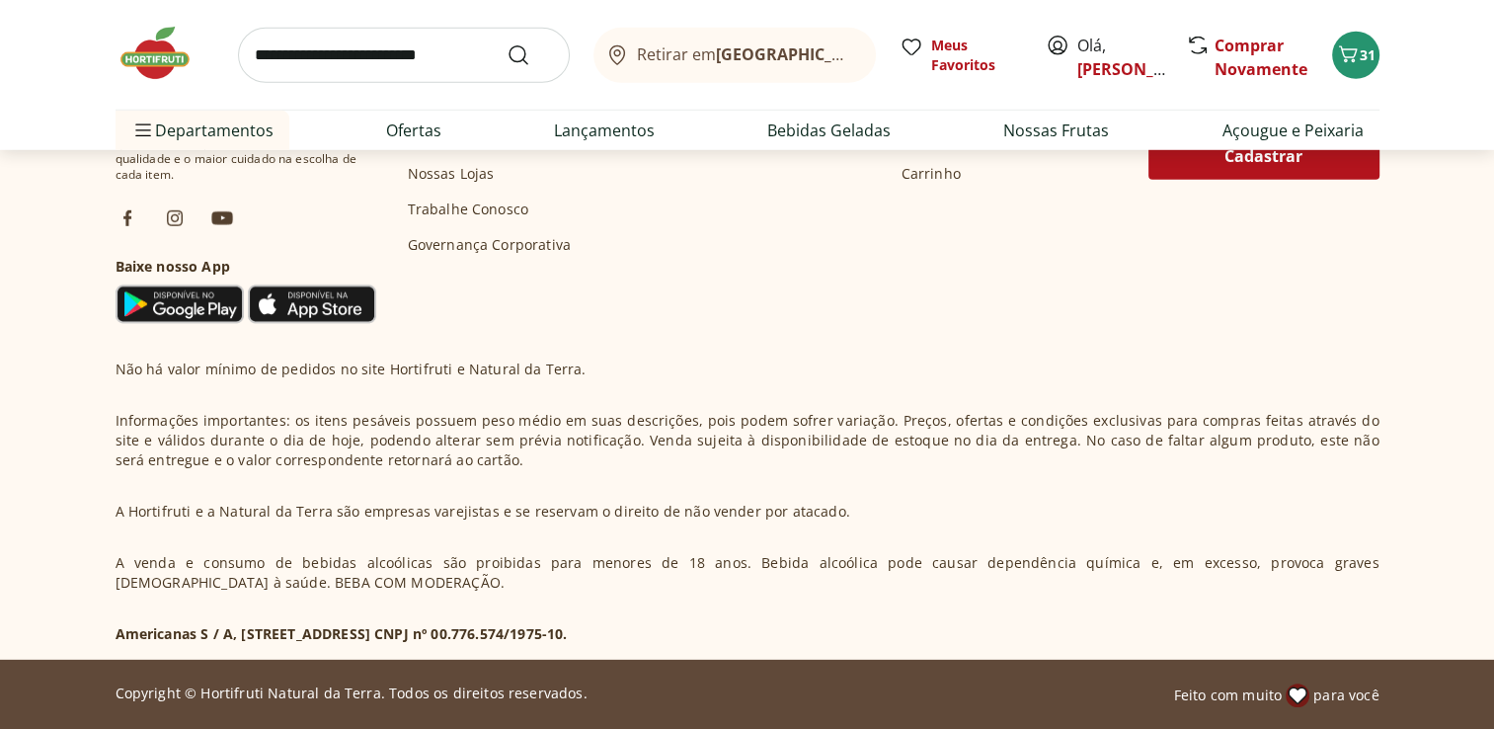
scroll to position [5112, 0]
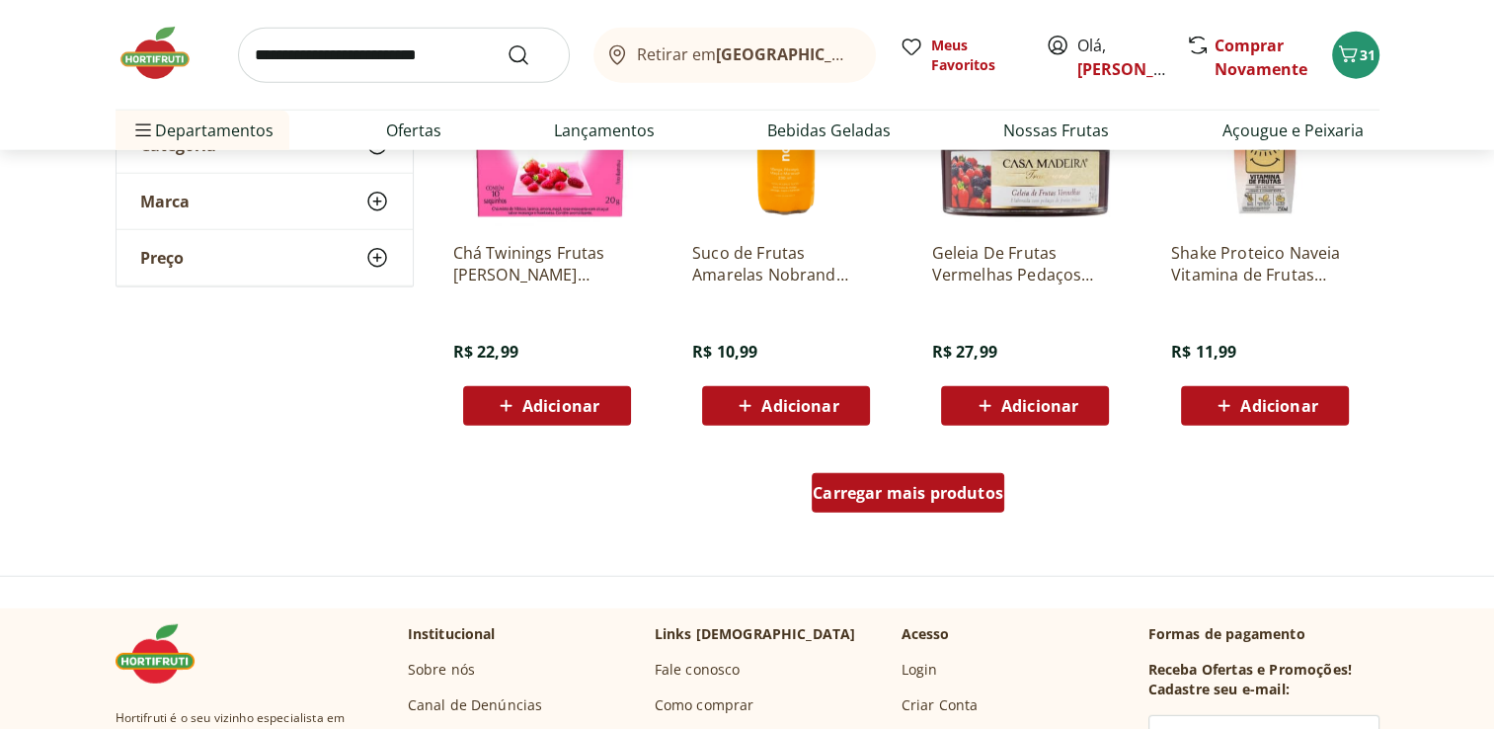
click at [932, 476] on div "Carregar mais produtos" at bounding box center [908, 493] width 193 height 40
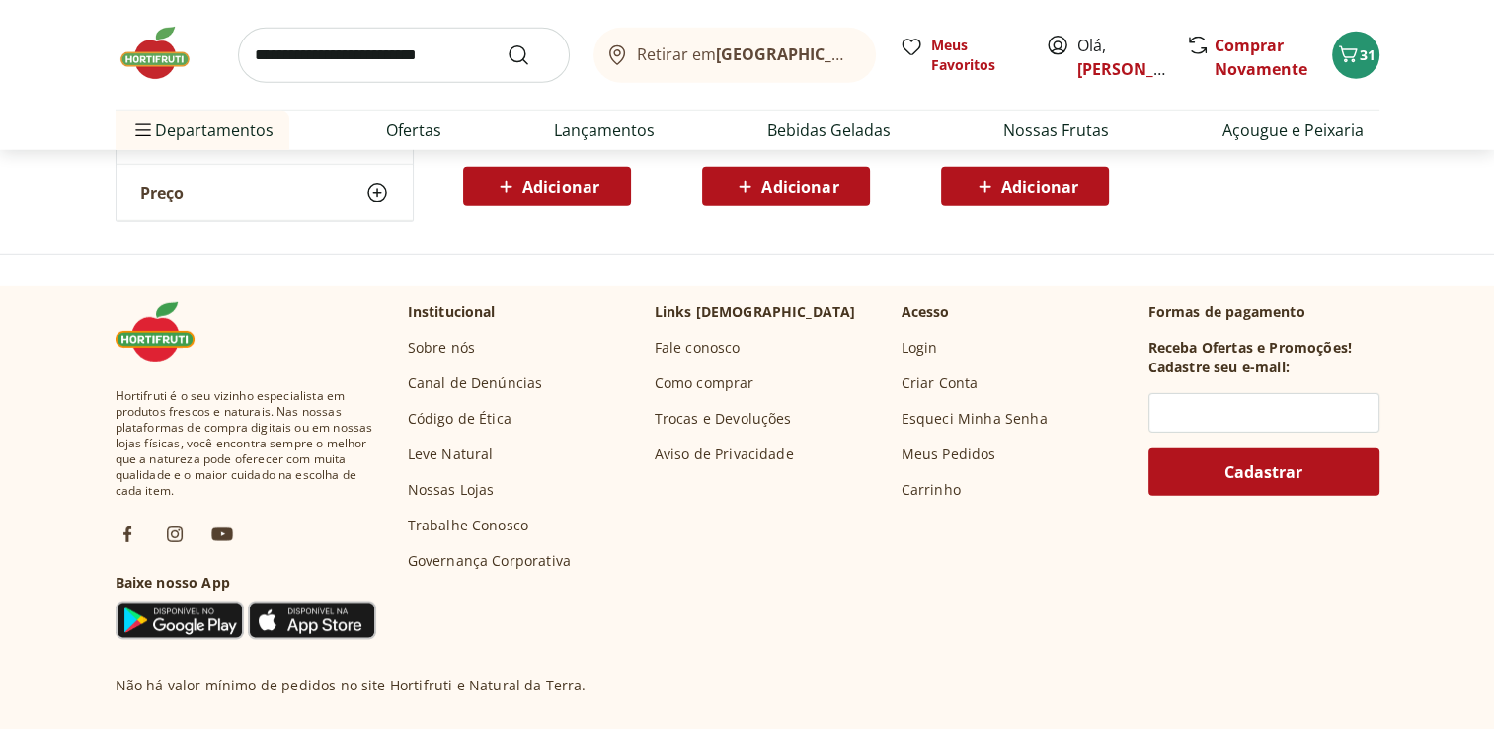
scroll to position [6066, 0]
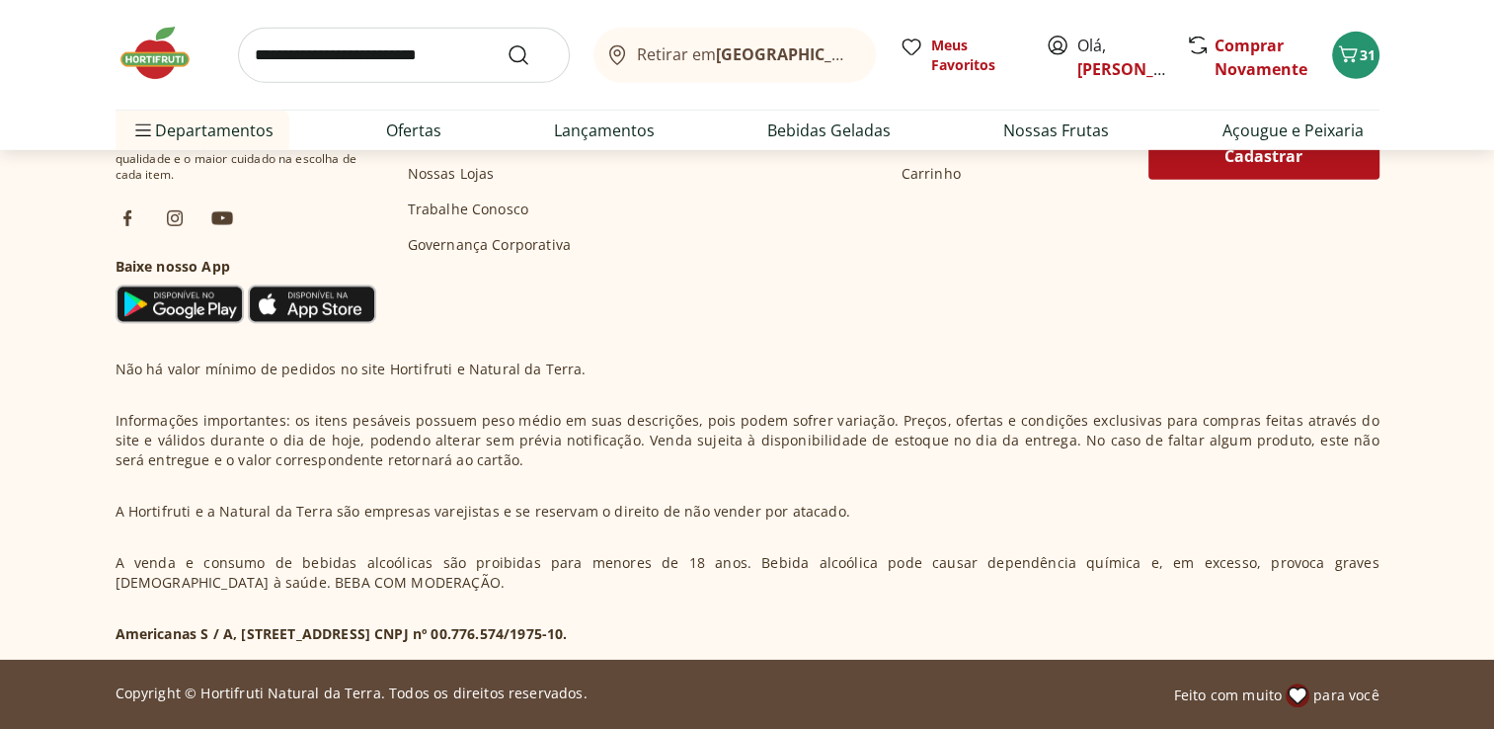
scroll to position [5428, 0]
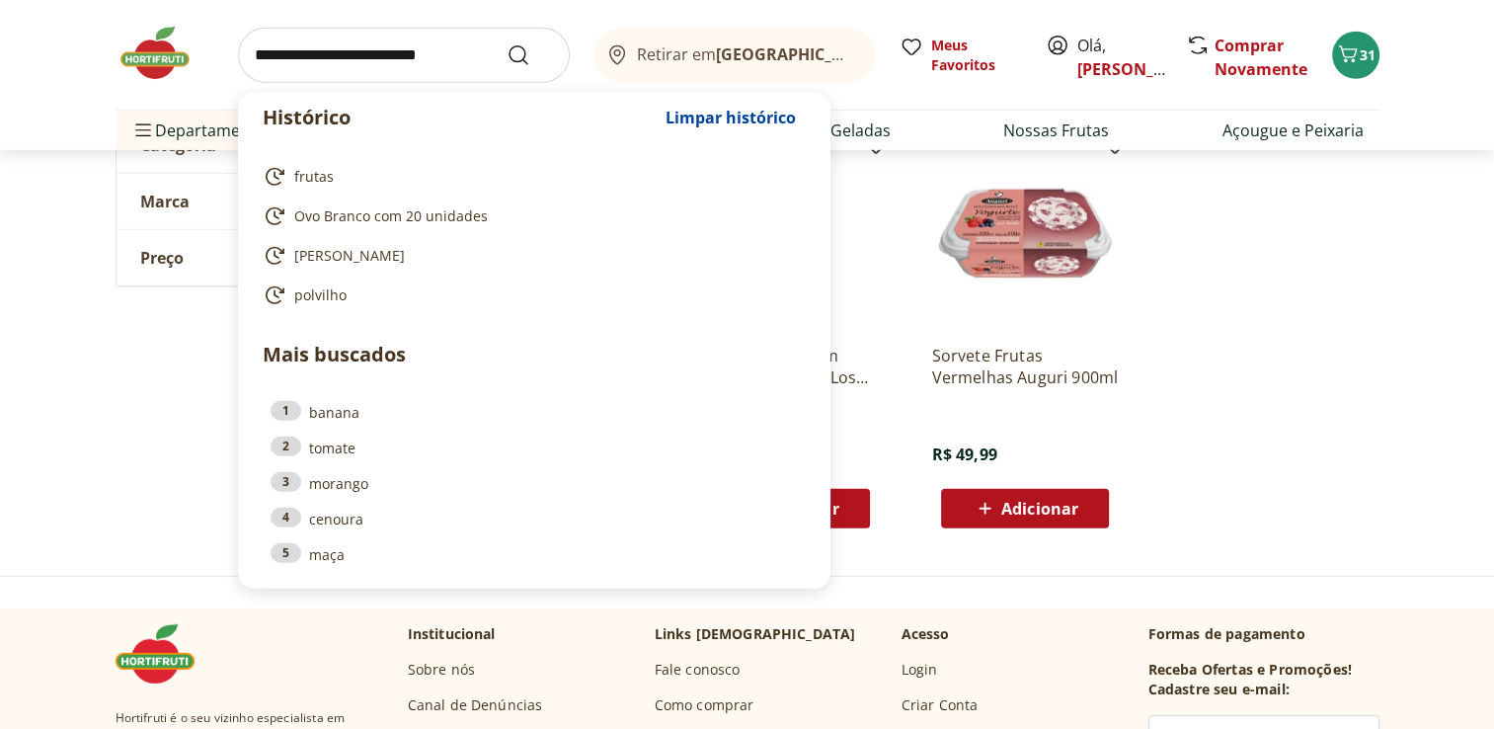
click at [320, 58] on input "search" at bounding box center [404, 55] width 332 height 55
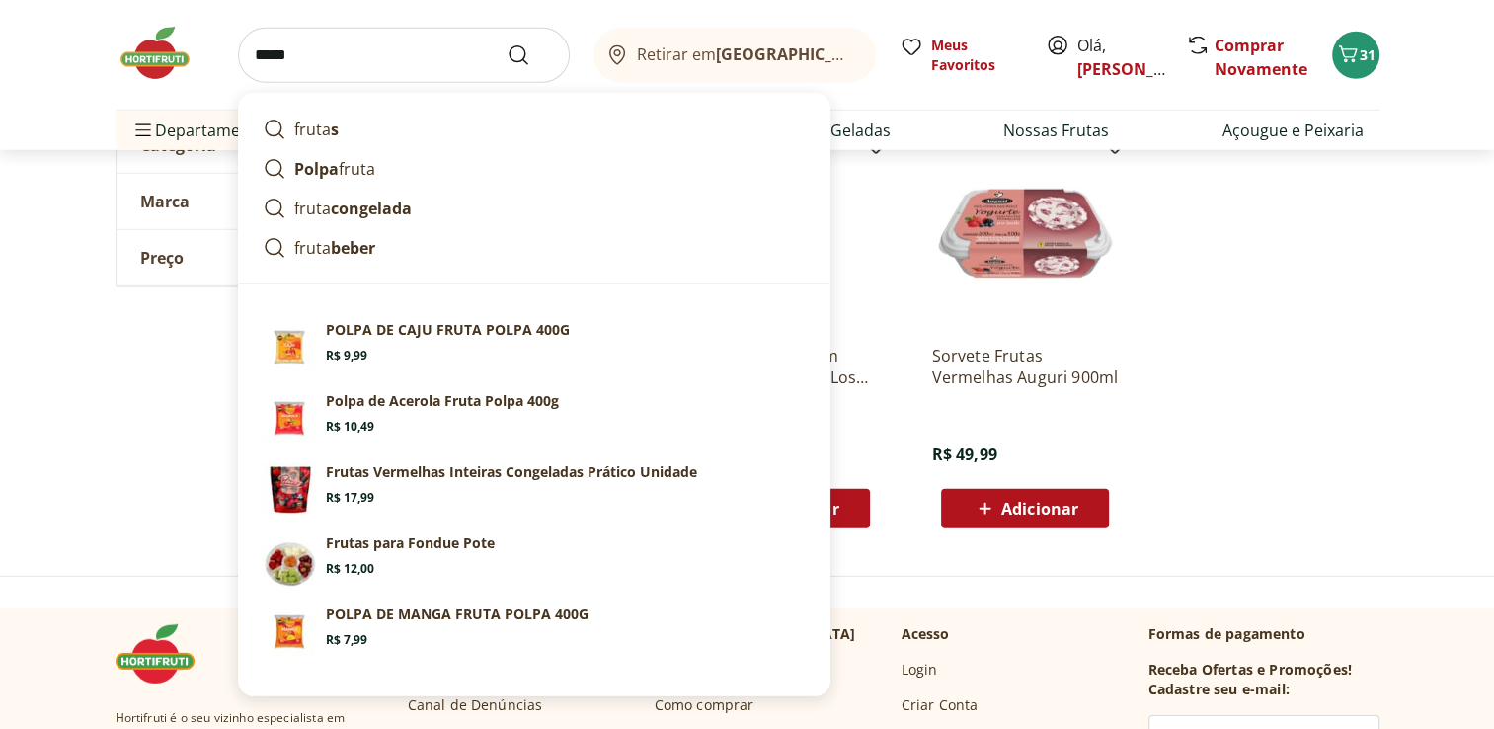
type input "*****"
click at [507, 43] on button "Submit Search" at bounding box center [530, 55] width 47 height 24
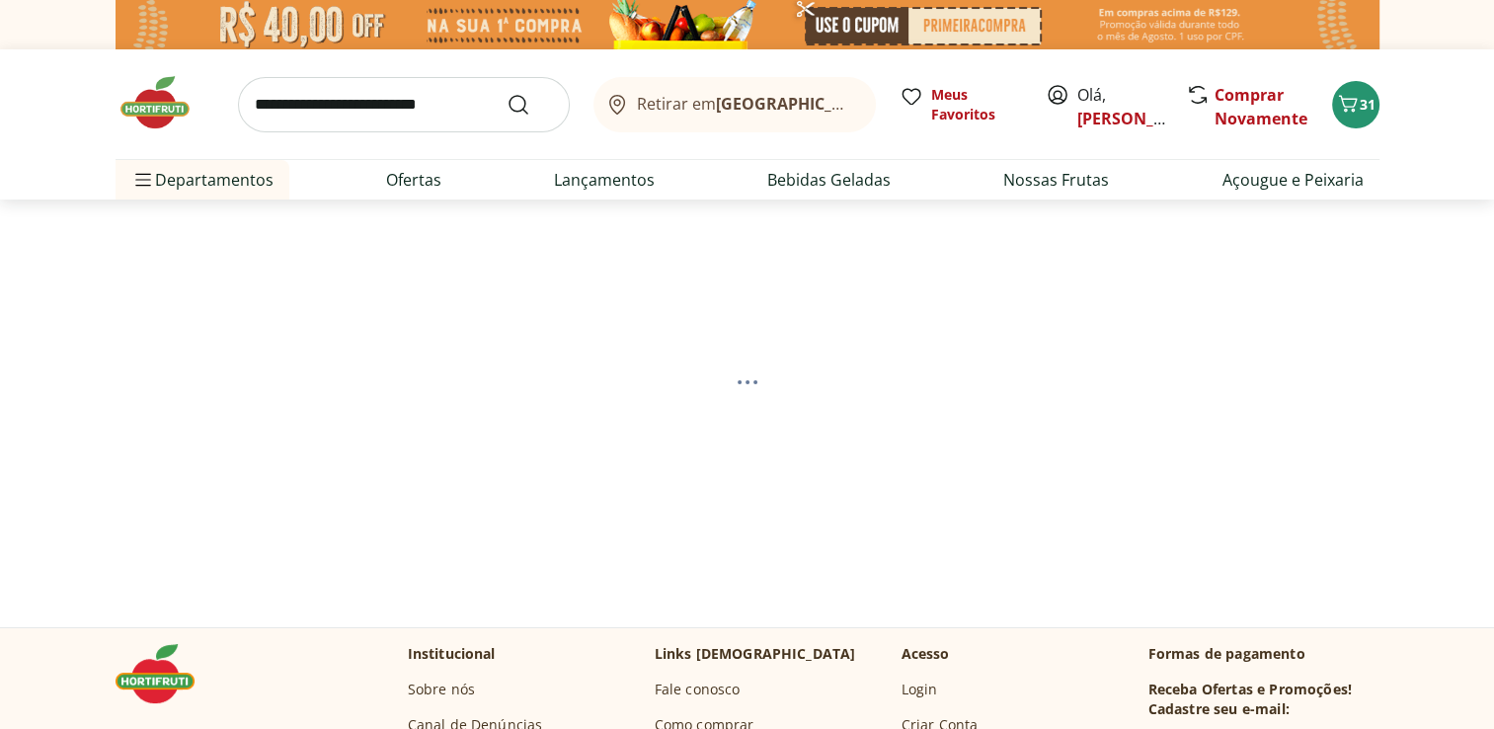
click at [324, 101] on input "search" at bounding box center [404, 104] width 332 height 55
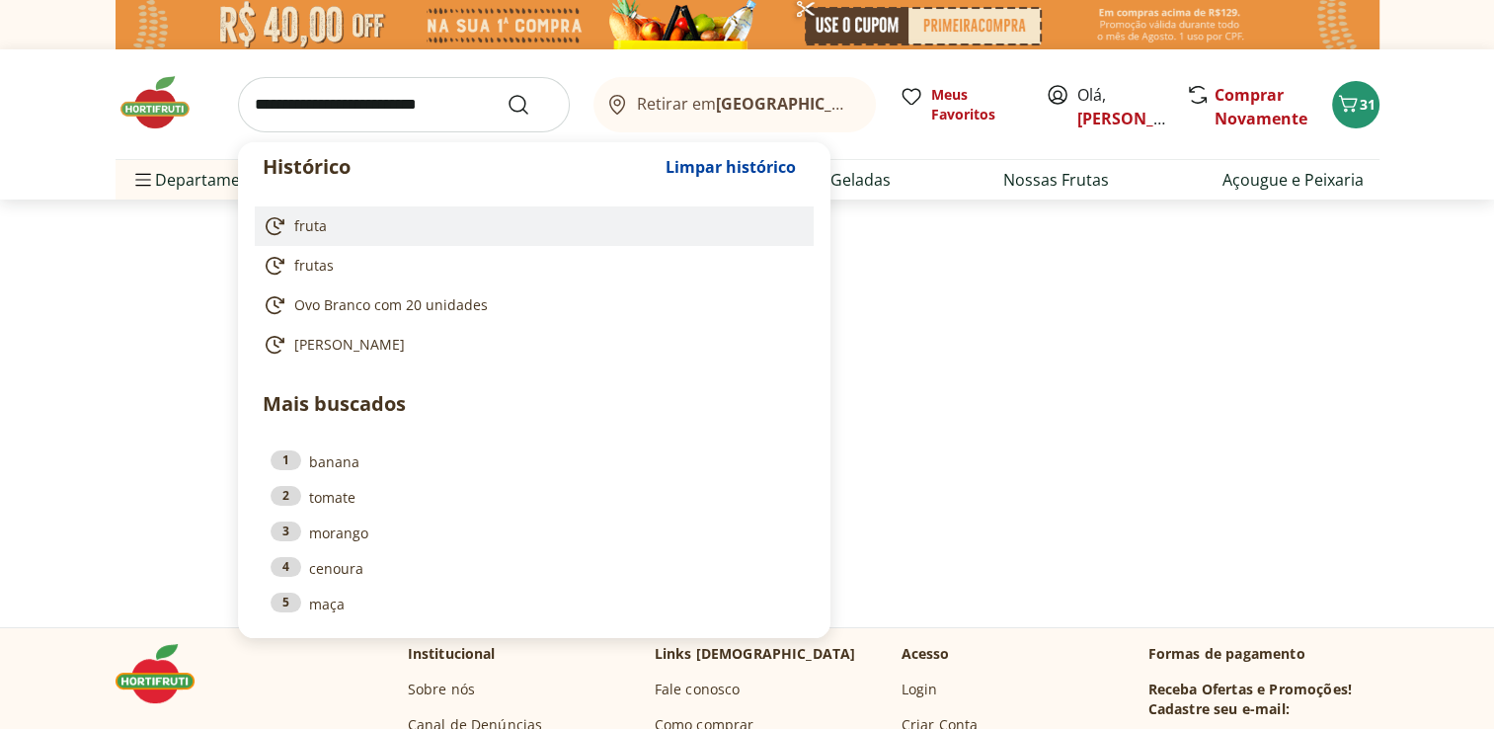
select select "**********"
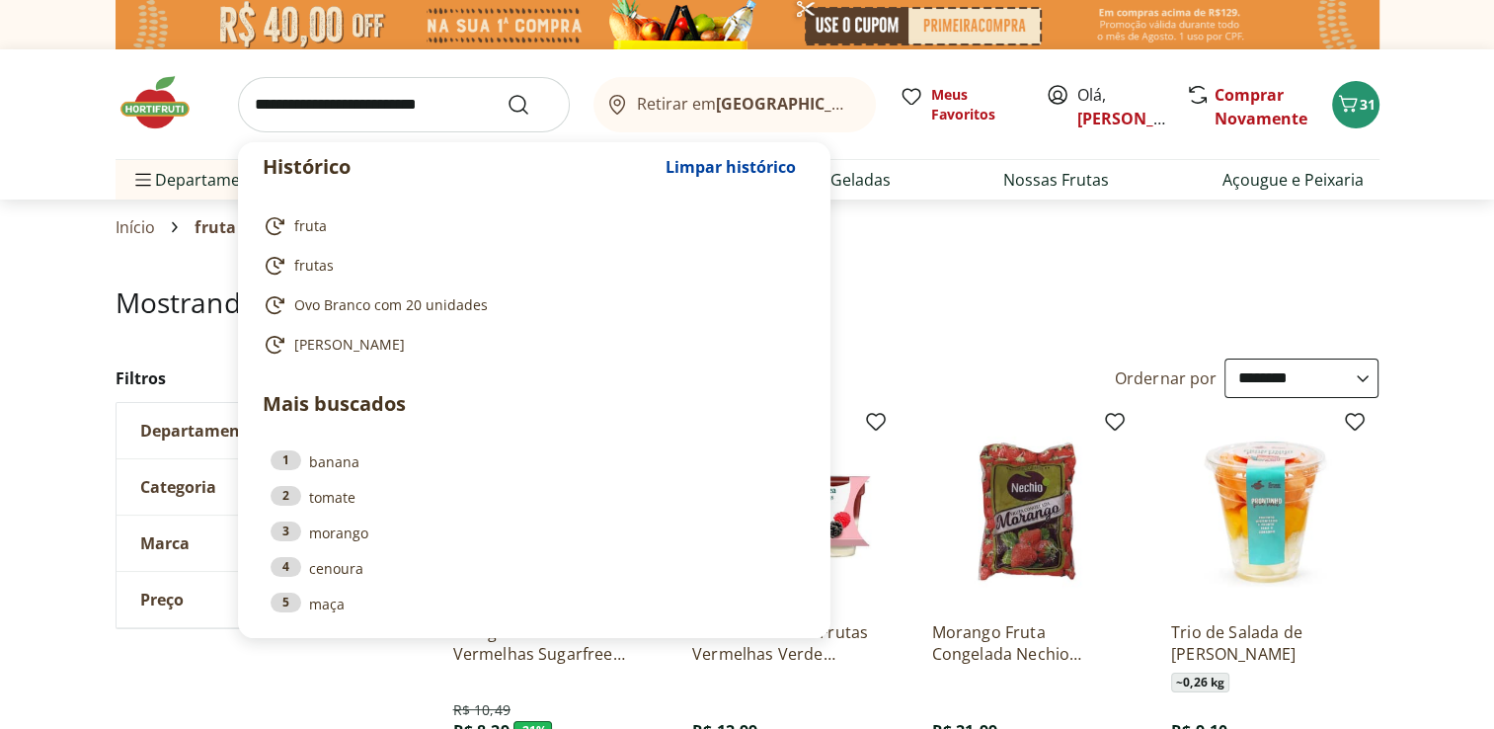
click at [384, 91] on input "search" at bounding box center [404, 104] width 332 height 55
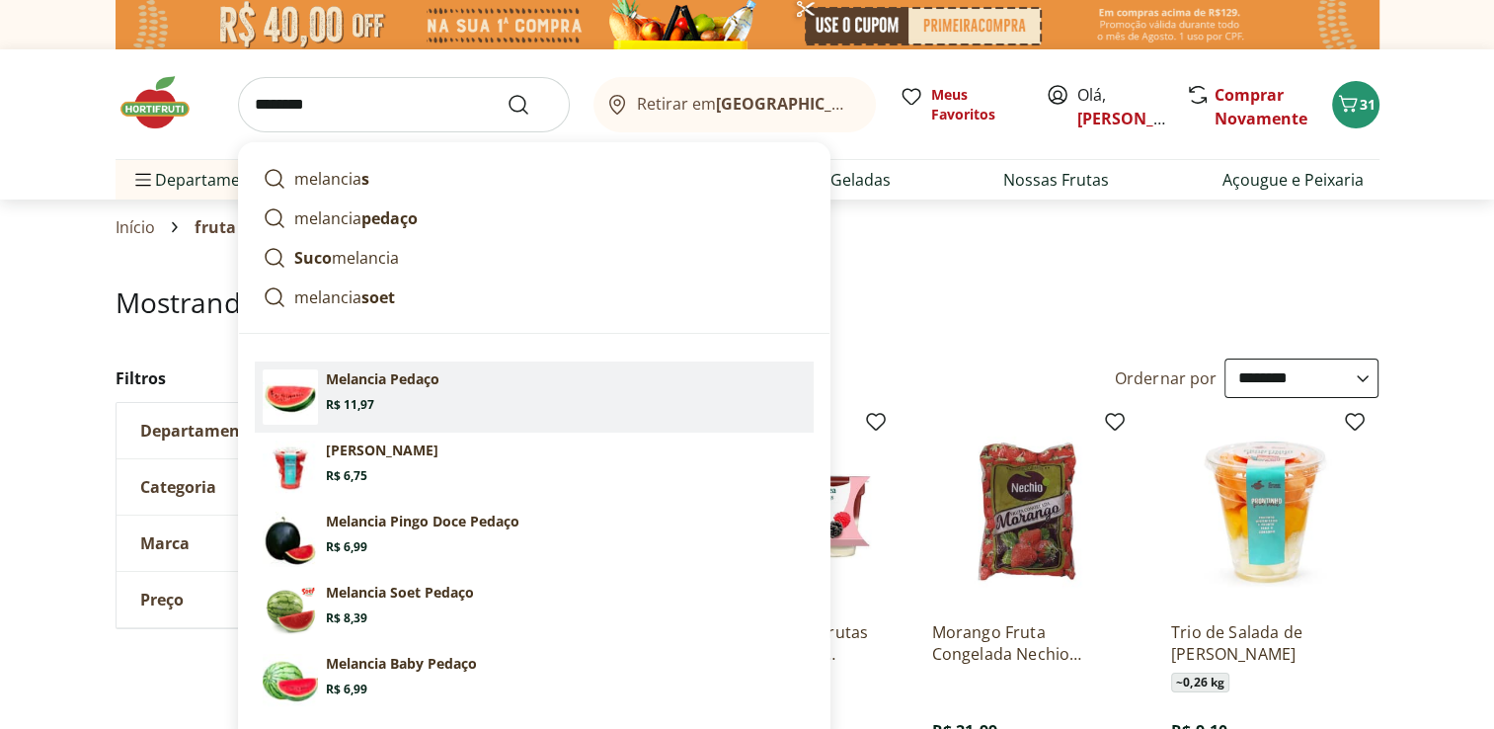
click at [400, 373] on p "Melancia Pedaço" at bounding box center [383, 379] width 114 height 20
type input "**********"
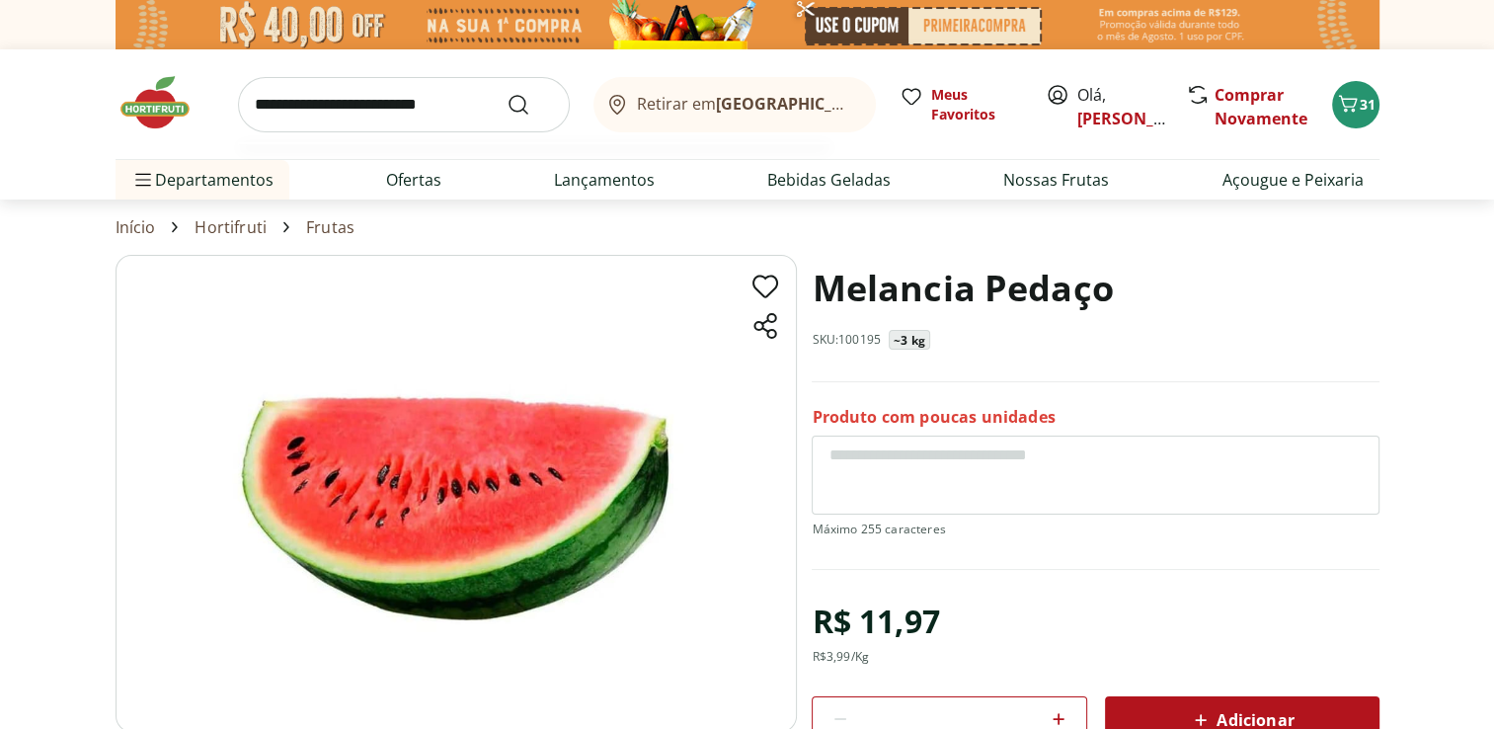
click at [363, 96] on input "search" at bounding box center [404, 104] width 332 height 55
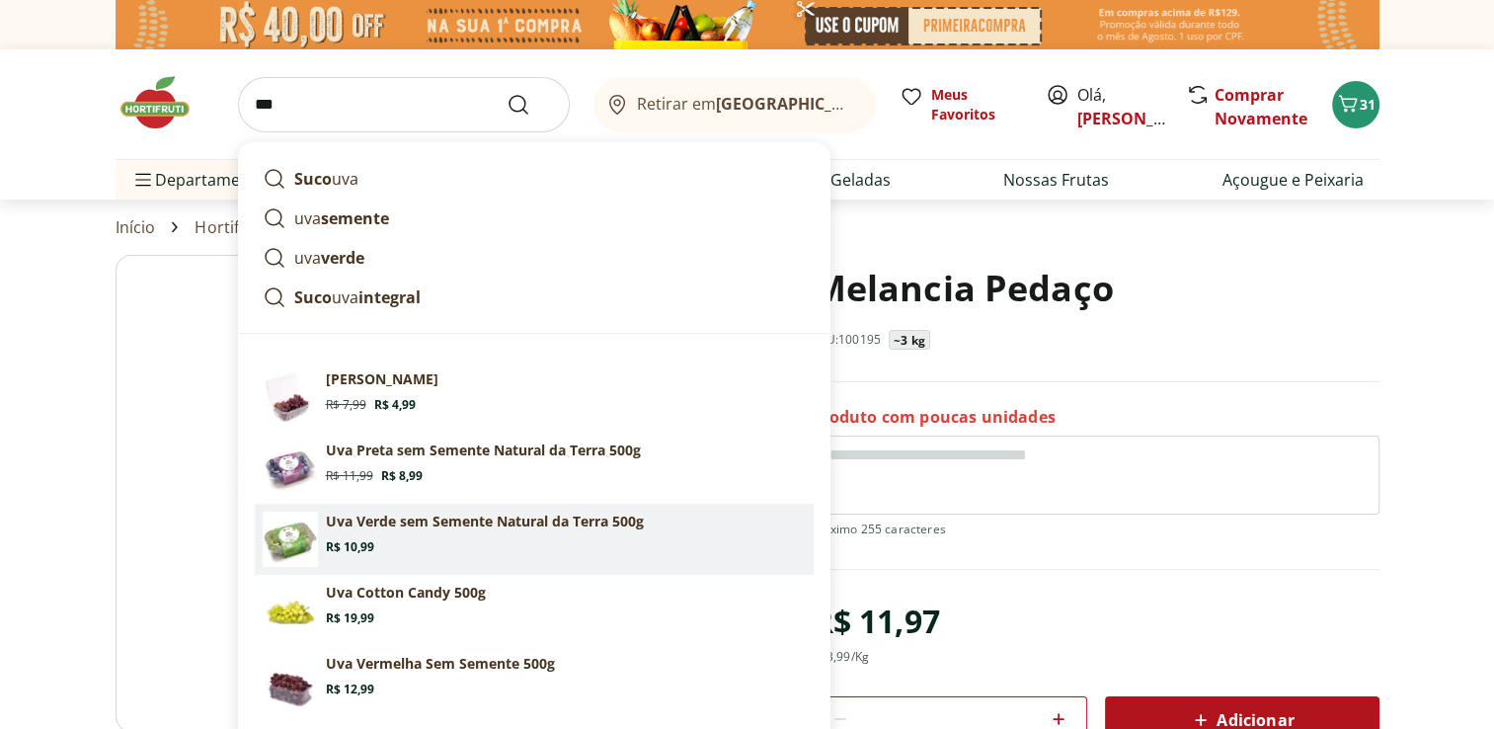
click at [395, 544] on section "Uva Verde sem Semente Natural da Terra 500g Price: R$ 10,99" at bounding box center [566, 533] width 480 height 43
type input "**********"
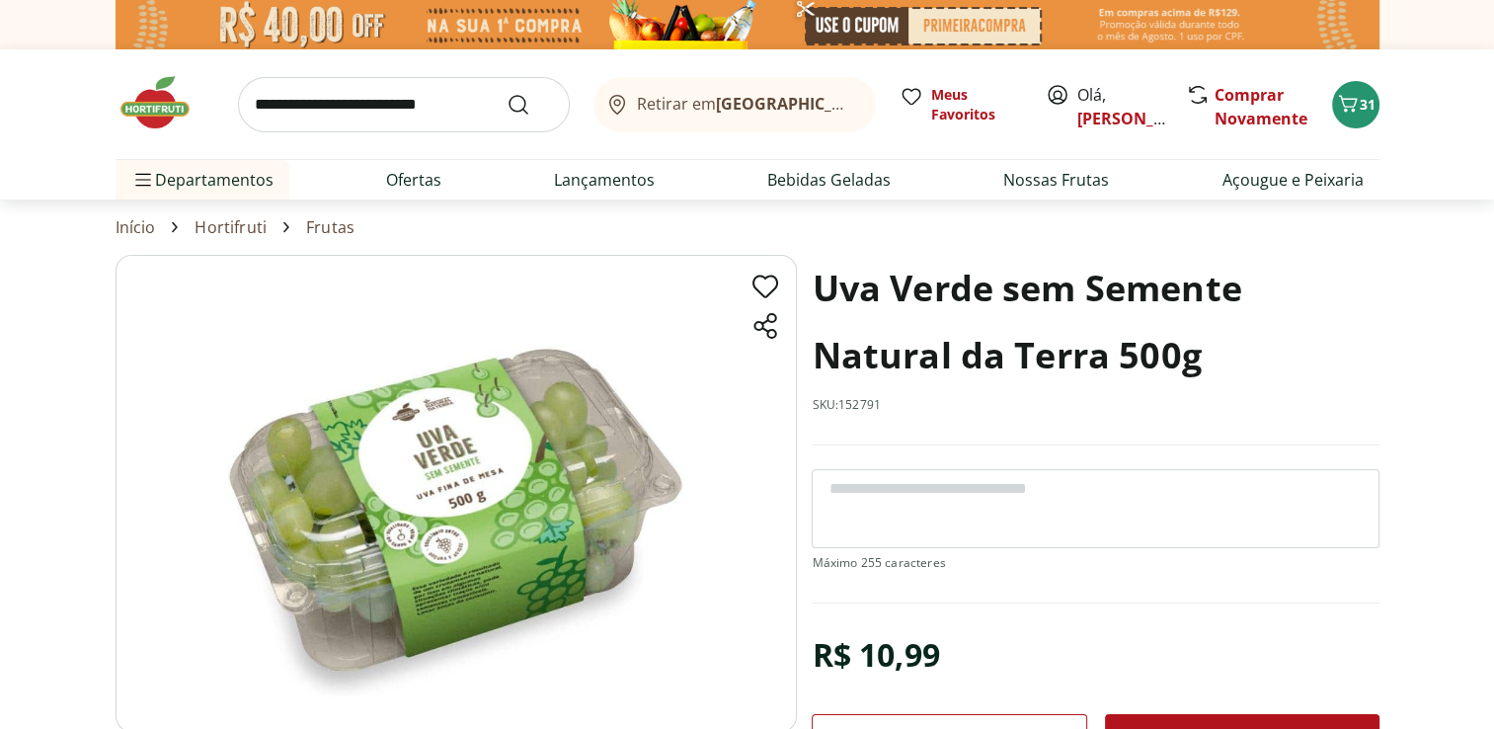
click at [1286, 717] on button "Adicionar" at bounding box center [1242, 737] width 275 height 47
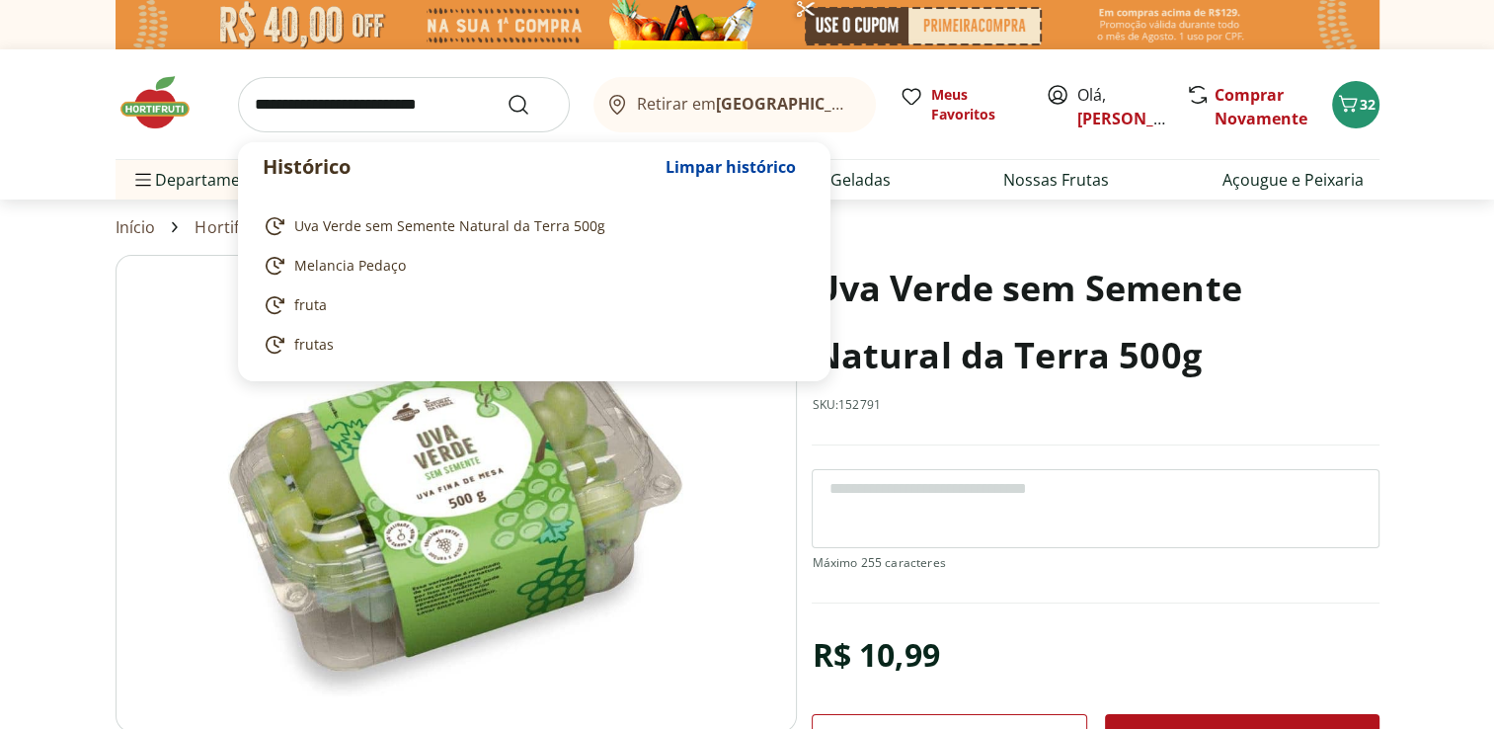
click at [304, 118] on input "search" at bounding box center [404, 104] width 332 height 55
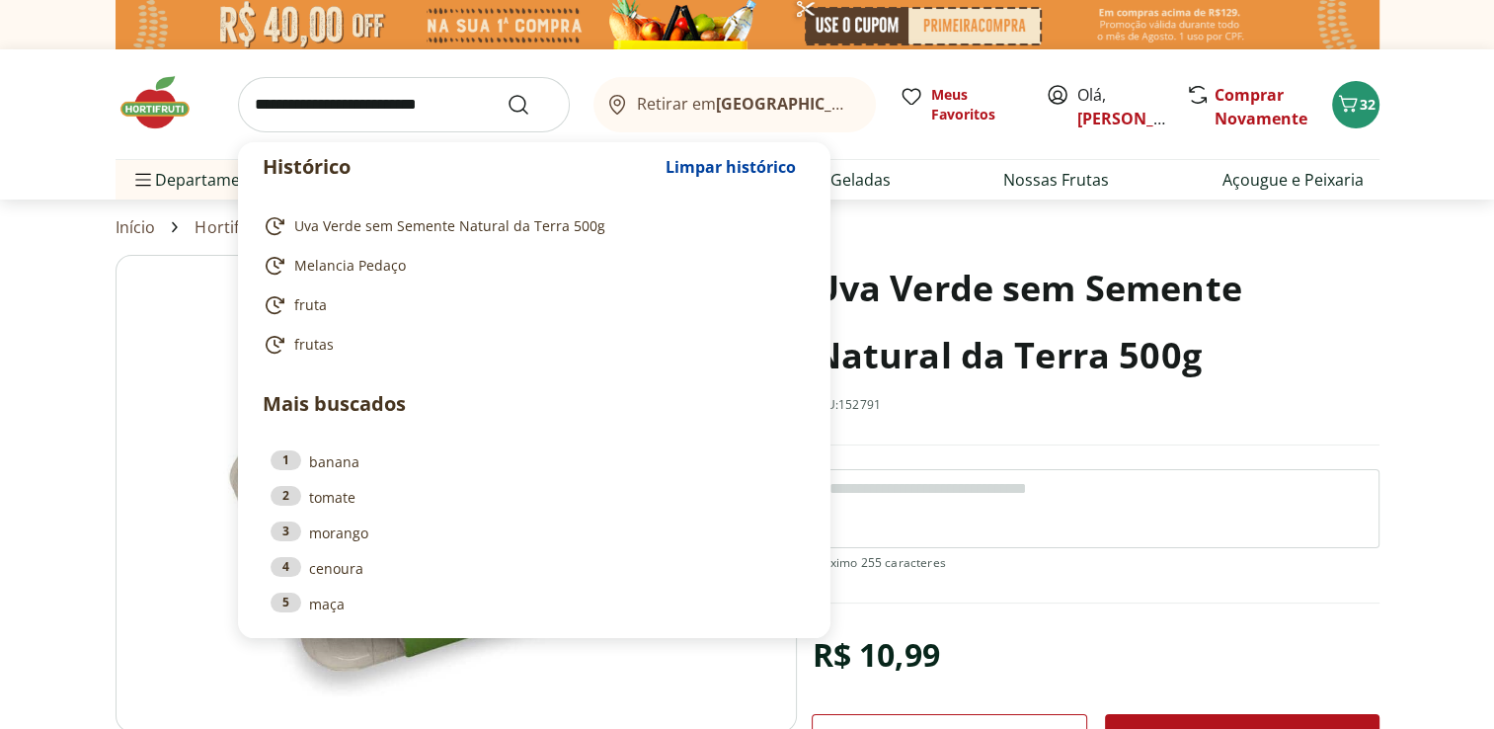
click at [320, 119] on input "search" at bounding box center [404, 104] width 332 height 55
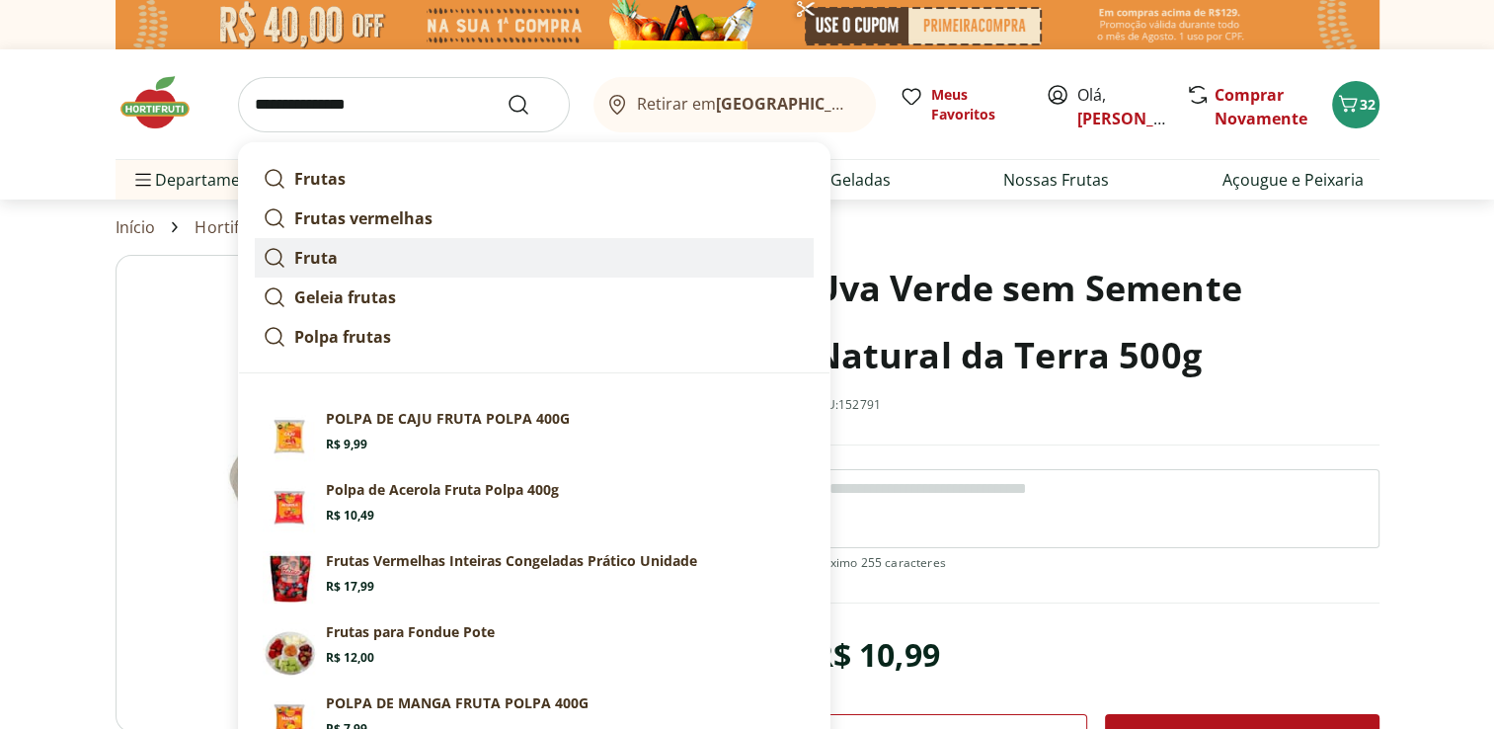
click at [442, 264] on link "Fruta" at bounding box center [534, 258] width 559 height 40
type input "*****"
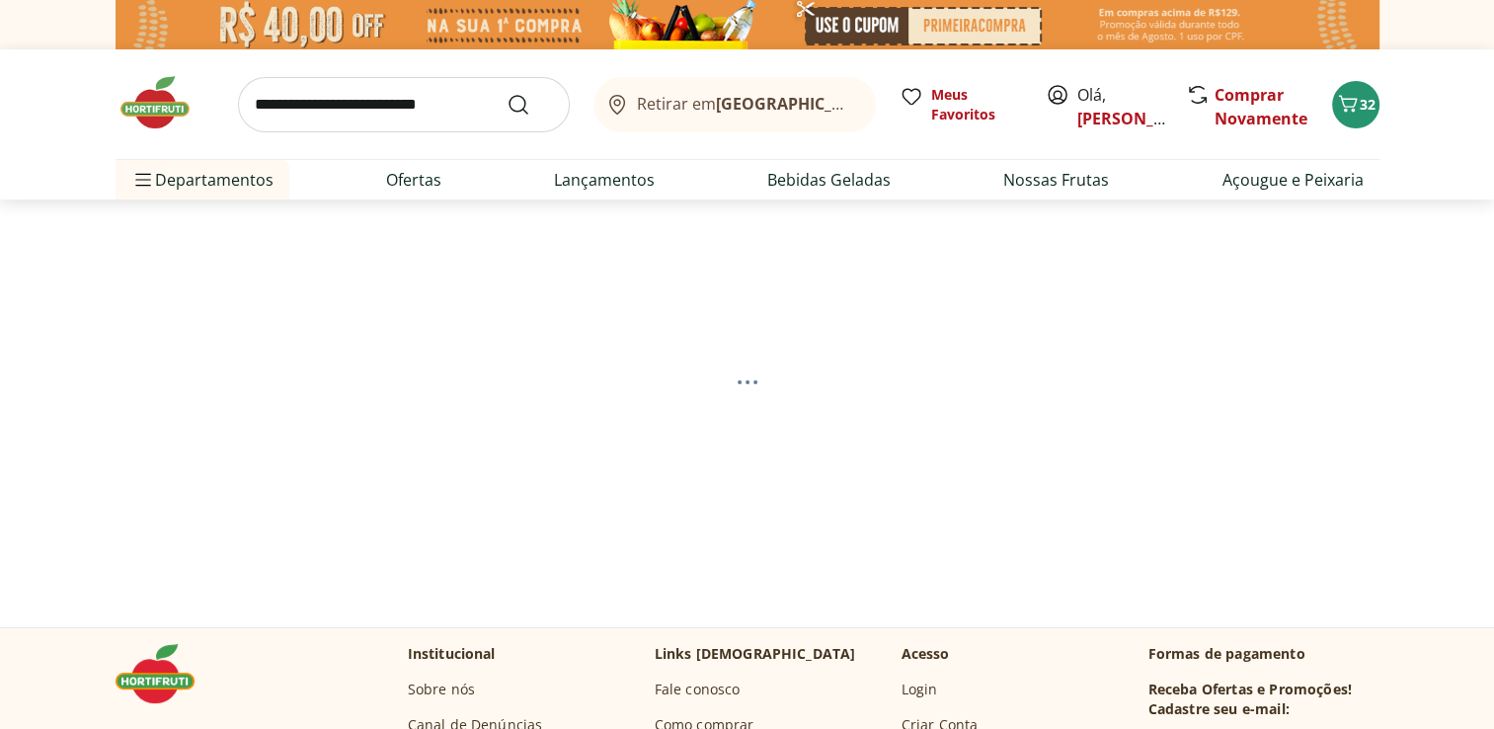
select select "**********"
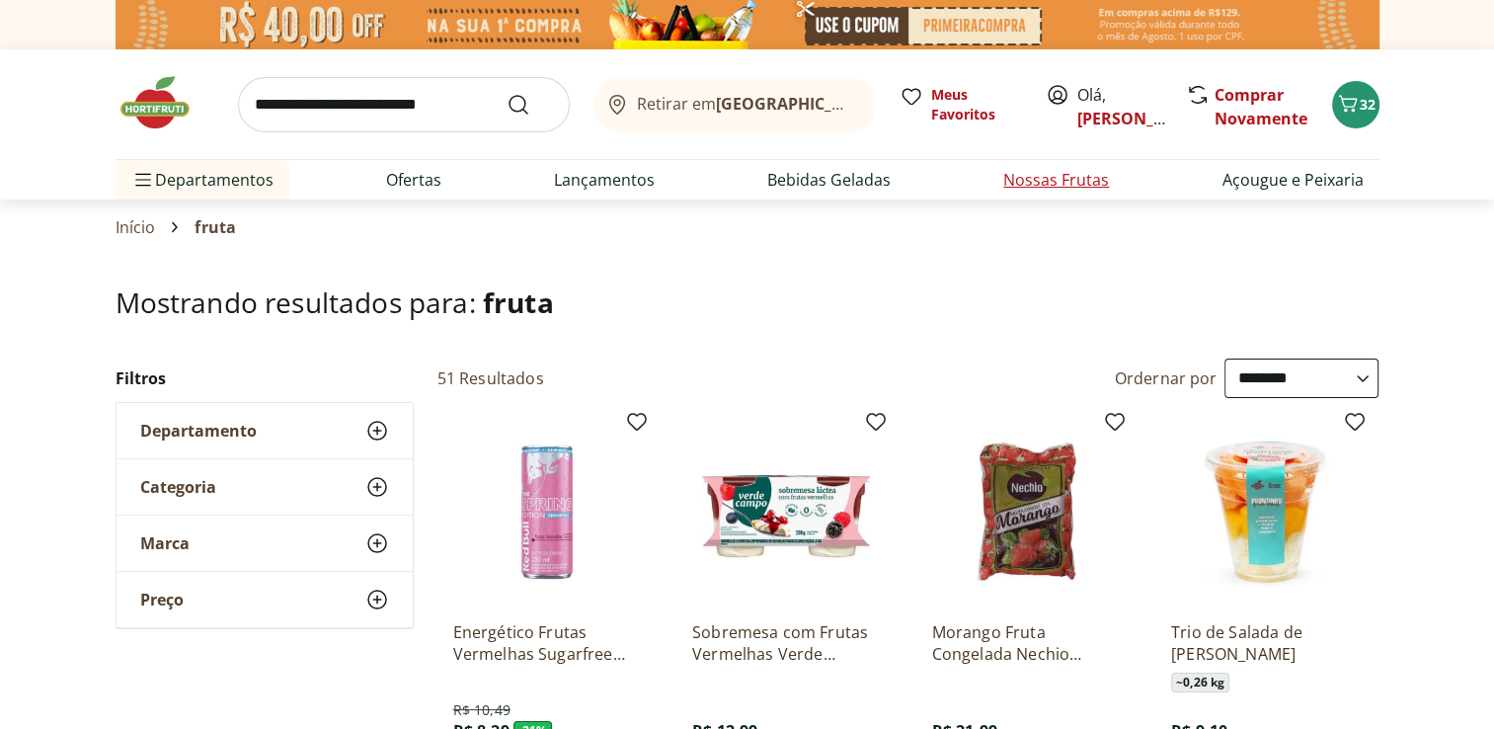
click at [1065, 172] on link "Nossas Frutas" at bounding box center [1056, 180] width 106 height 24
select select "**********"
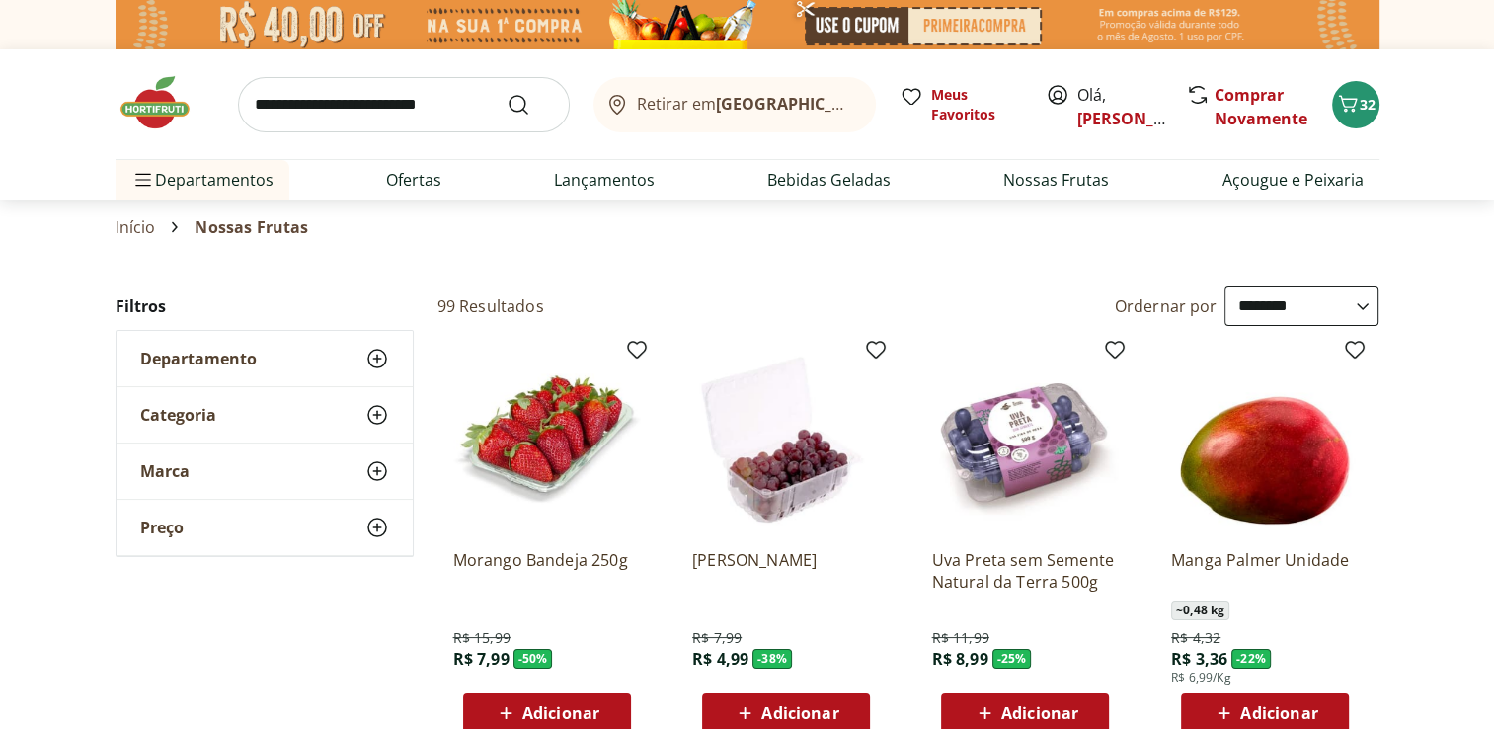
click at [1323, 703] on div "Adicionar" at bounding box center [1265, 713] width 136 height 36
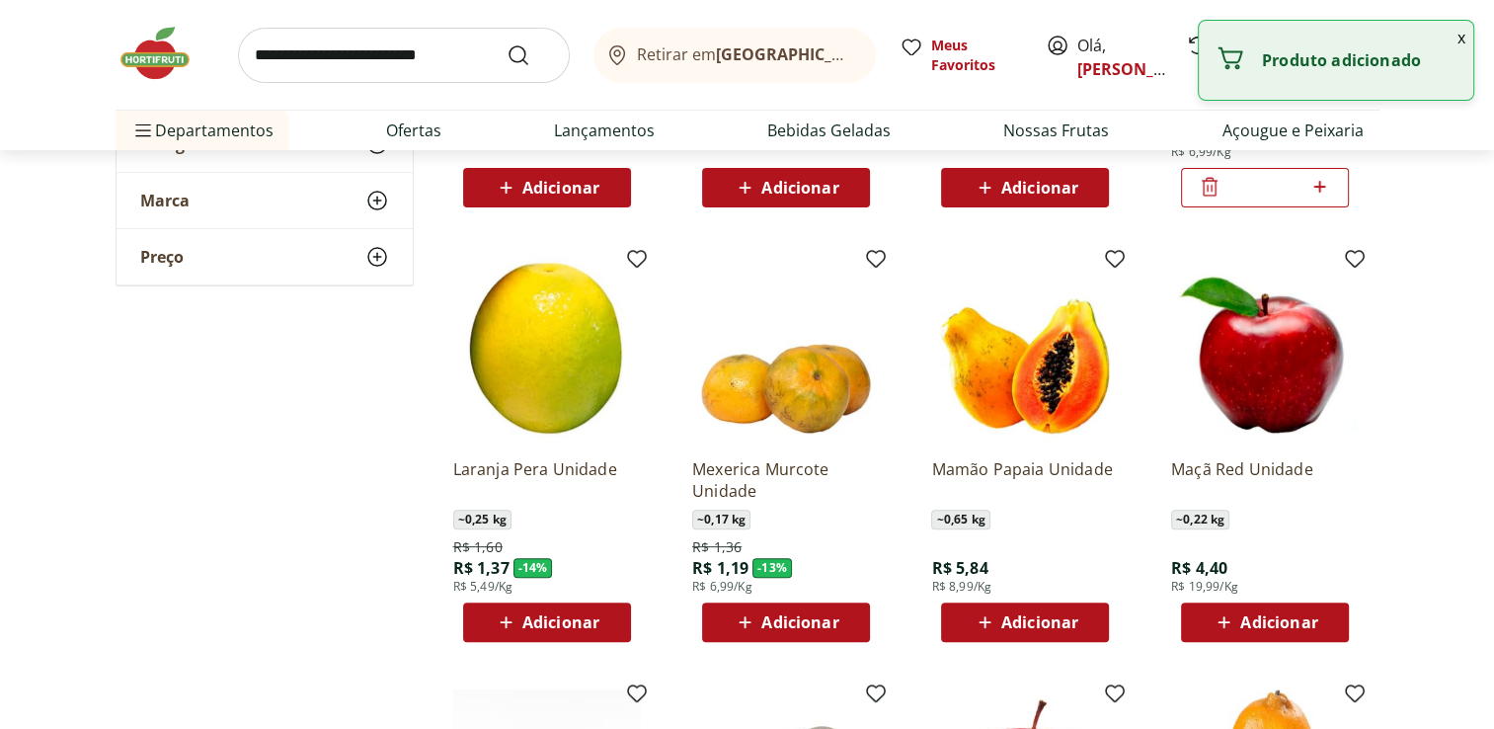
scroll to position [579, 0]
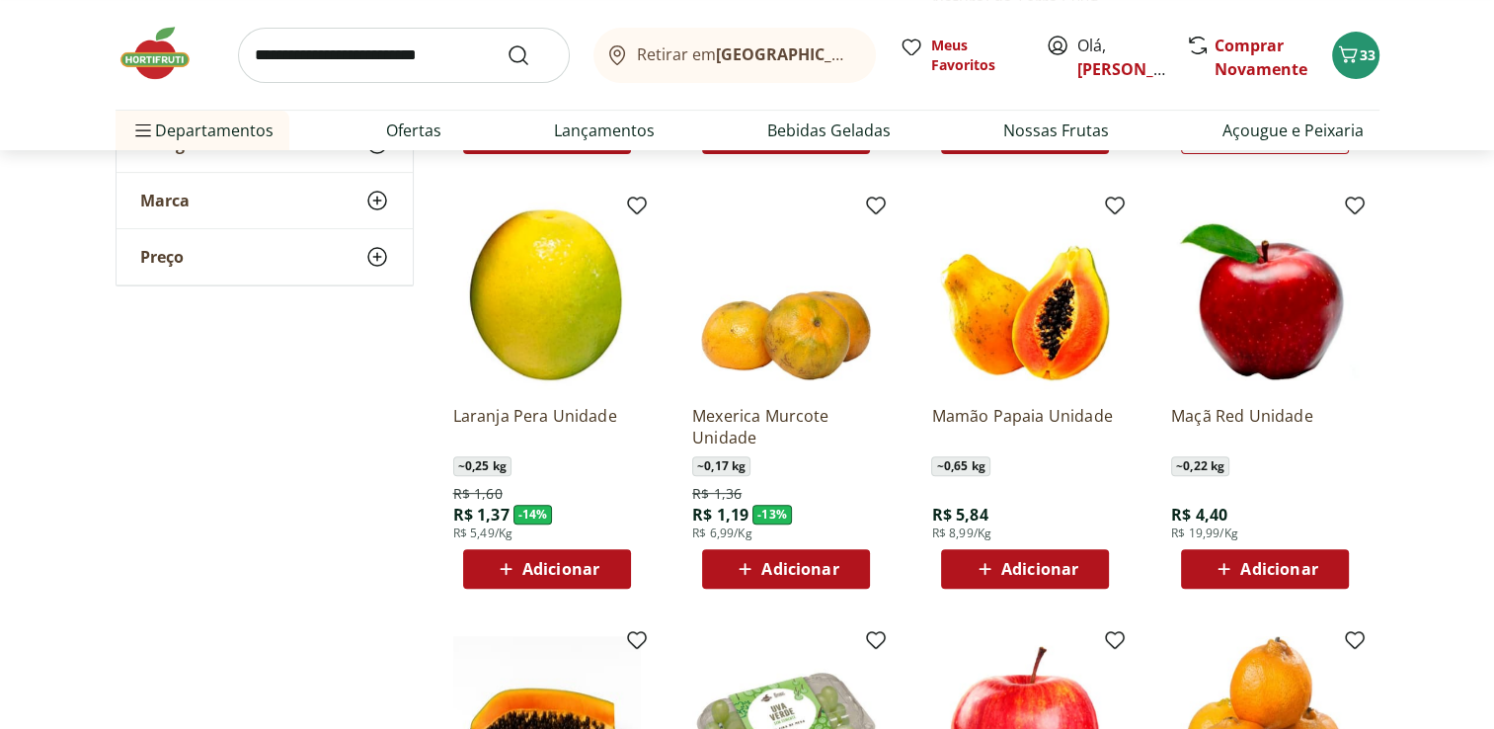
click at [1055, 566] on span "Adicionar" at bounding box center [1040, 569] width 77 height 16
click at [804, 564] on span "Adicionar" at bounding box center [799, 569] width 77 height 16
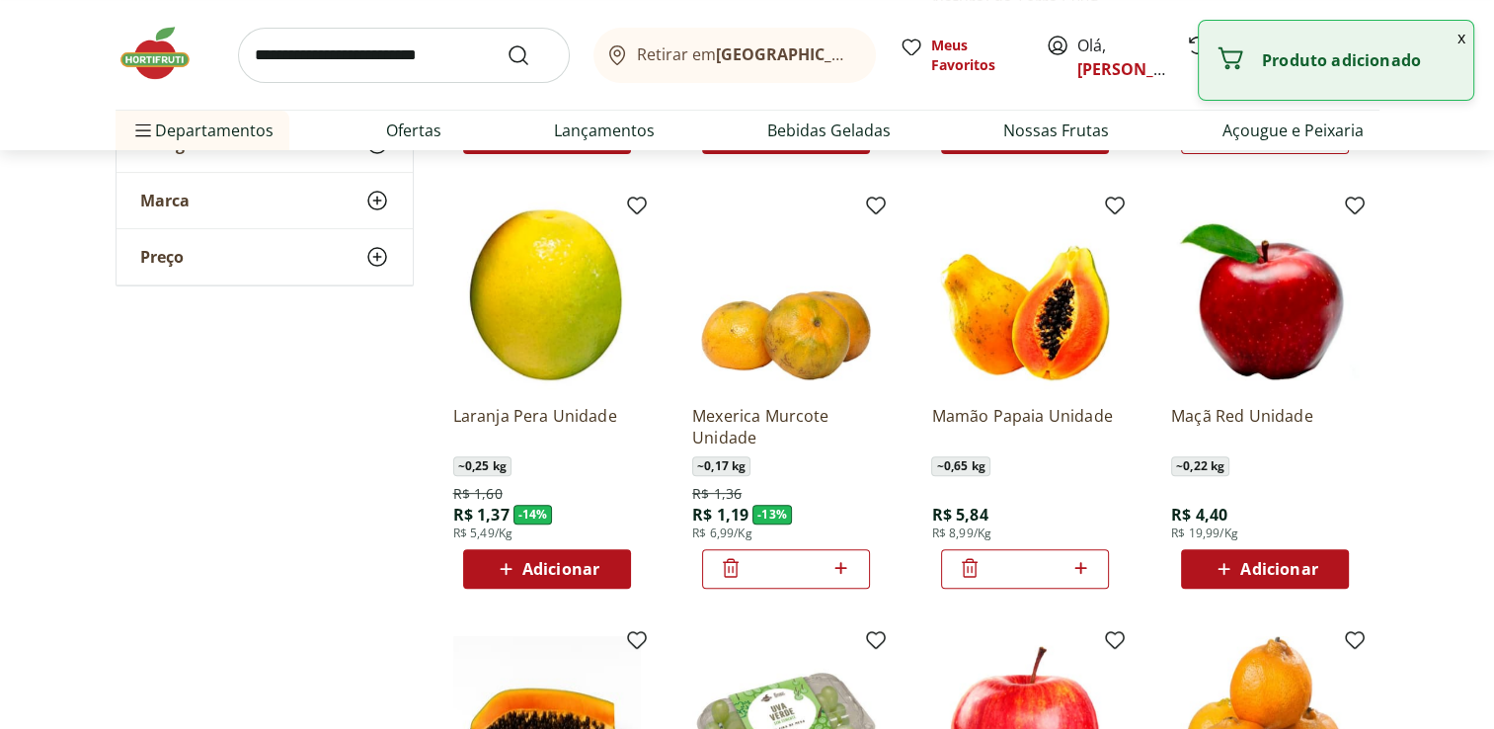
click at [845, 566] on icon at bounding box center [841, 568] width 25 height 24
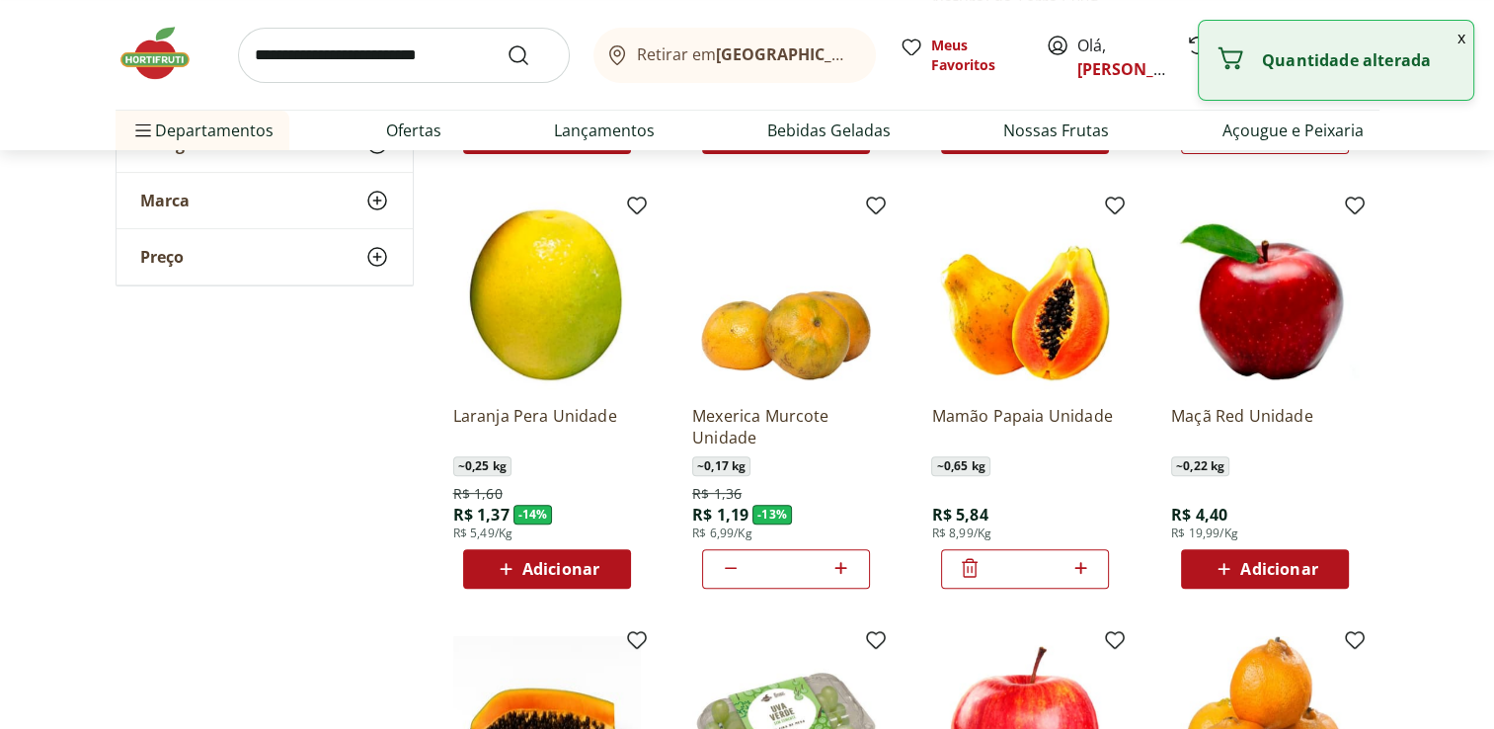
click at [845, 566] on icon at bounding box center [841, 568] width 25 height 24
type input "*"
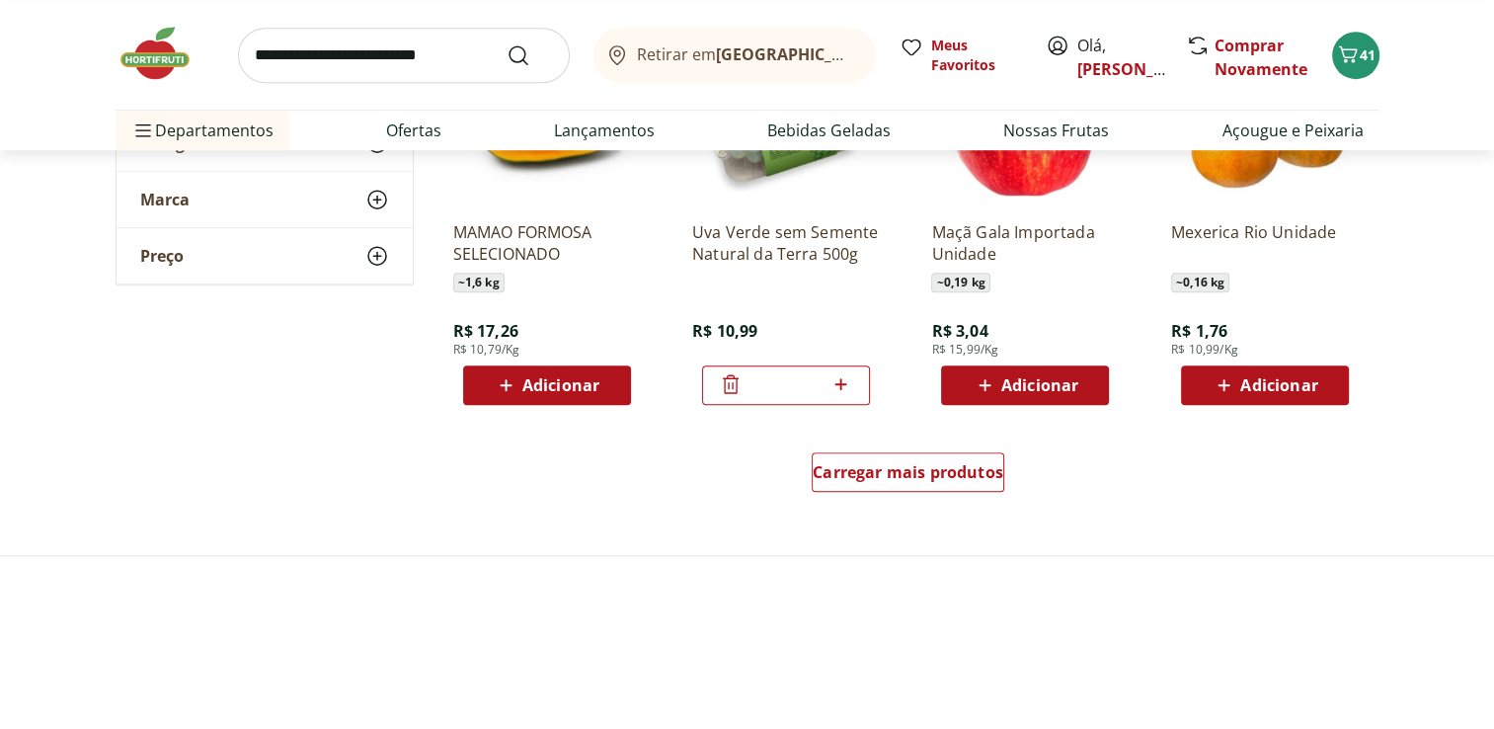
scroll to position [1290, 0]
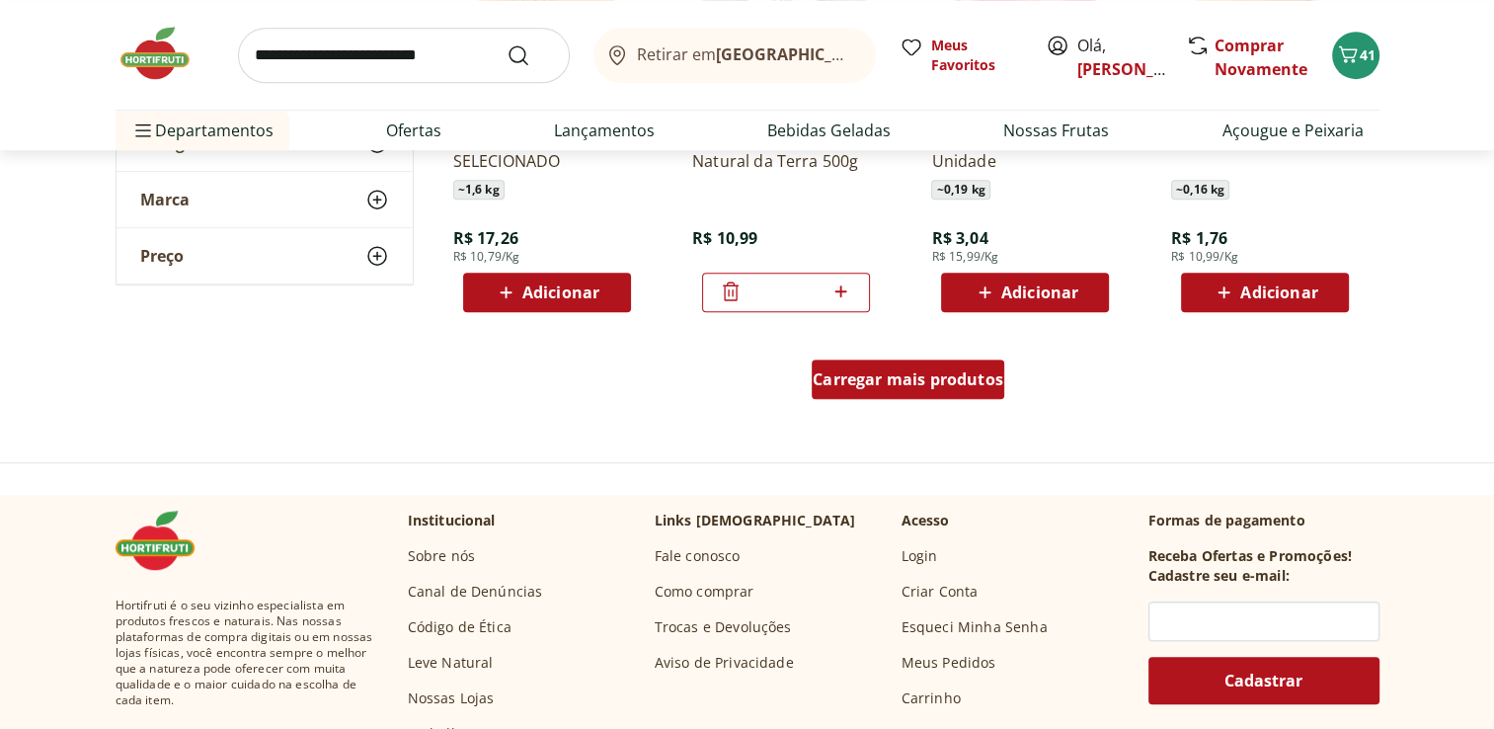
click at [966, 373] on span "Carregar mais produtos" at bounding box center [908, 379] width 191 height 16
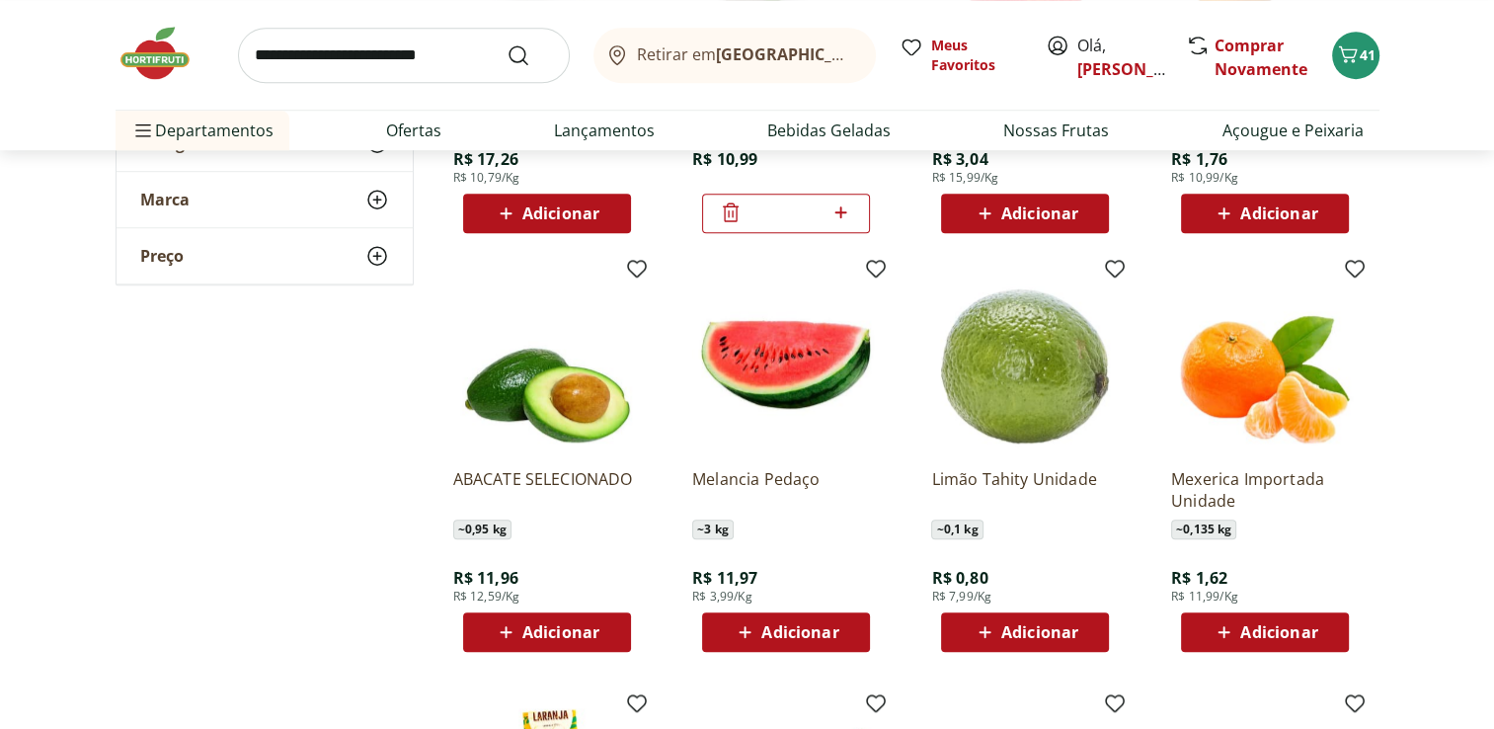
scroll to position [1408, 0]
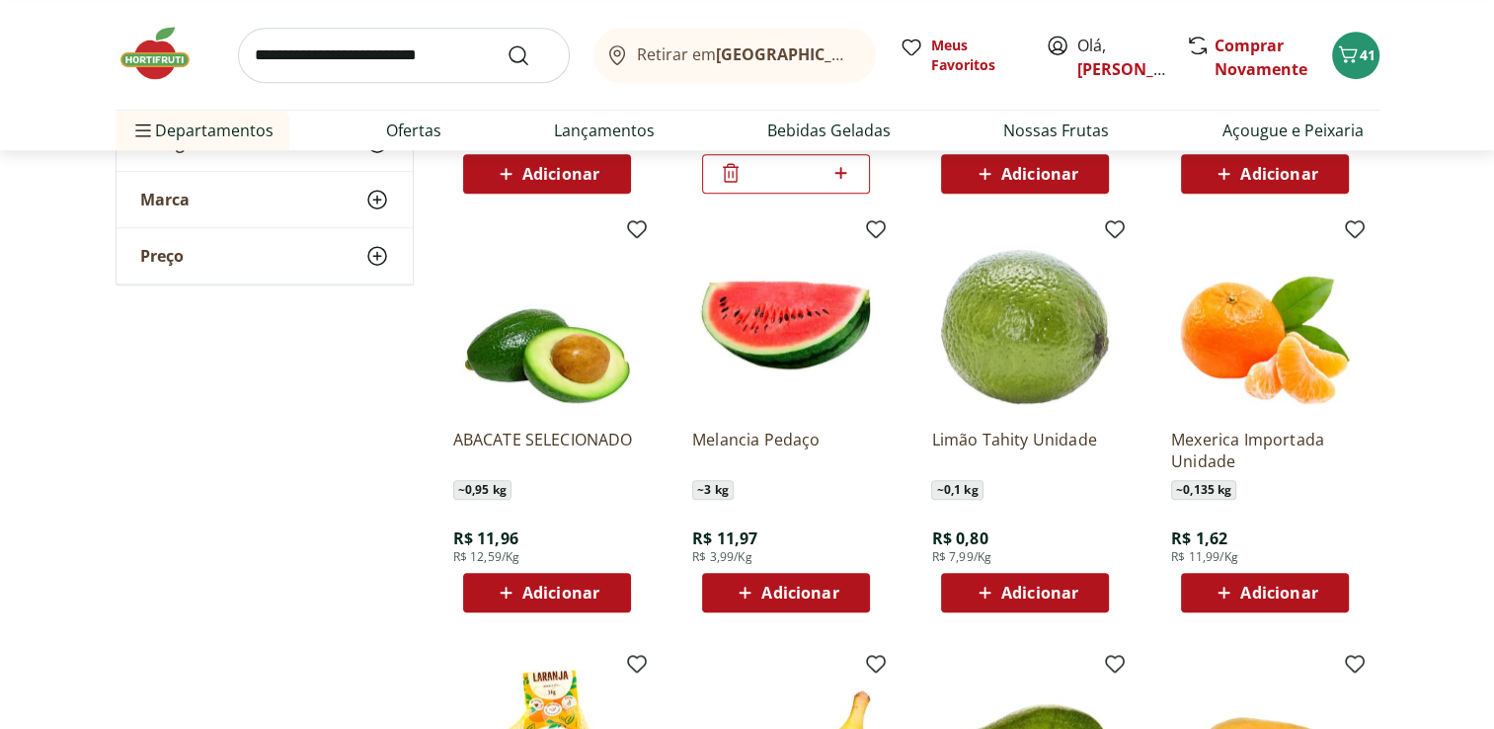
click at [1295, 587] on span "Adicionar" at bounding box center [1279, 593] width 77 height 16
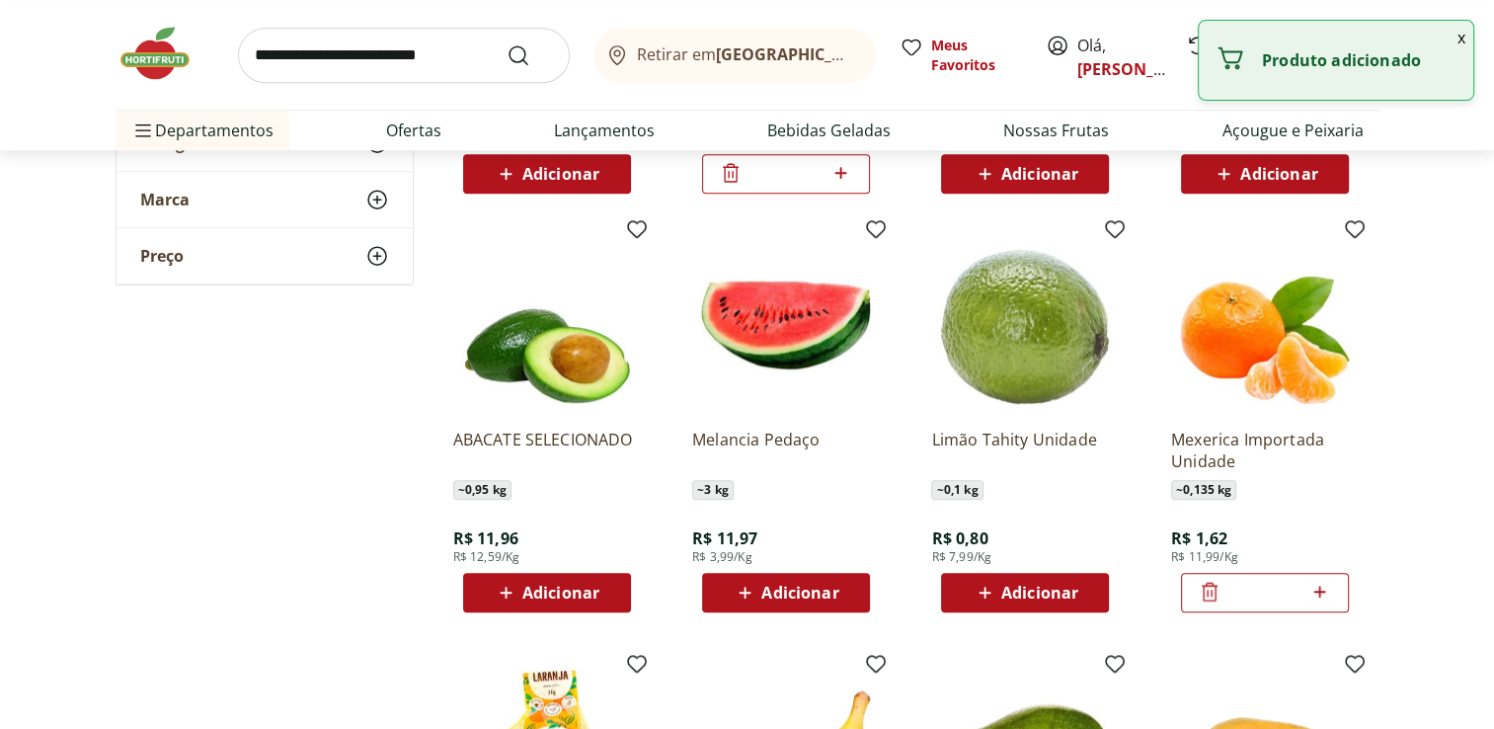
click at [1295, 587] on input "*" at bounding box center [1265, 593] width 87 height 22
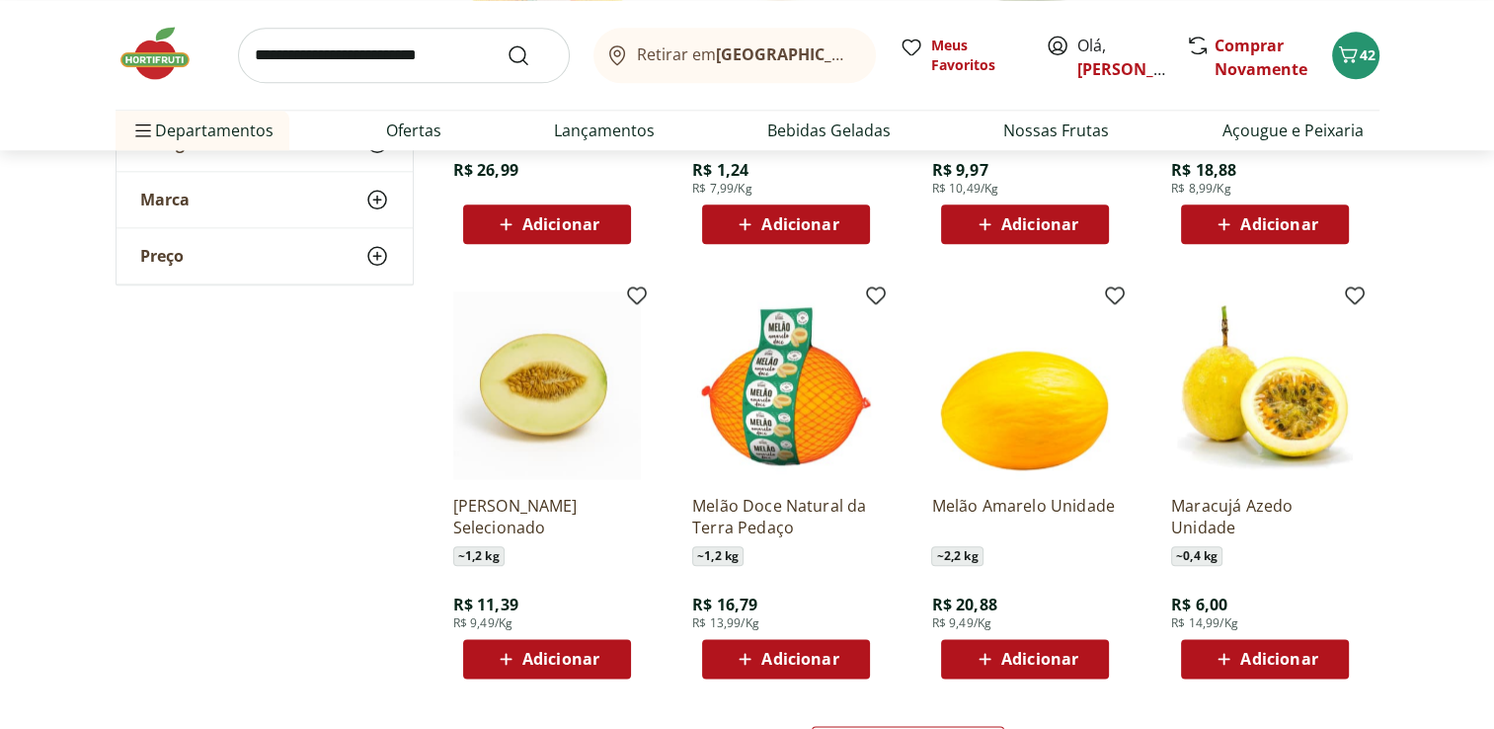
scroll to position [2251, 0]
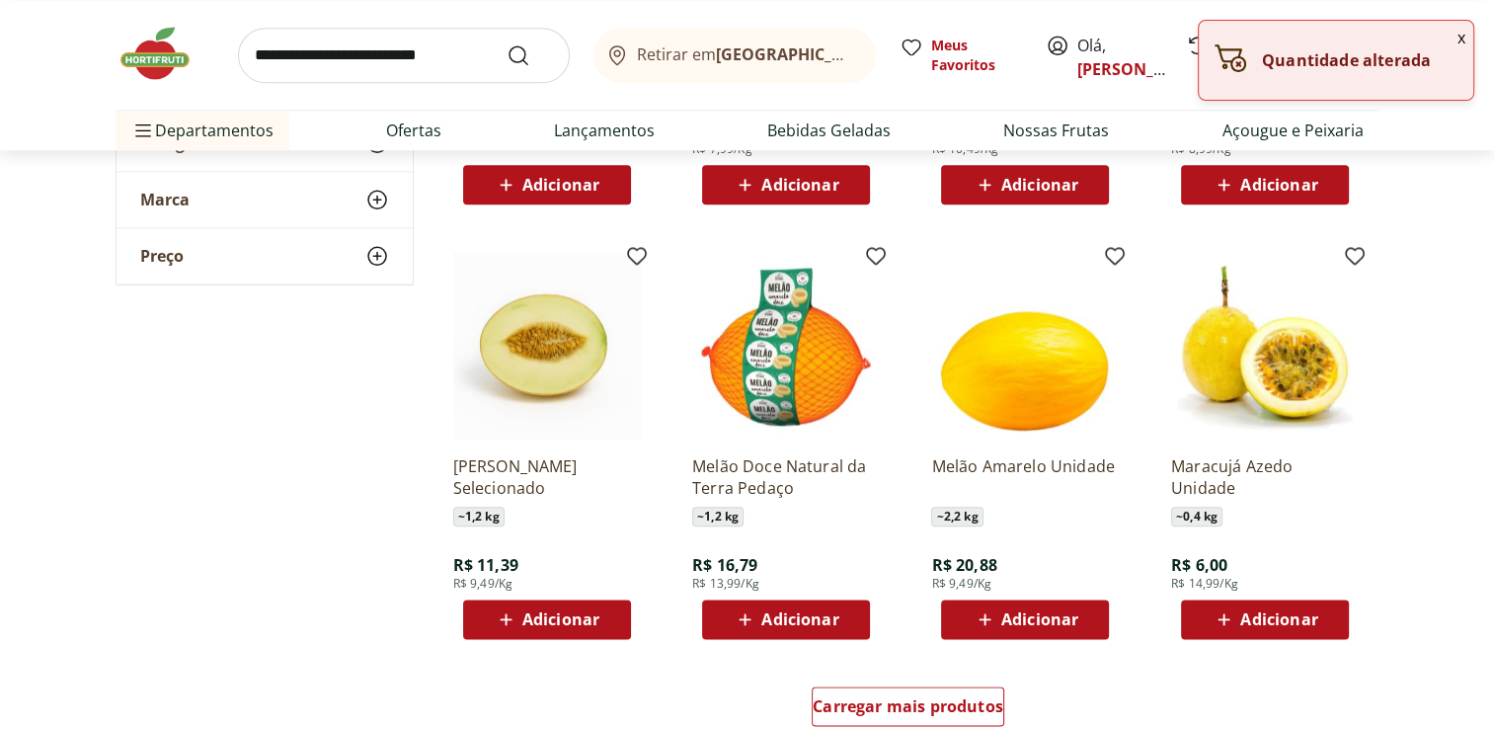
click at [1290, 616] on span "Adicionar" at bounding box center [1279, 619] width 77 height 16
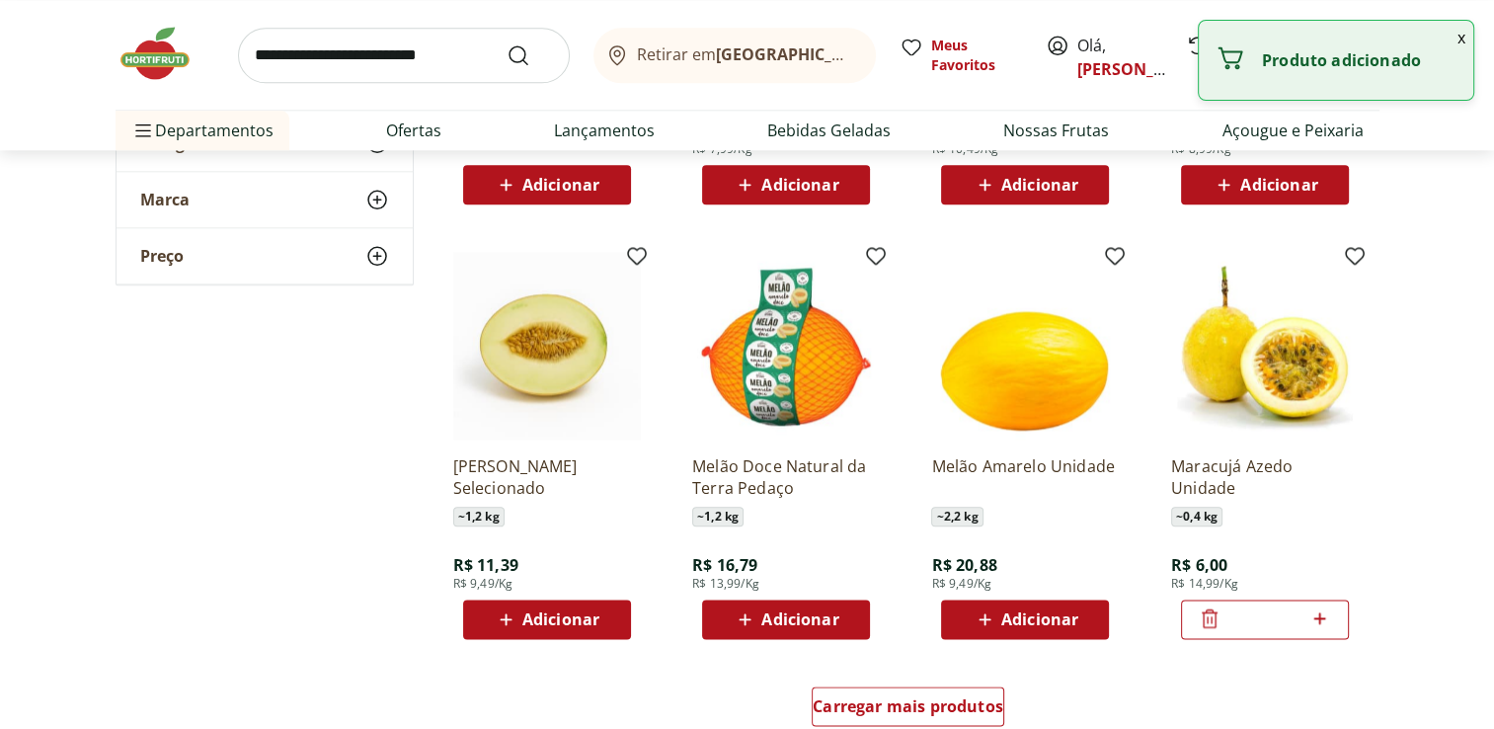
click at [1317, 610] on icon at bounding box center [1320, 618] width 25 height 24
type input "*"
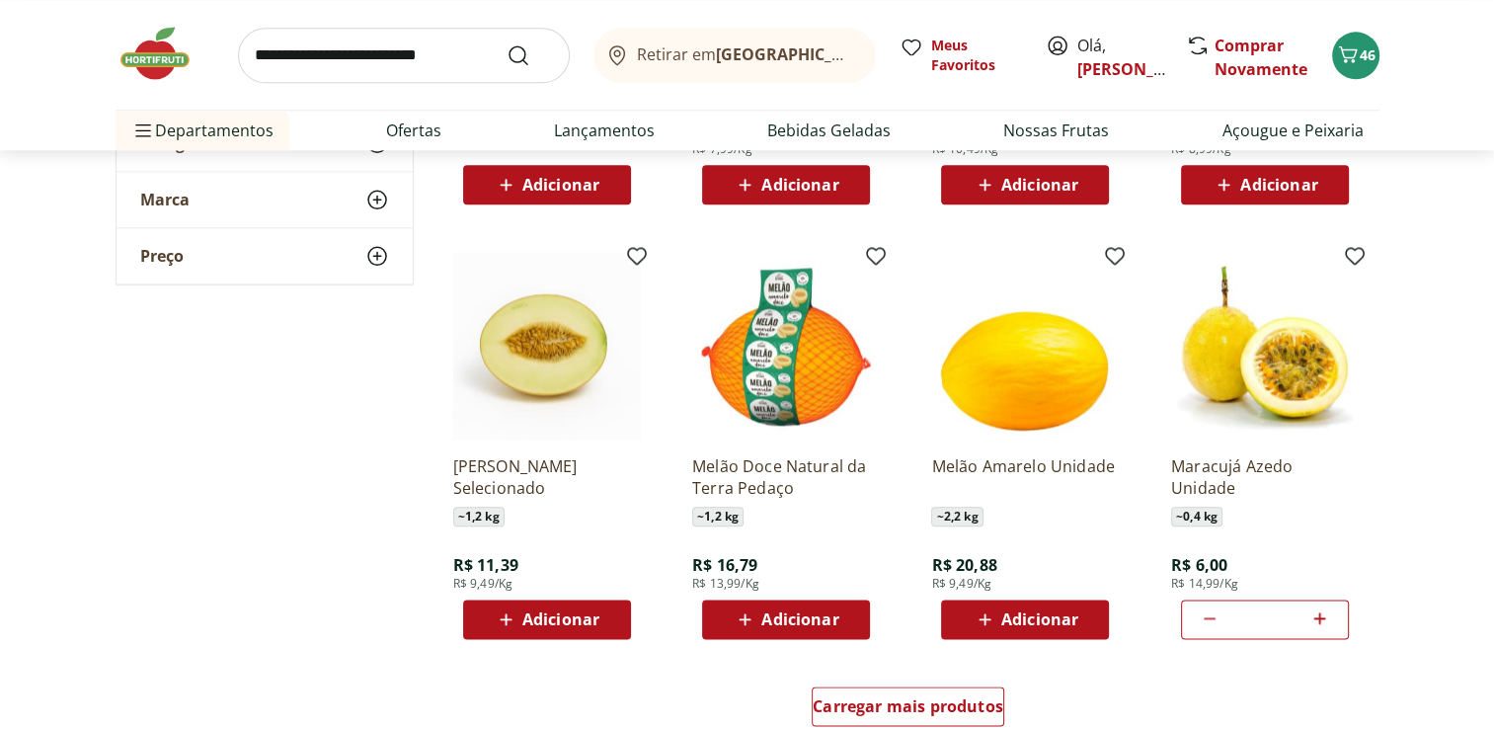
click at [577, 627] on span "Adicionar" at bounding box center [560, 619] width 77 height 16
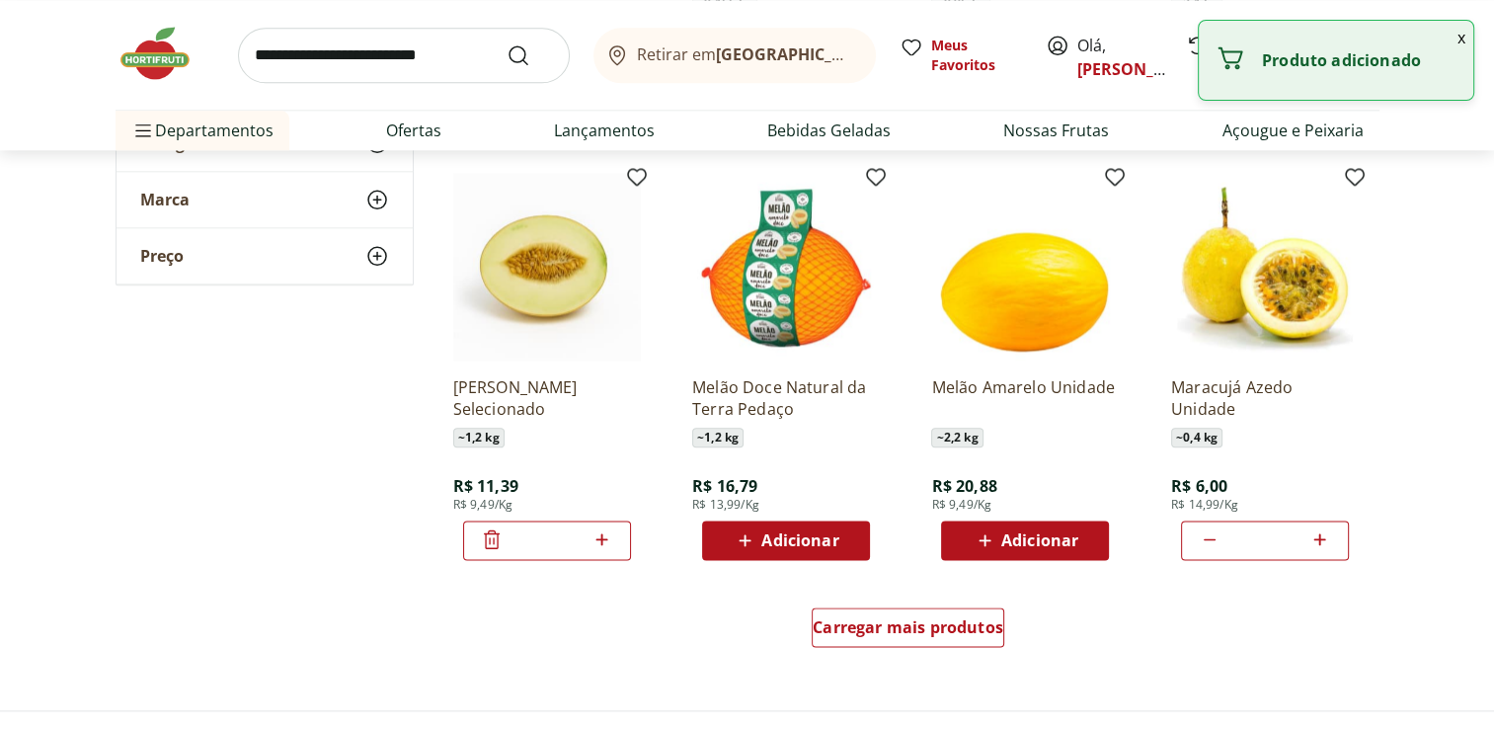
scroll to position [2369, 0]
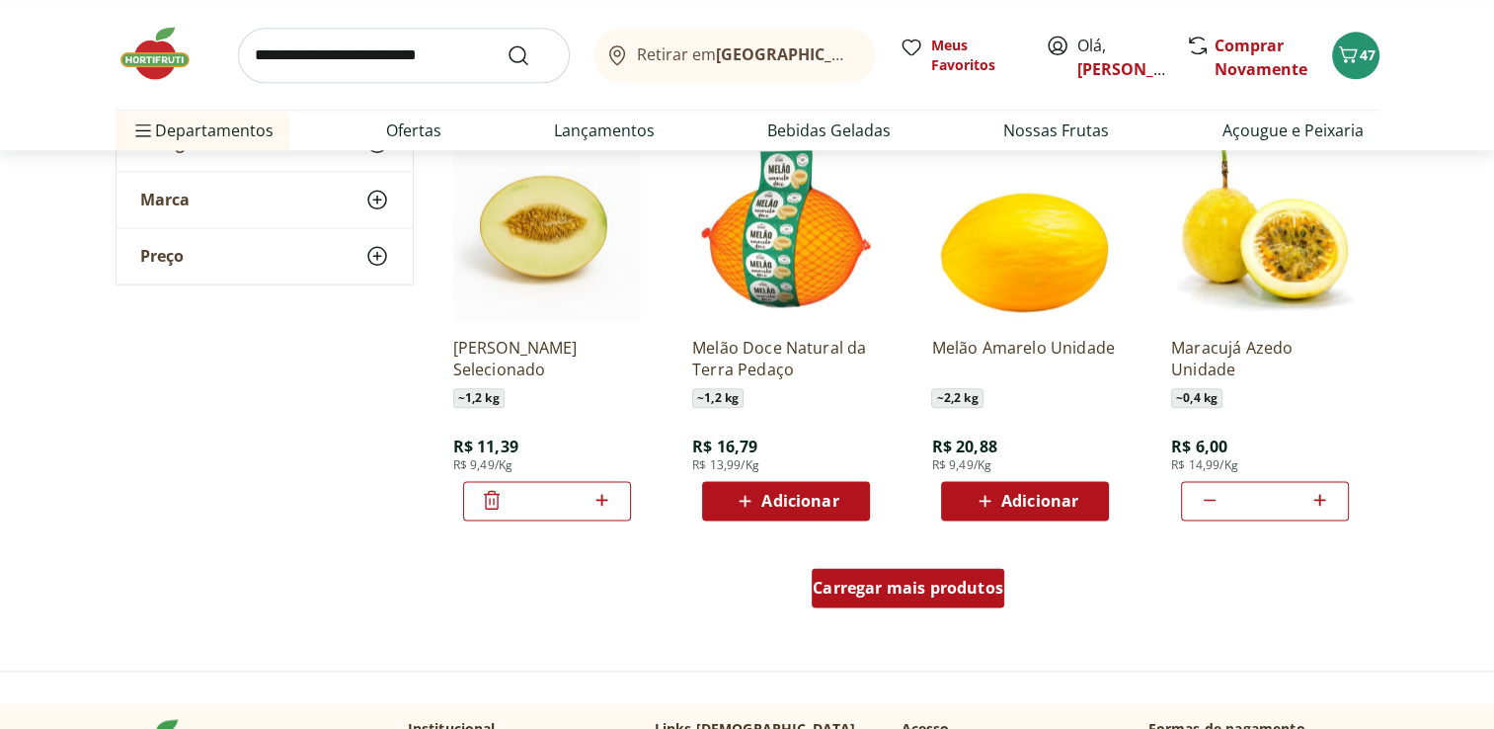
click at [909, 585] on span "Carregar mais produtos" at bounding box center [908, 588] width 191 height 16
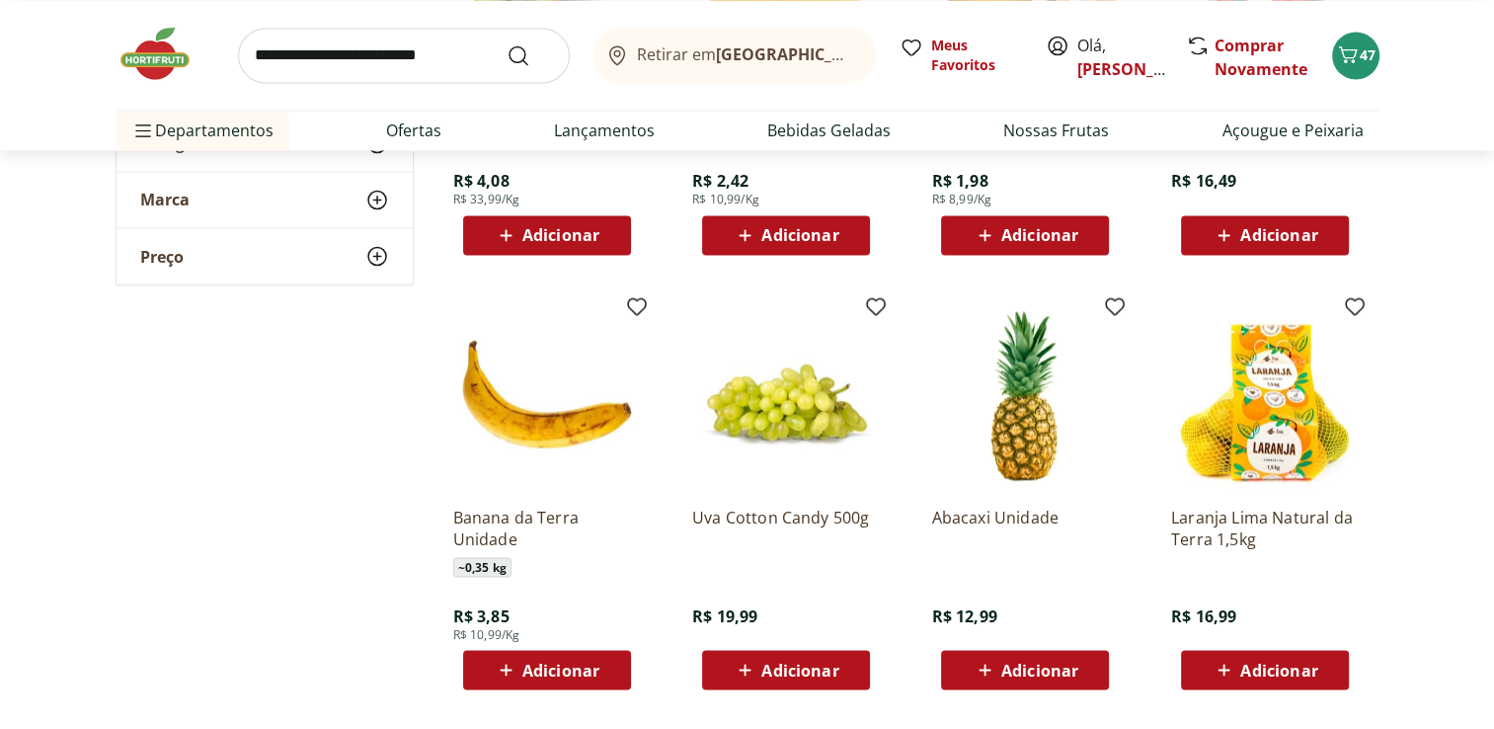
scroll to position [3528, 0]
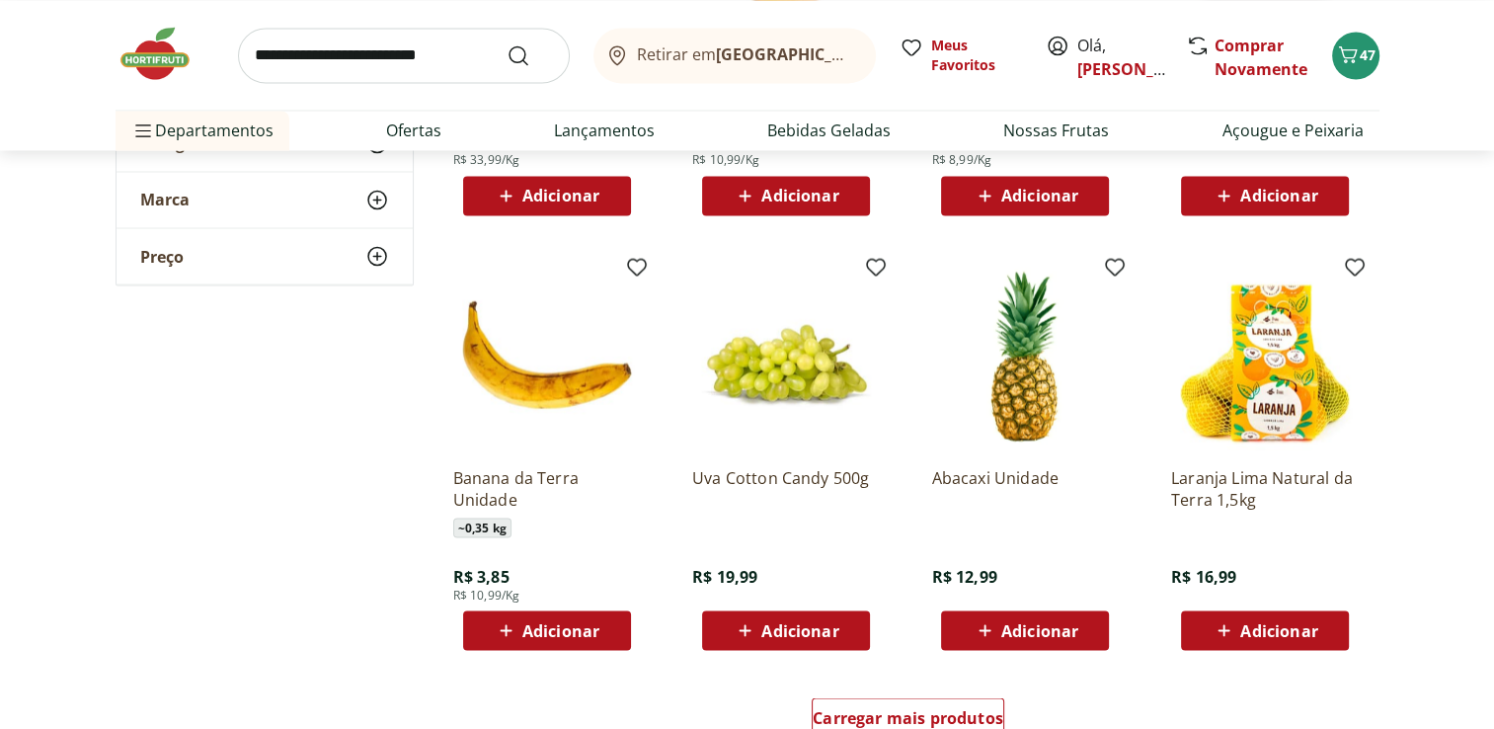
click at [1055, 613] on div "Adicionar" at bounding box center [1025, 630] width 136 height 36
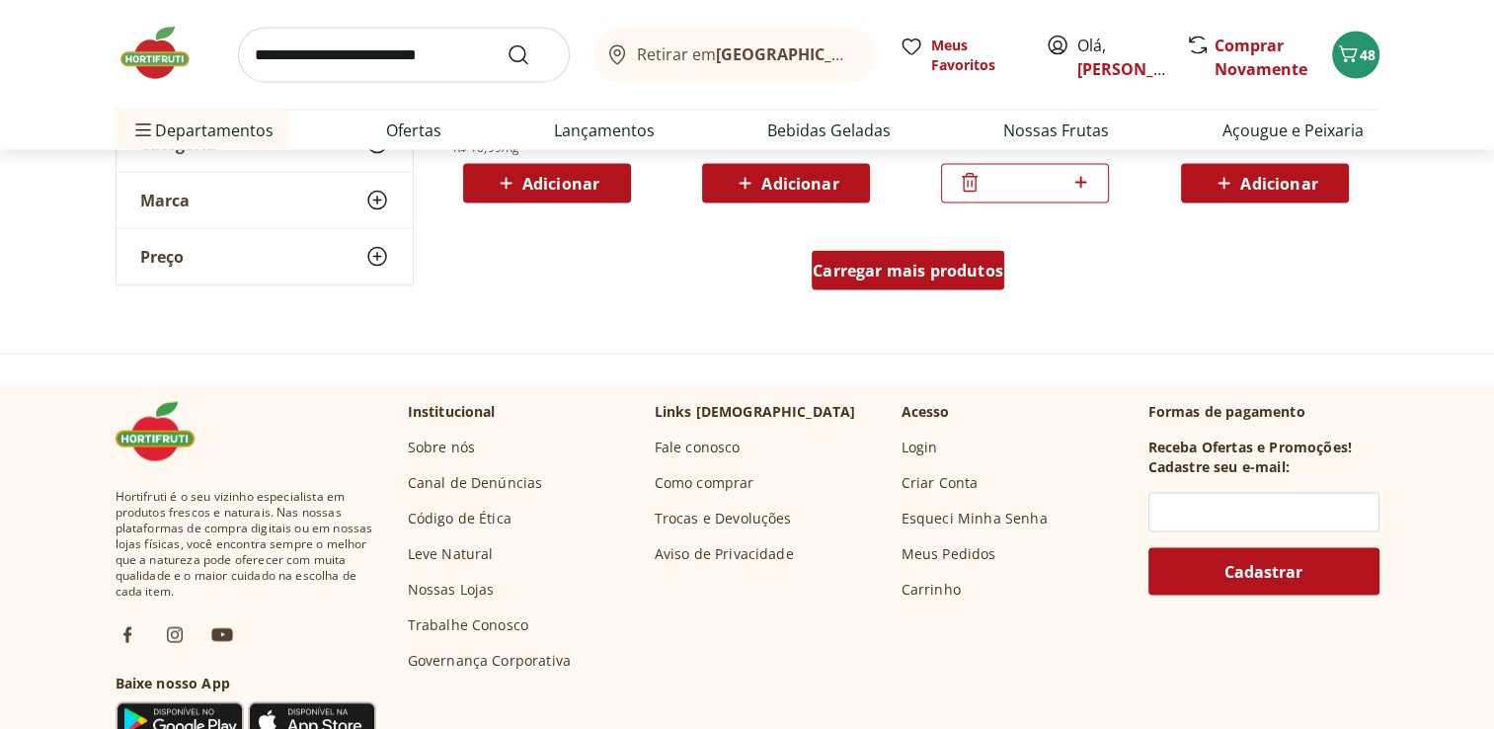
scroll to position [4014, 0]
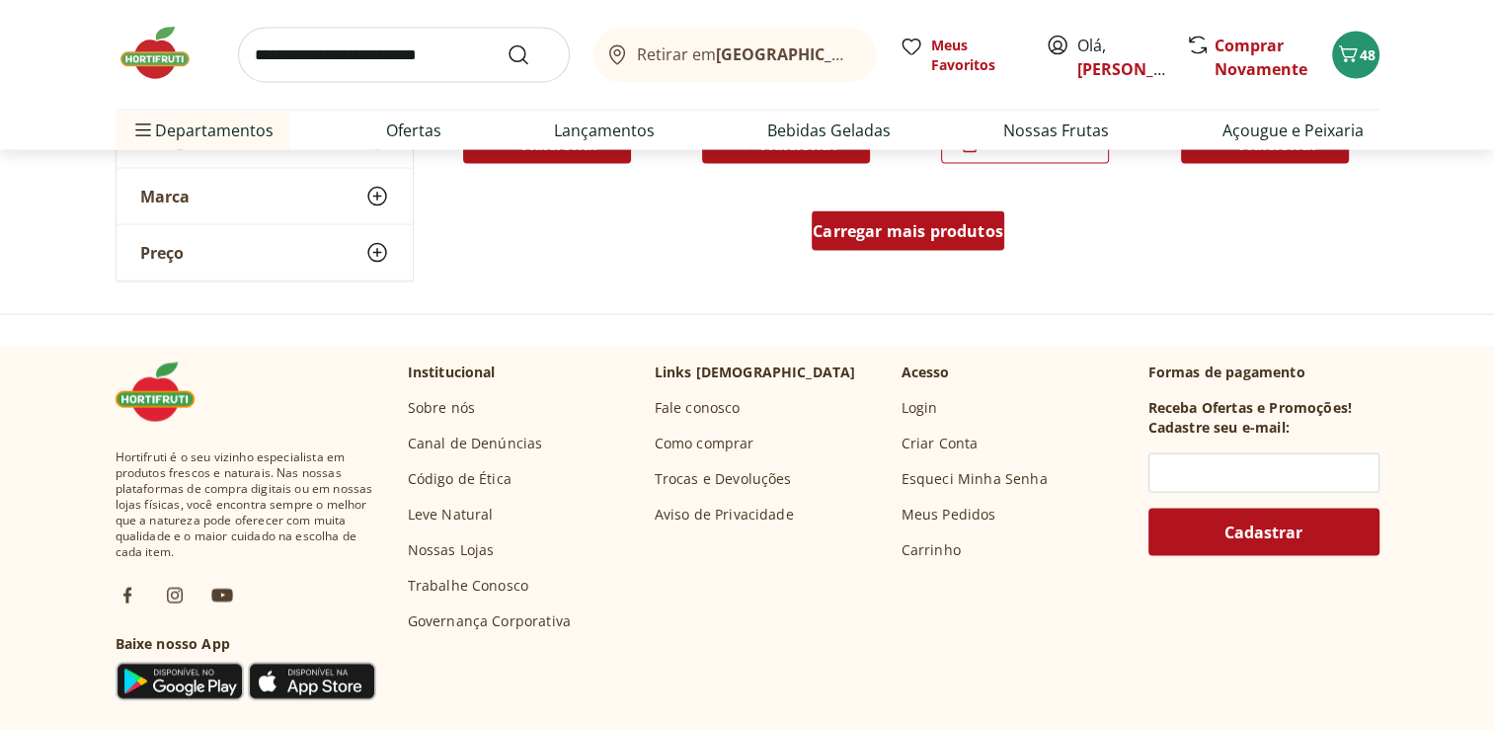
click at [915, 251] on link "Carregar mais produtos" at bounding box center [908, 234] width 193 height 47
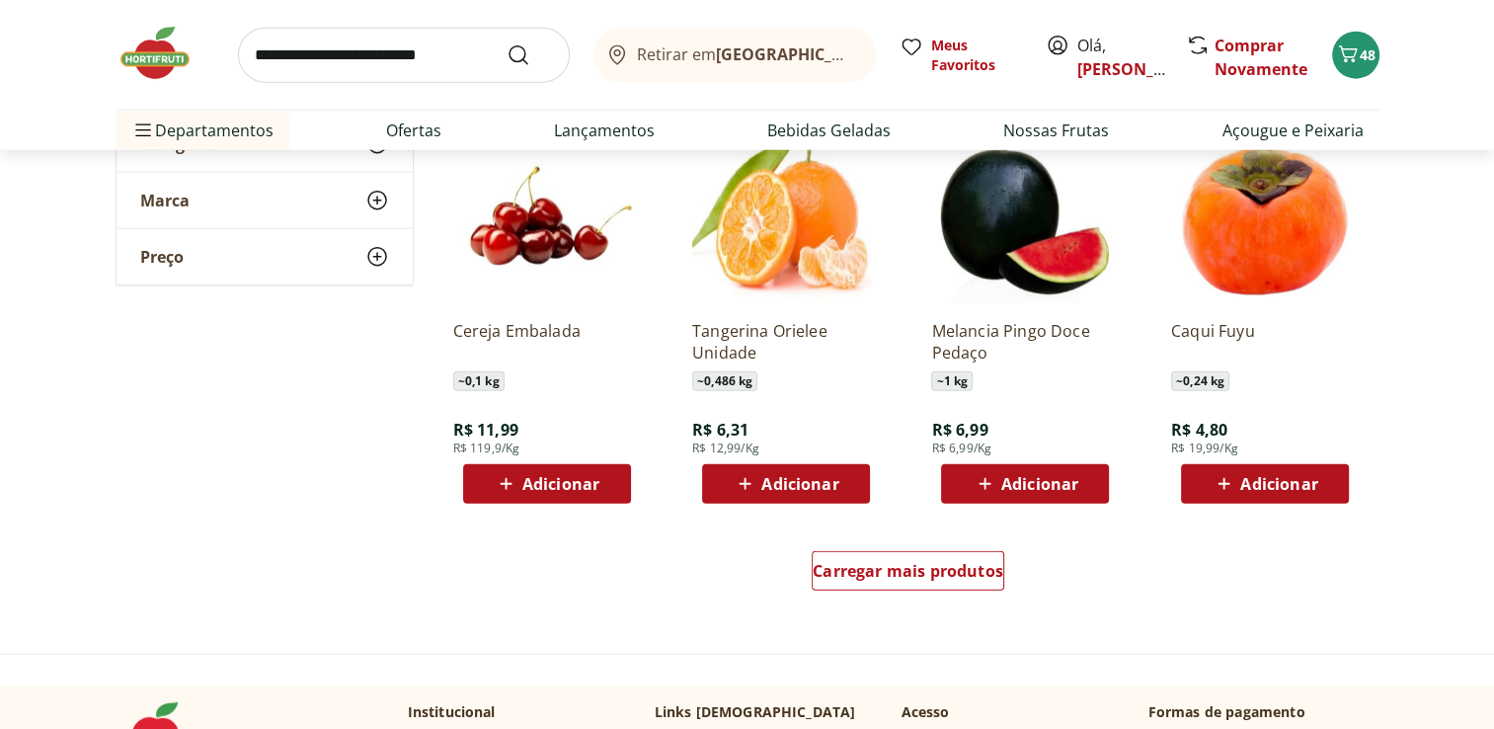
scroll to position [5002, 0]
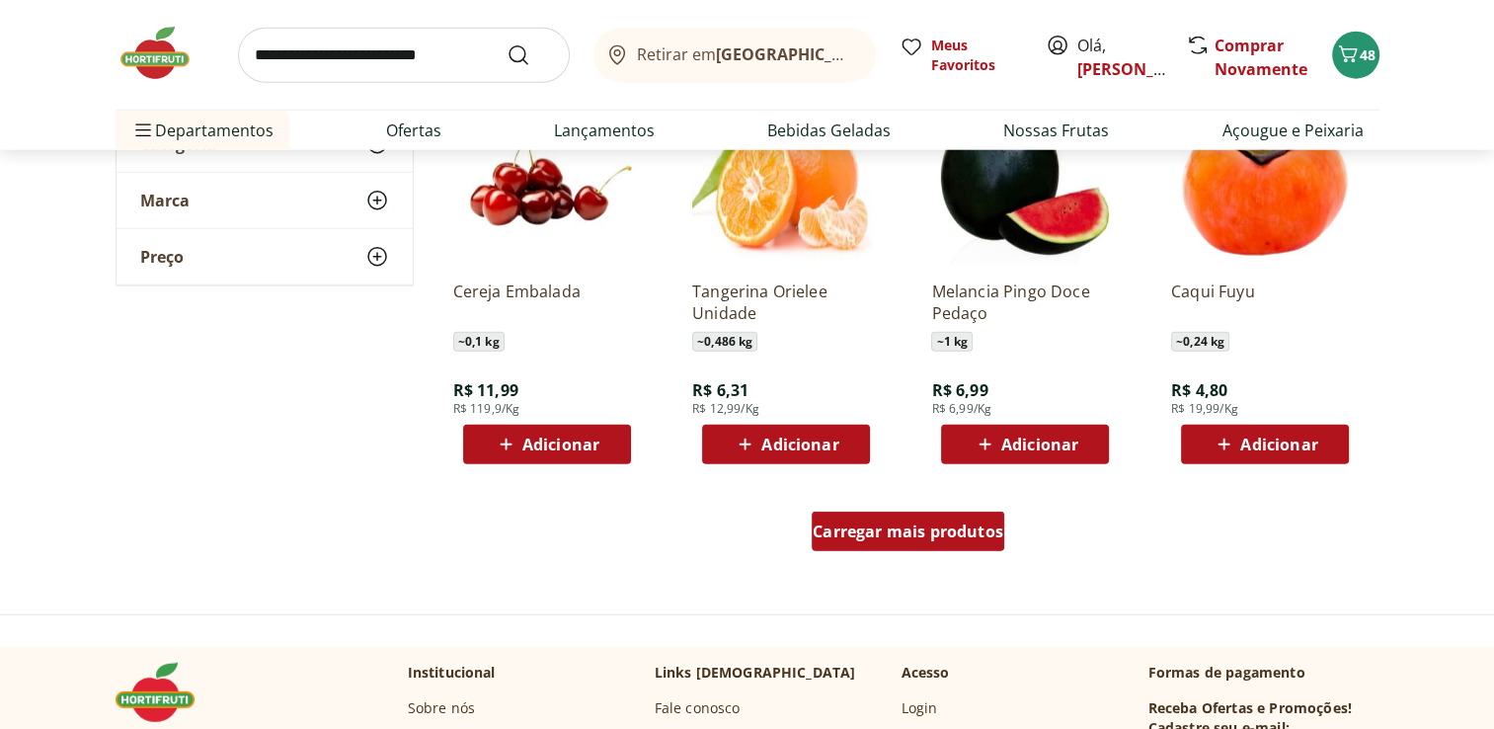
click at [960, 523] on span "Carregar mais produtos" at bounding box center [908, 531] width 191 height 16
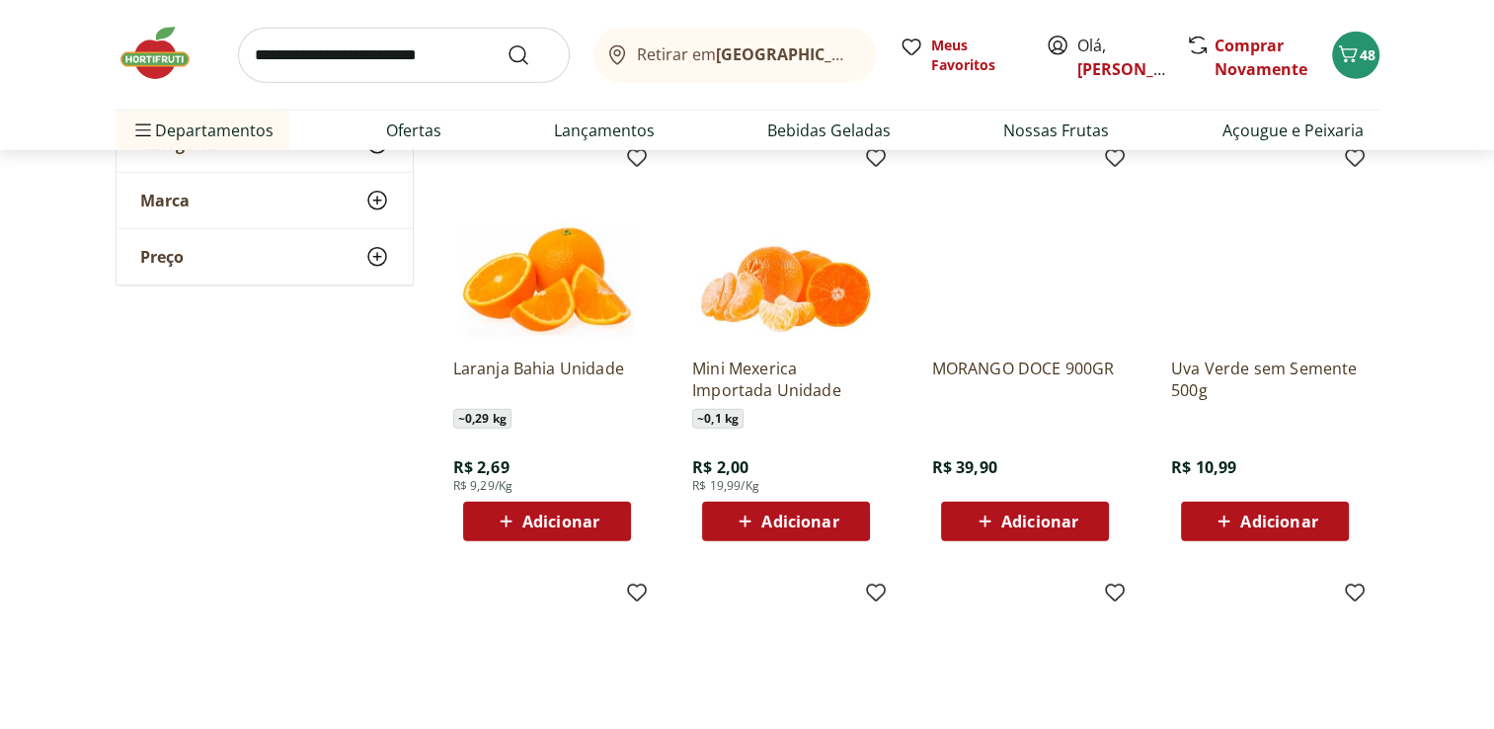
scroll to position [5383, 0]
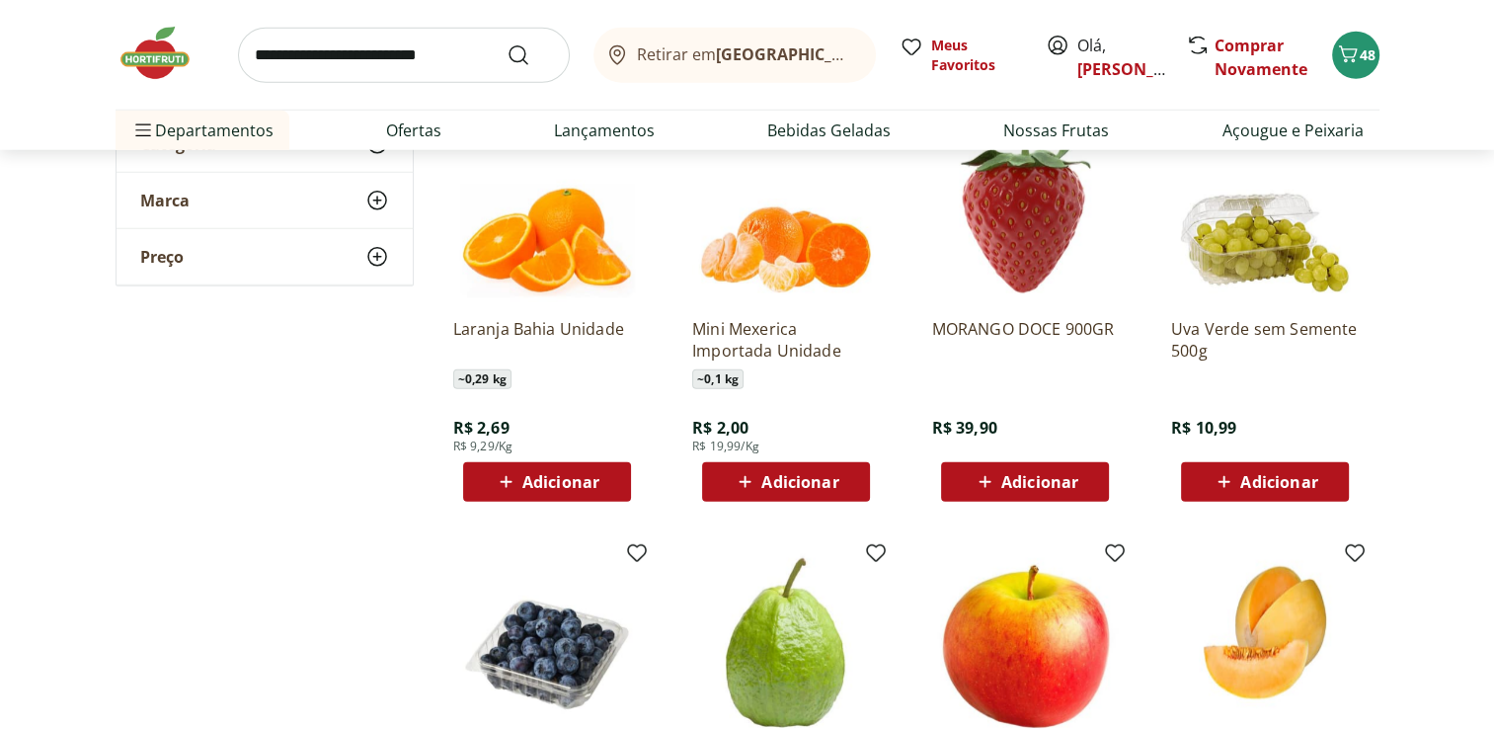
click at [1083, 477] on div "Adicionar" at bounding box center [1025, 482] width 136 height 36
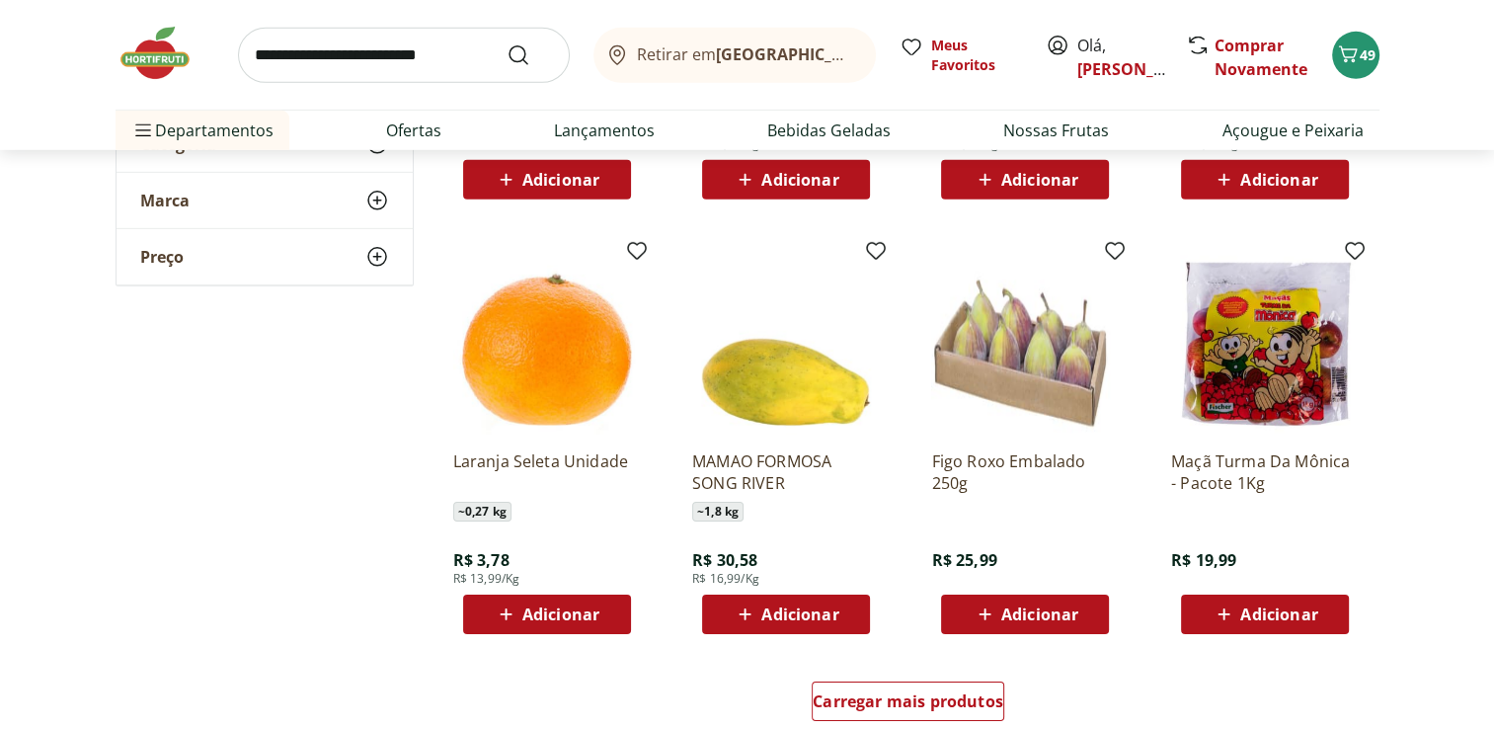
scroll to position [6159, 0]
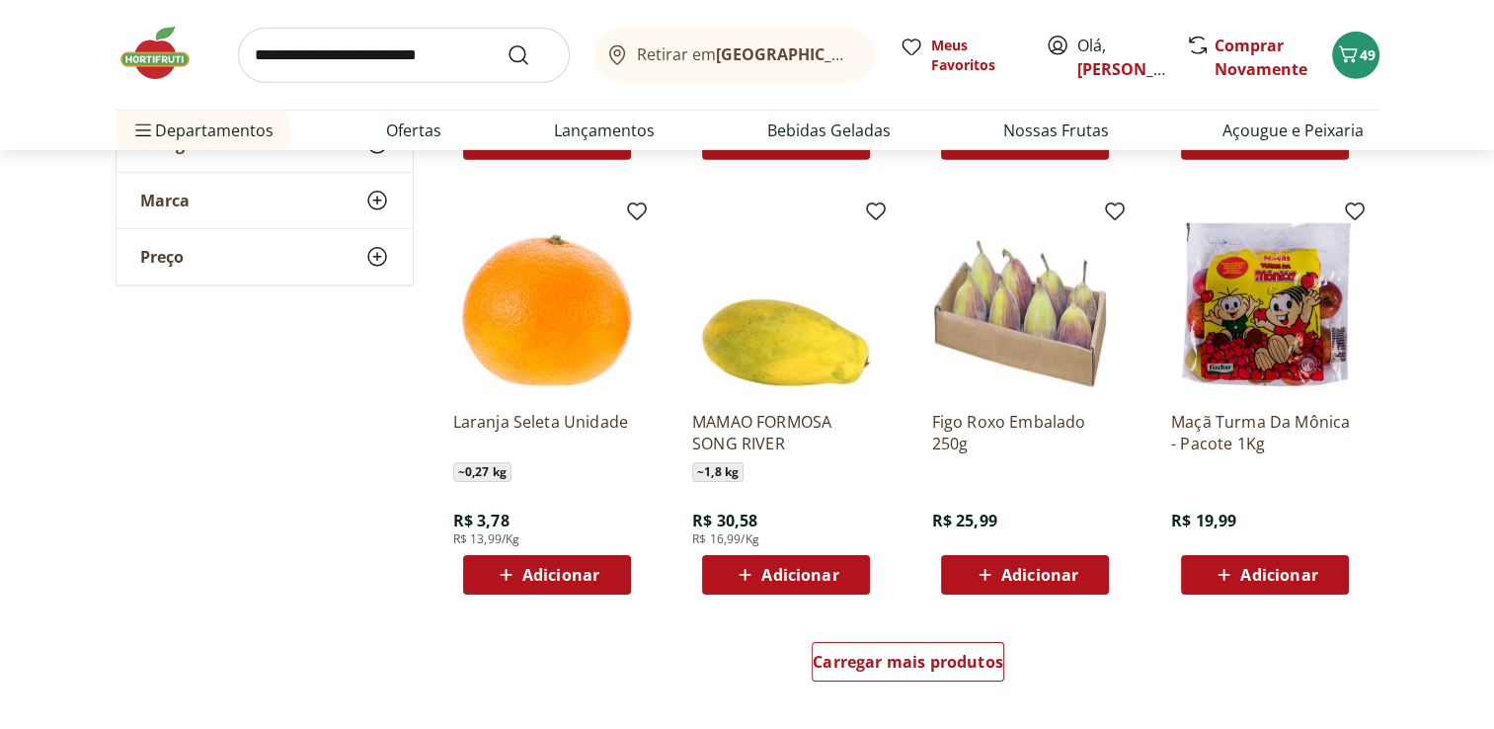
click at [1063, 572] on span "Adicionar" at bounding box center [1040, 575] width 77 height 16
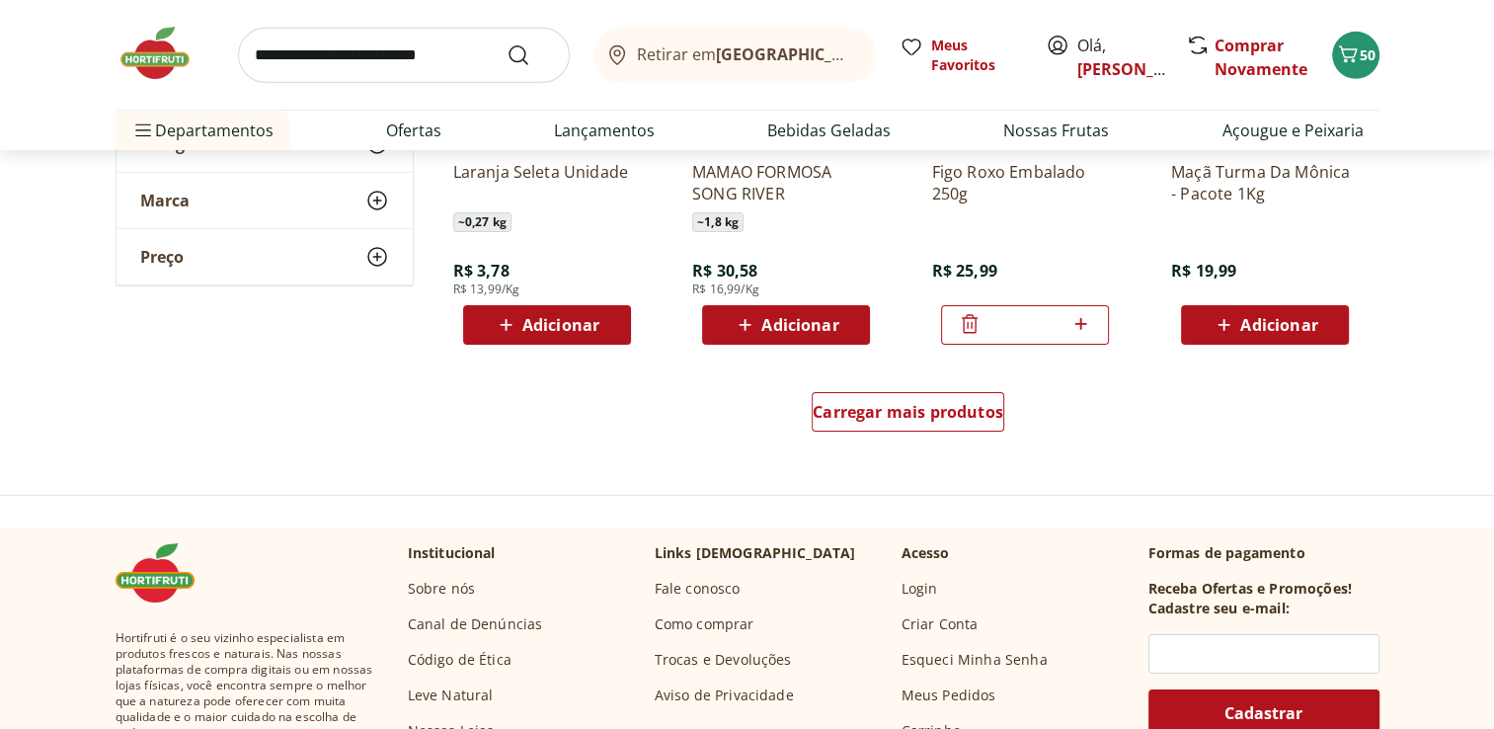
scroll to position [6502, 0]
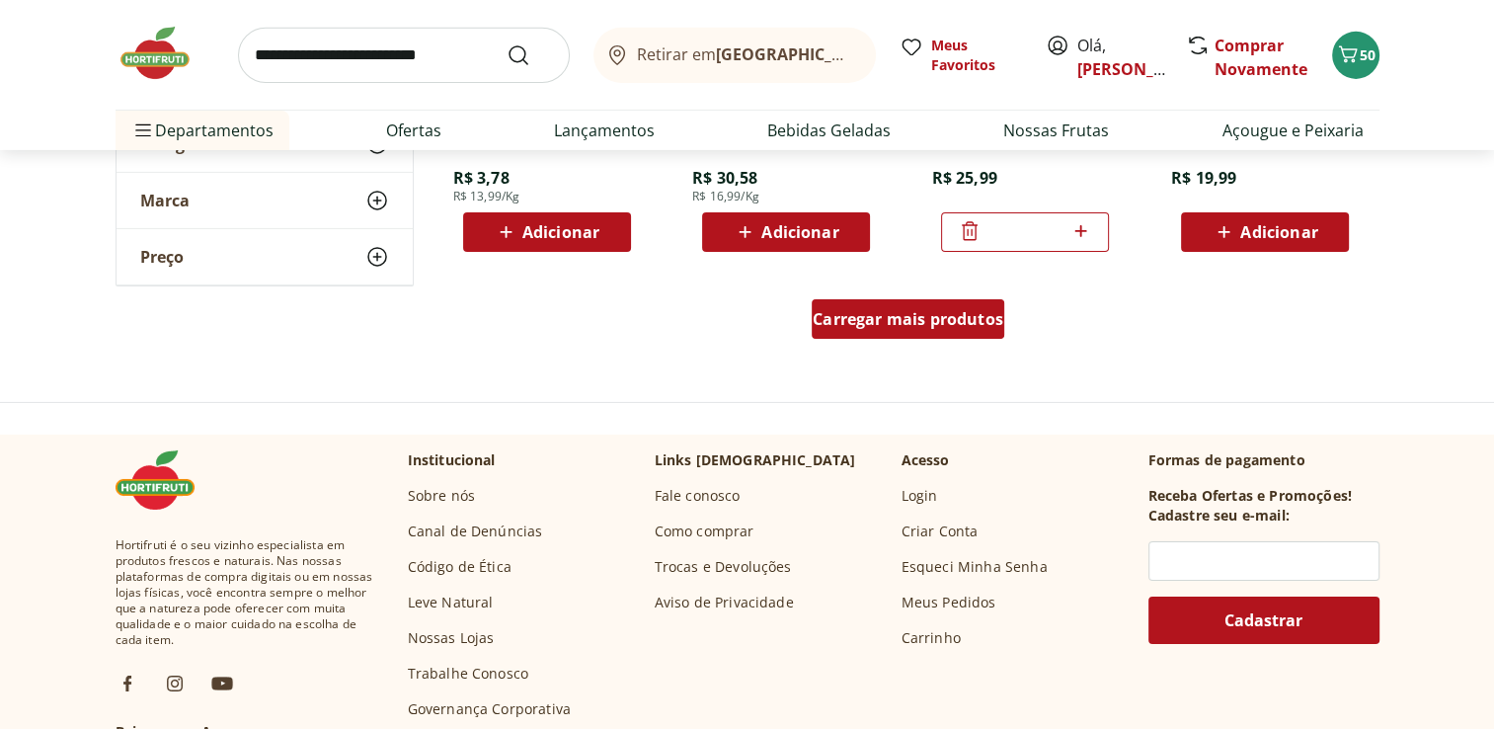
click at [933, 322] on span "Carregar mais produtos" at bounding box center [908, 319] width 191 height 16
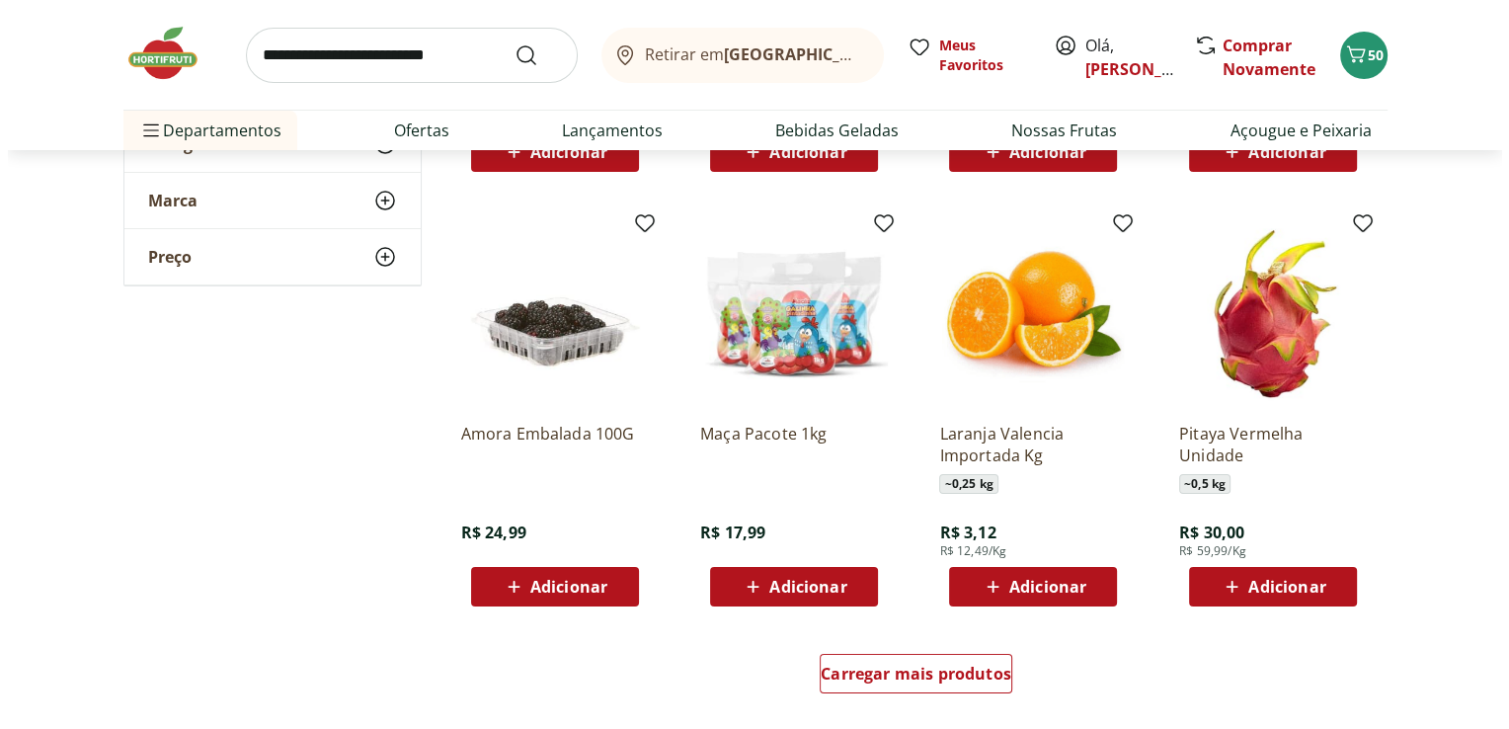
scroll to position [7475, 0]
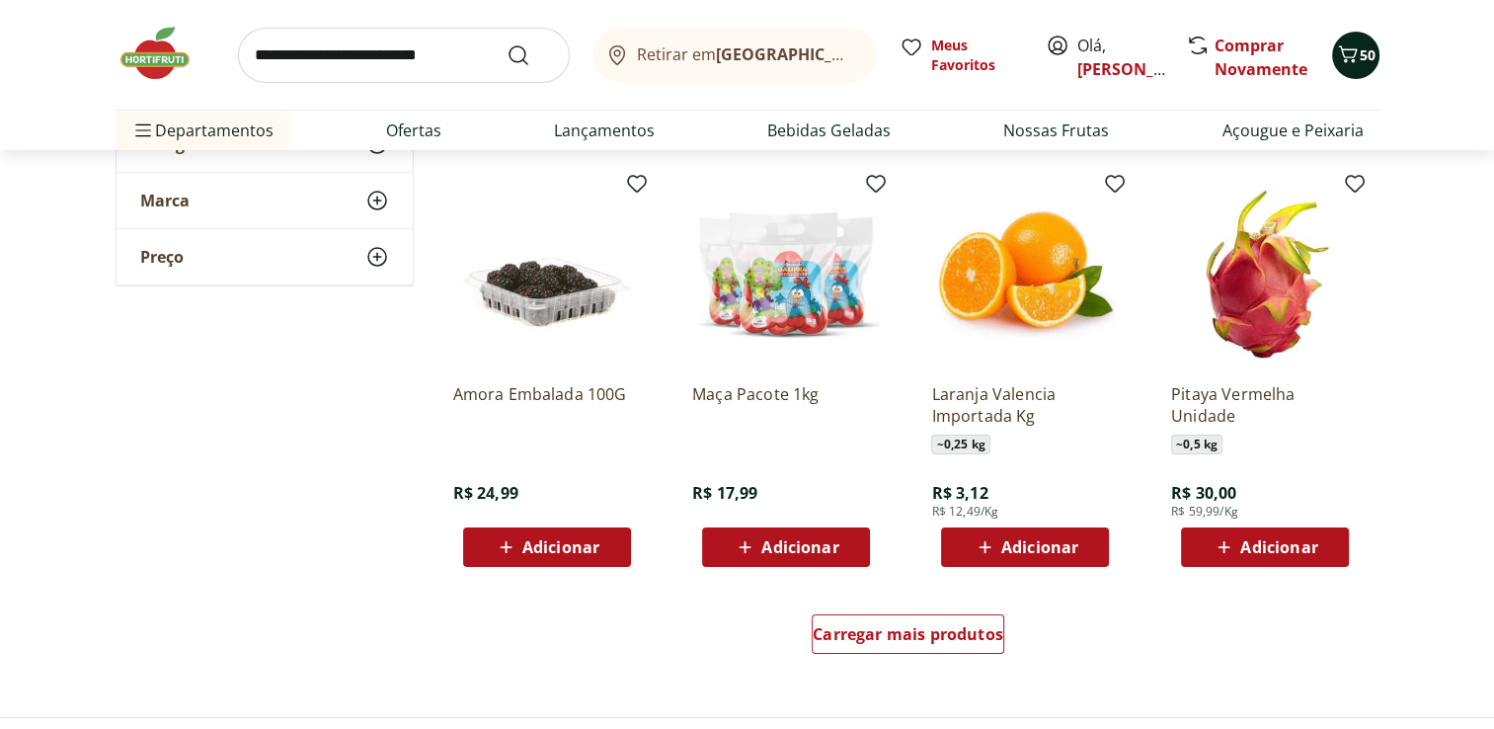
click at [1354, 45] on icon "Carrinho" at bounding box center [1348, 54] width 24 height 24
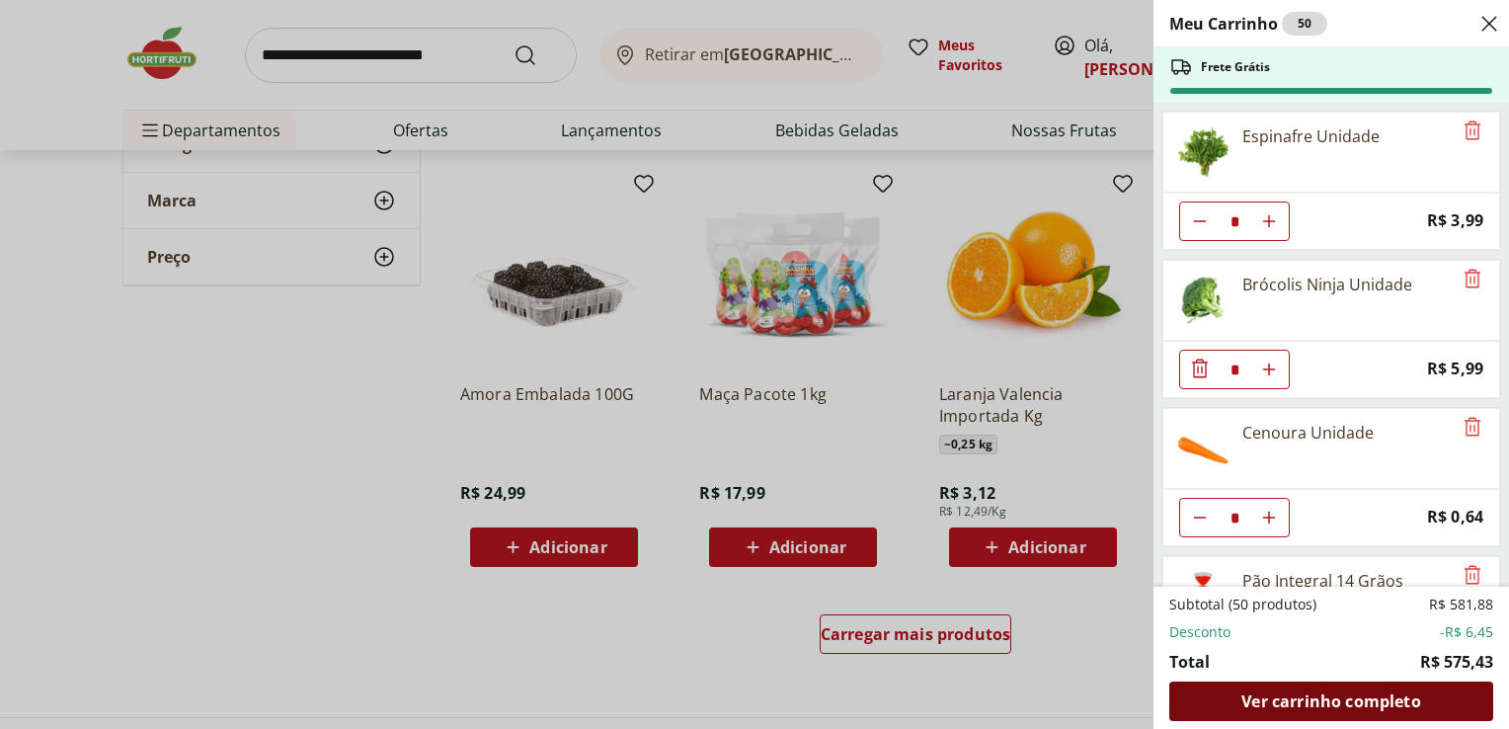
click at [1316, 706] on span "Ver carrinho completo" at bounding box center [1331, 701] width 179 height 16
